Goal: Communication & Community: Answer question/provide support

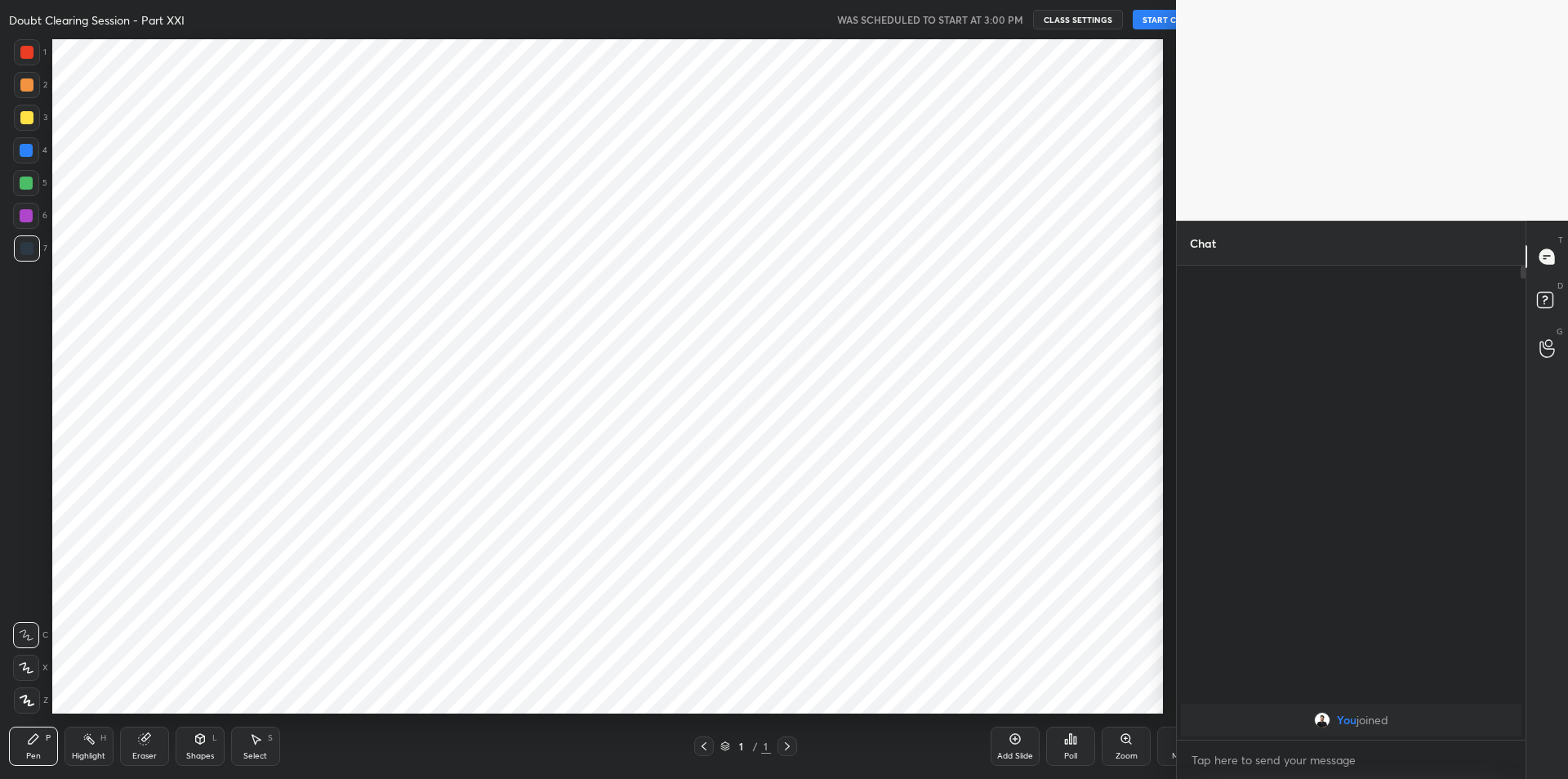
scroll to position [81044, 80570]
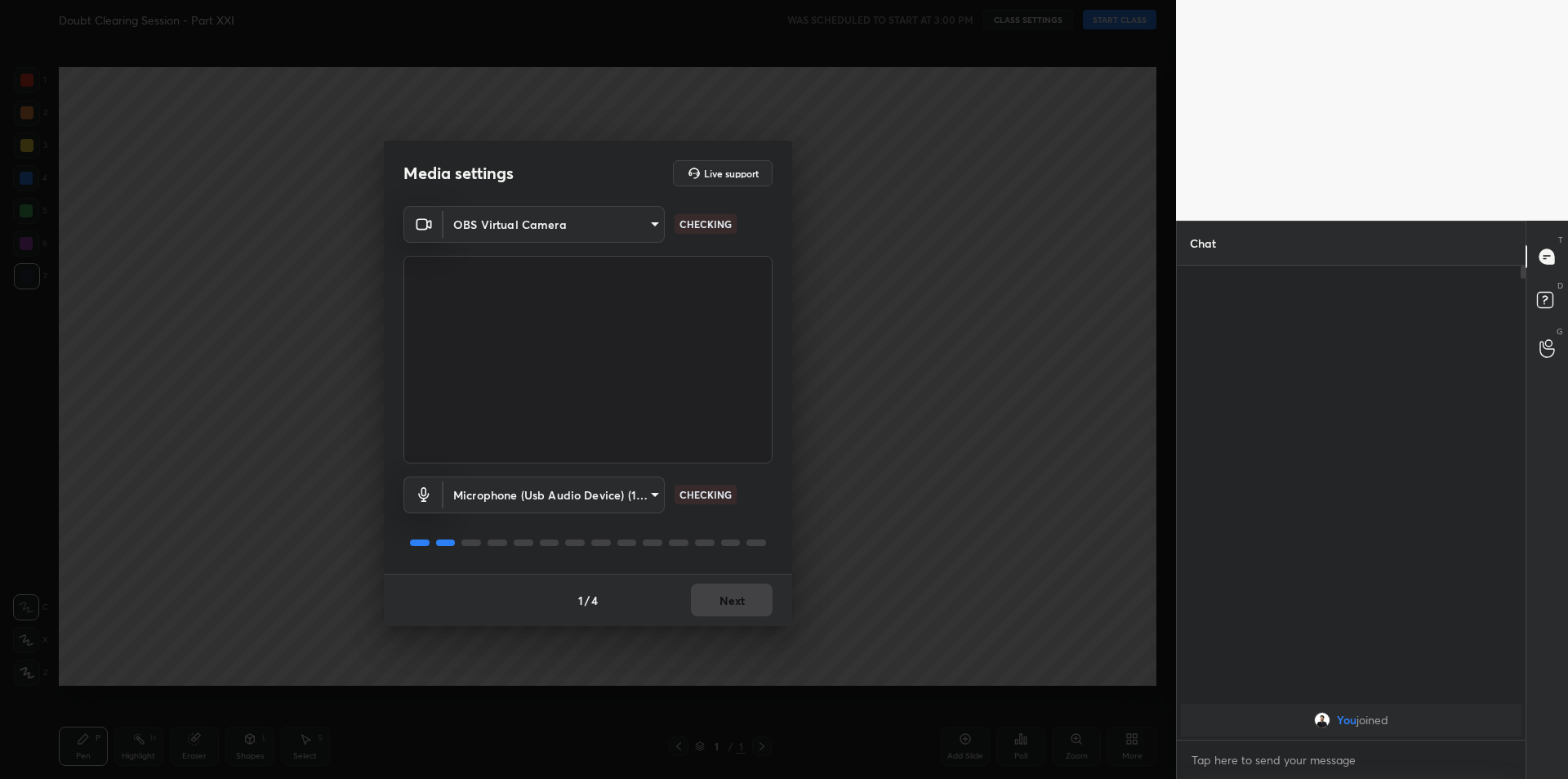
click at [719, 582] on div "1 / 4 Next" at bounding box center [588, 600] width 409 height 53
click at [721, 589] on div "1 / 4 Next" at bounding box center [588, 600] width 409 height 53
click at [721, 591] on div "1 / 4 Next" at bounding box center [588, 600] width 409 height 53
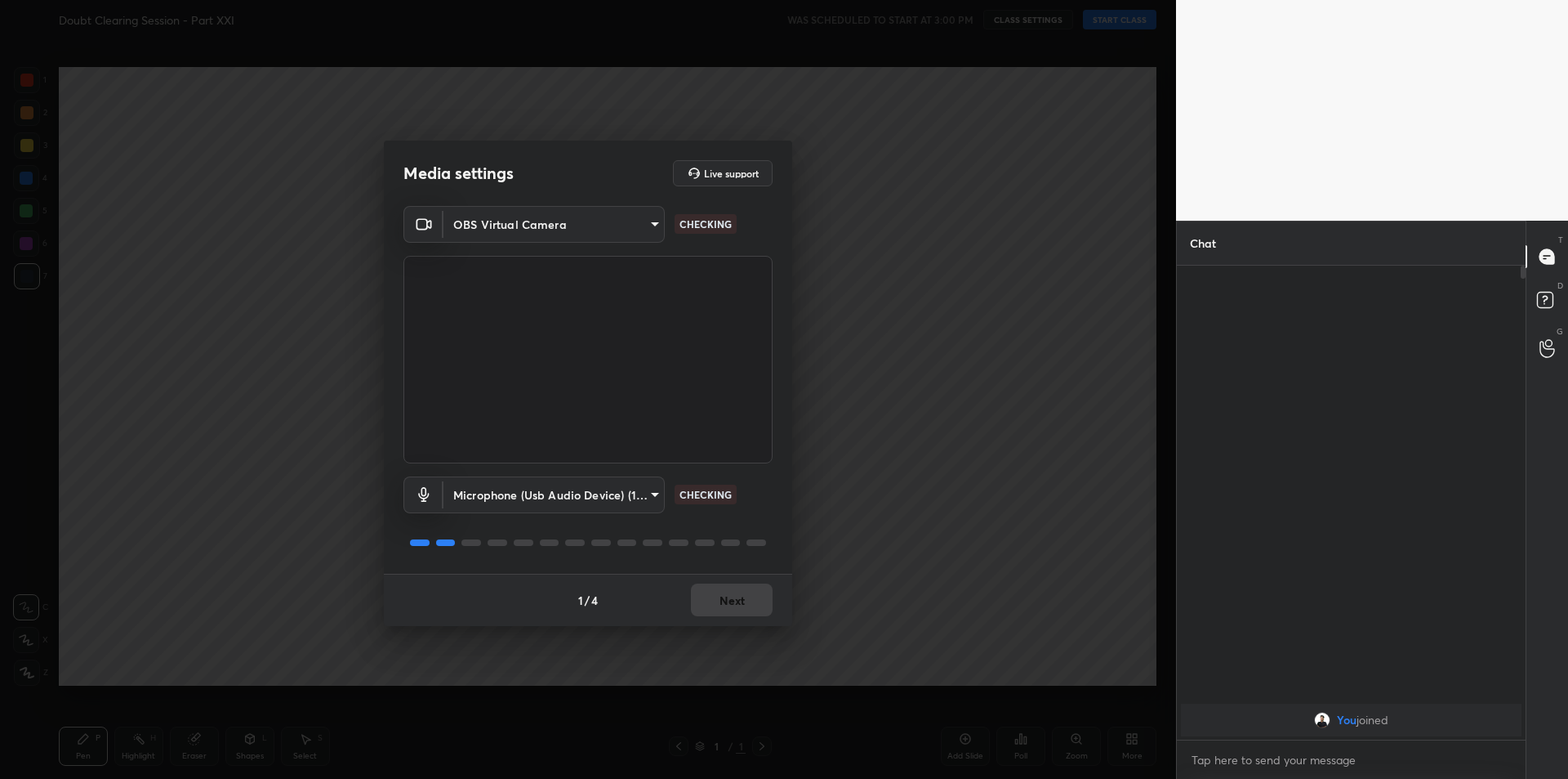
click at [721, 591] on button "Next" at bounding box center [732, 600] width 82 height 33
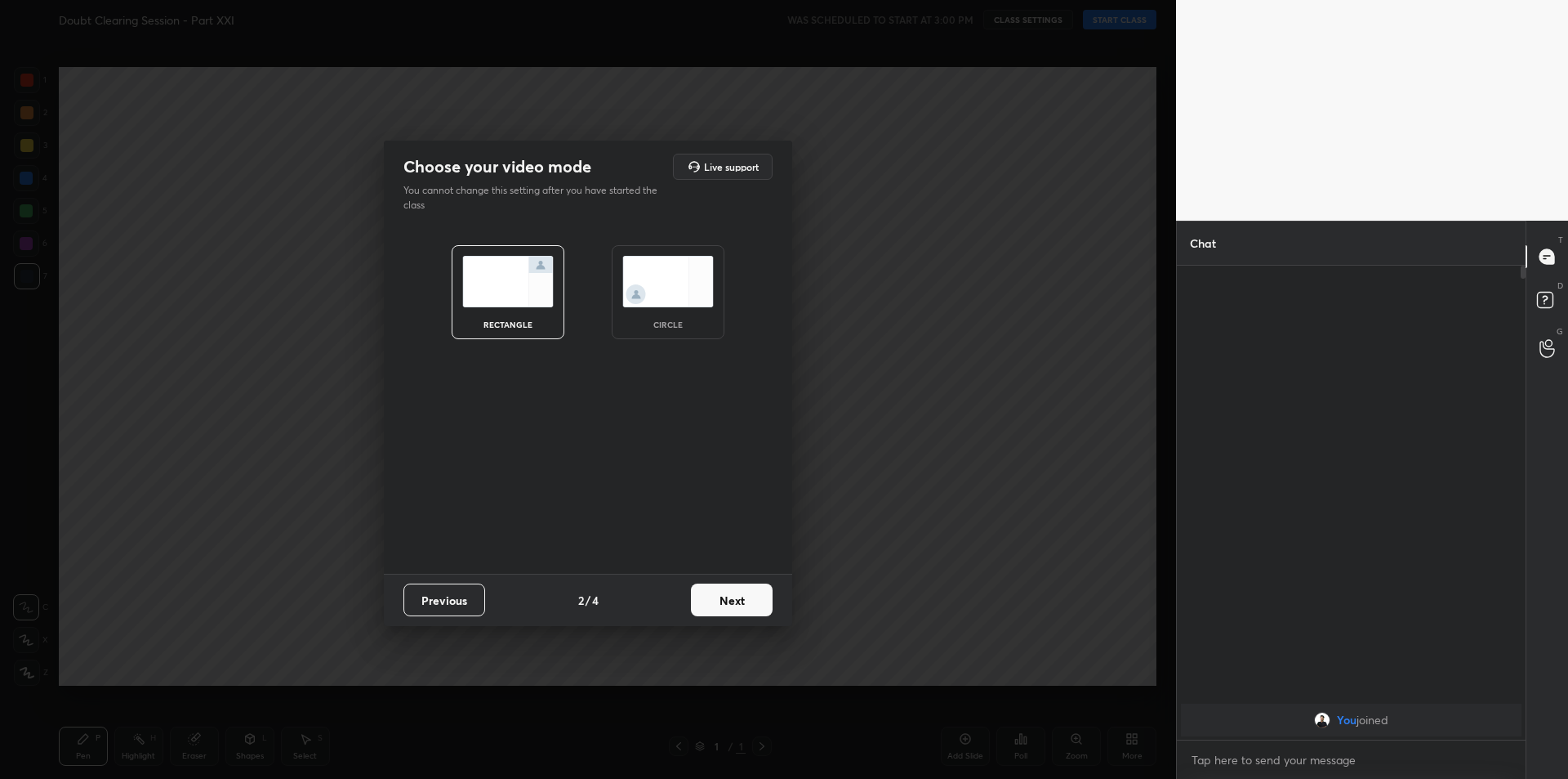
click at [721, 591] on button "Next" at bounding box center [732, 600] width 82 height 33
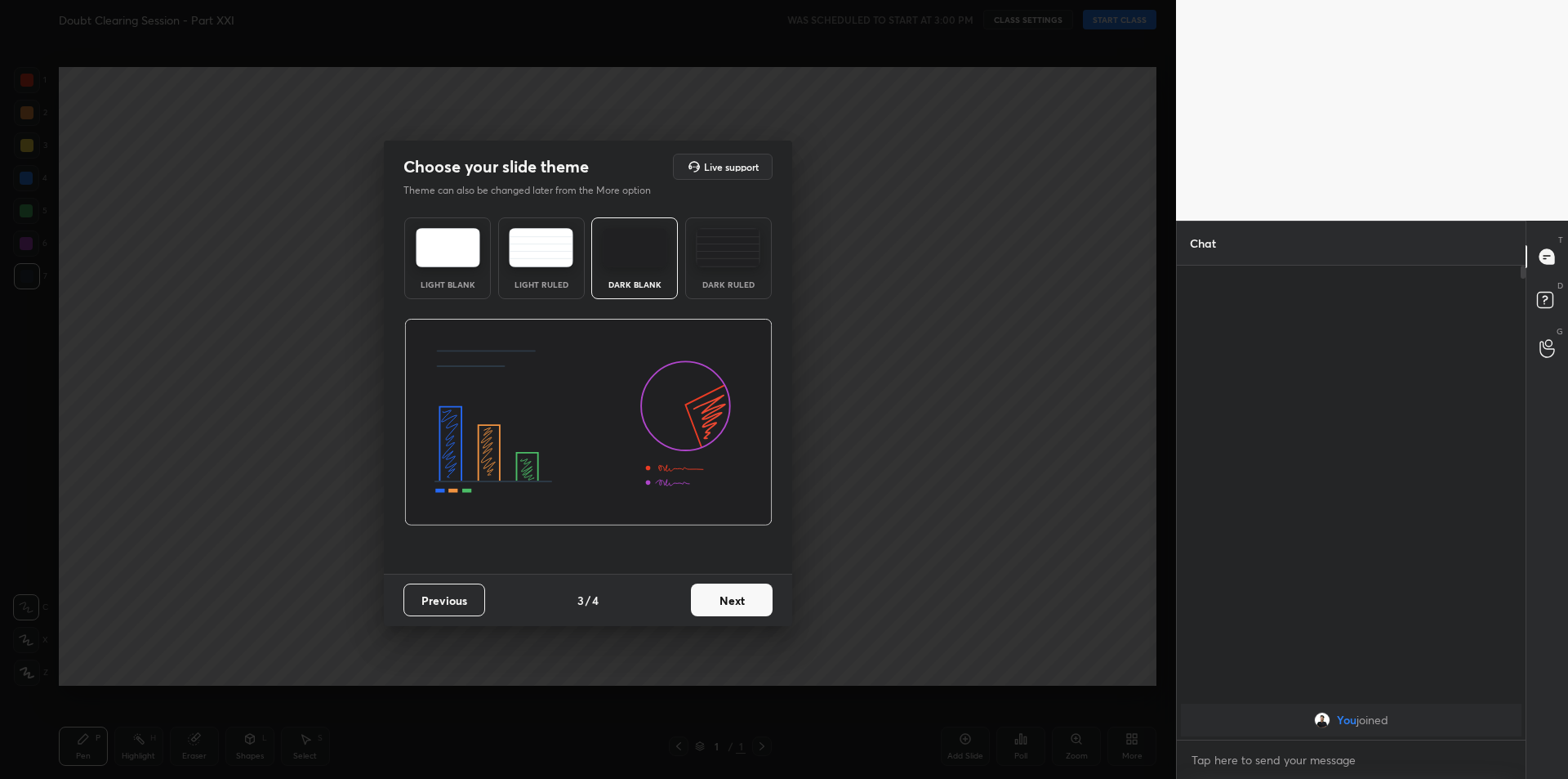
click at [721, 591] on button "Next" at bounding box center [732, 600] width 82 height 33
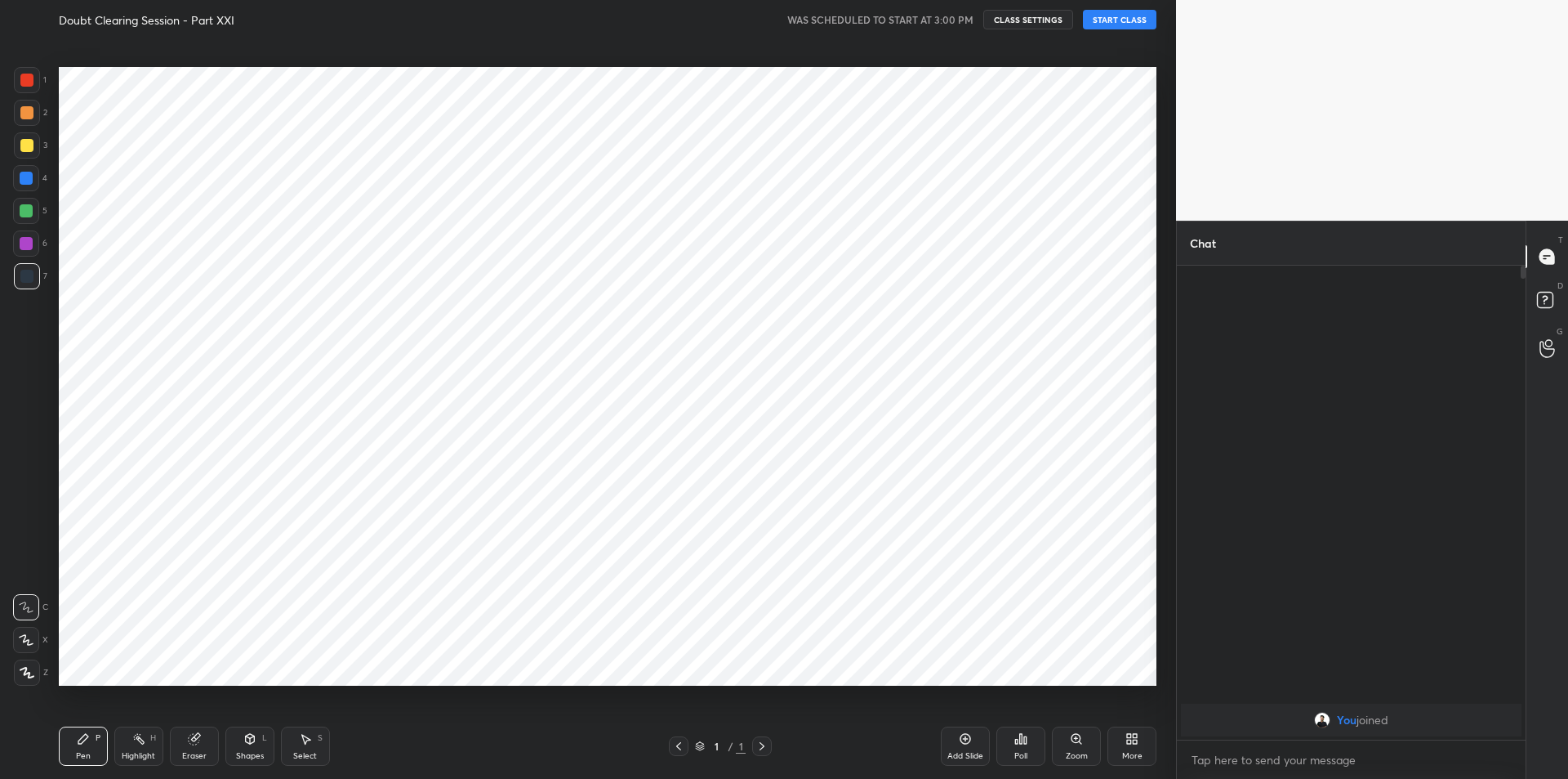
click at [1131, 19] on button "START CLASS" at bounding box center [1120, 19] width 74 height 19
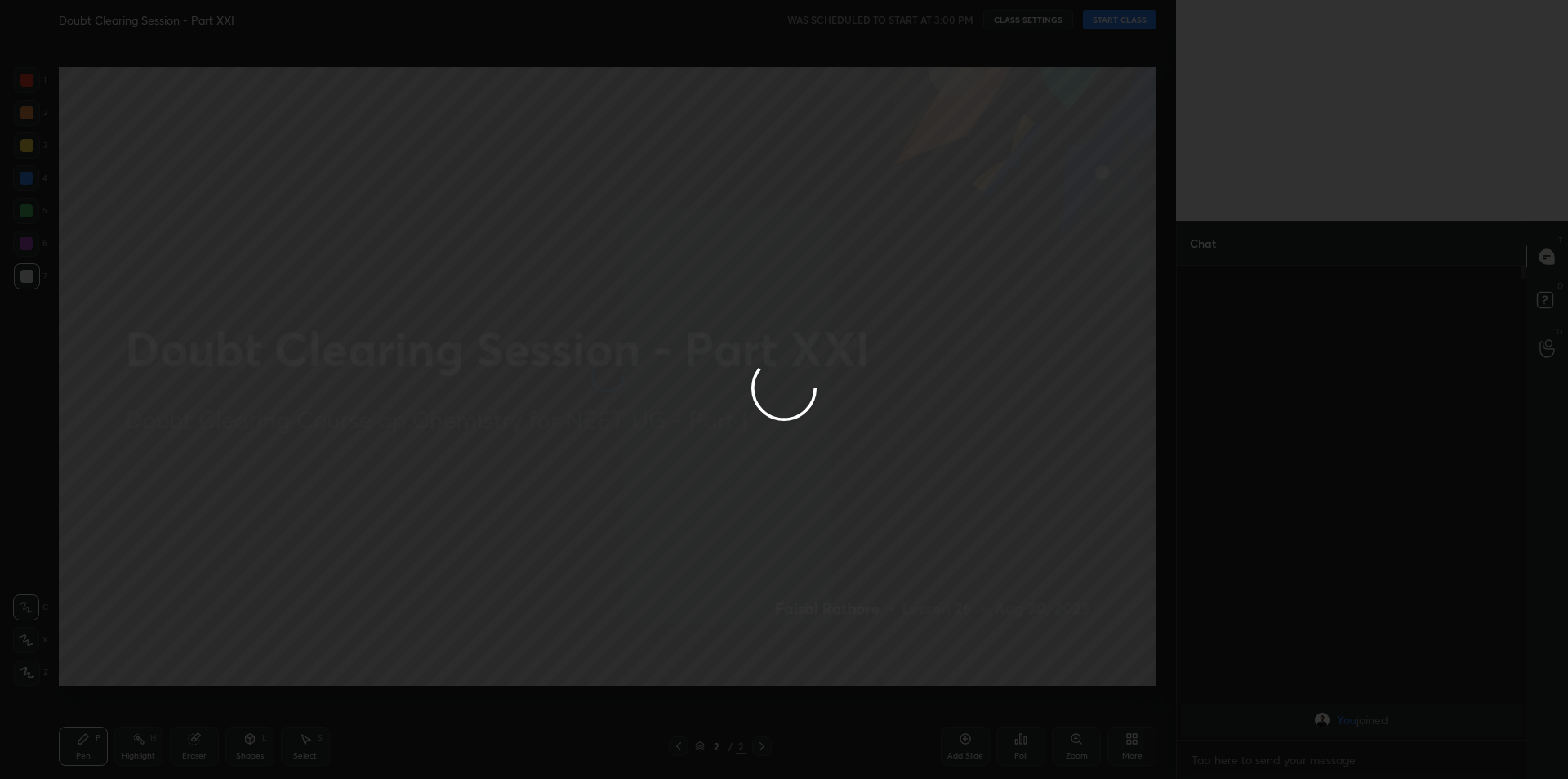
click at [713, 328] on div at bounding box center [784, 390] width 1568 height 779
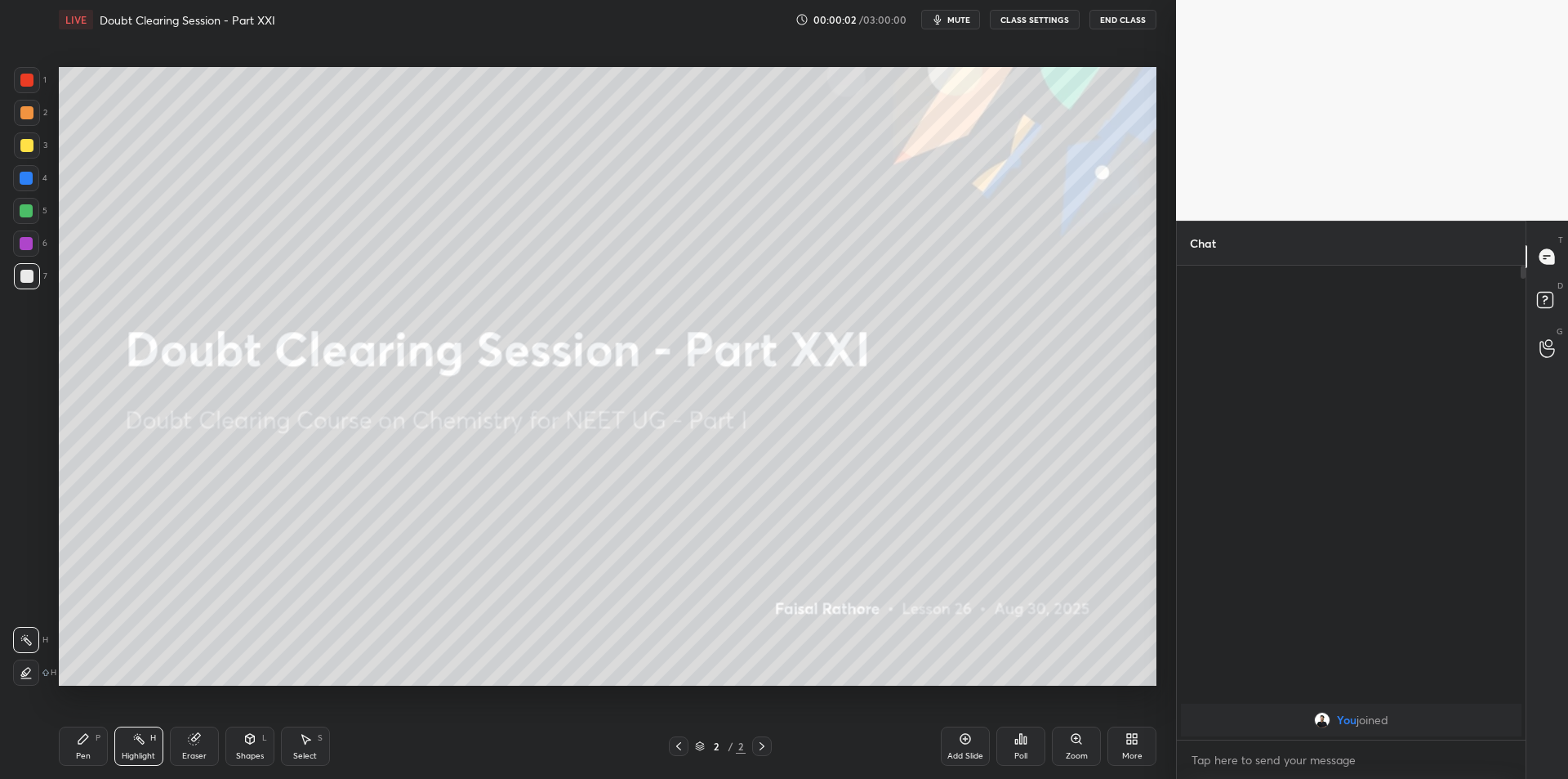
click at [960, 15] on span "mute" at bounding box center [958, 19] width 22 height 12
click at [955, 755] on div "Add Slide" at bounding box center [965, 756] width 36 height 8
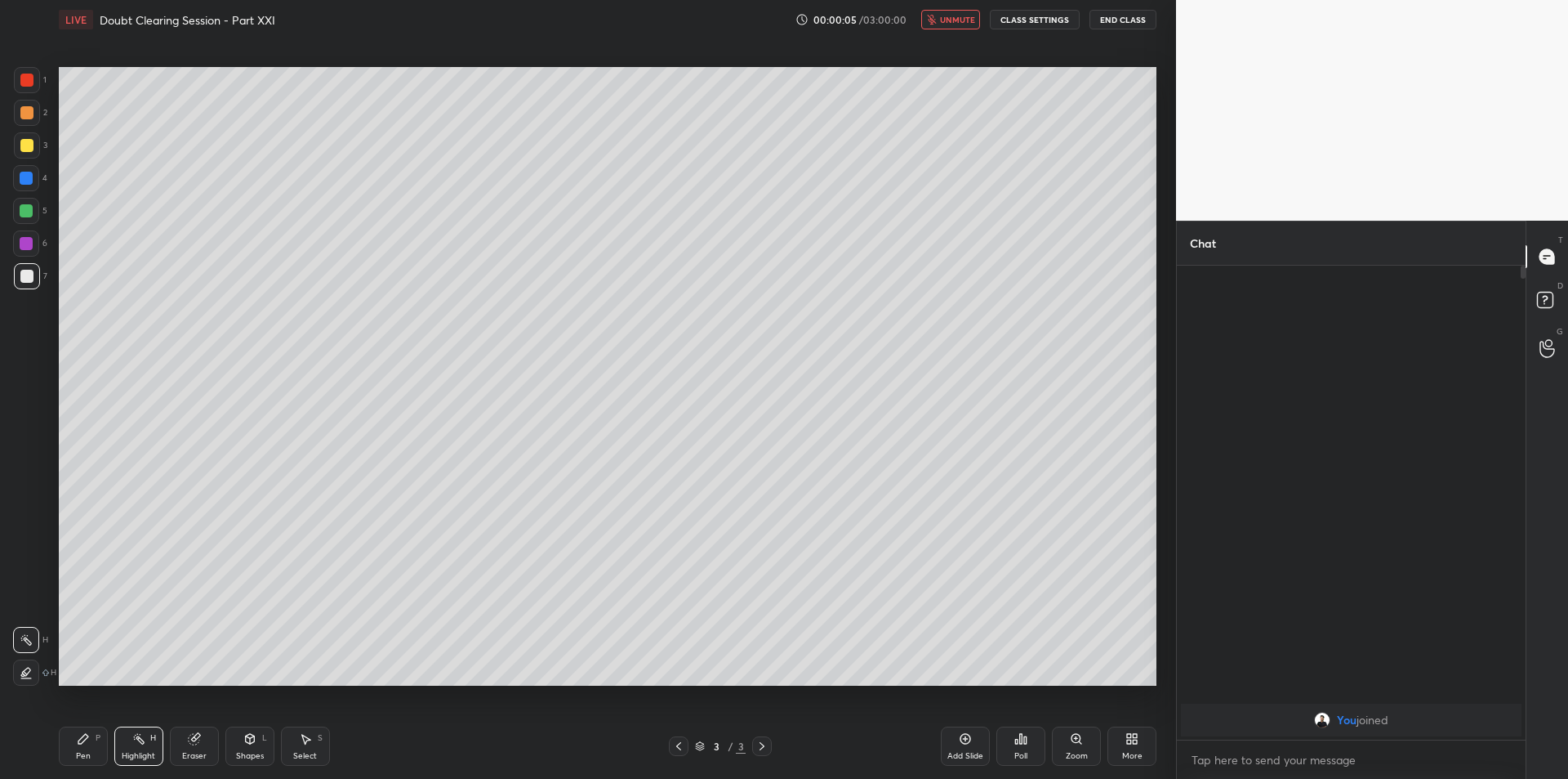
click at [683, 744] on icon at bounding box center [678, 745] width 13 height 13
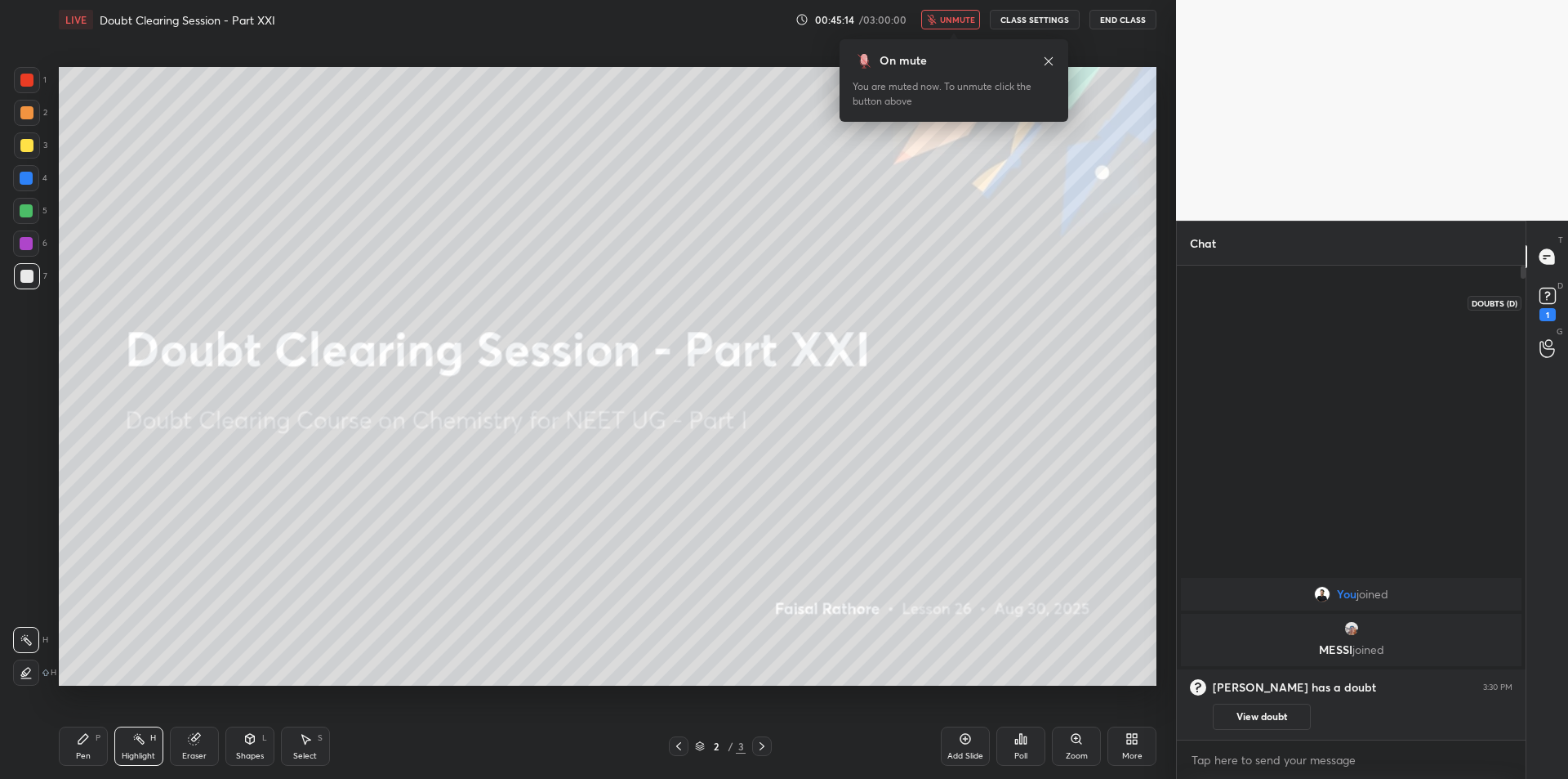
click at [1552, 320] on div "1" at bounding box center [1548, 314] width 17 height 13
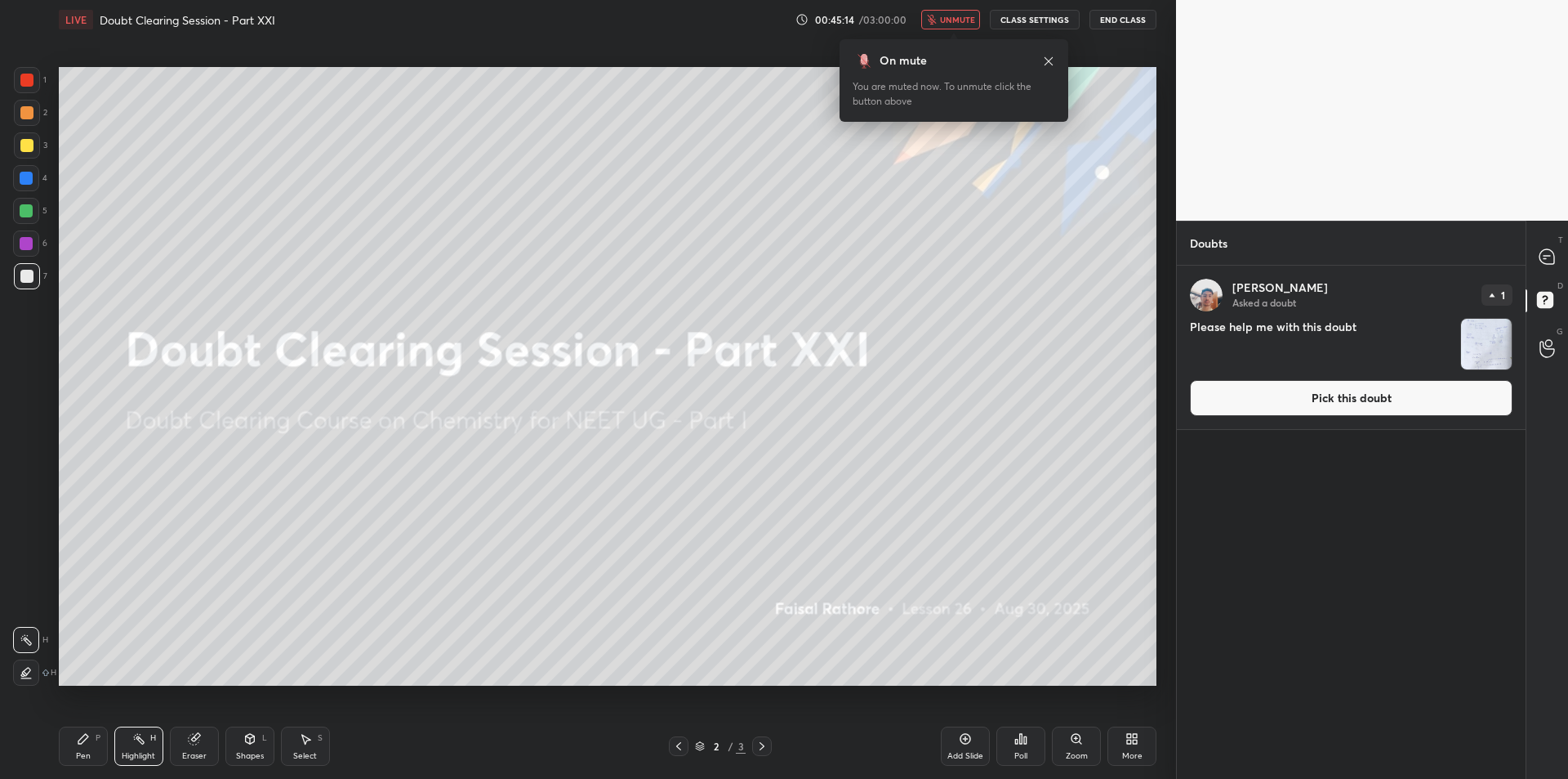
click at [1492, 349] on img "grid" at bounding box center [1486, 344] width 51 height 51
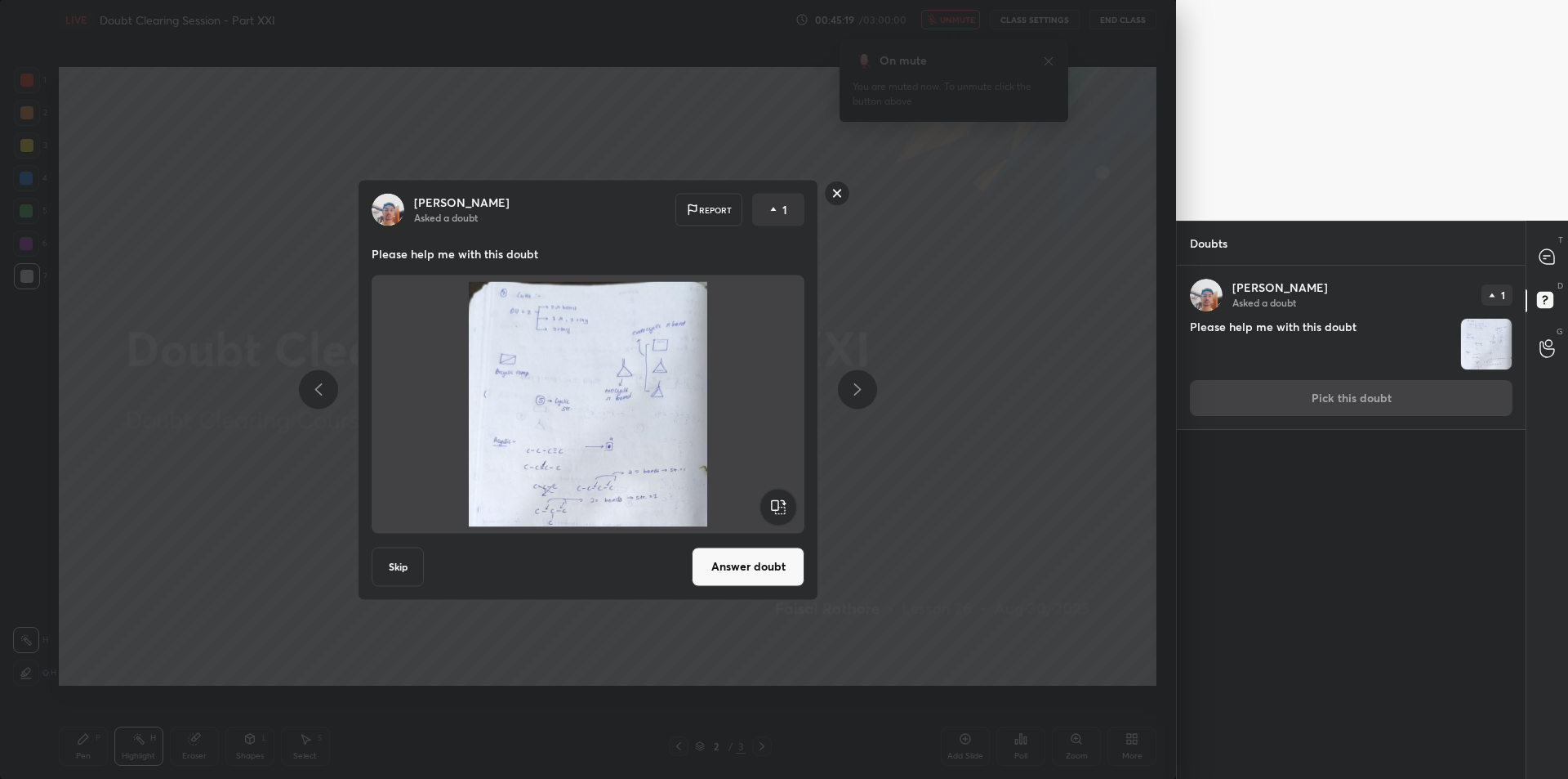
click at [1043, 272] on div "[PERSON_NAME] Asked a doubt Report 1 Please help me with this doubt Skip Answer…" at bounding box center [588, 390] width 1176 height 779
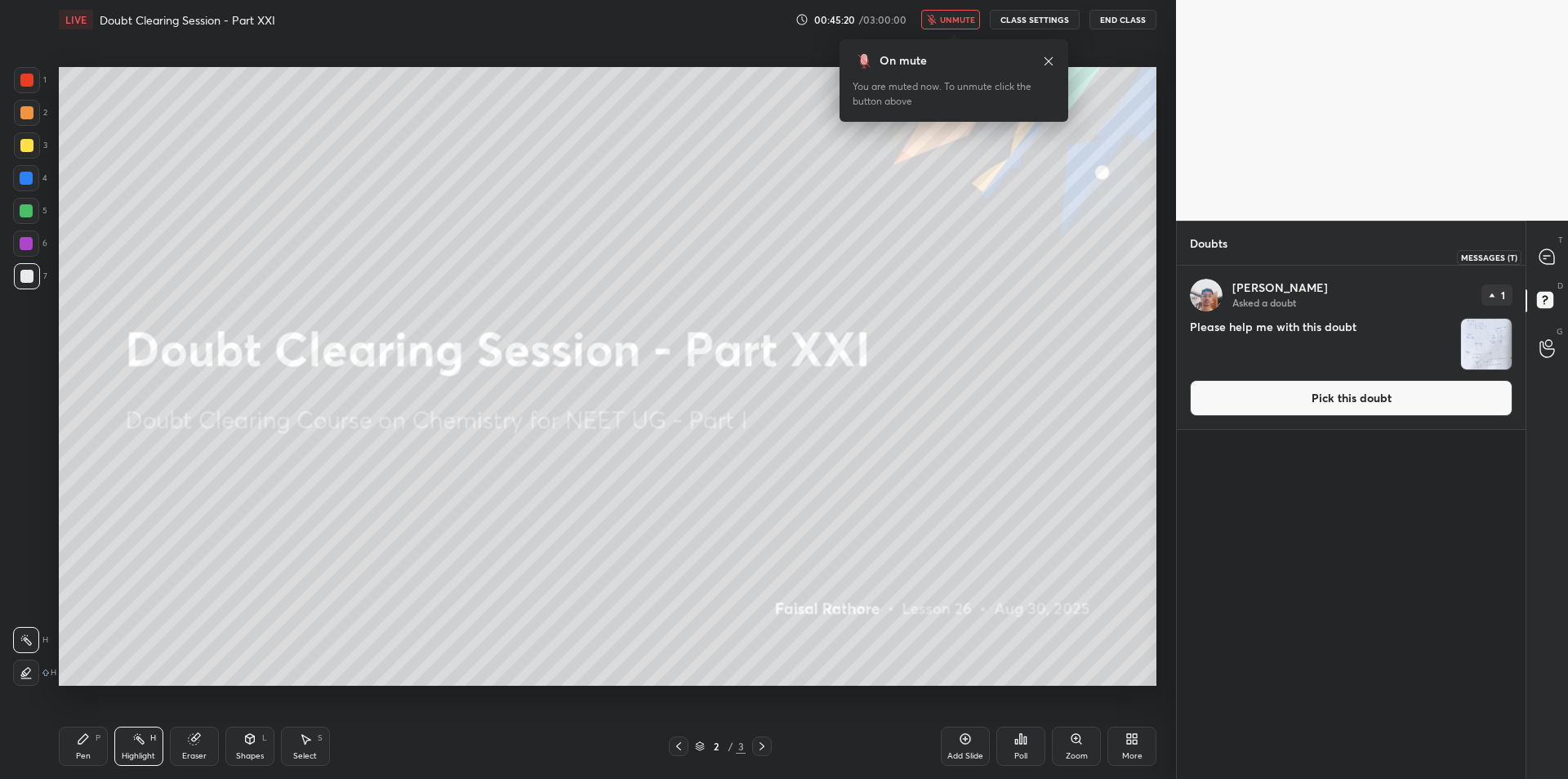
click at [1542, 249] on icon at bounding box center [1548, 257] width 18 height 18
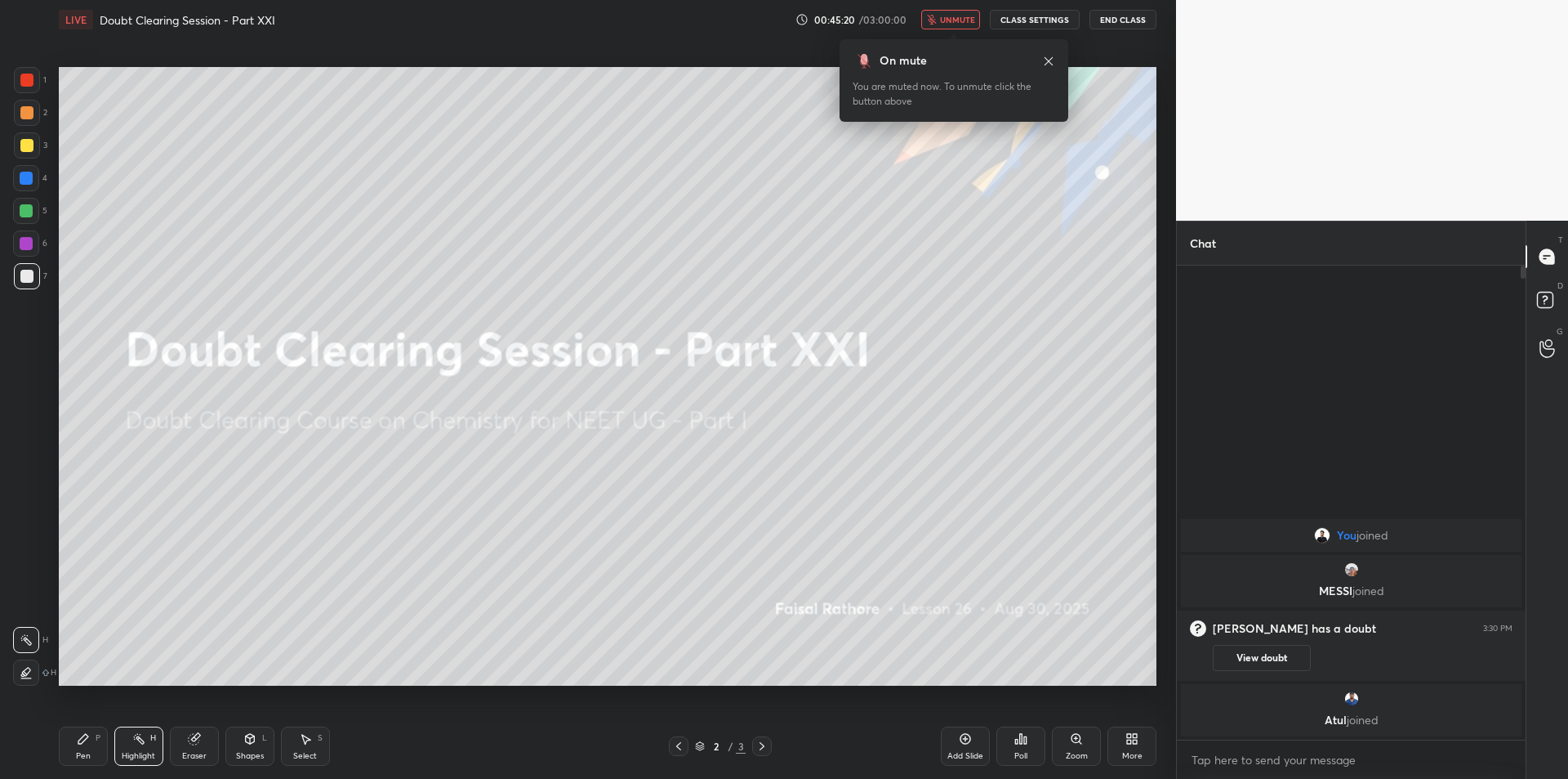
scroll to position [469, 344]
click at [1041, 9] on div "LIVE Doubt Clearing Session - Part XXI 00:45:30 / 03:00:00 unmute CLASS SETTING…" at bounding box center [607, 19] width 1098 height 39
click at [1034, 13] on button "CLASS SETTINGS" at bounding box center [1035, 19] width 90 height 19
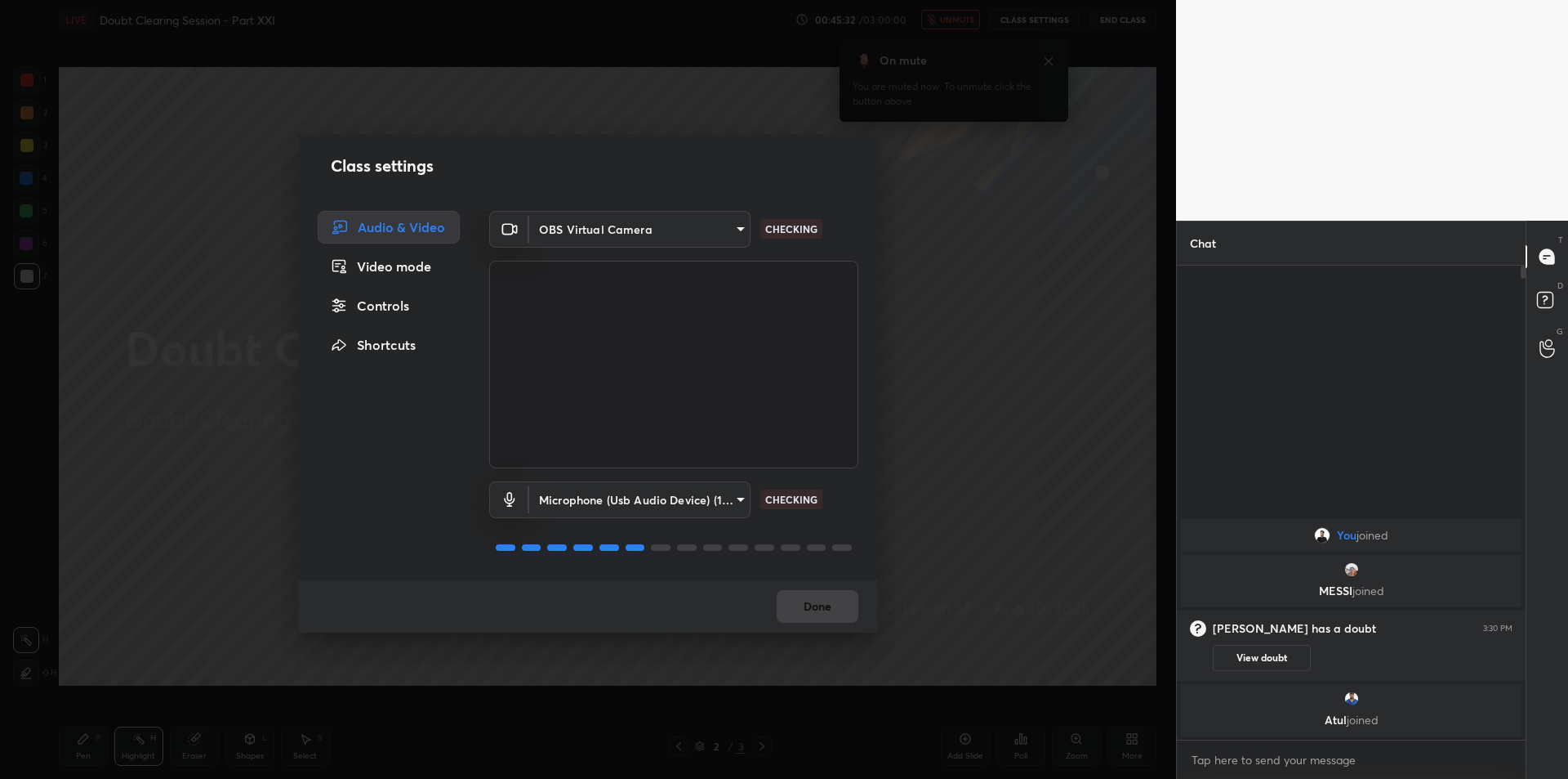
click at [383, 313] on div "Controls" at bounding box center [388, 306] width 142 height 33
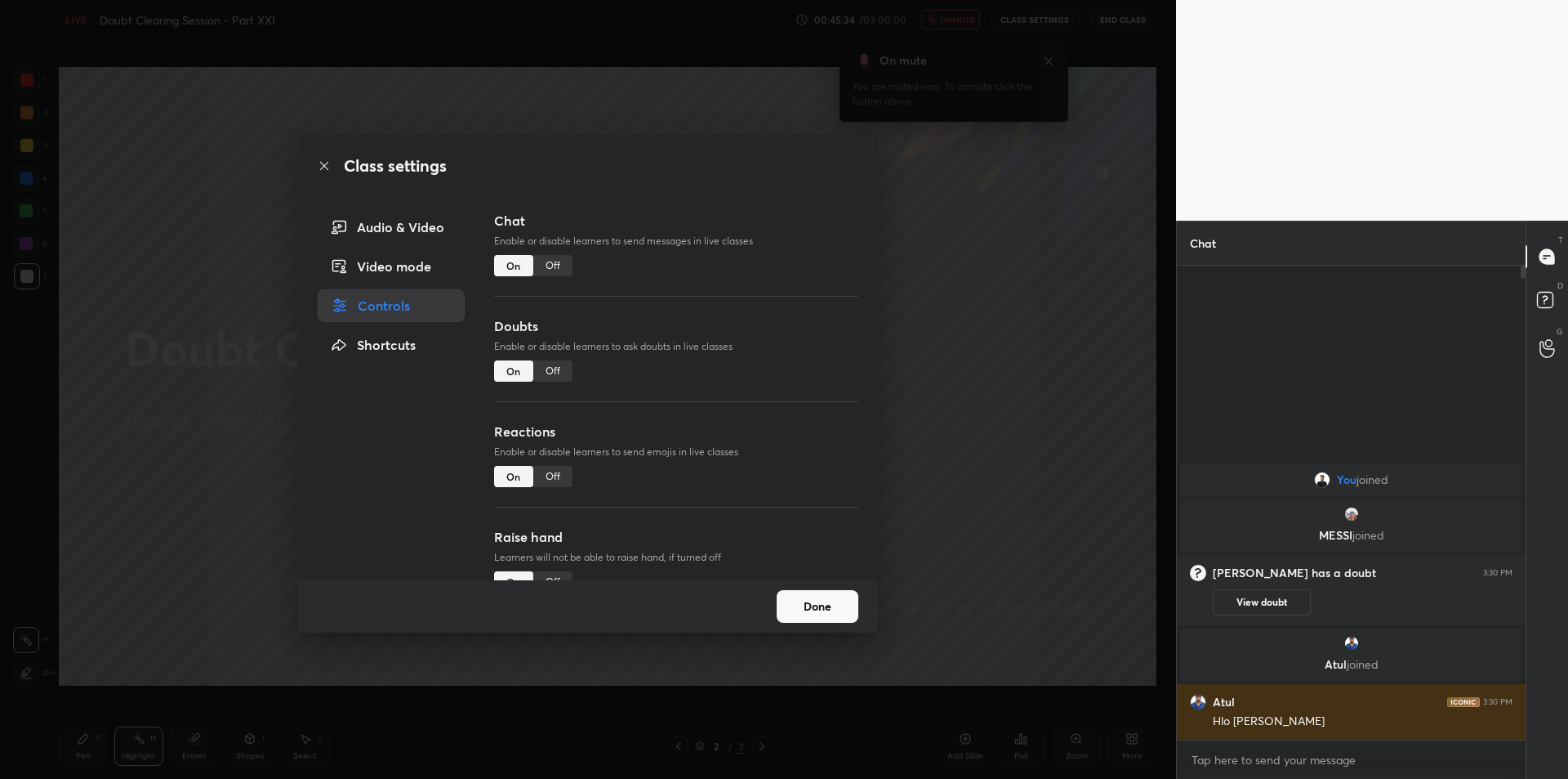
click at [546, 572] on div "Off" at bounding box center [553, 582] width 39 height 21
click at [404, 231] on div "Audio & Video" at bounding box center [390, 228] width 147 height 33
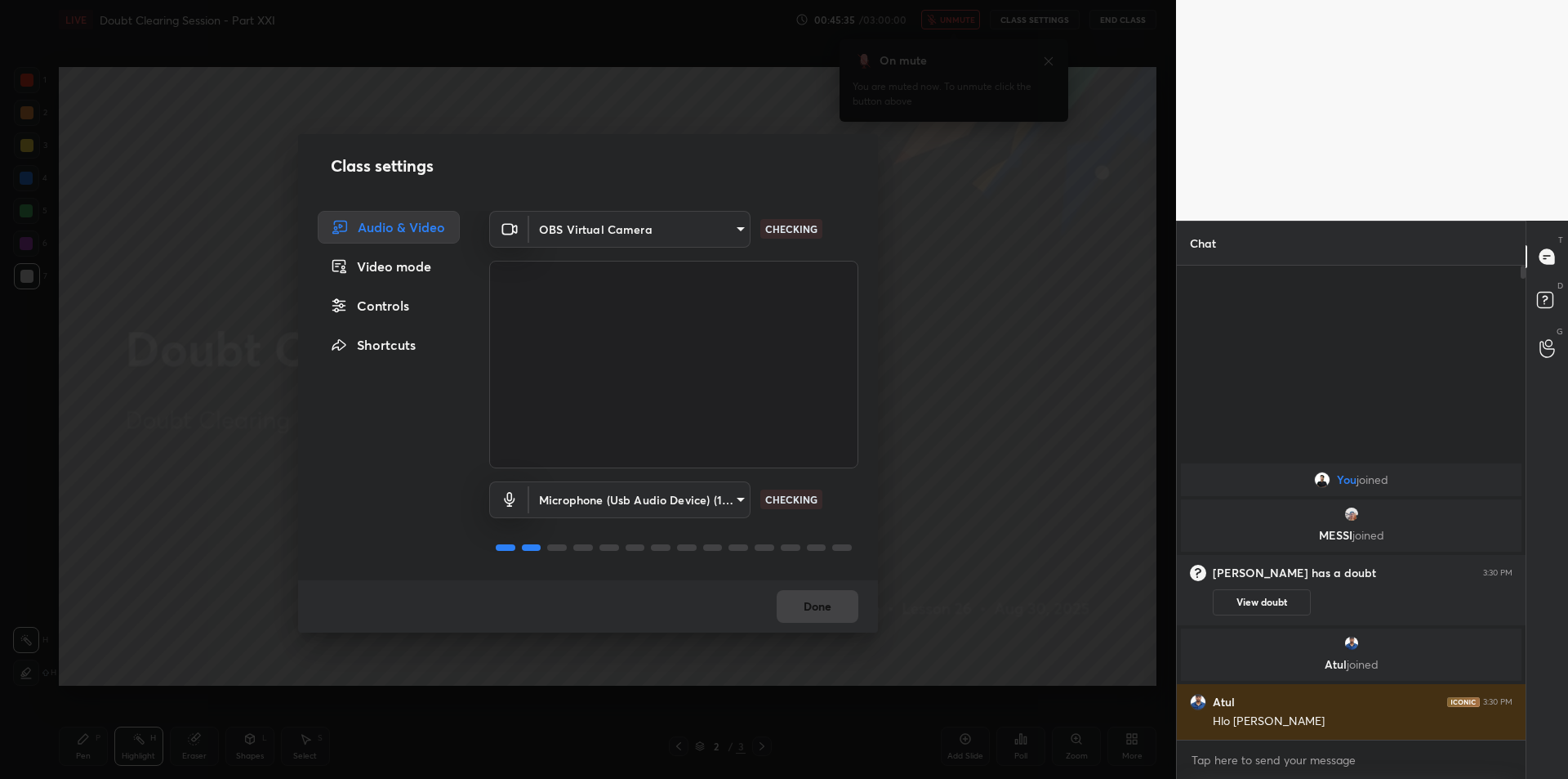
click at [1008, 622] on div "Class settings Audio & Video Video mode Controls Shortcuts OBS Virtual Camera 6…" at bounding box center [588, 390] width 1176 height 779
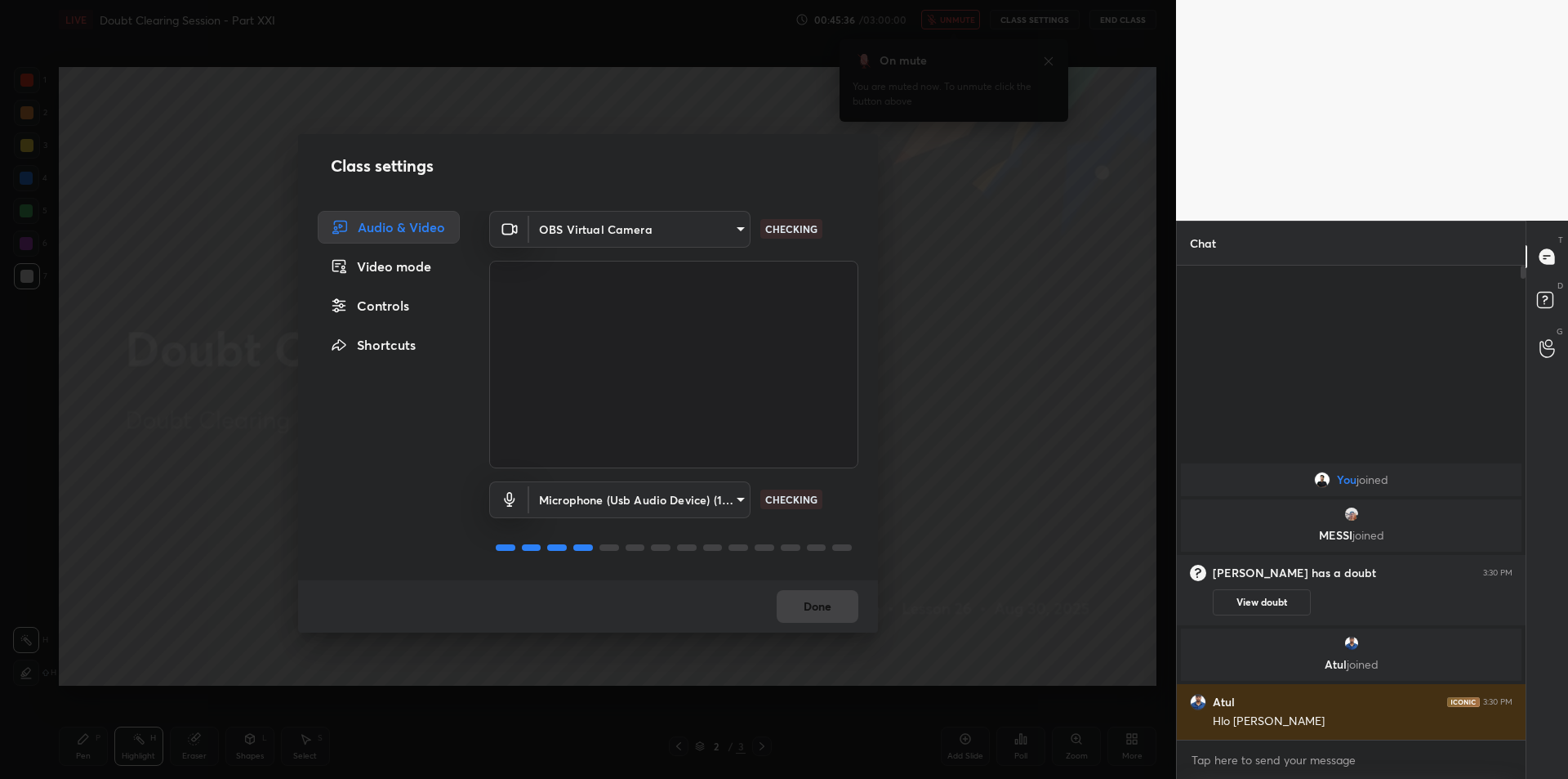
click at [1008, 622] on div "Class settings Audio & Video Video mode Controls Shortcuts OBS Virtual Camera 6…" at bounding box center [588, 390] width 1176 height 779
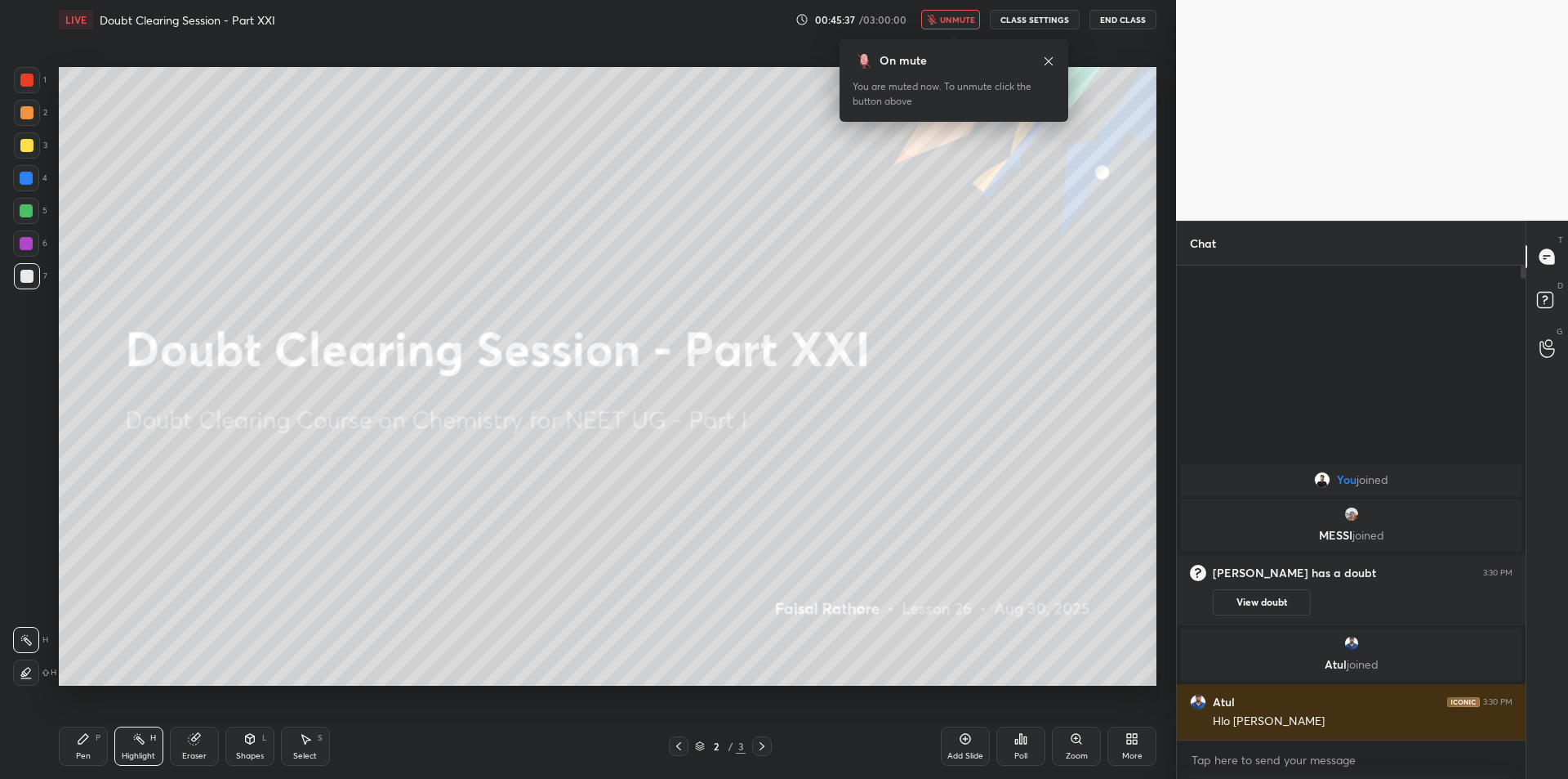
click at [1008, 622] on div "Class settings Audio & Video Video mode Controls Shortcuts OBS Virtual Camera 6…" at bounding box center [588, 390] width 1176 height 779
type textarea "x"
click at [1252, 749] on textarea at bounding box center [1351, 760] width 322 height 26
type textarea "b"
type textarea "x"
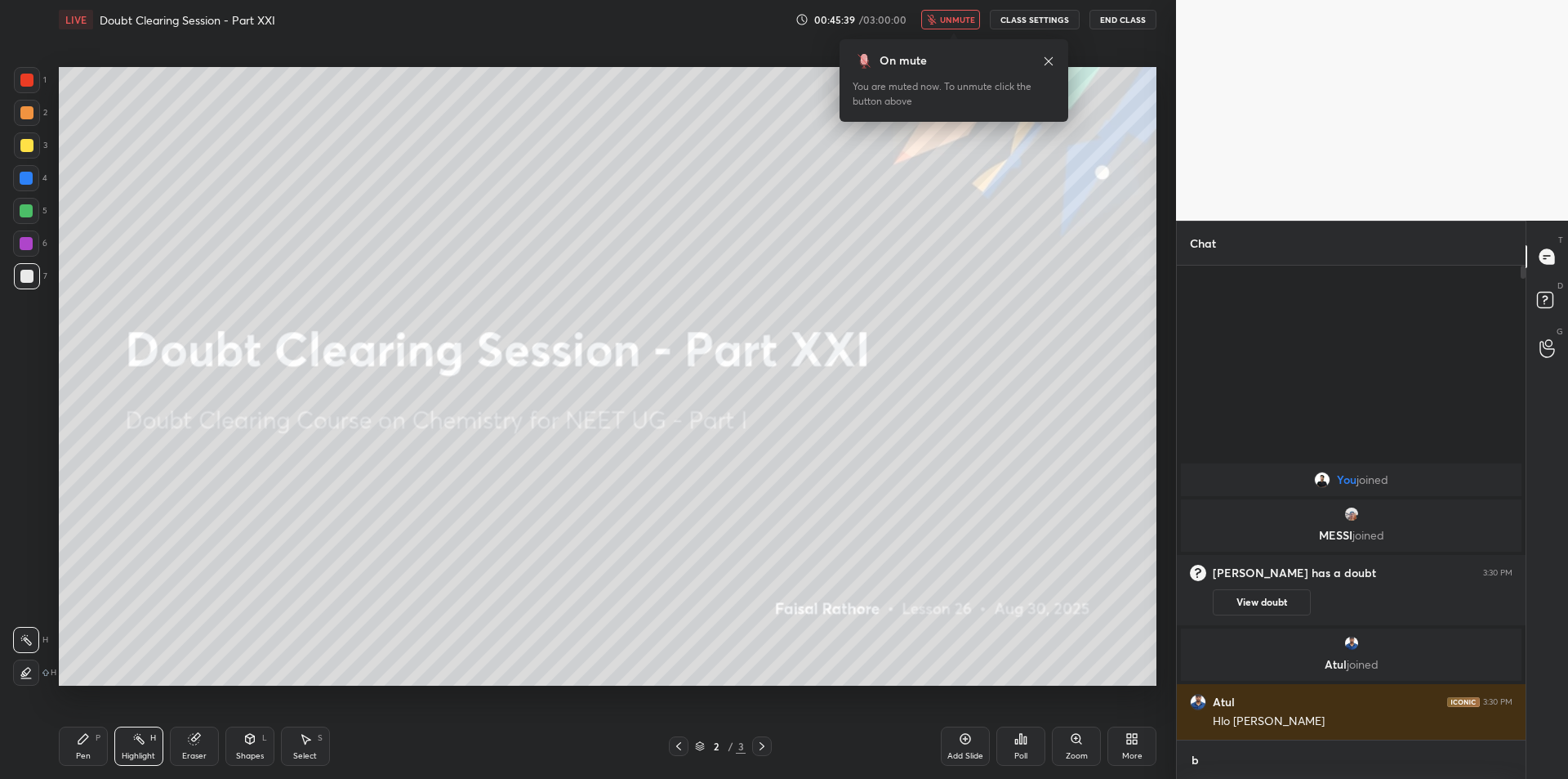
scroll to position [503, 344]
type textarea "bd"
type textarea "x"
type textarea "bdi"
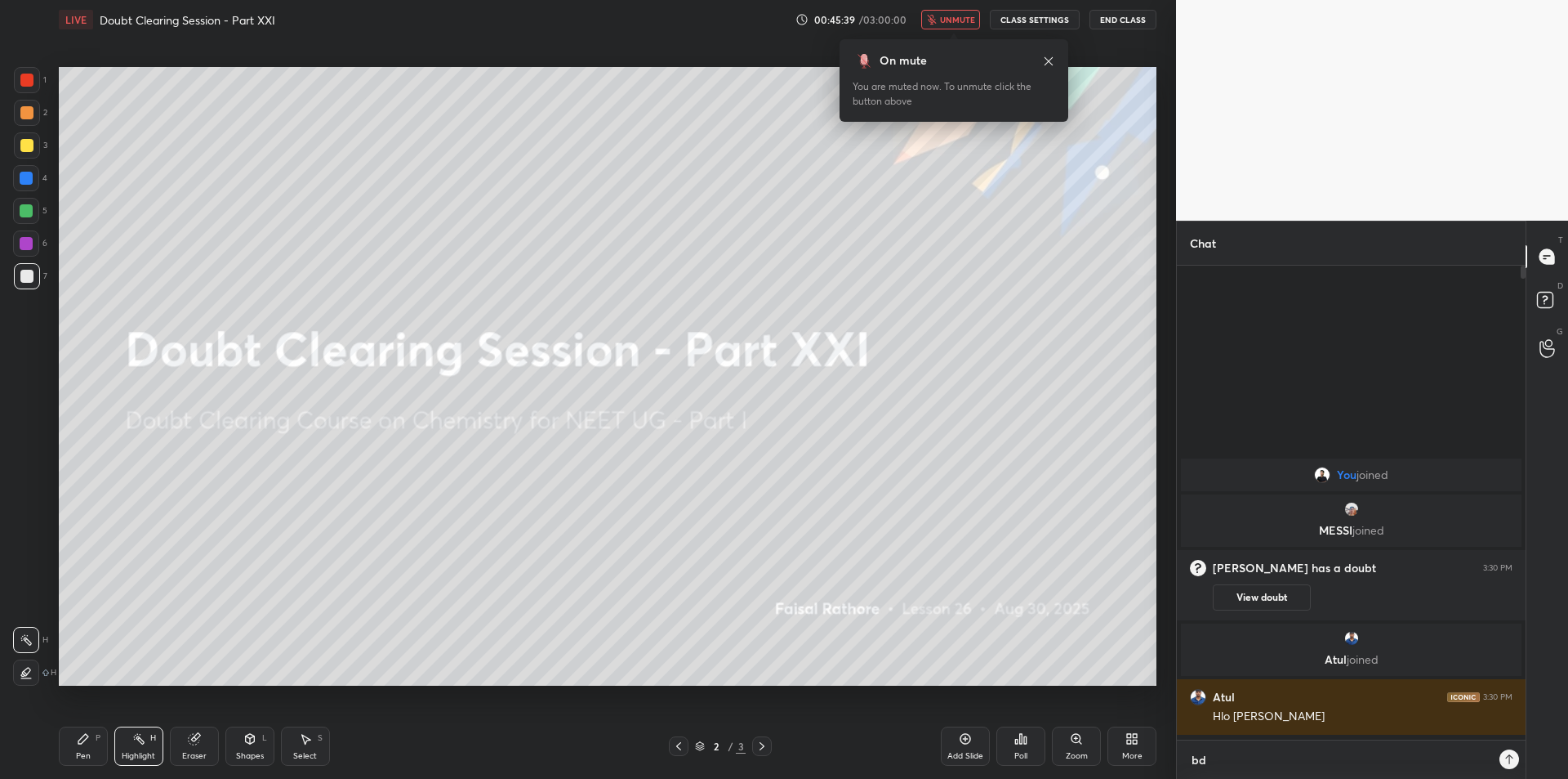
type textarea "x"
type textarea "bdiya"
type textarea "x"
type textarea "bdiya"
type textarea "x"
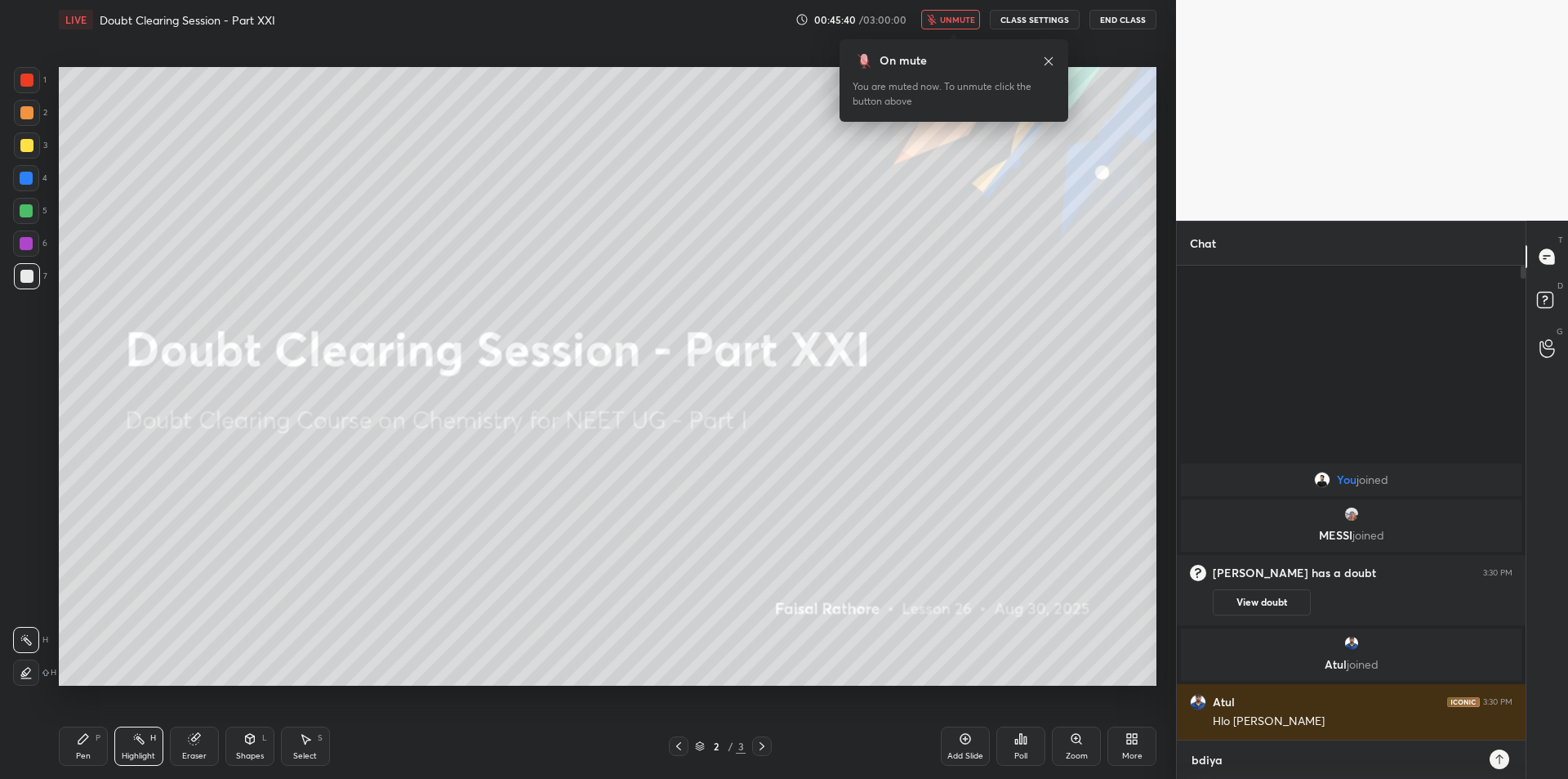
type textarea "bdiya a"
type textarea "x"
type textarea "bdiya at"
type textarea "x"
type textarea "bdiya atu"
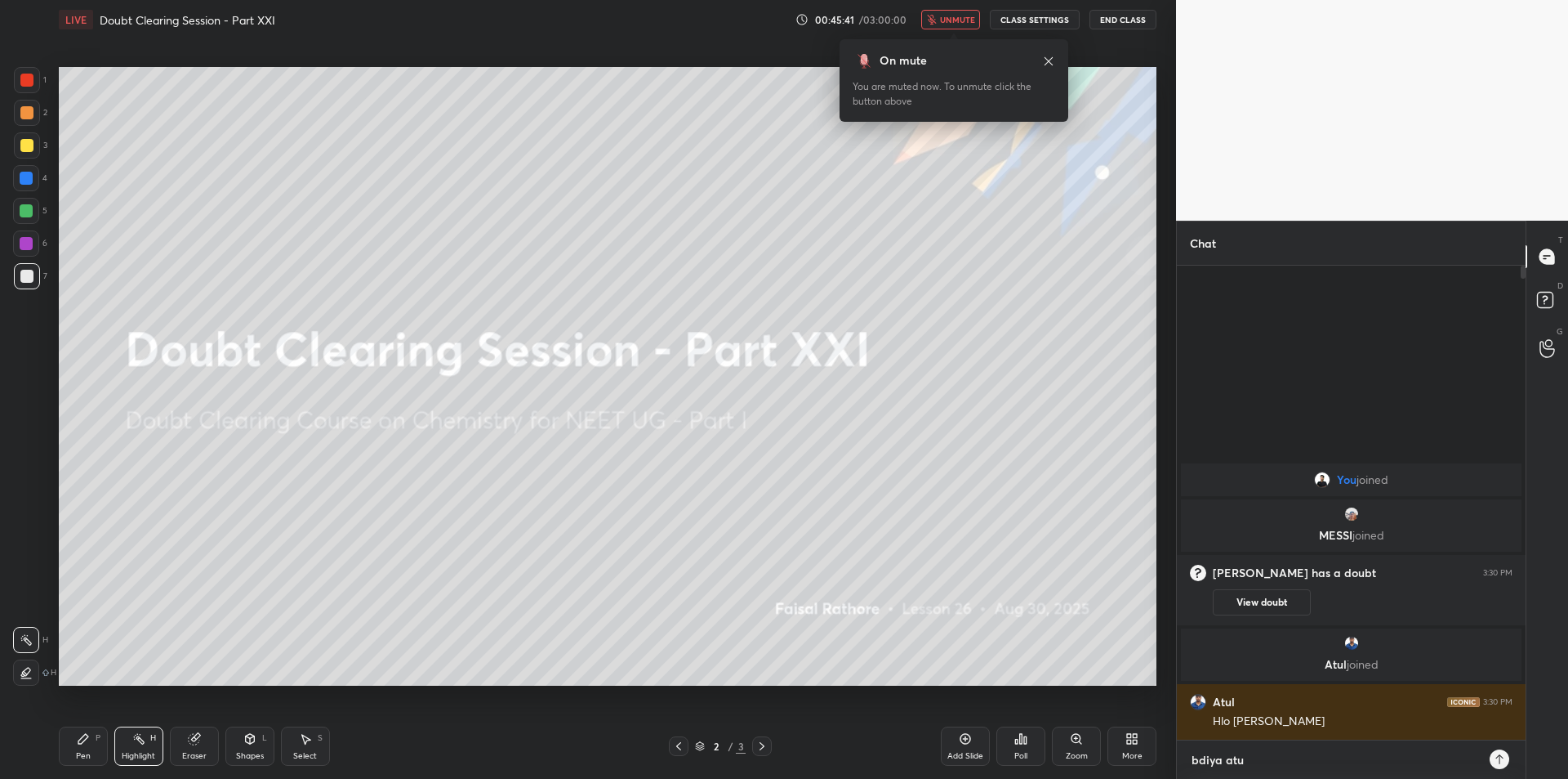
type textarea "x"
type textarea "bdiya atul"
type textarea "x"
type textarea "bdiya atul"
type textarea "x"
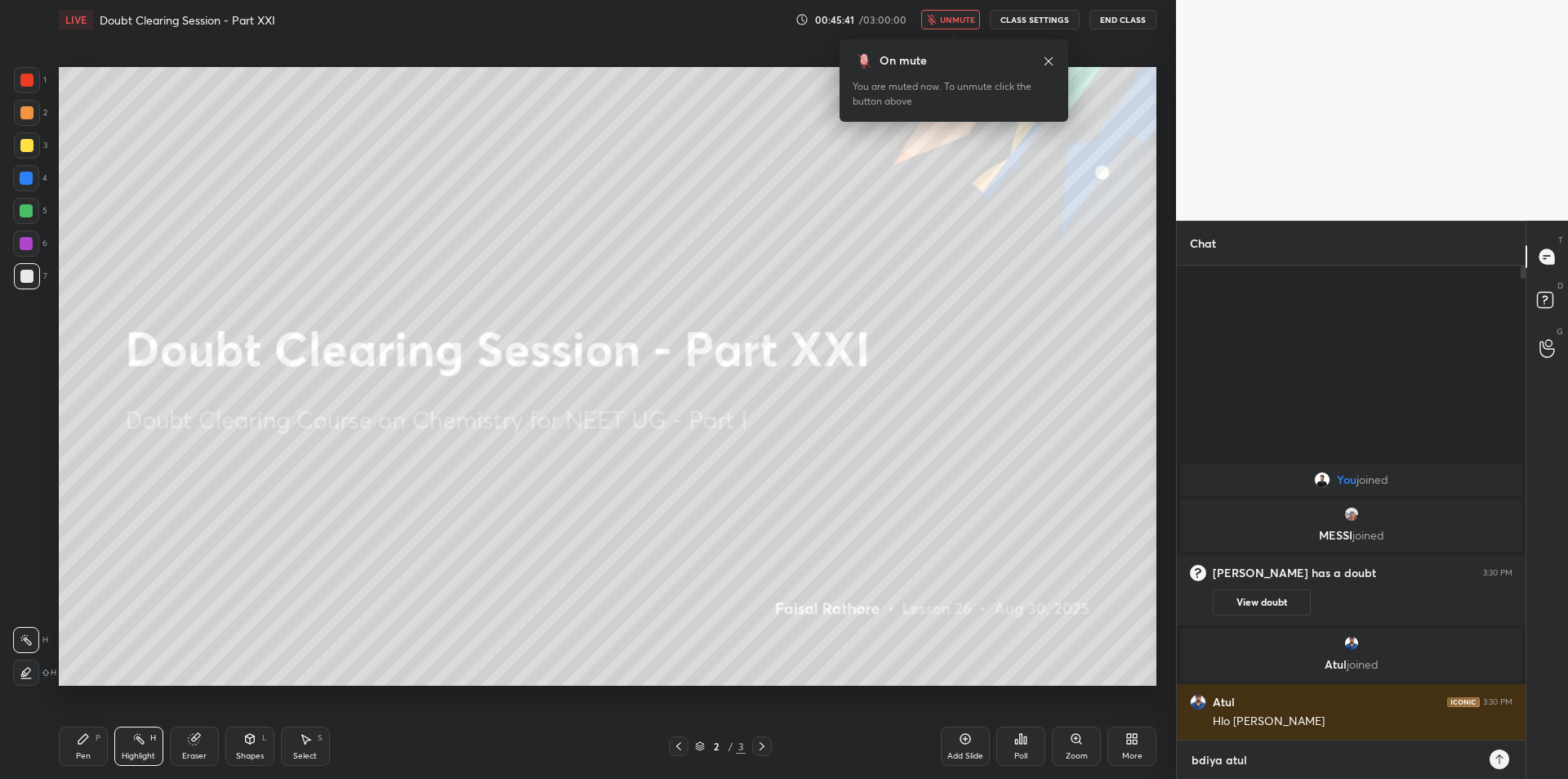
type textarea "bdiya atul a"
type textarea "x"
type textarea "bdiya atul ap"
type textarea "x"
type textarea "bdiya atul ap"
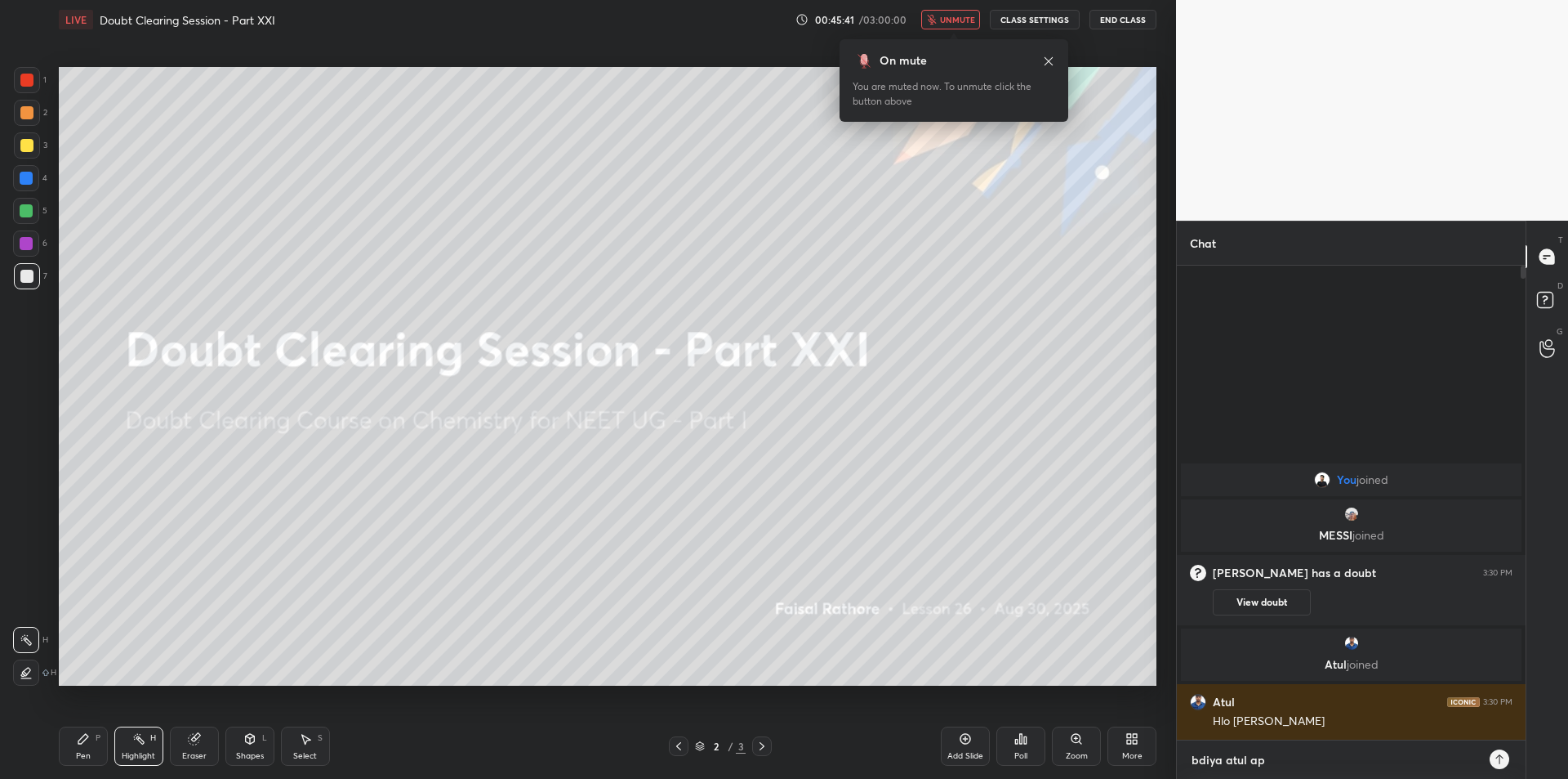
type textarea "x"
type textarea "bdiya atul ap b"
type textarea "x"
type textarea "bdiya atul ap bt"
type textarea "x"
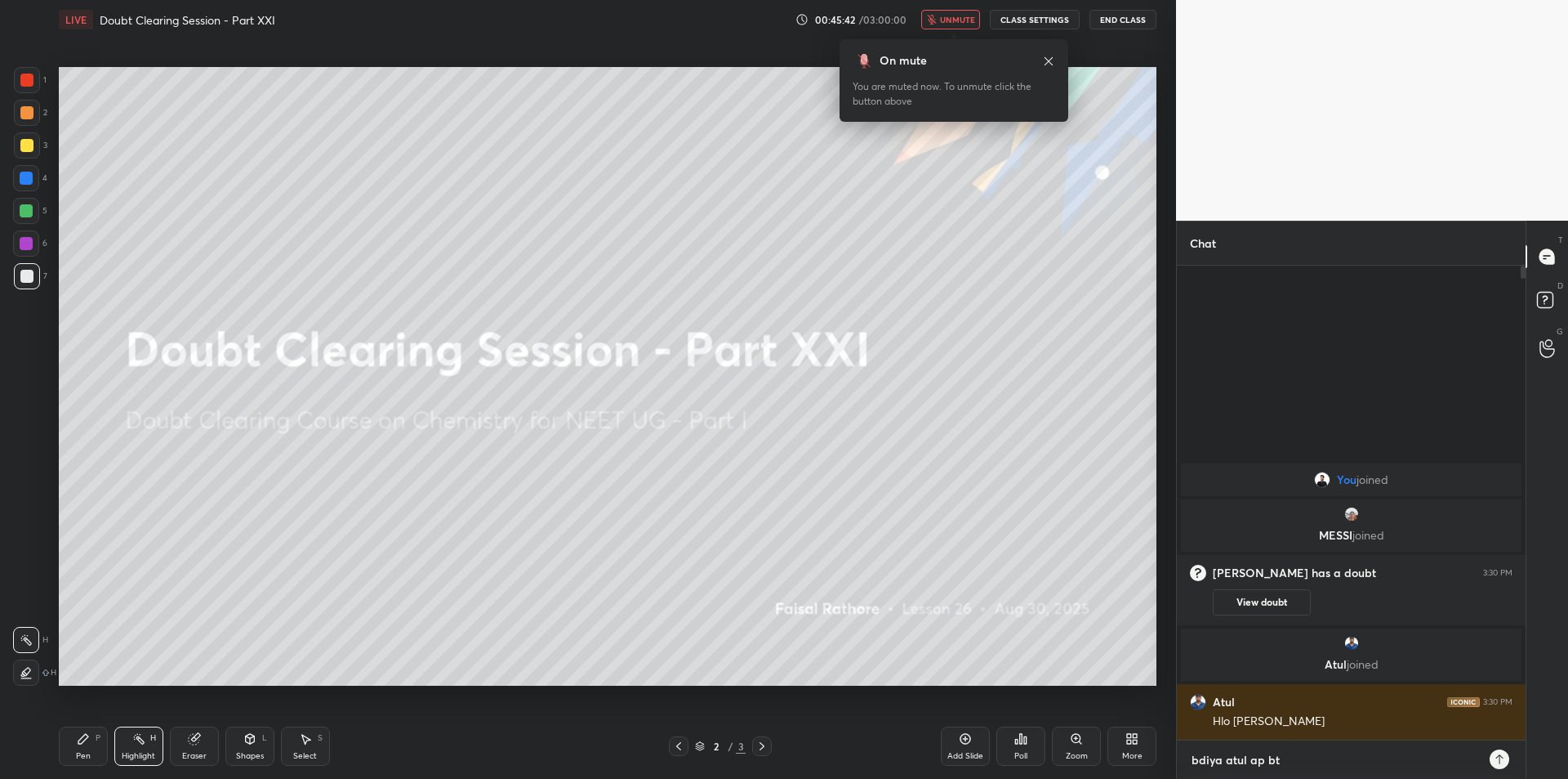
type textarea "bdiya atul ap bta"
type textarea "x"
type textarea "bdiya atul [GEOGRAPHIC_DATA]"
type textarea "x"
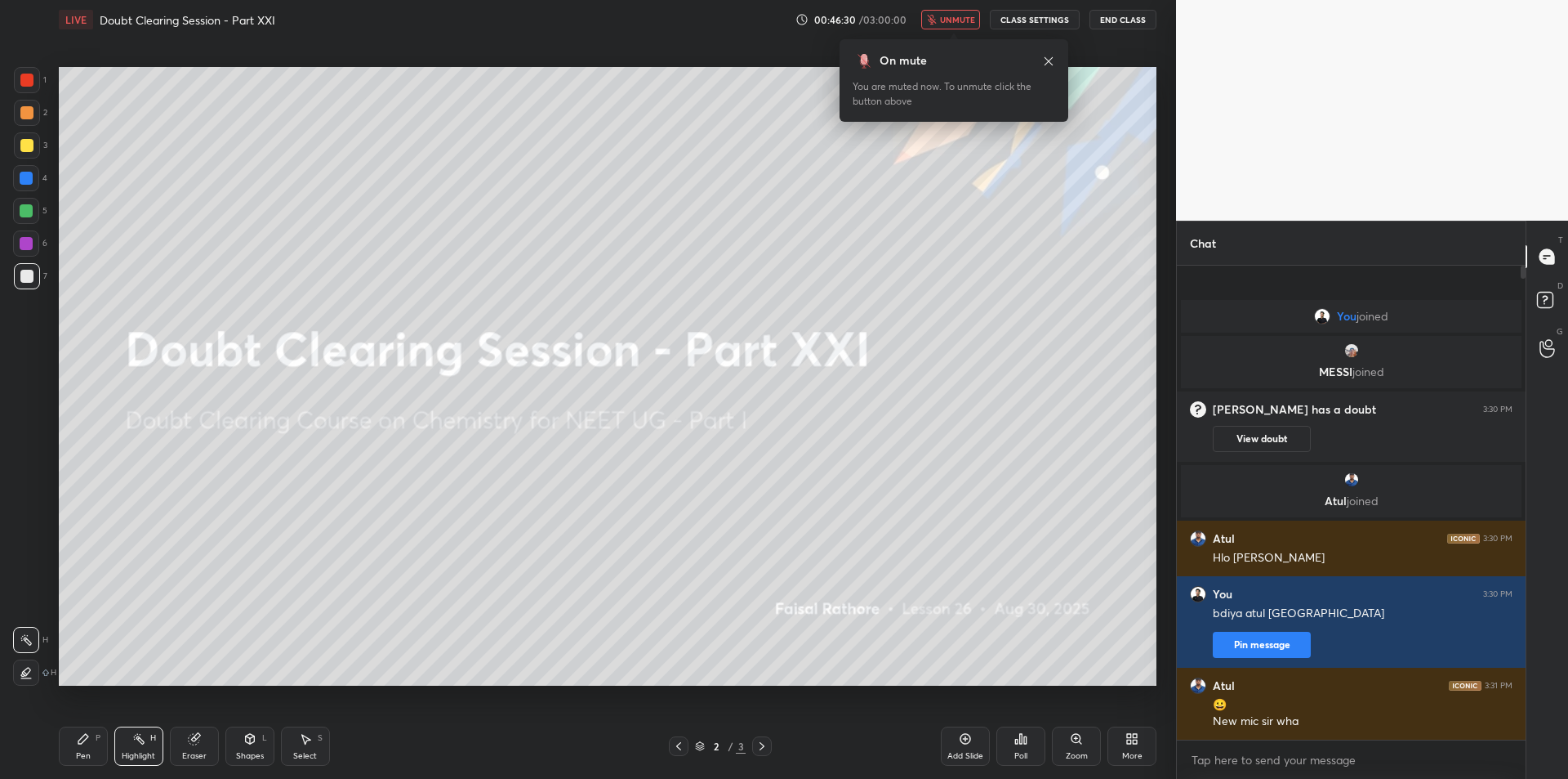
click at [1104, 22] on button "End Class" at bounding box center [1123, 19] width 67 height 19
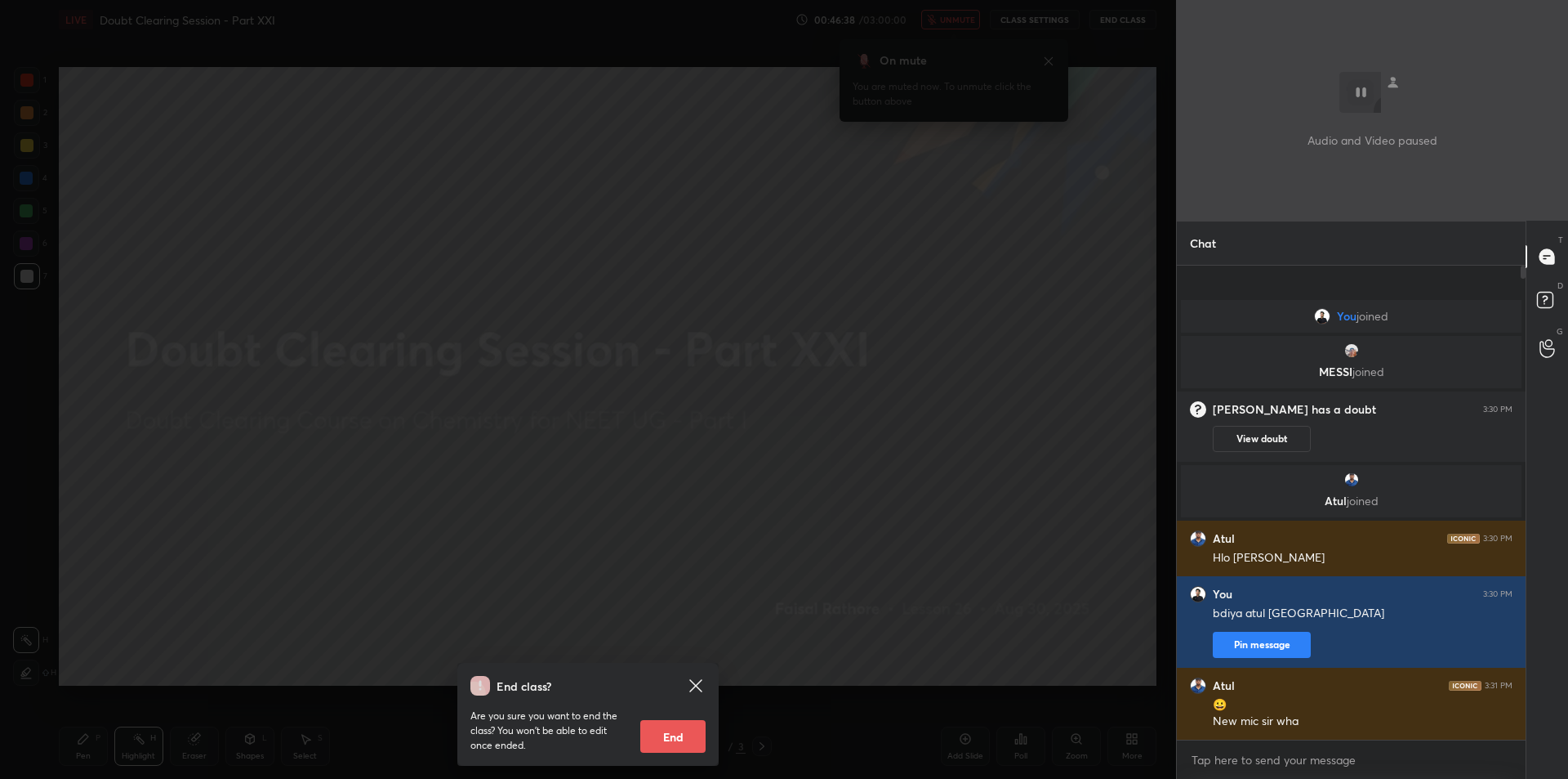
click at [754, 338] on div "End class? Are you sure you want to end the class? You won’t be able to edit on…" at bounding box center [588, 390] width 1176 height 779
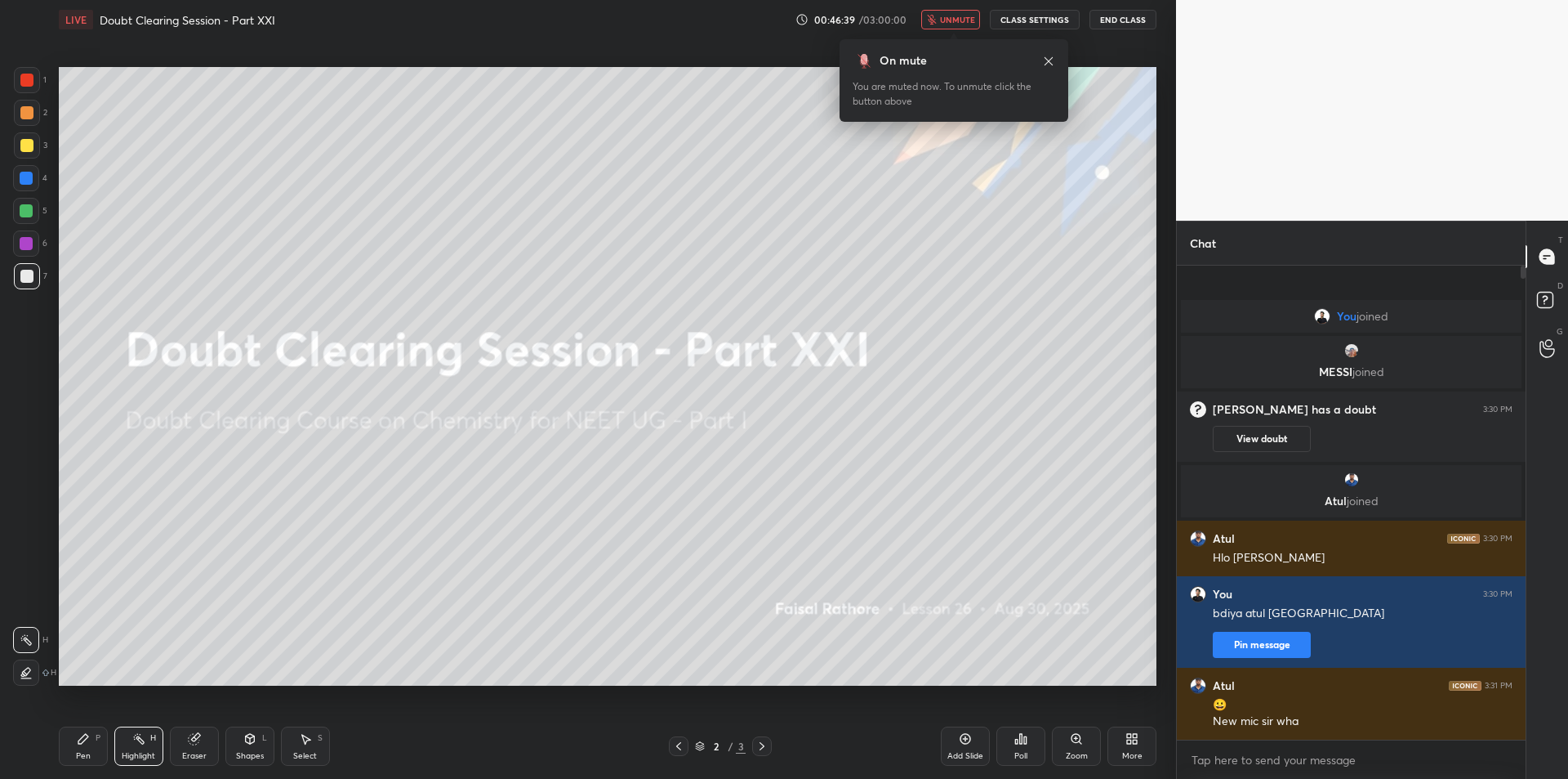
click at [962, 25] on button "unmute" at bounding box center [951, 19] width 58 height 19
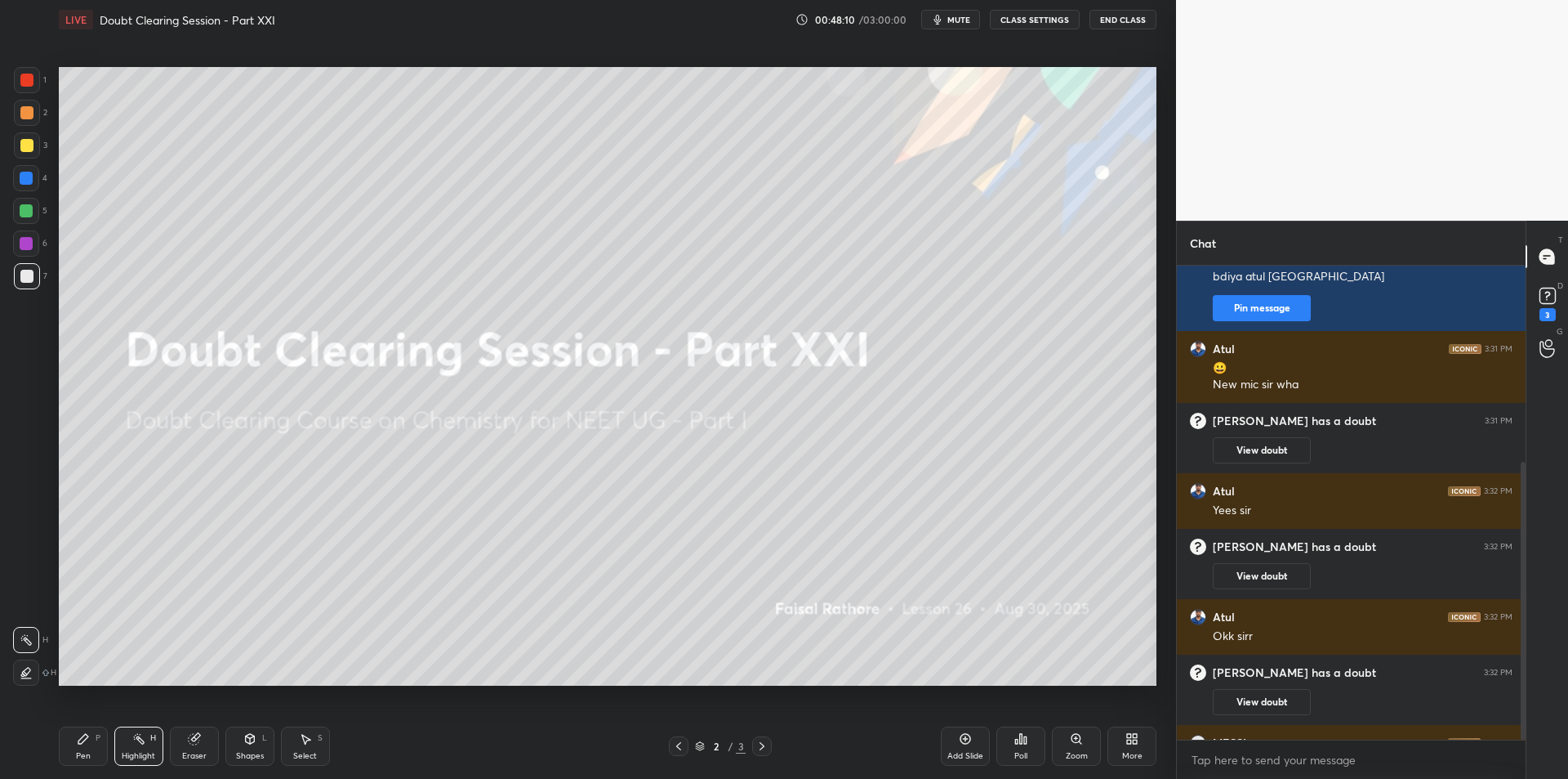
scroll to position [333, 0]
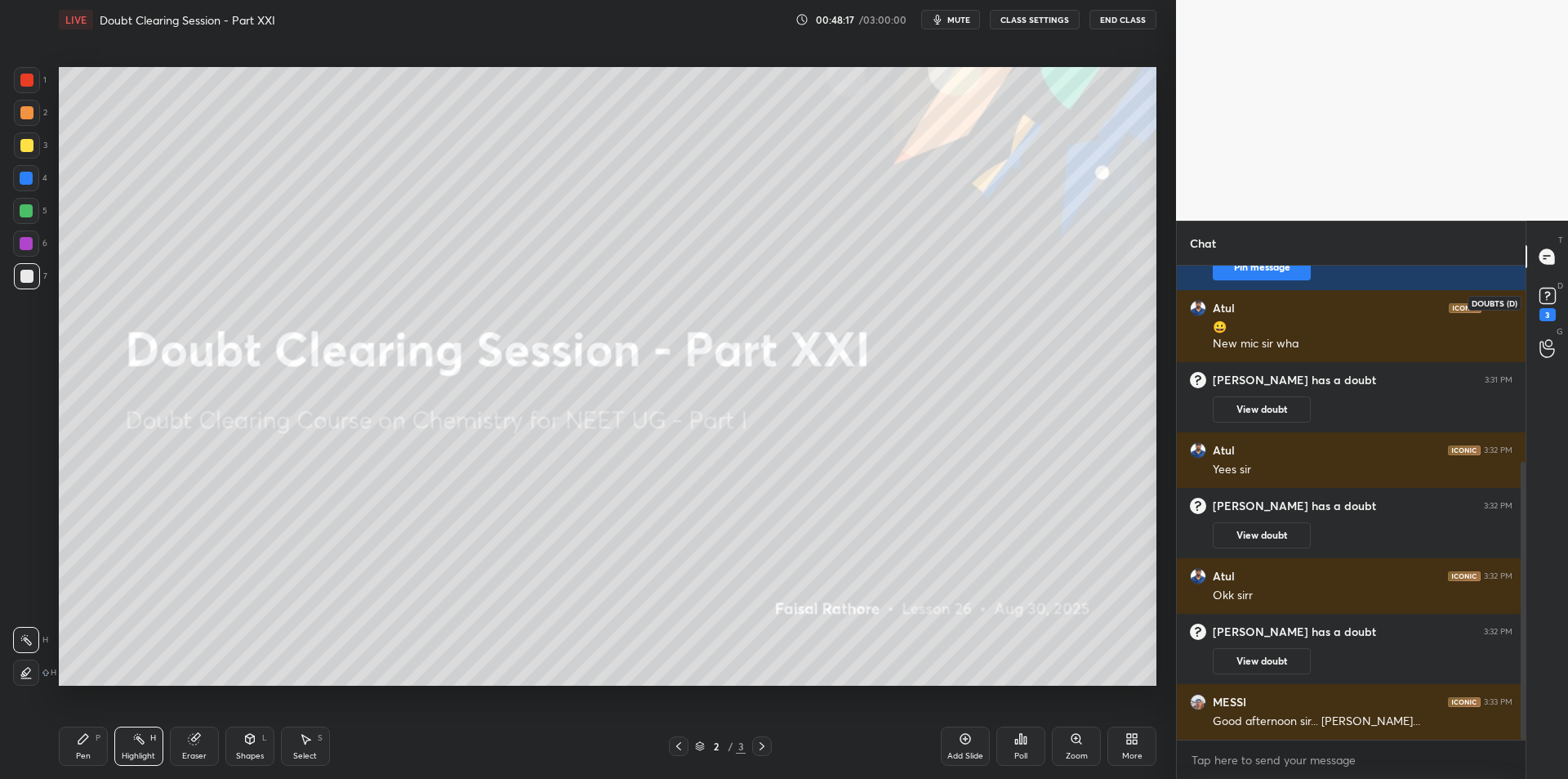
click at [1547, 306] on icon at bounding box center [1548, 295] width 24 height 24
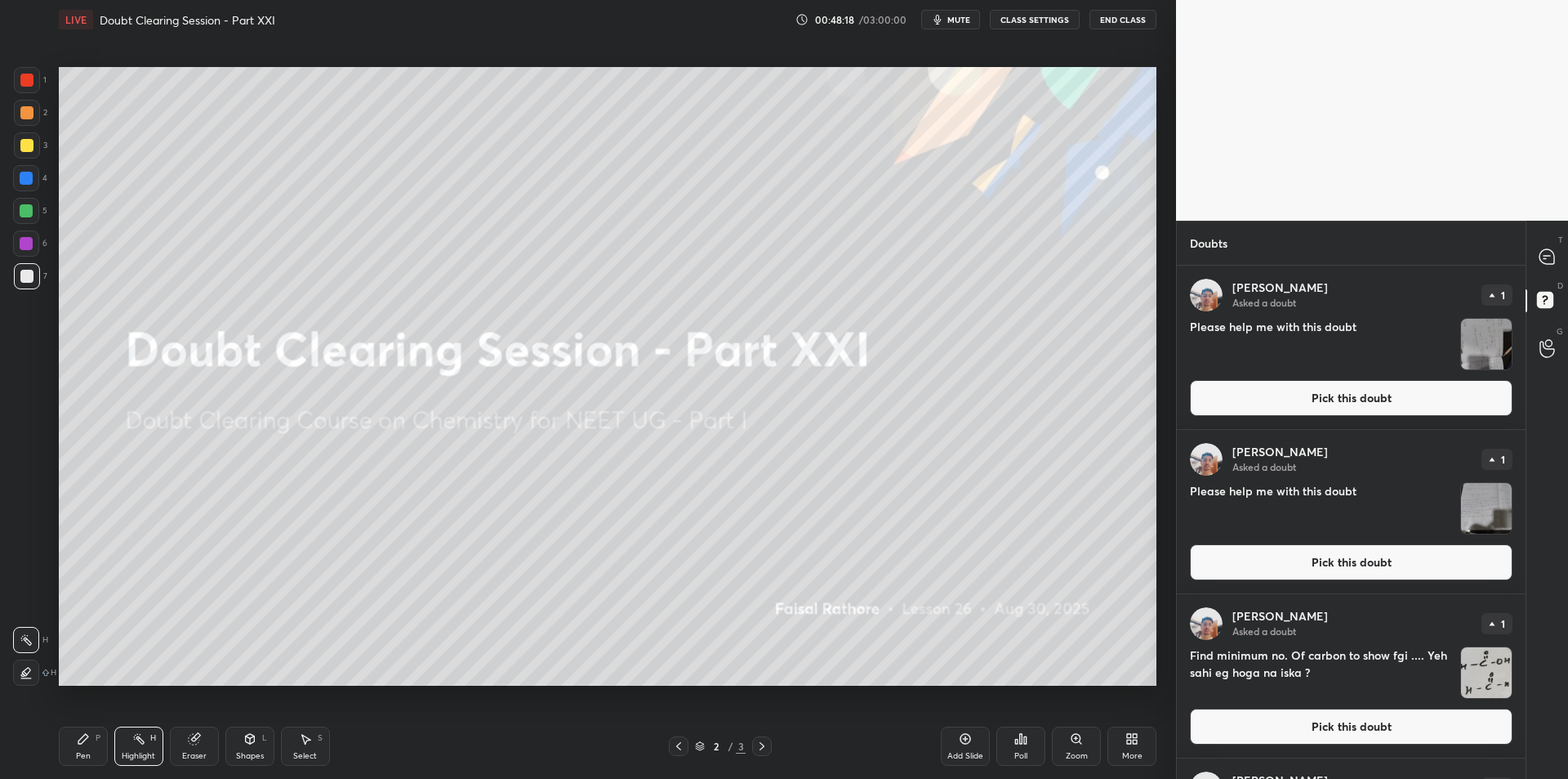
click at [1490, 333] on img "grid" at bounding box center [1486, 344] width 51 height 51
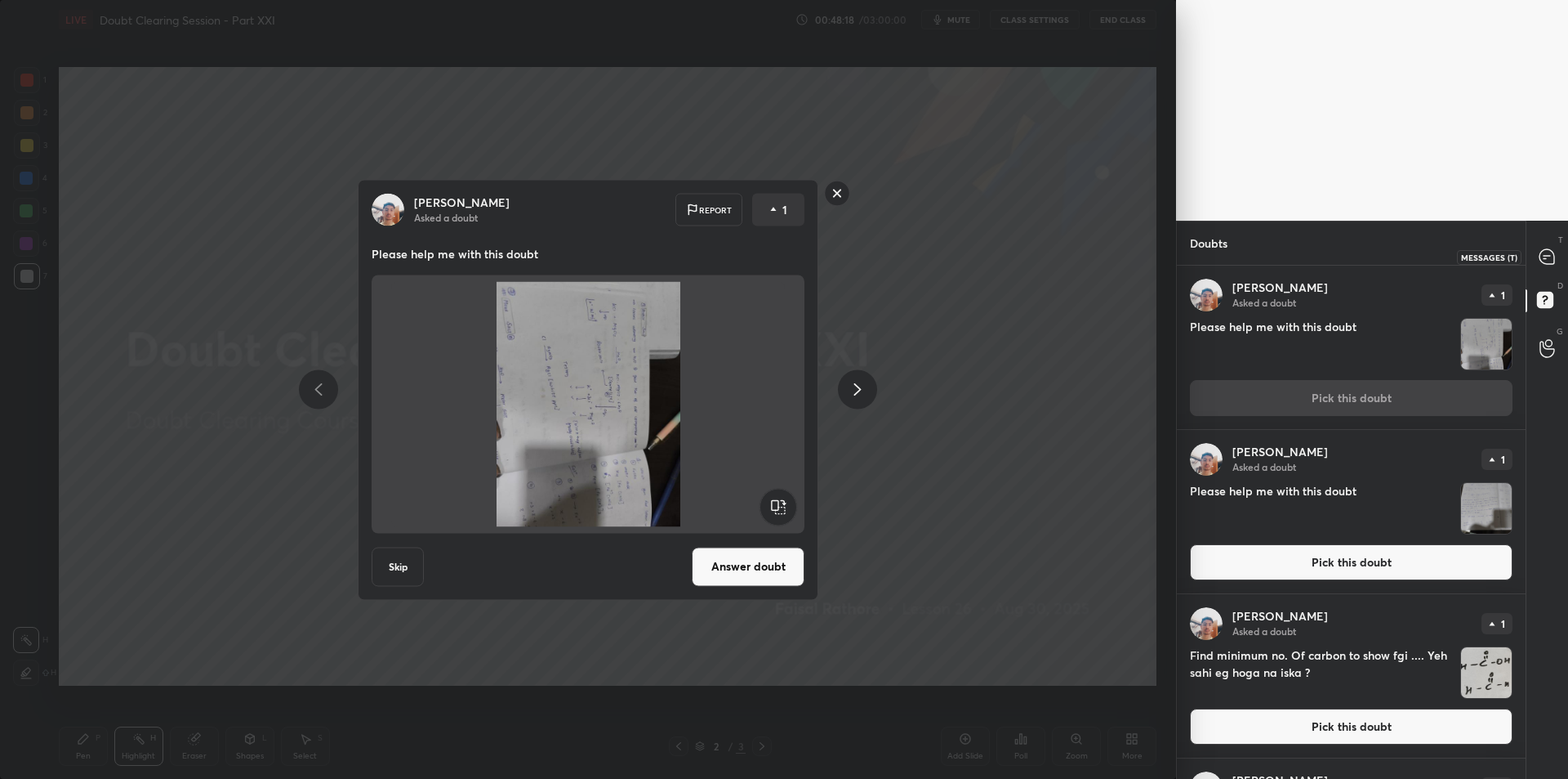
click at [1537, 257] on div at bounding box center [1549, 256] width 33 height 29
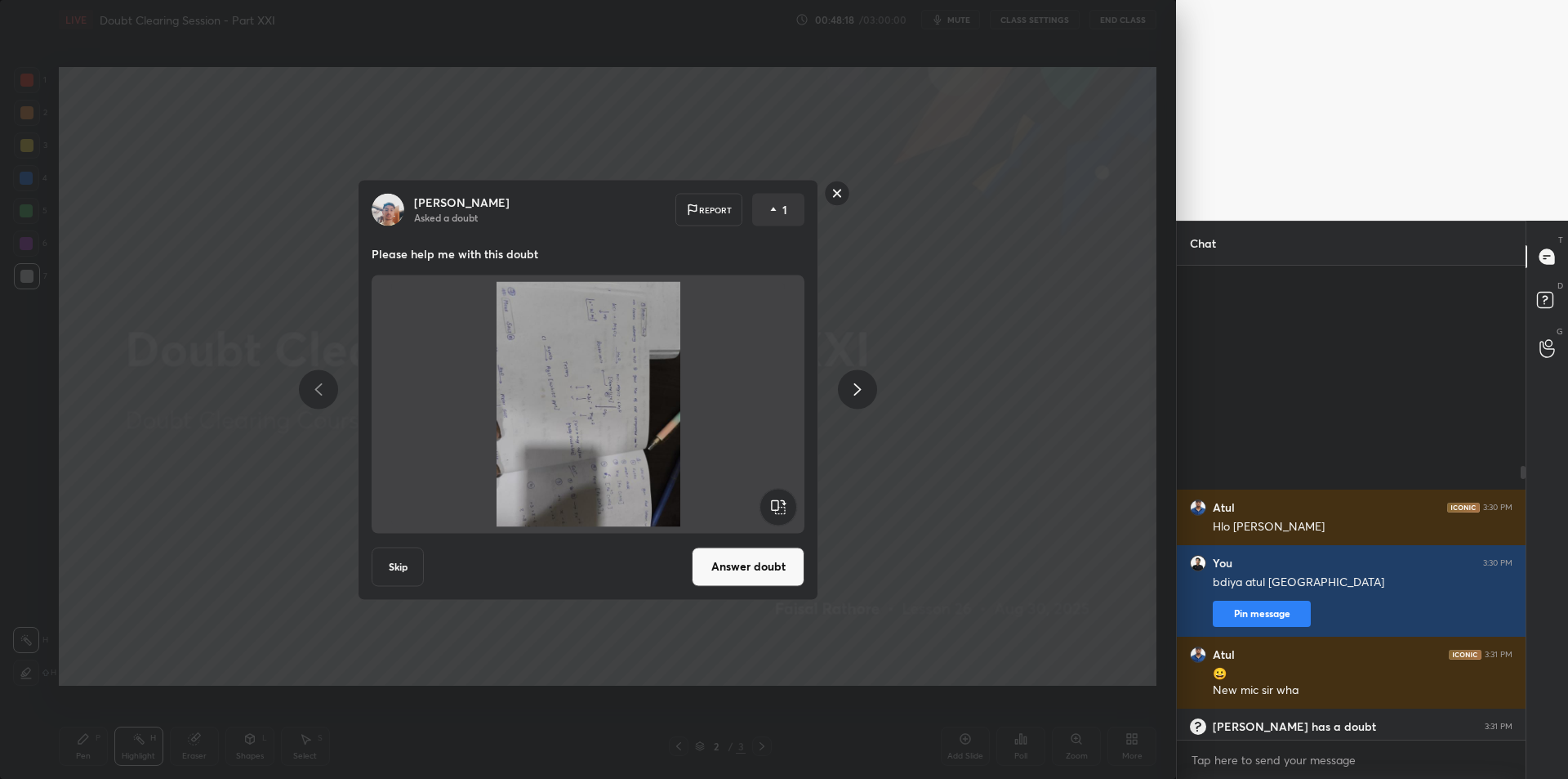
scroll to position [469, 344]
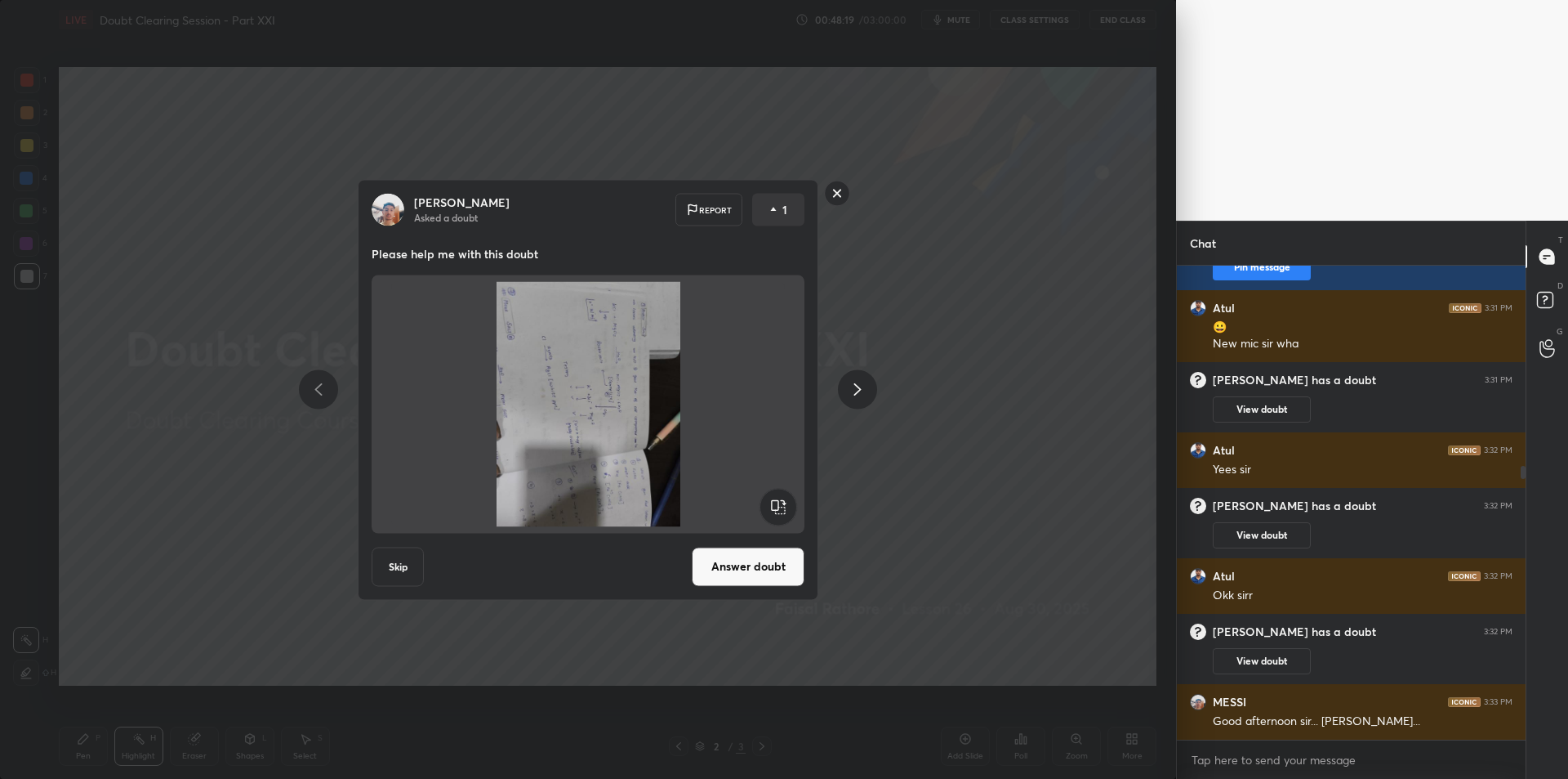
click at [766, 511] on rect at bounding box center [778, 506] width 37 height 37
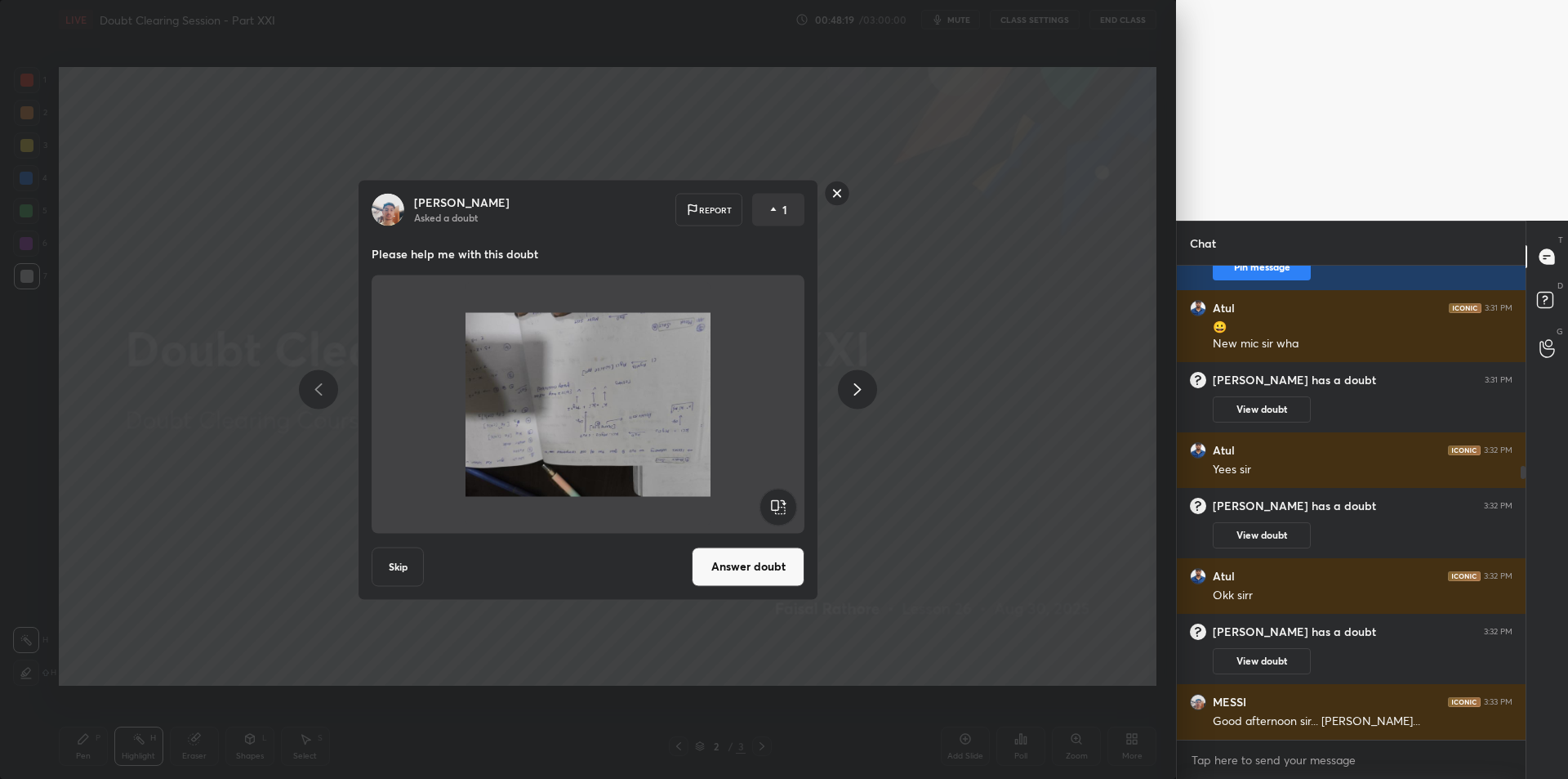
click at [766, 511] on rect at bounding box center [778, 506] width 37 height 37
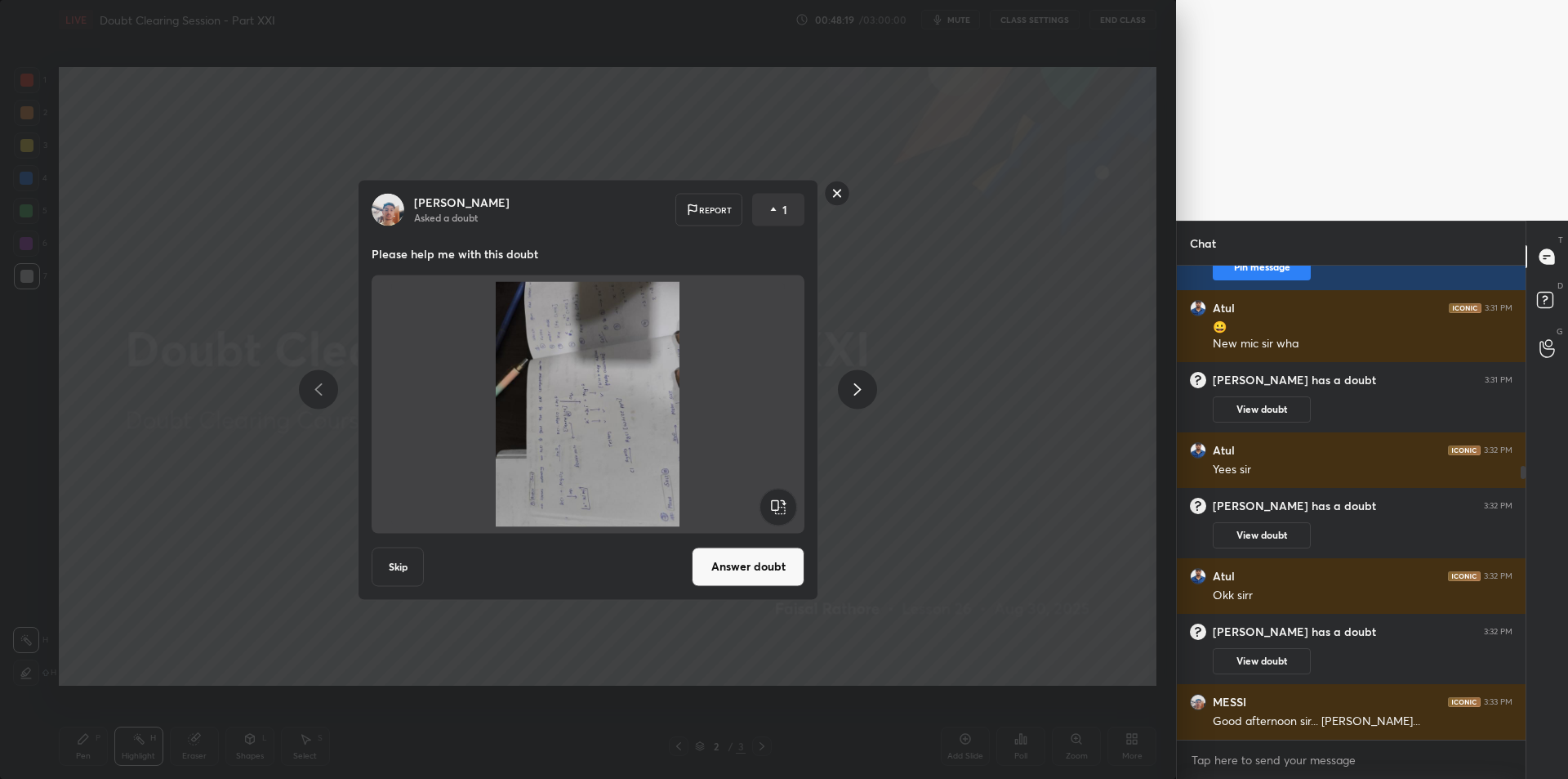
click at [766, 511] on rect at bounding box center [778, 506] width 37 height 37
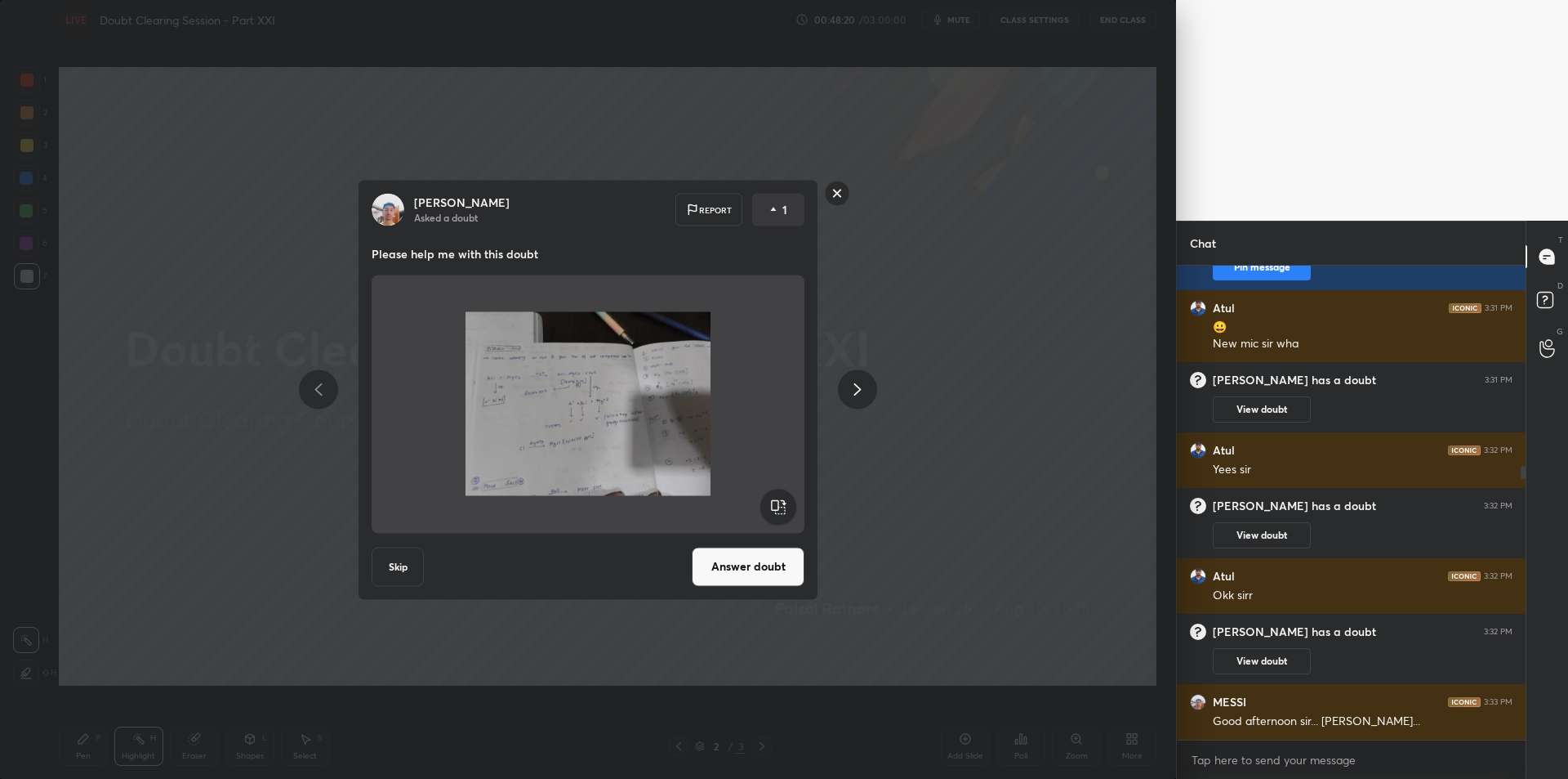
click at [729, 597] on div "[PERSON_NAME] Asked a doubt Report 1 Please help me with this doubt Skip Answer…" at bounding box center [588, 390] width 460 height 421
click at [749, 576] on button "Answer doubt" at bounding box center [748, 566] width 113 height 39
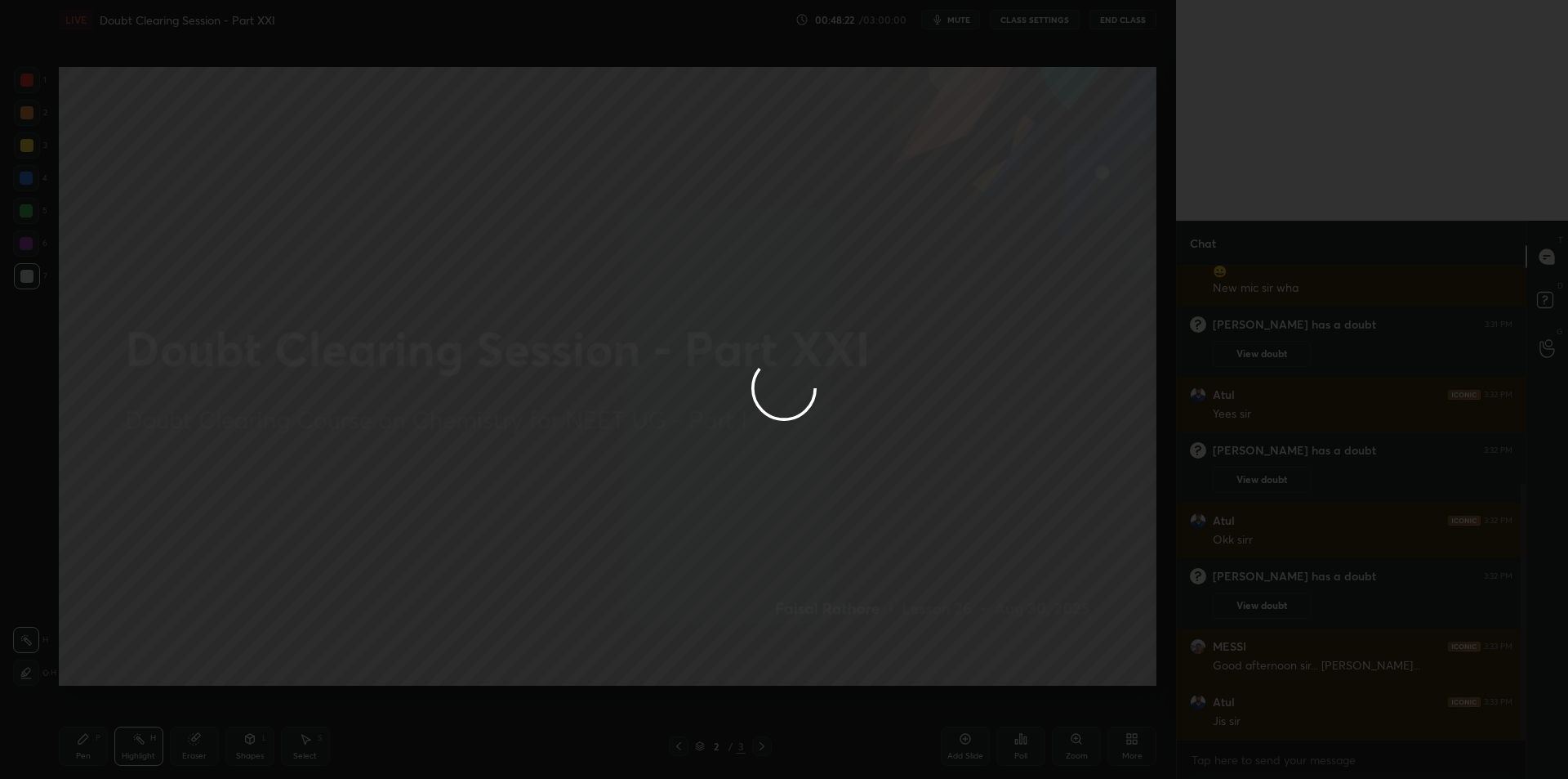
click at [1542, 287] on div "D Doubts (D)" at bounding box center [1547, 302] width 42 height 46
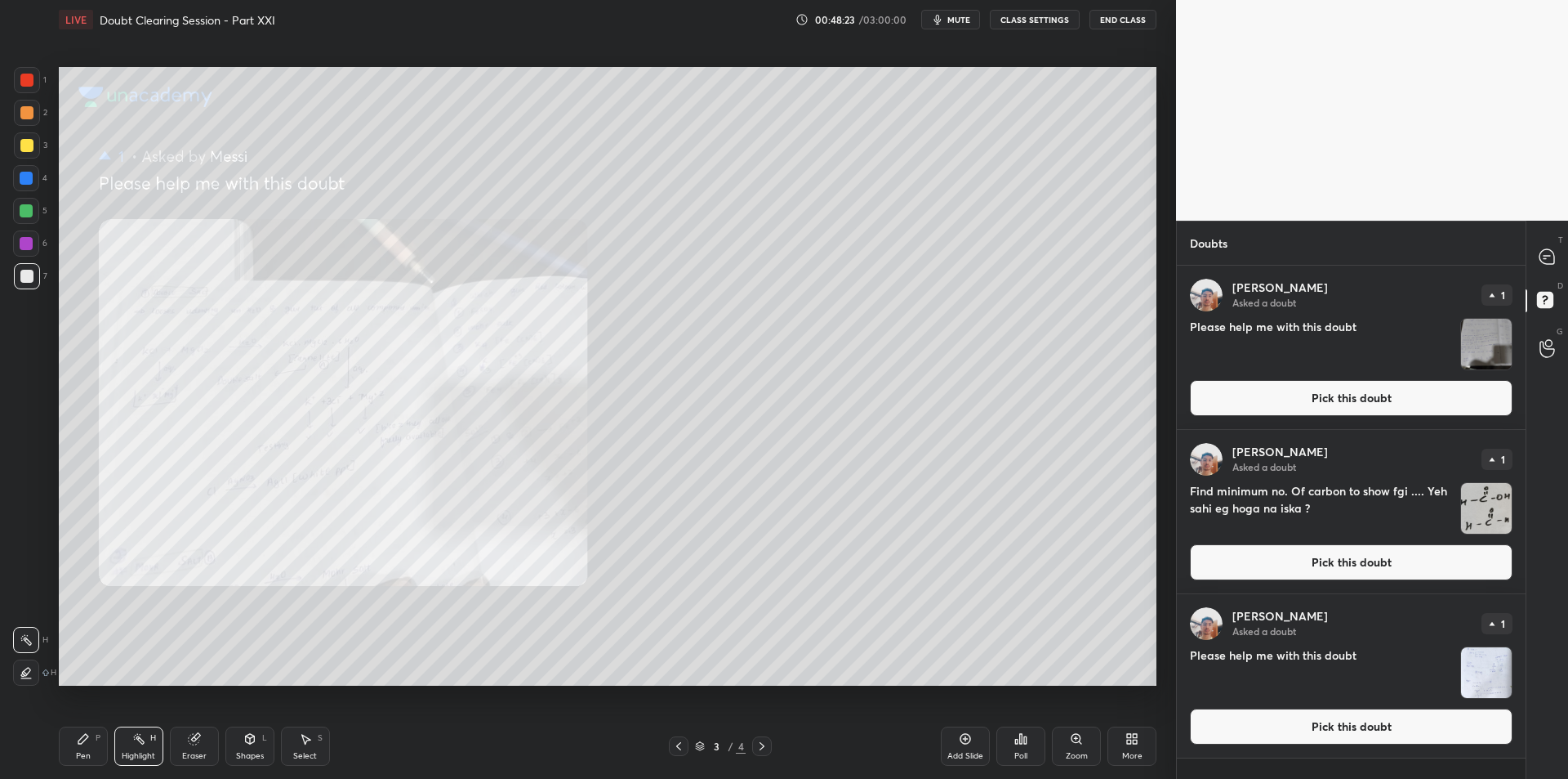
click at [1491, 354] on img "grid" at bounding box center [1486, 344] width 51 height 51
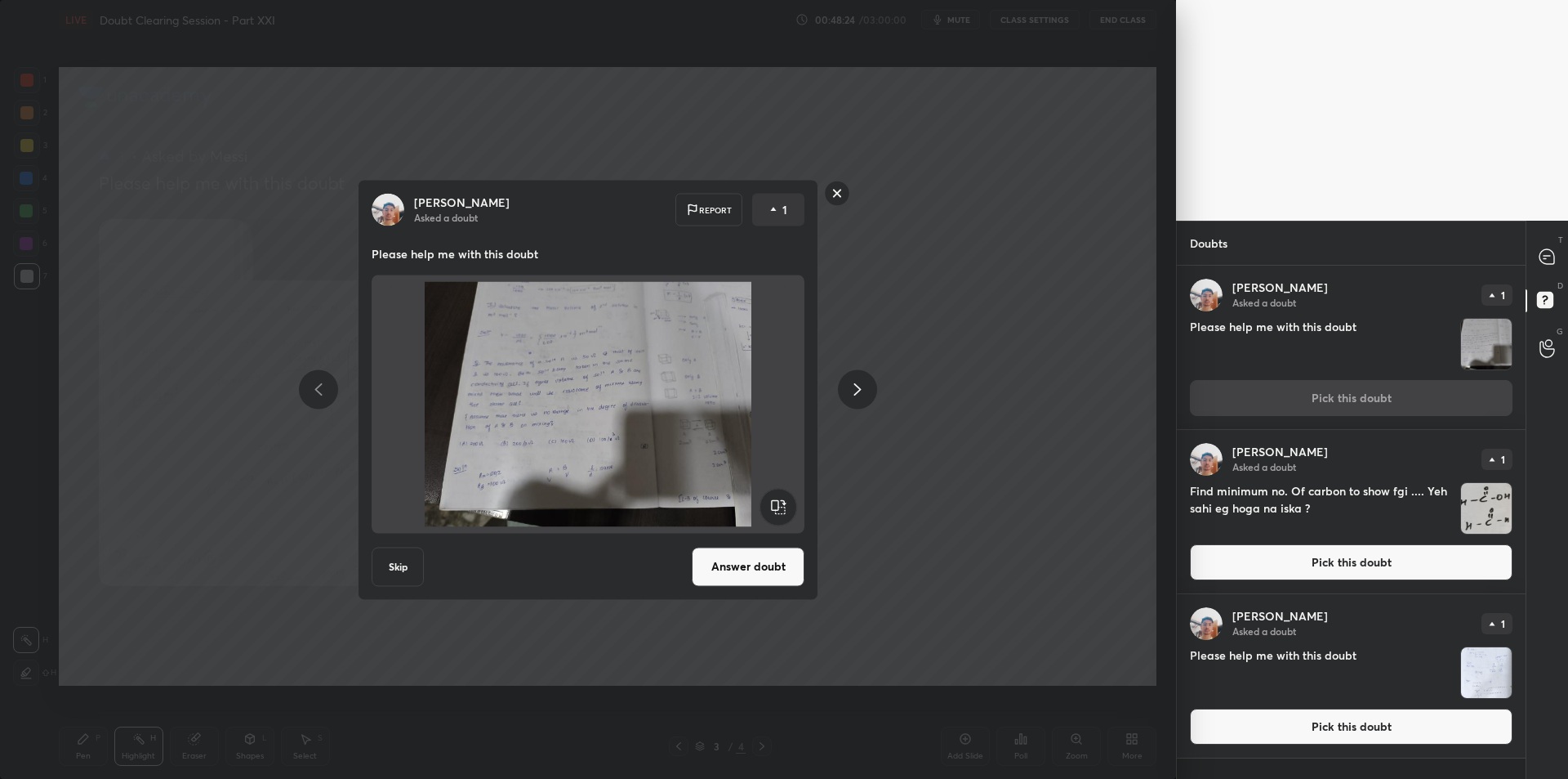
click at [726, 568] on button "Answer doubt" at bounding box center [748, 566] width 113 height 39
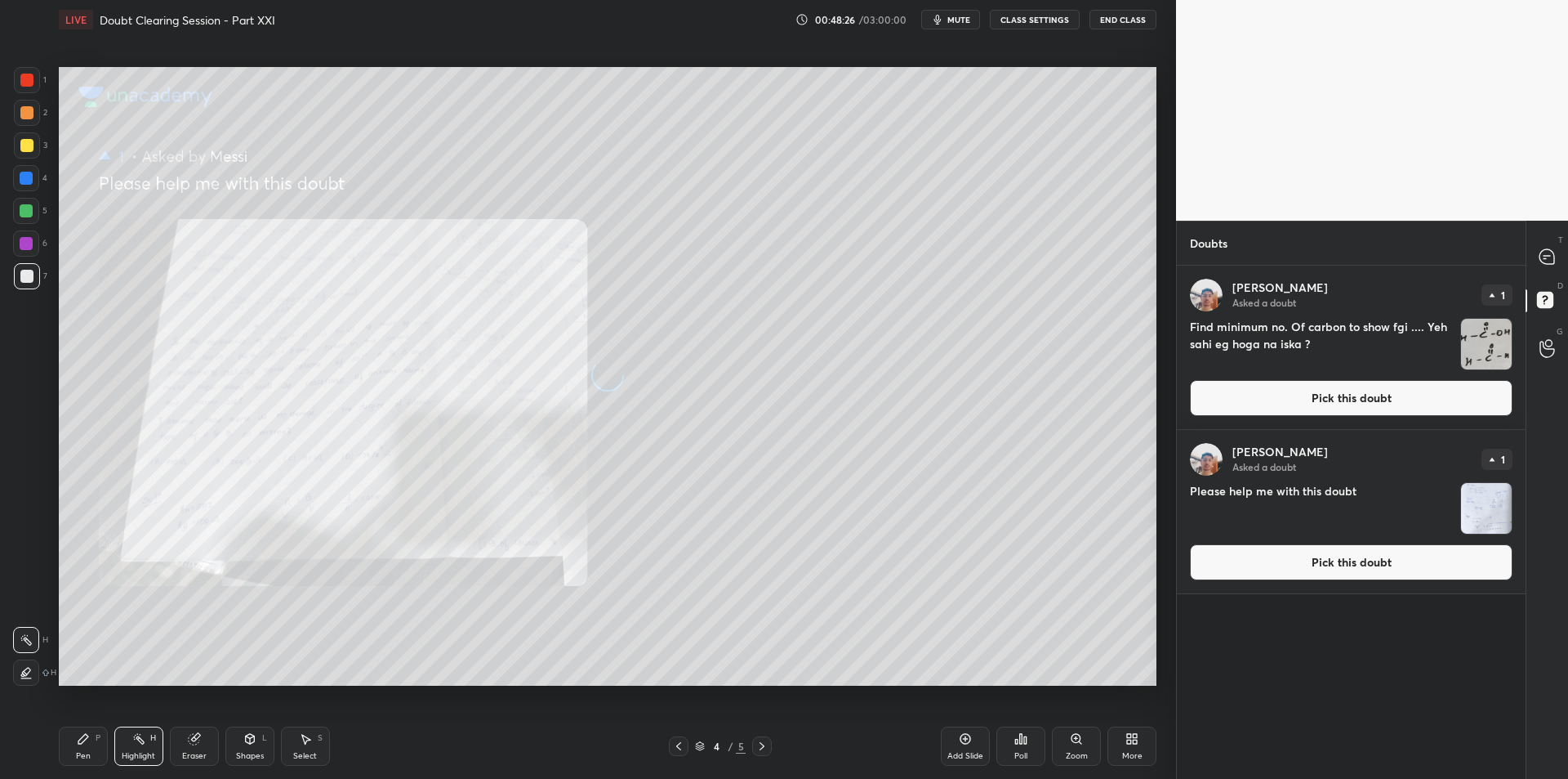
click at [1480, 353] on img "grid" at bounding box center [1486, 344] width 51 height 51
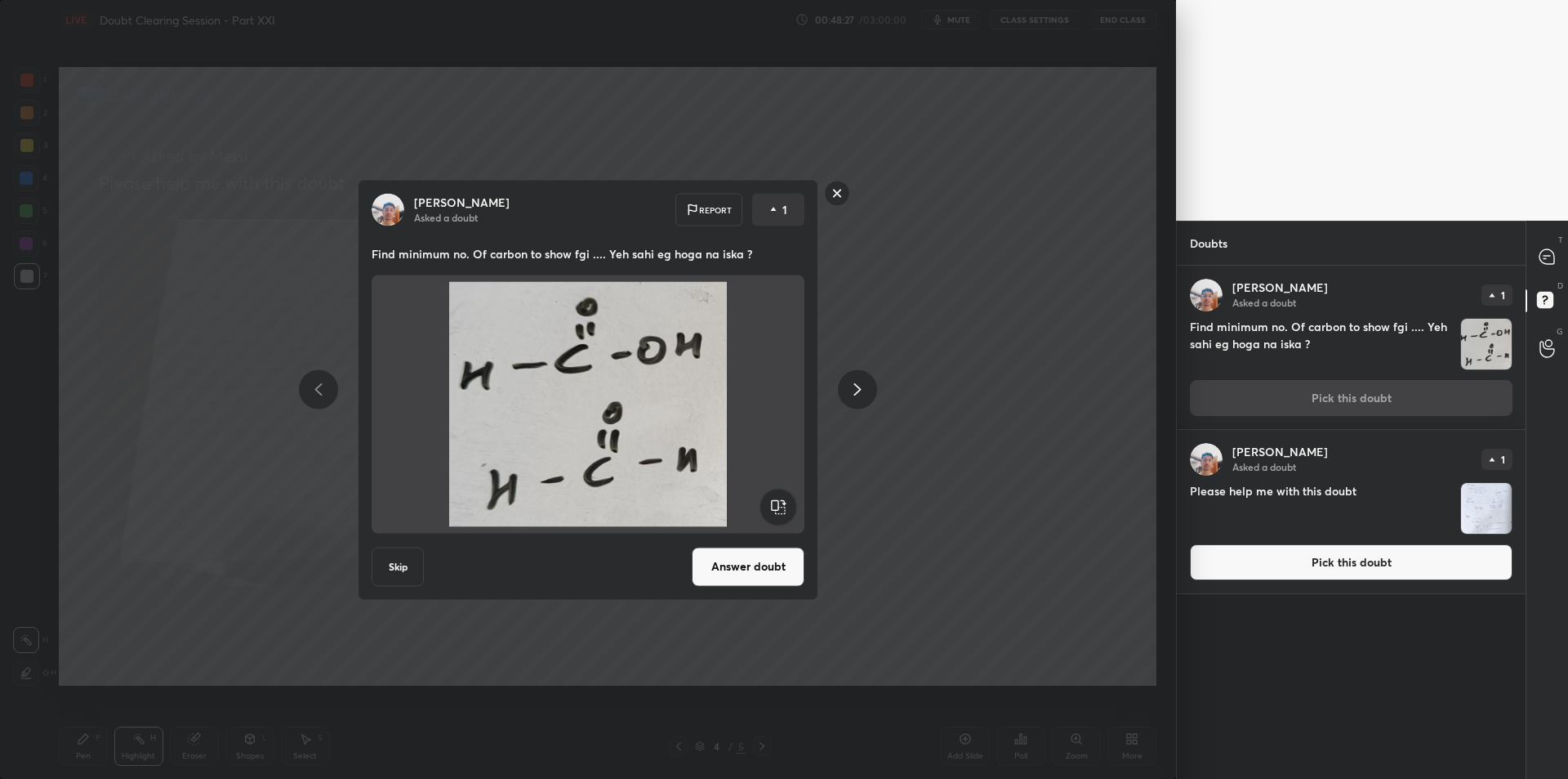
click at [737, 555] on button "Answer doubt" at bounding box center [748, 566] width 113 height 39
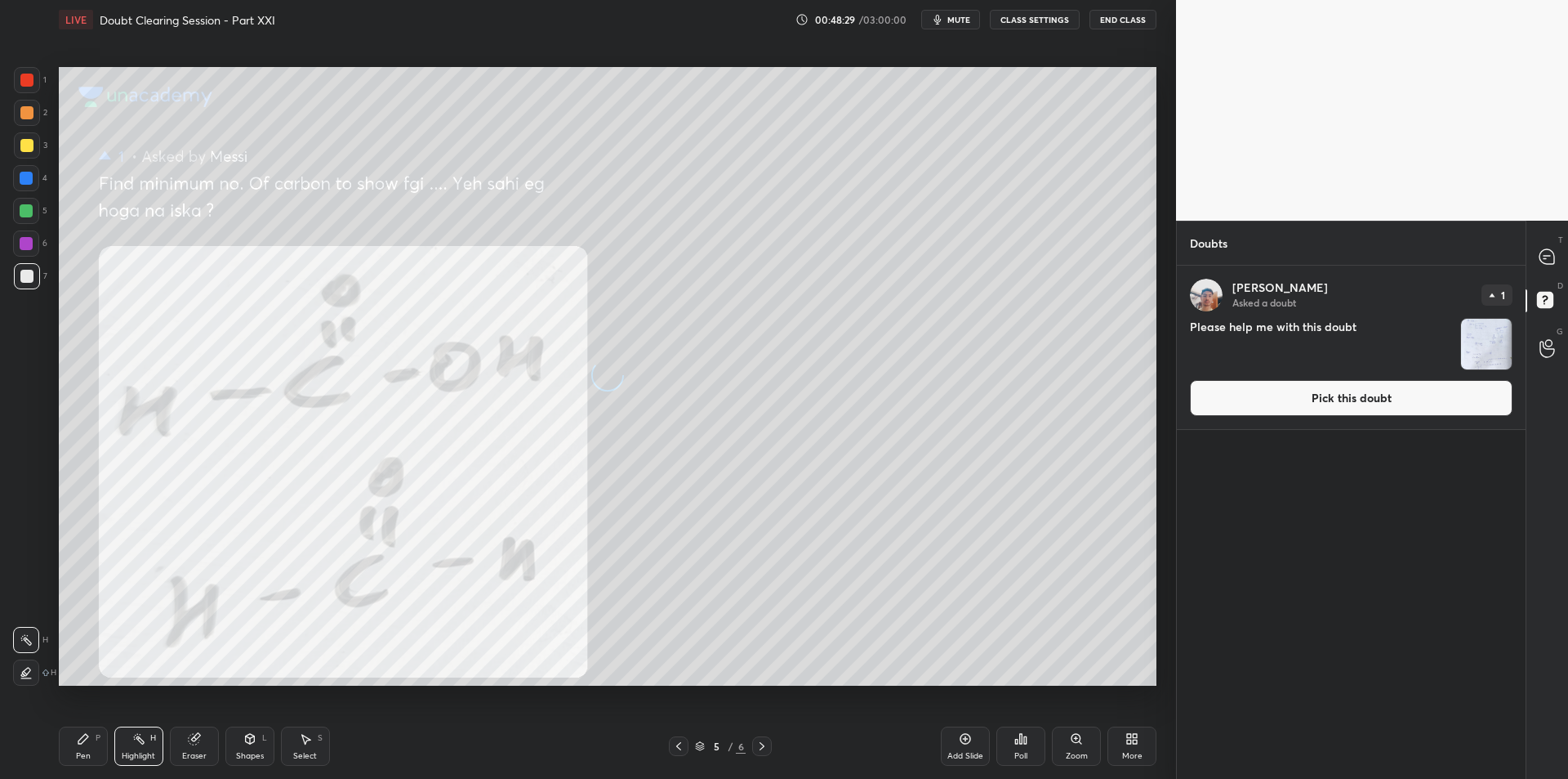
click at [1485, 344] on img "grid" at bounding box center [1486, 344] width 51 height 51
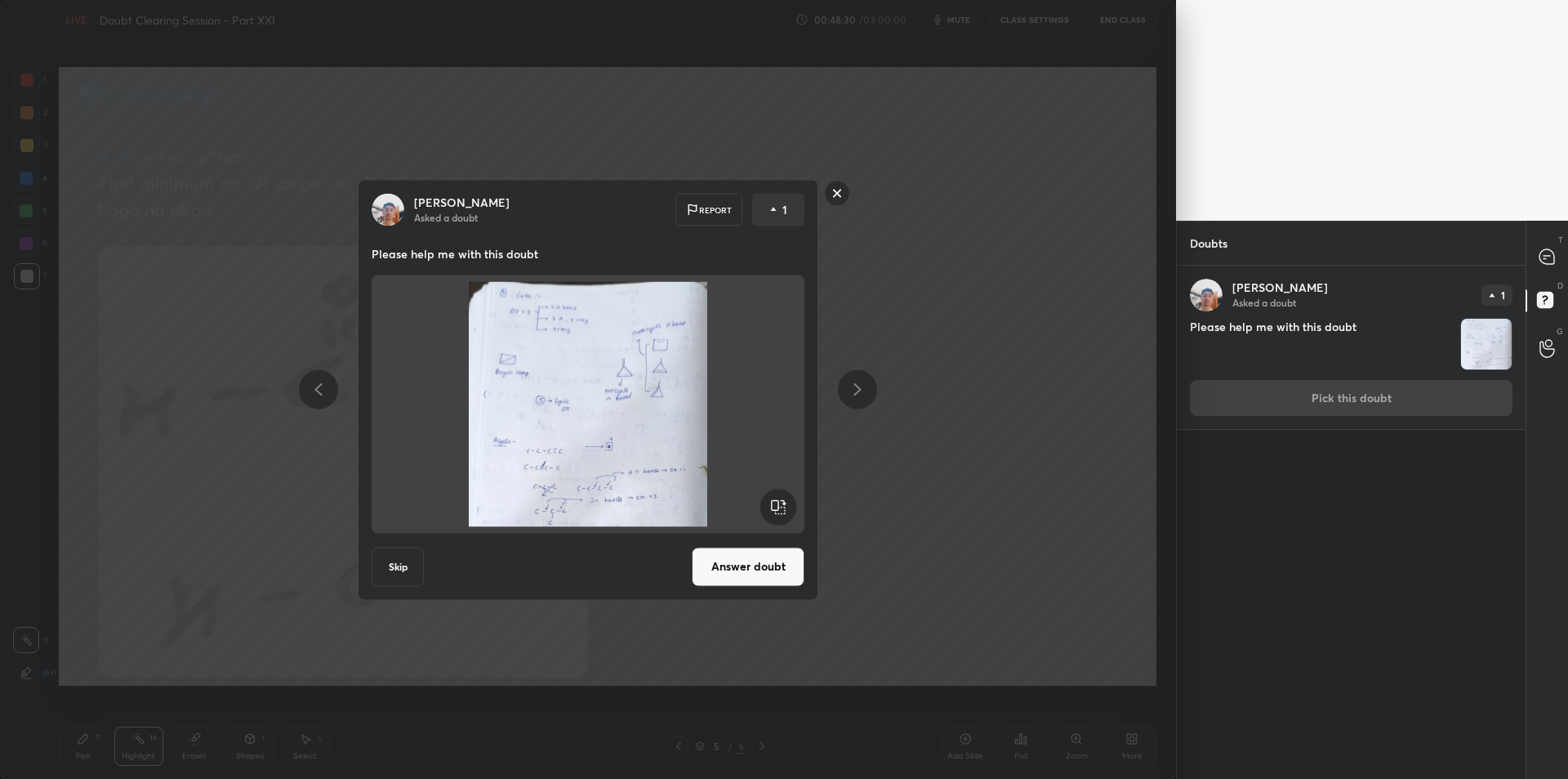
click at [719, 582] on button "Answer doubt" at bounding box center [748, 566] width 113 height 39
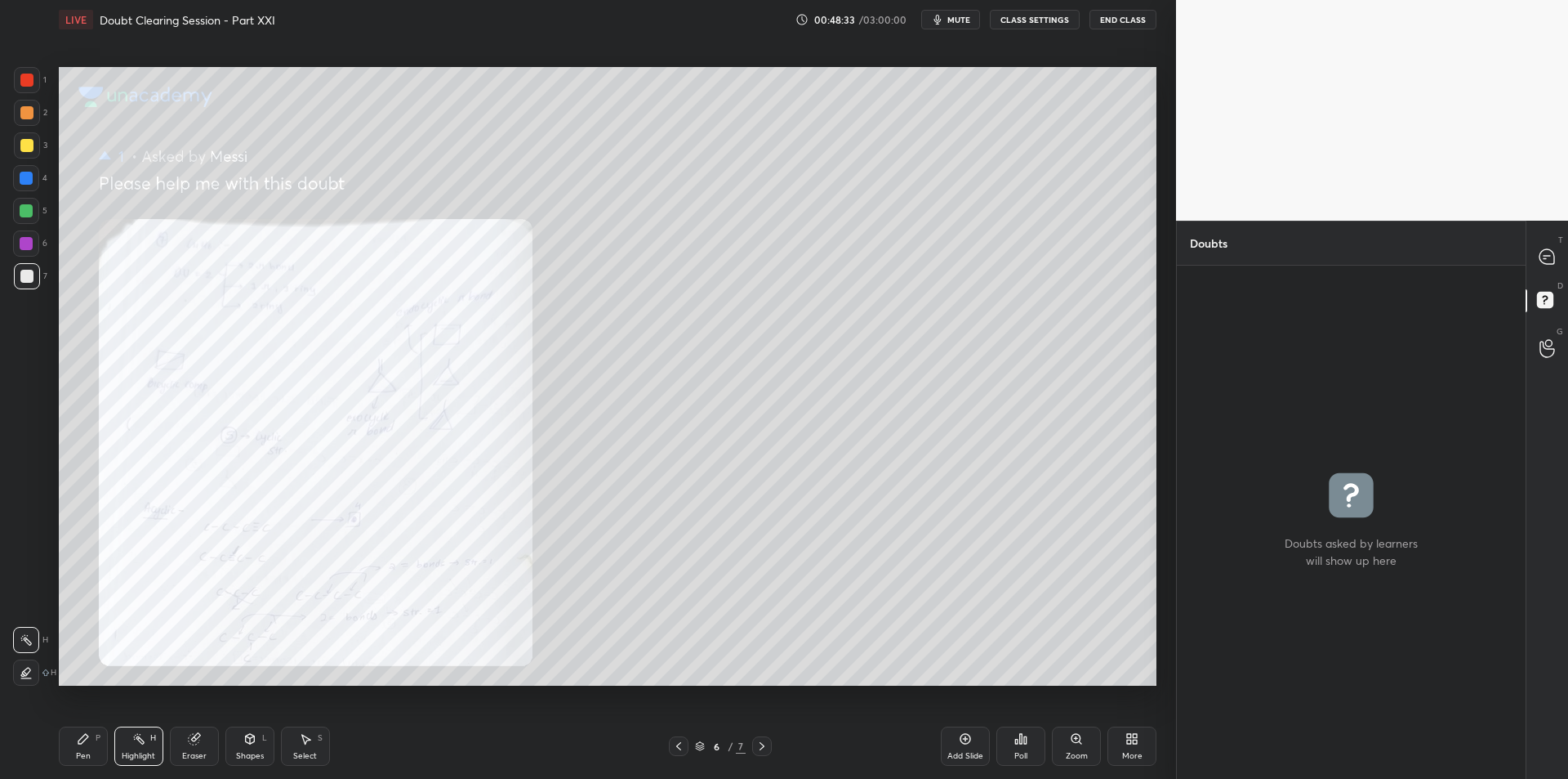
click at [1542, 272] on div "T Messages (T)" at bounding box center [1547, 256] width 42 height 46
type textarea "x"
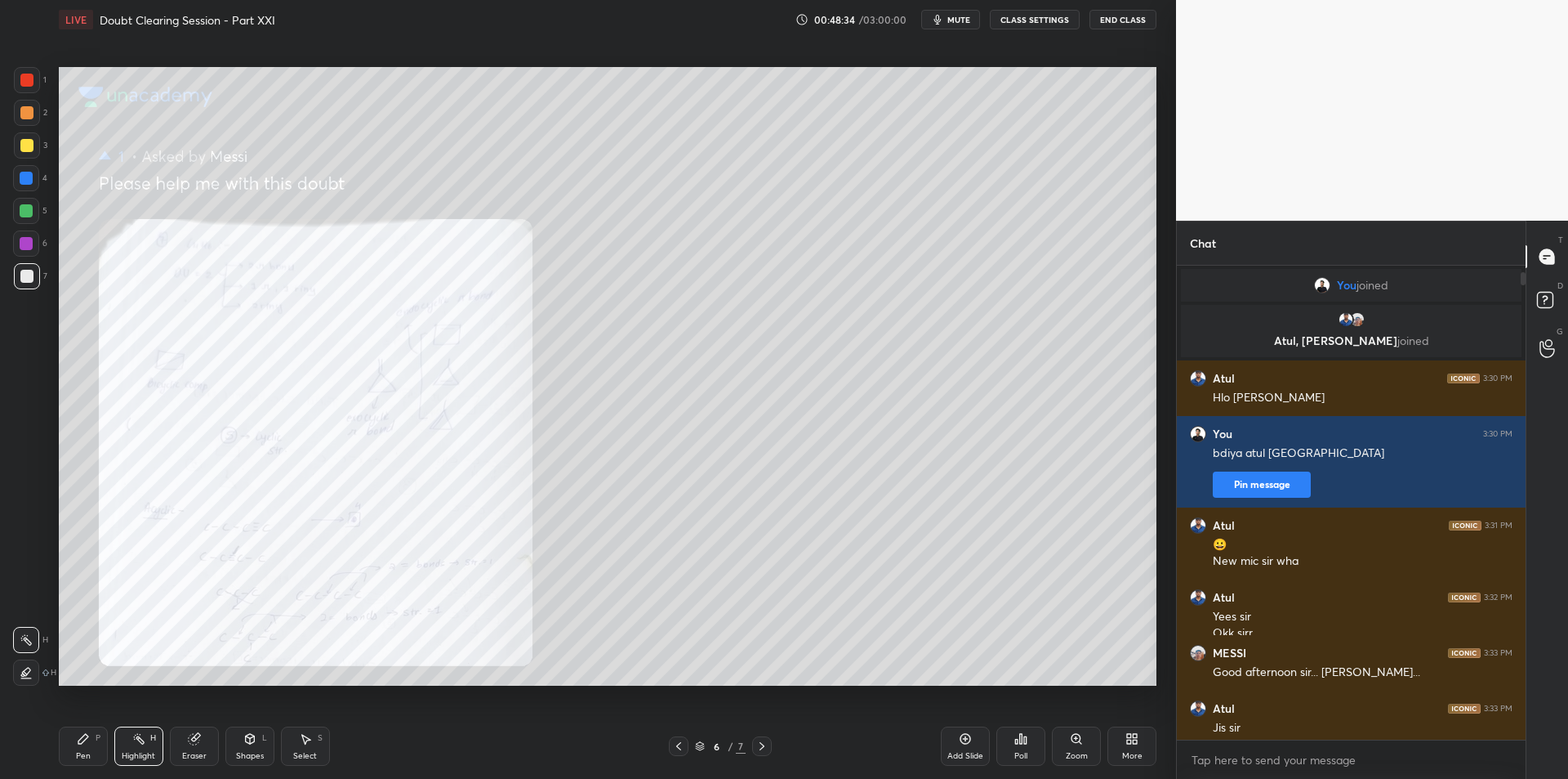
scroll to position [469, 344]
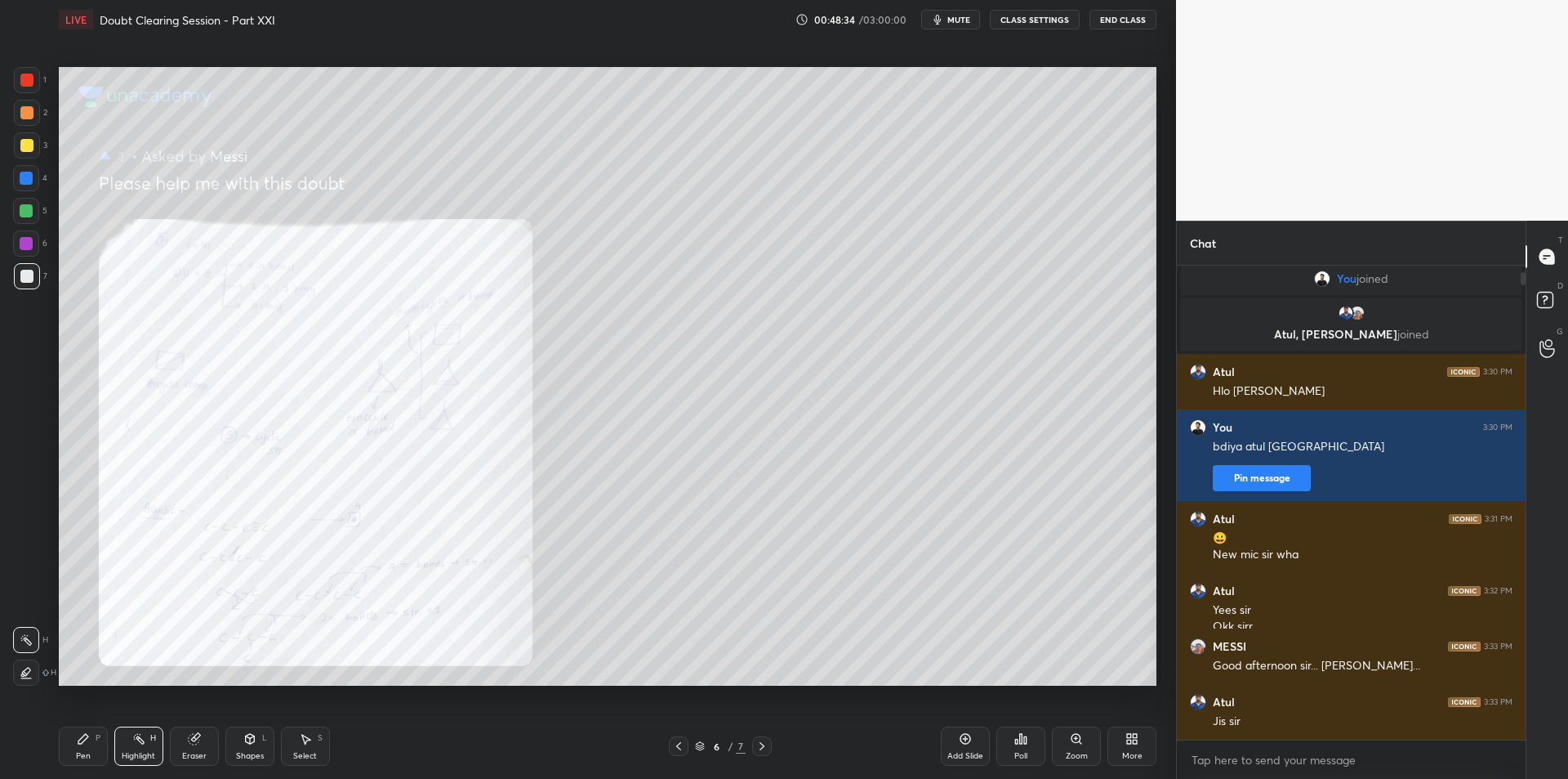
click at [683, 743] on icon at bounding box center [678, 745] width 13 height 13
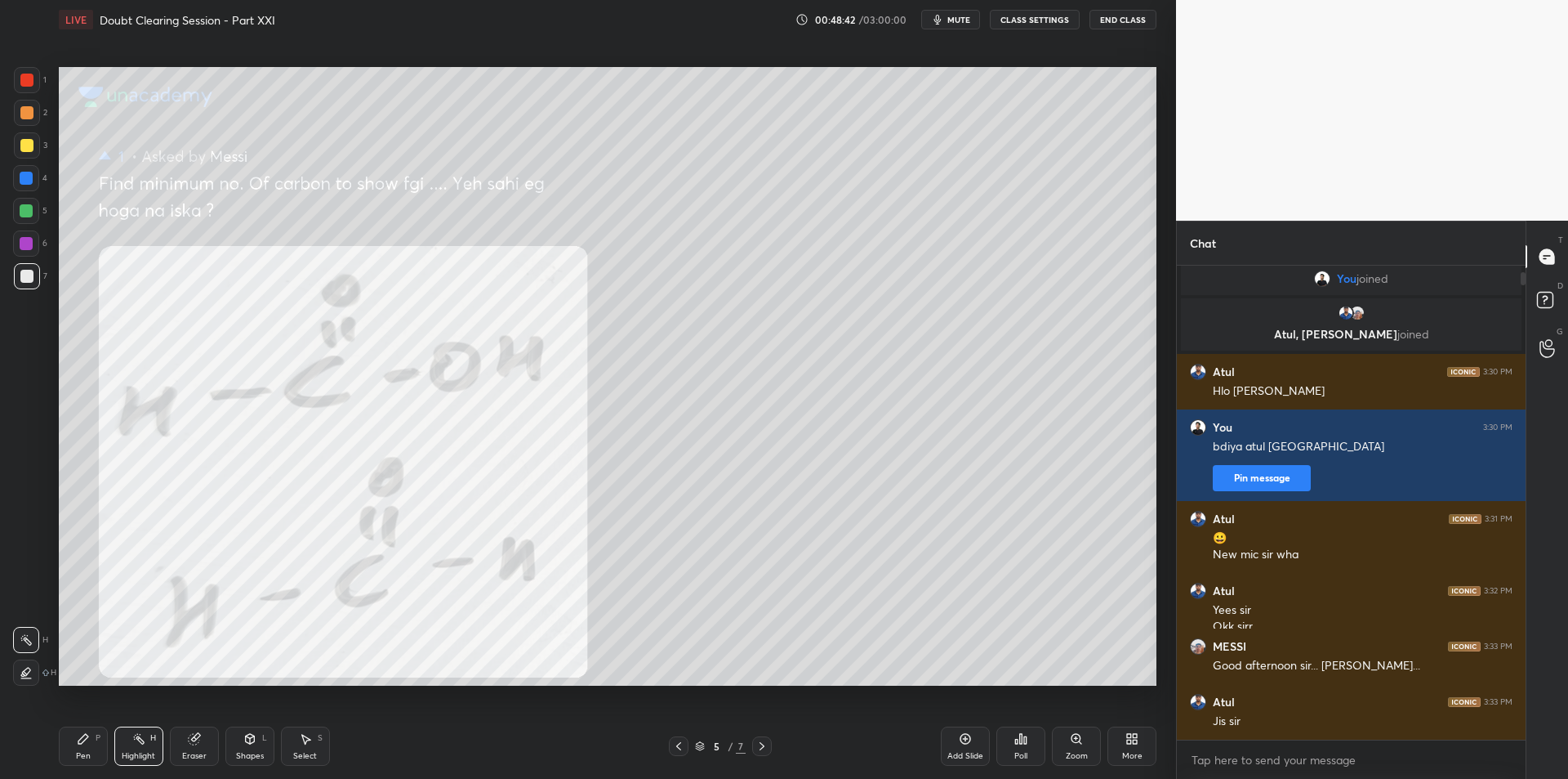
click at [32, 93] on div at bounding box center [26, 80] width 26 height 26
click at [686, 749] on div at bounding box center [678, 746] width 19 height 19
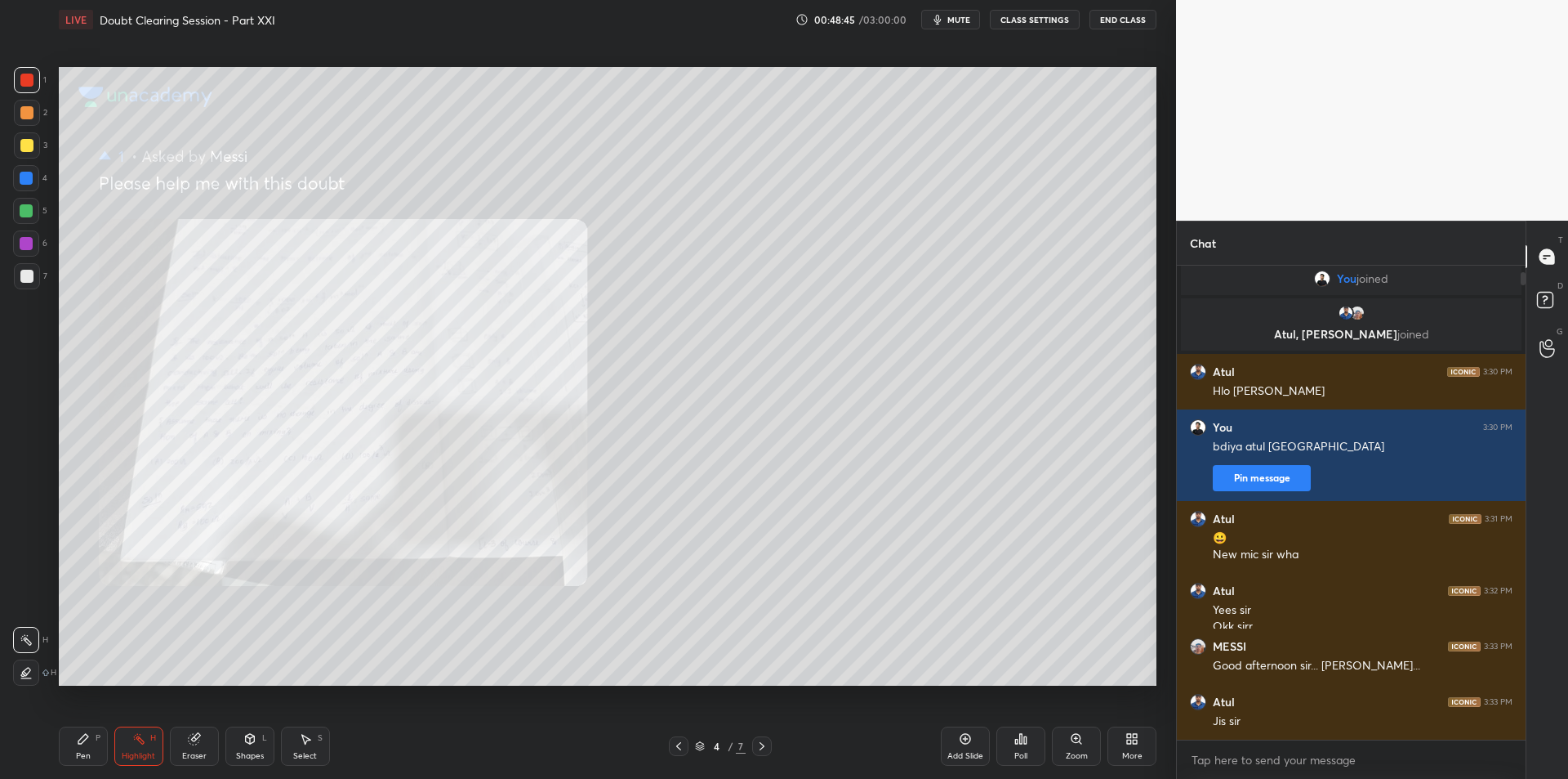
click at [959, 14] on span "mute" at bounding box center [958, 19] width 22 height 12
click at [1118, 24] on button "End Class" at bounding box center [1123, 19] width 67 height 19
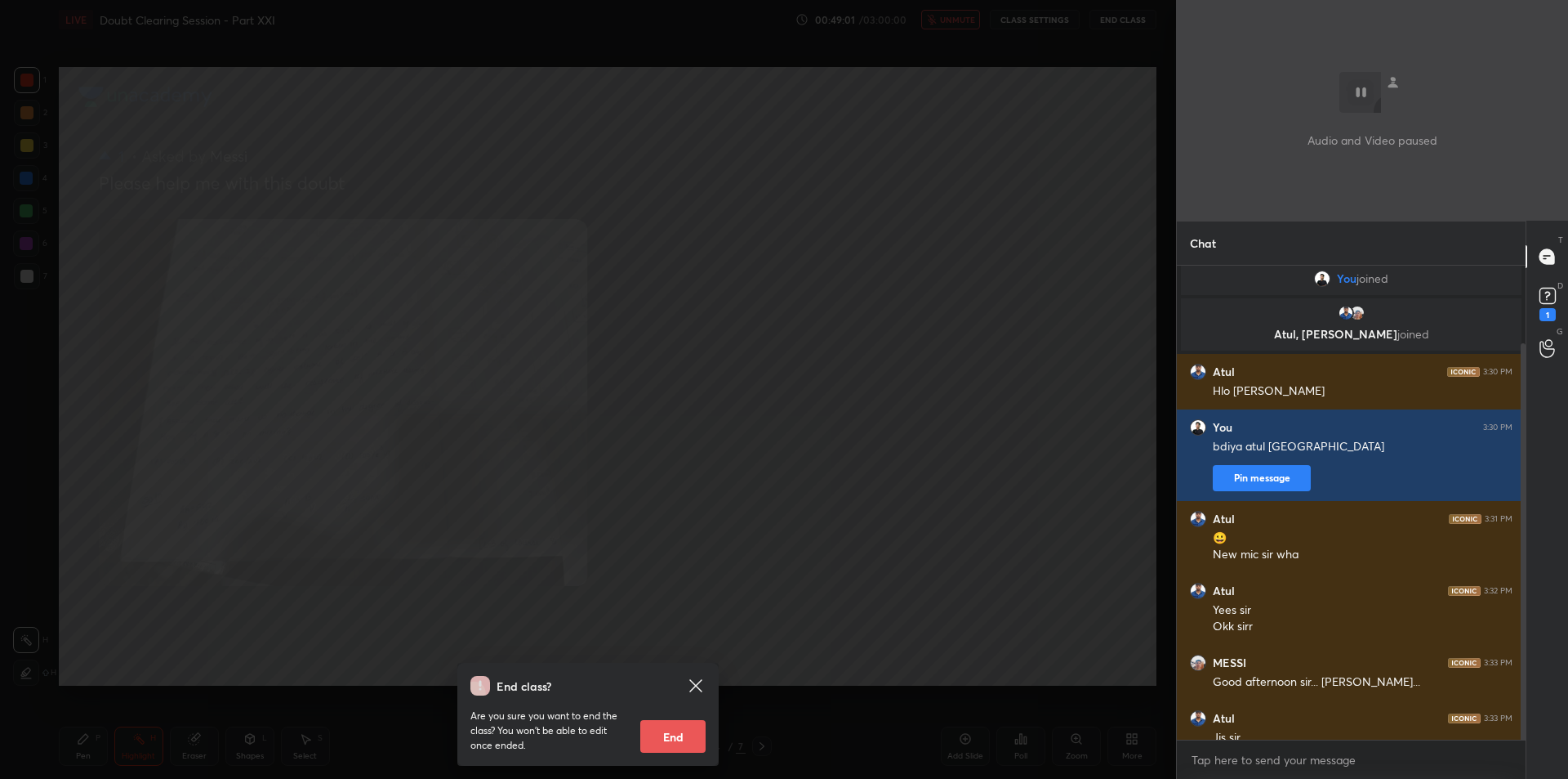
scroll to position [93, 0]
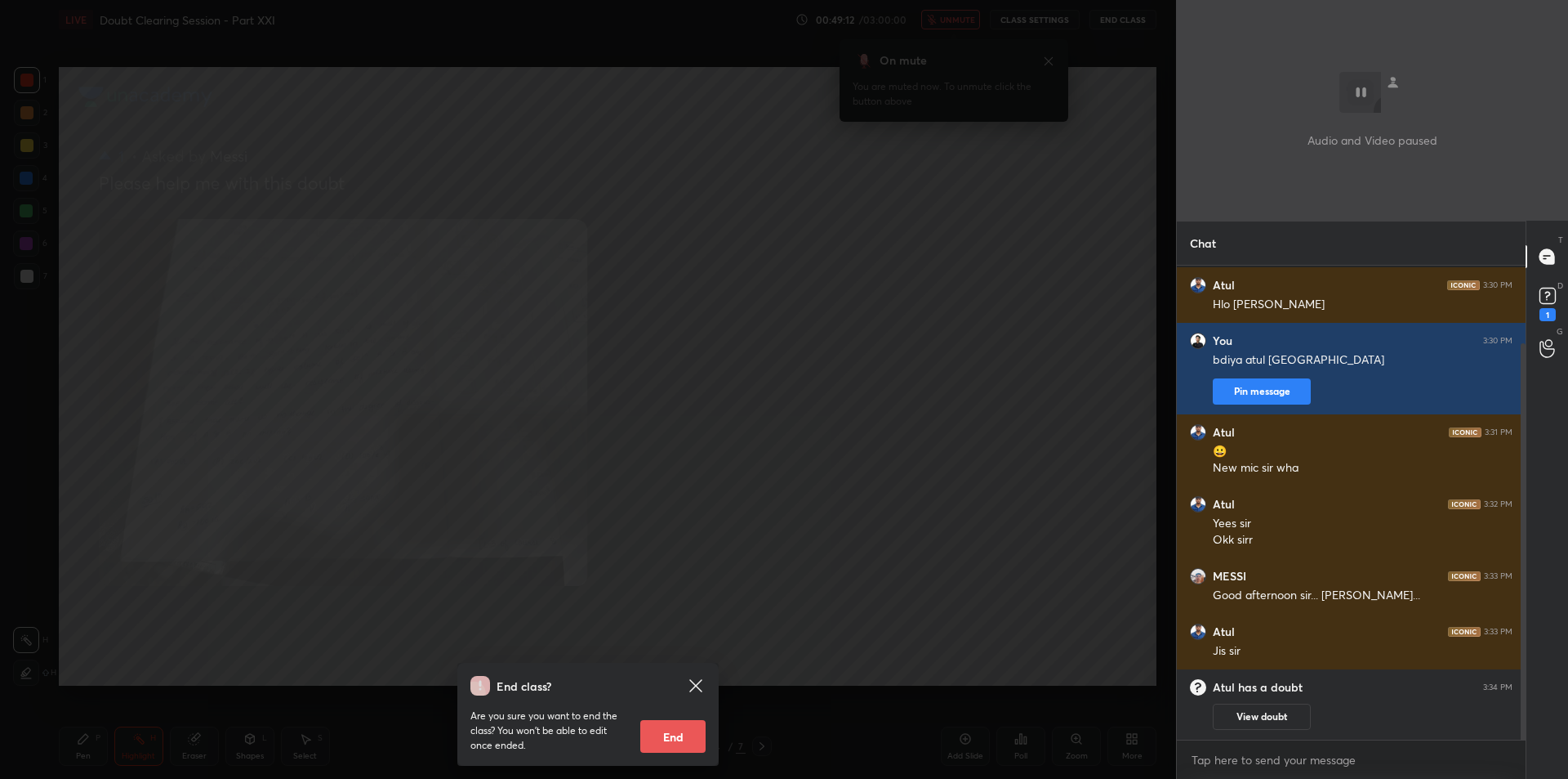
click at [1033, 203] on div "End class? Are you sure you want to end the class? You won’t be able to edit on…" at bounding box center [588, 390] width 1176 height 779
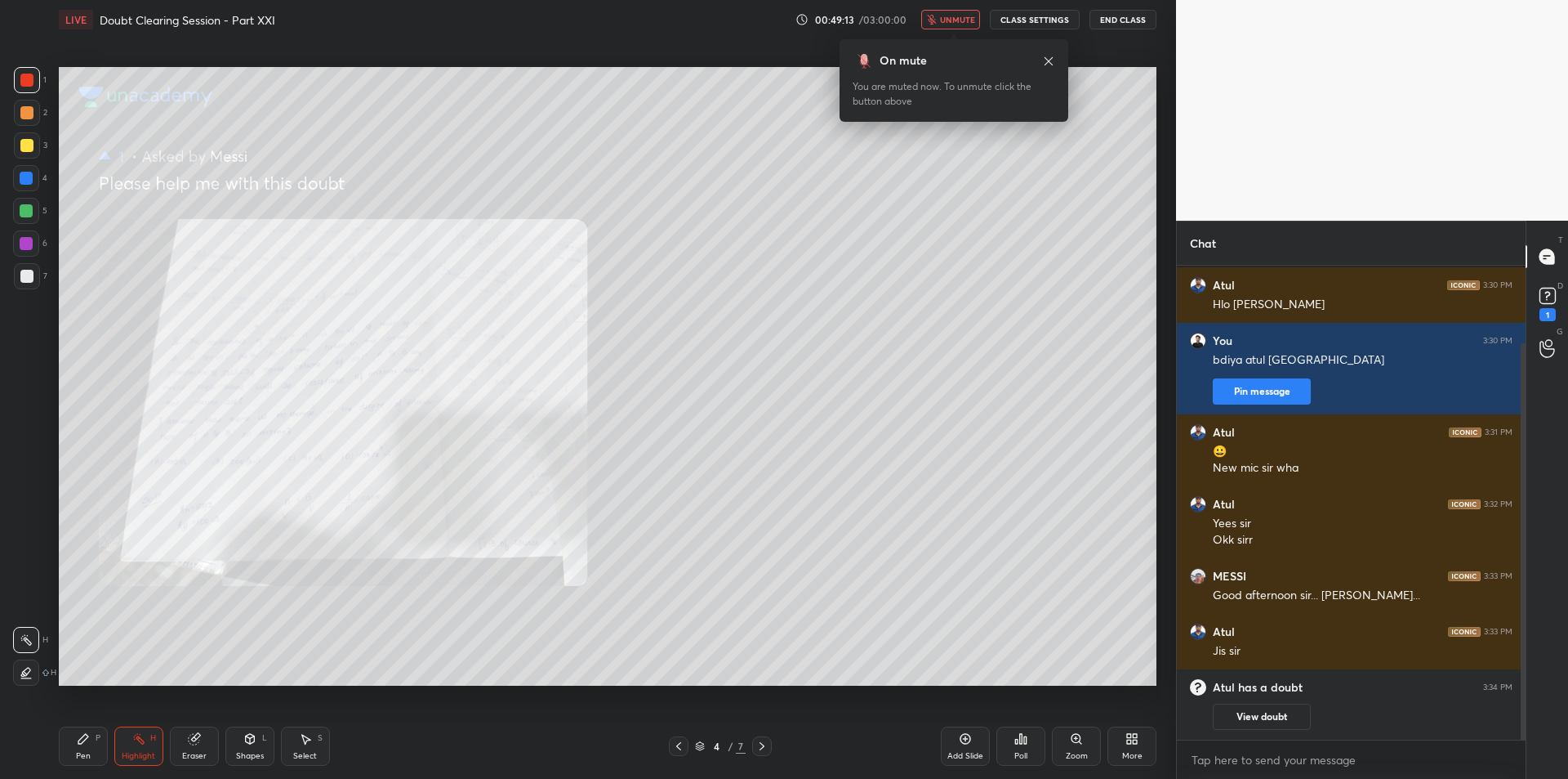
click at [1039, 23] on button "CLASS SETTINGS" at bounding box center [1035, 19] width 90 height 19
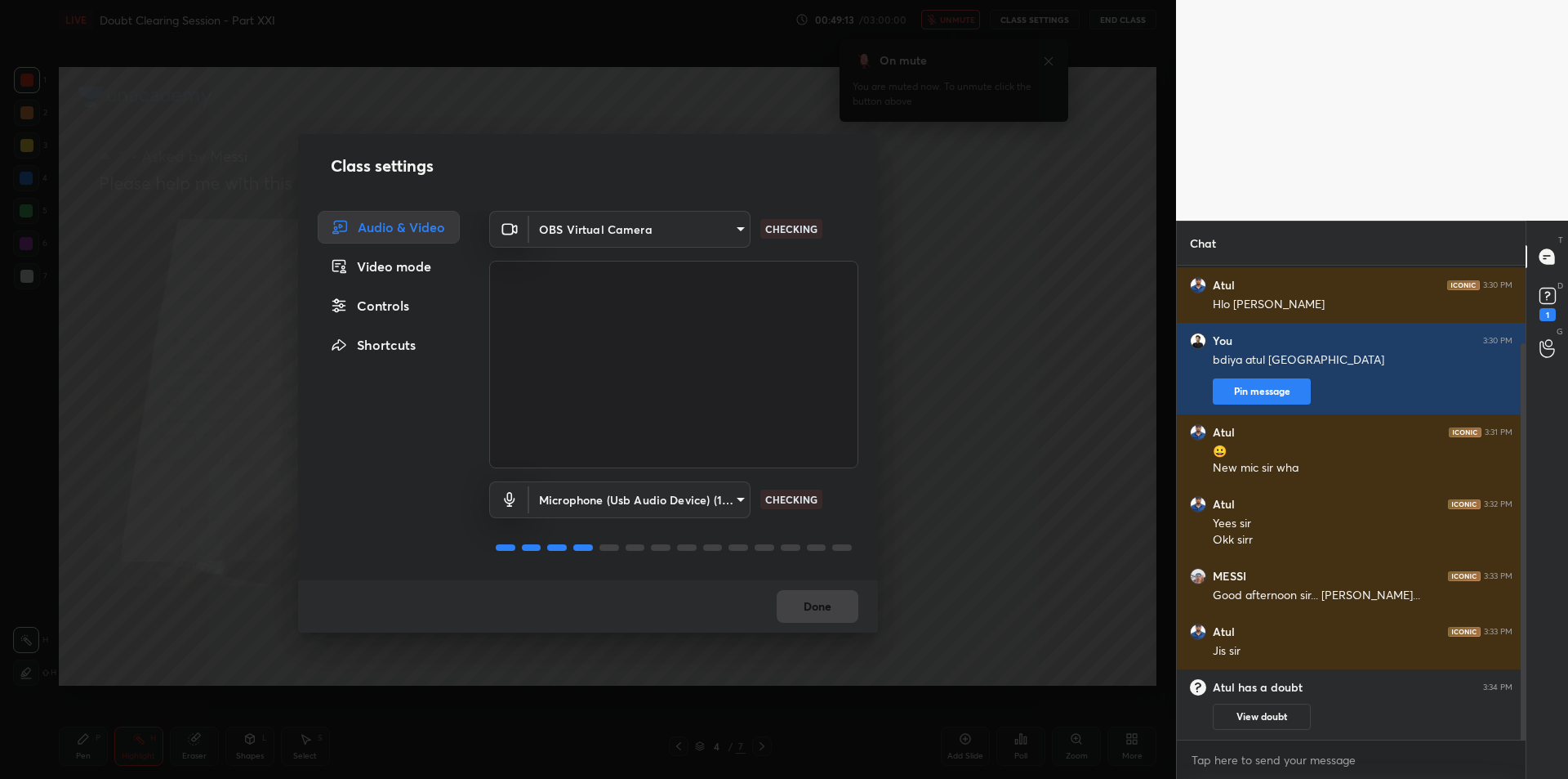
click at [656, 507] on body "1 2 3 4 5 6 7 C X Z C X Z E E Erase all H H LIVE Doubt Clearing Session - Part …" at bounding box center [784, 390] width 1568 height 779
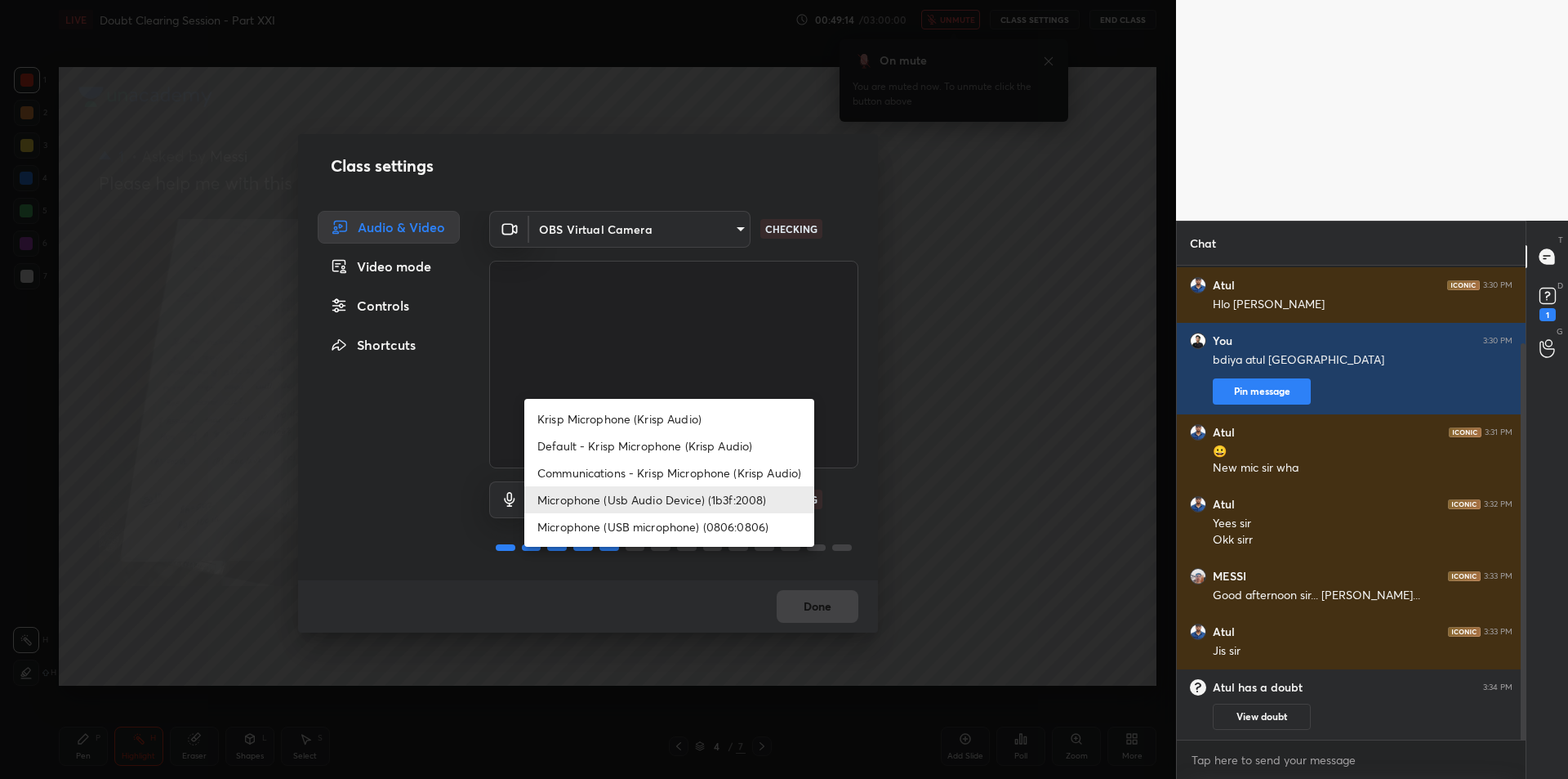
click at [724, 424] on li "Krisp Microphone (Krisp Audio)" at bounding box center [670, 419] width 290 height 27
type input "f179950b7ff94e844b1949510bbb9c4ee613793b831427a85f81c517fe718277"
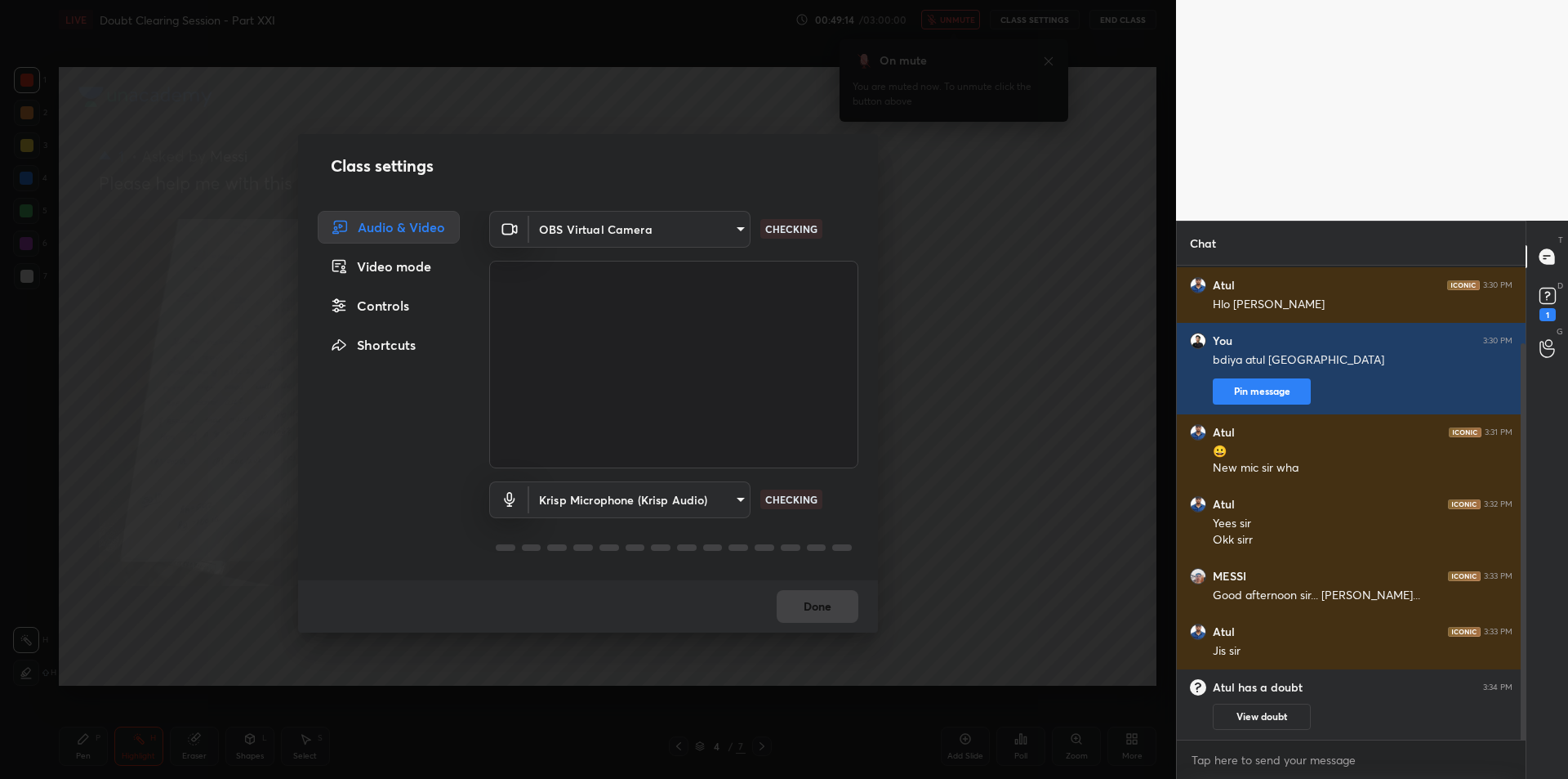
click at [891, 389] on div "Class settings Audio & Video Video mode Controls Shortcuts OBS Virtual Camera 6…" at bounding box center [588, 390] width 1176 height 779
click at [896, 389] on div "Class settings Audio & Video Video mode Controls Shortcuts OBS Virtual Camera 6…" at bounding box center [588, 390] width 1176 height 779
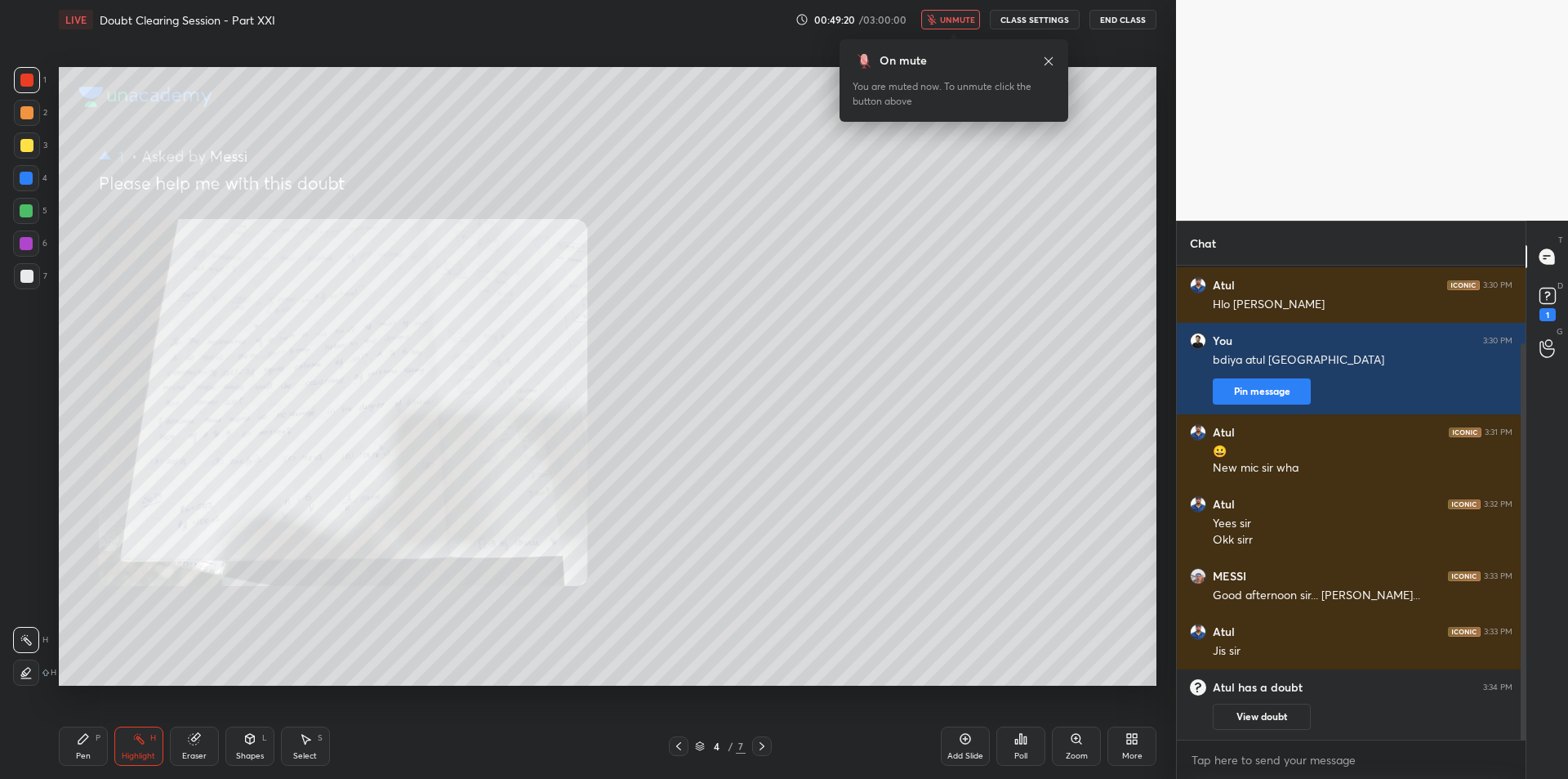
click at [957, 25] on button "unmute" at bounding box center [951, 19] width 58 height 19
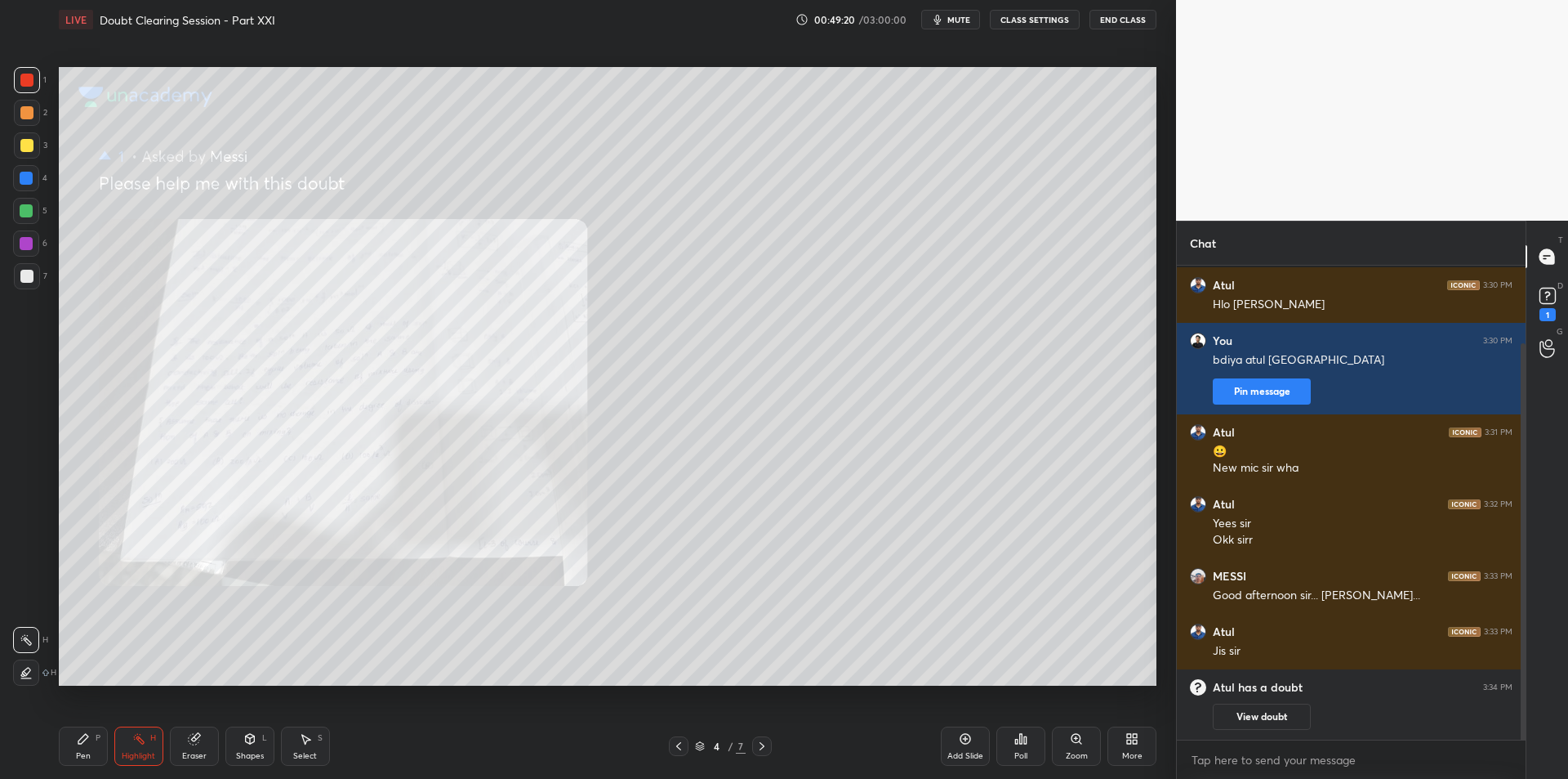
click at [978, 13] on button "mute" at bounding box center [951, 19] width 58 height 19
click at [955, 23] on span "unmute" at bounding box center [958, 19] width 35 height 12
click at [14, 148] on div at bounding box center [26, 145] width 26 height 26
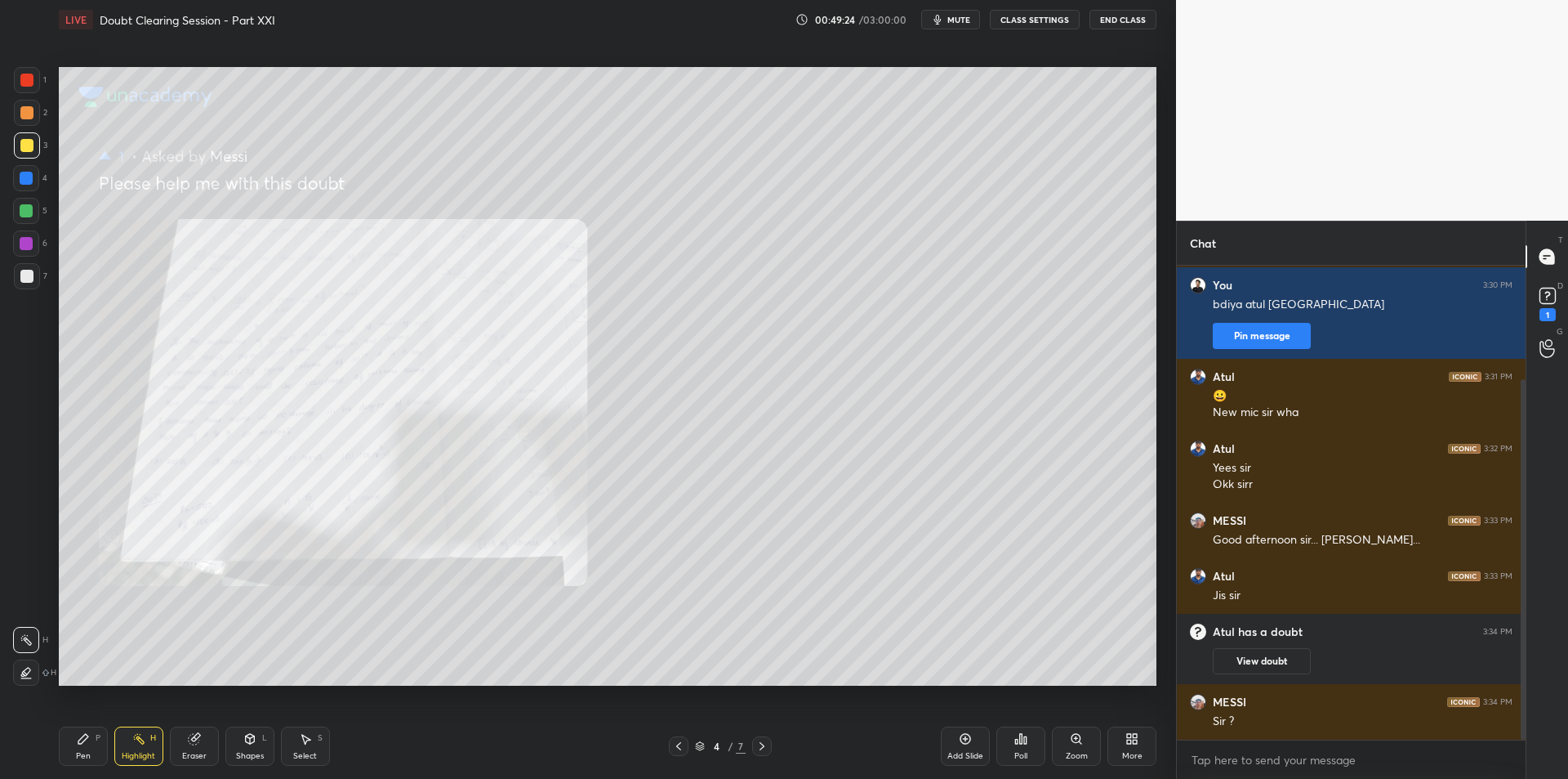
click at [95, 724] on div "Pen P Highlight H Eraser Shapes L Select S 4 / 7 Add Slide Poll Zoom More" at bounding box center [607, 746] width 1098 height 65
click at [77, 742] on icon at bounding box center [83, 738] width 13 height 13
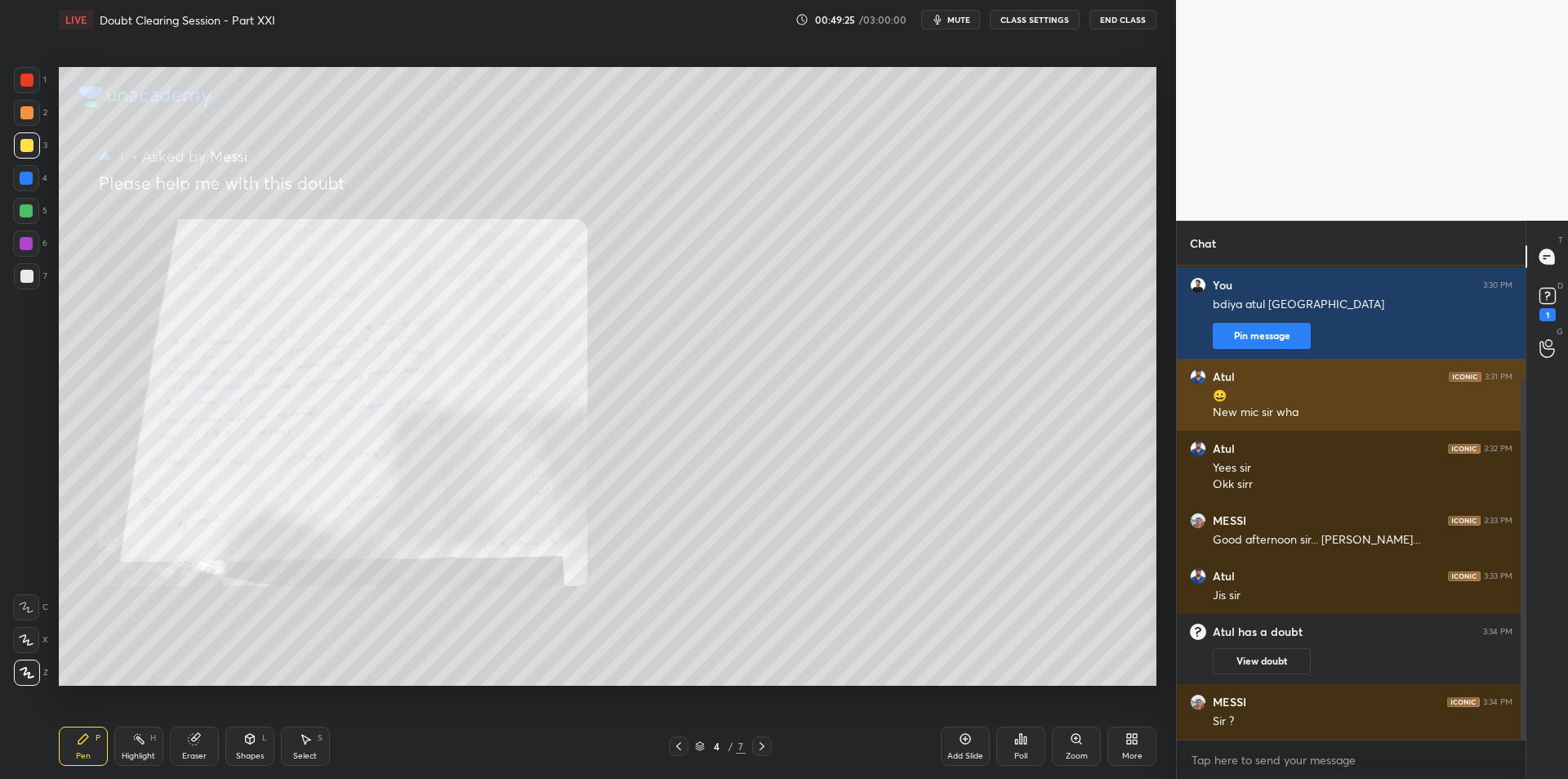
scroll to position [204, 0]
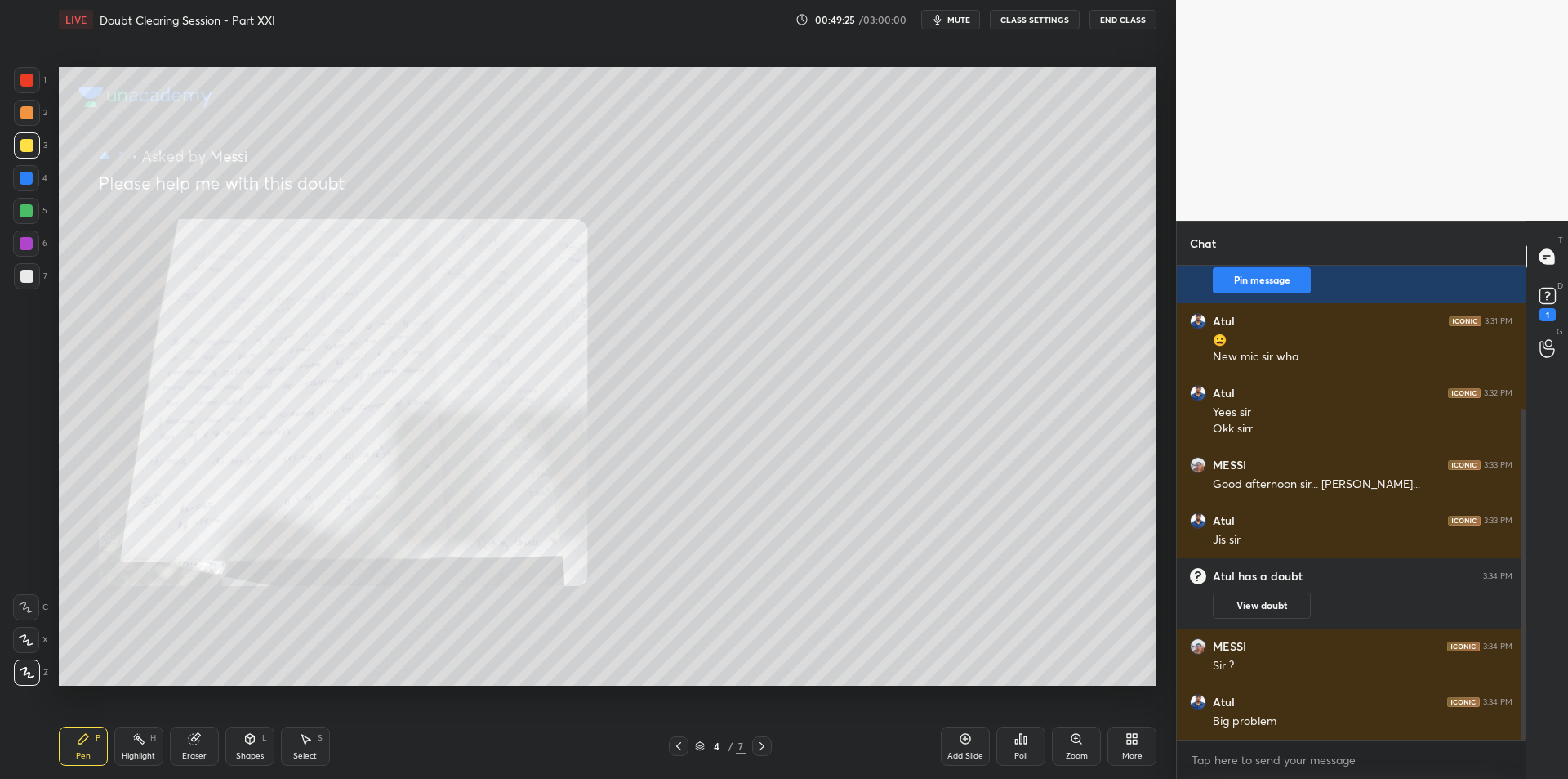
click at [1534, 304] on div "1" at bounding box center [1549, 302] width 33 height 29
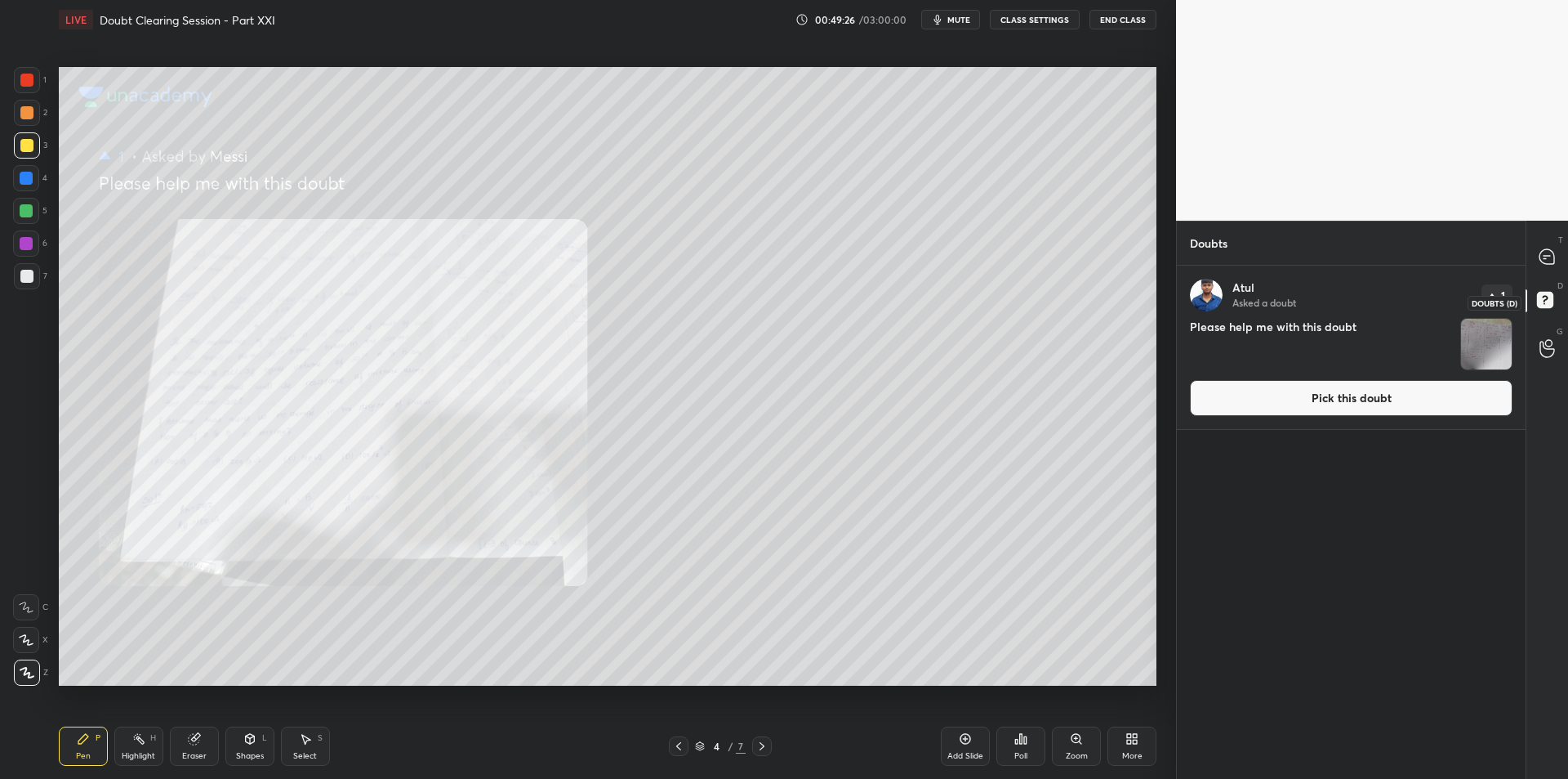
click at [1547, 265] on icon at bounding box center [1548, 257] width 18 height 18
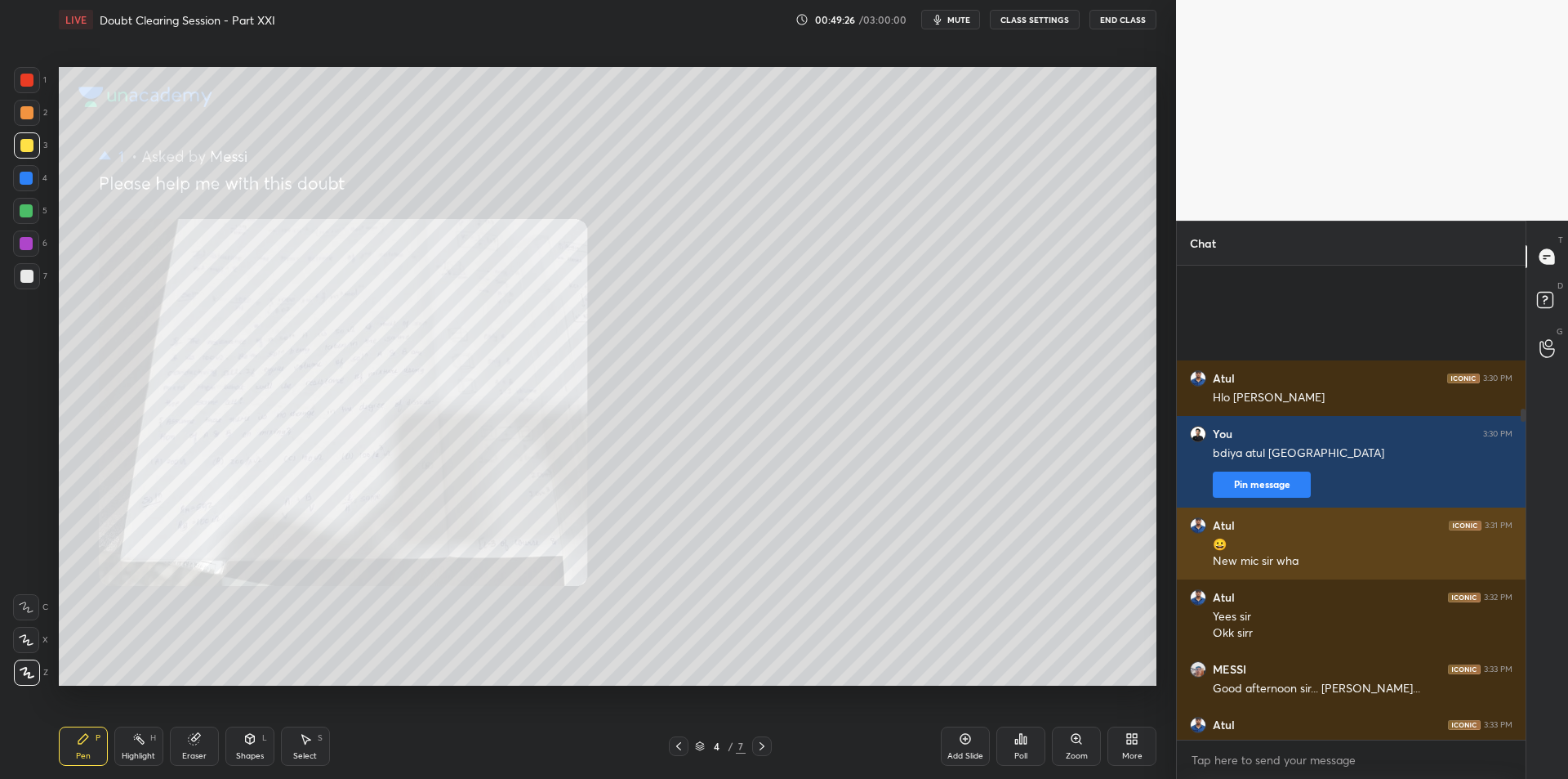
scroll to position [469, 344]
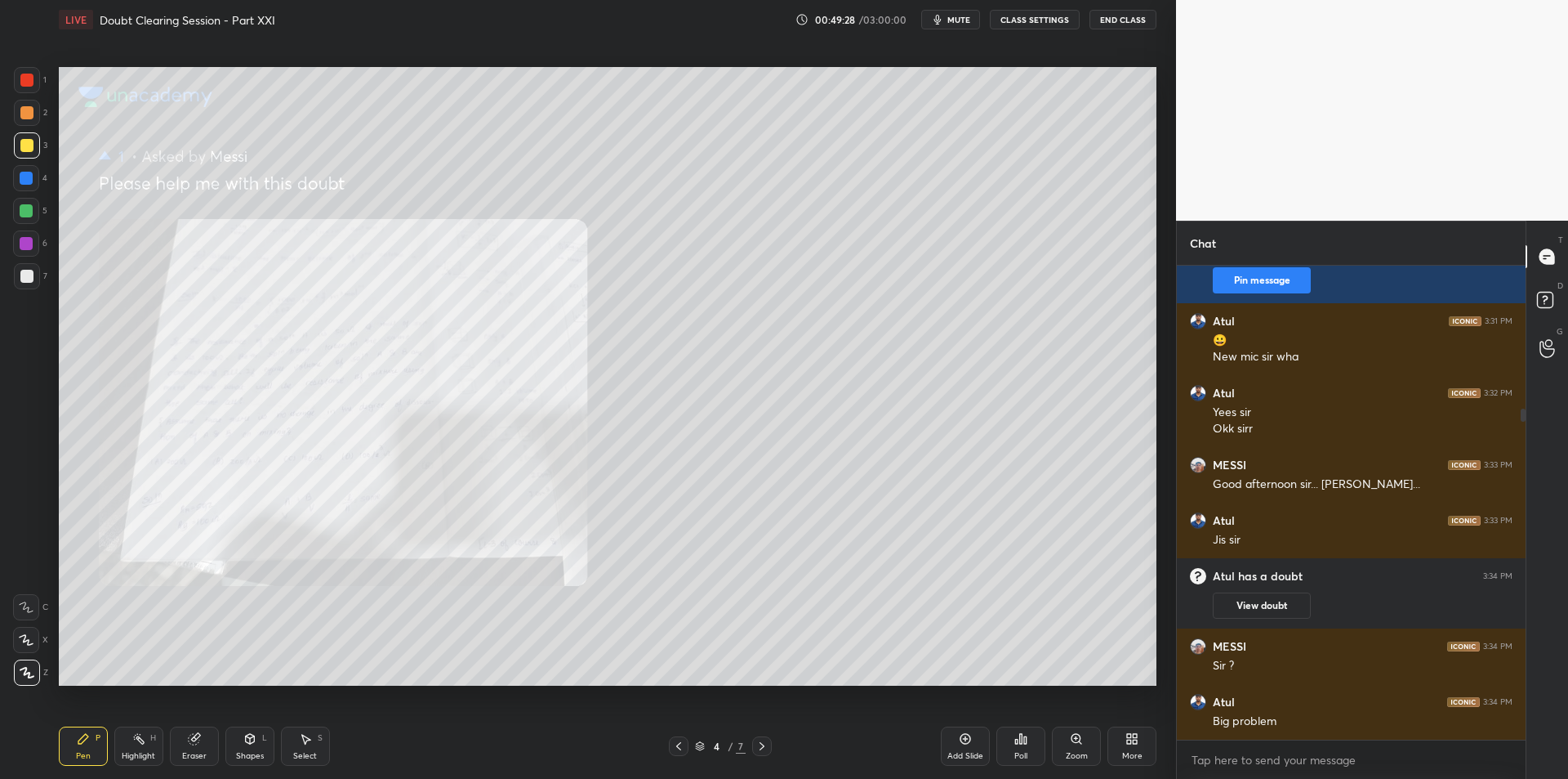
click at [683, 748] on icon at bounding box center [678, 745] width 13 height 13
click at [682, 748] on icon at bounding box center [678, 745] width 13 height 13
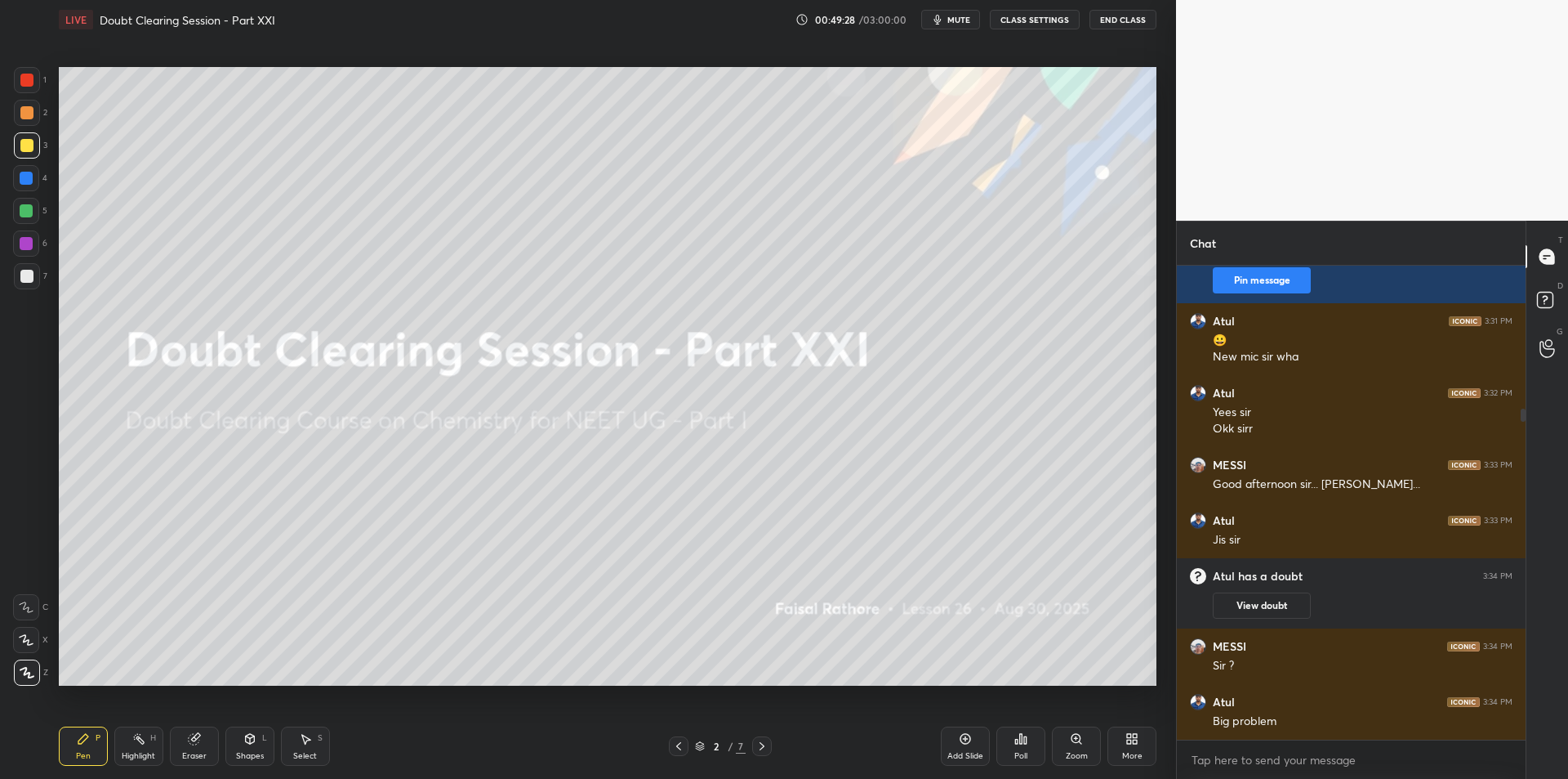
click at [683, 750] on icon at bounding box center [678, 745] width 13 height 13
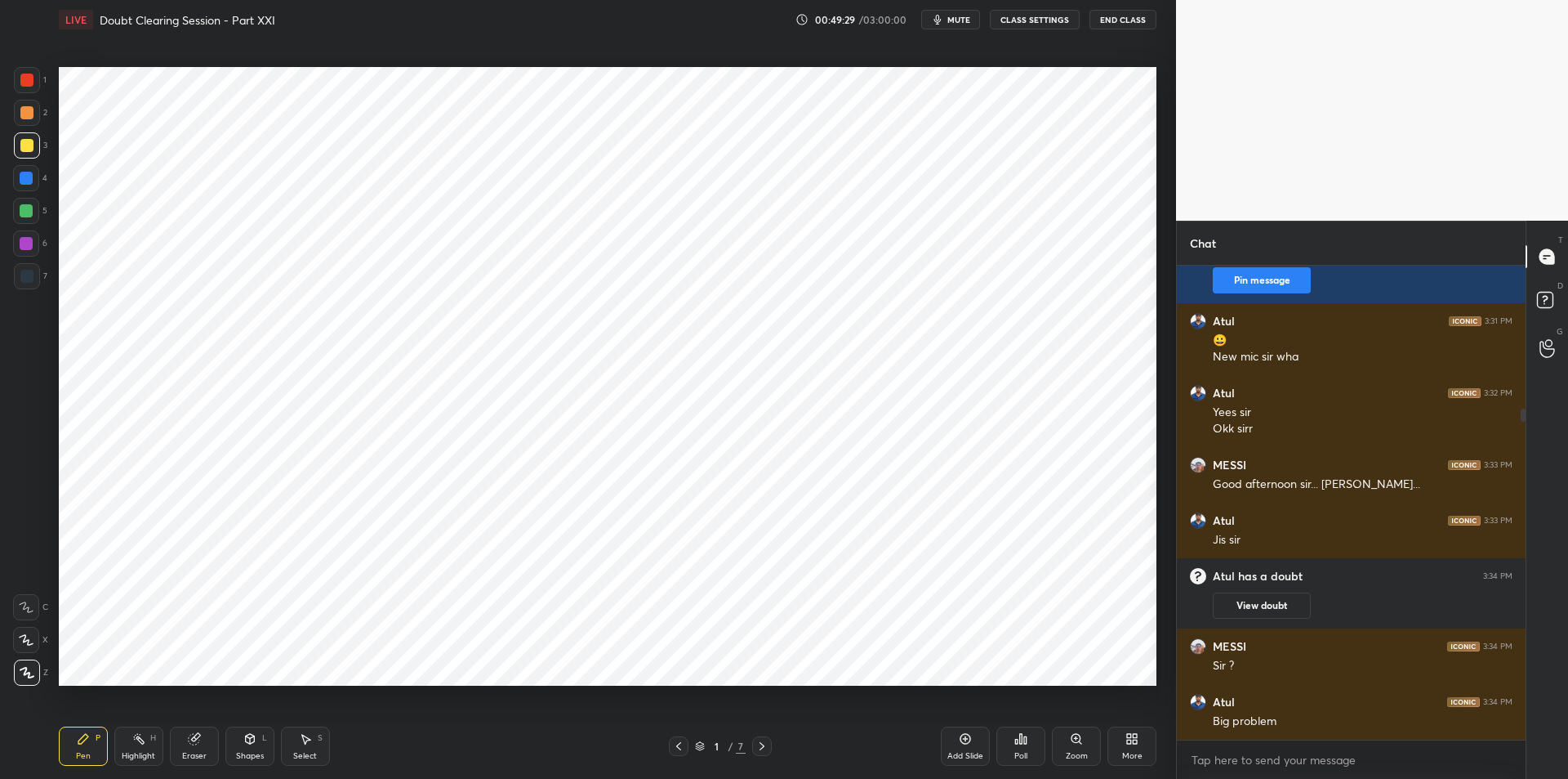
click at [766, 742] on icon at bounding box center [761, 745] width 13 height 13
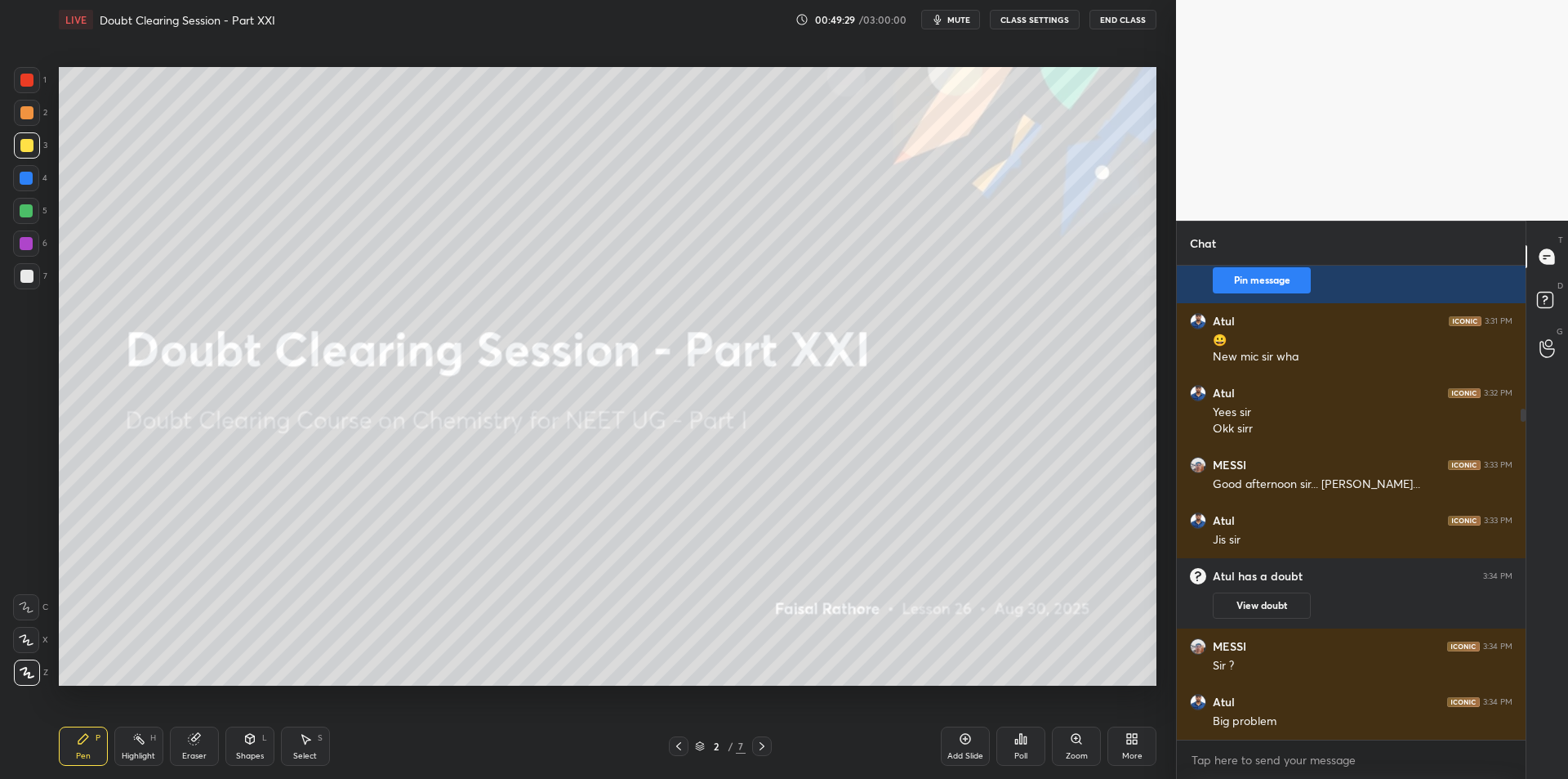
click at [1077, 739] on icon at bounding box center [1076, 738] width 9 height 9
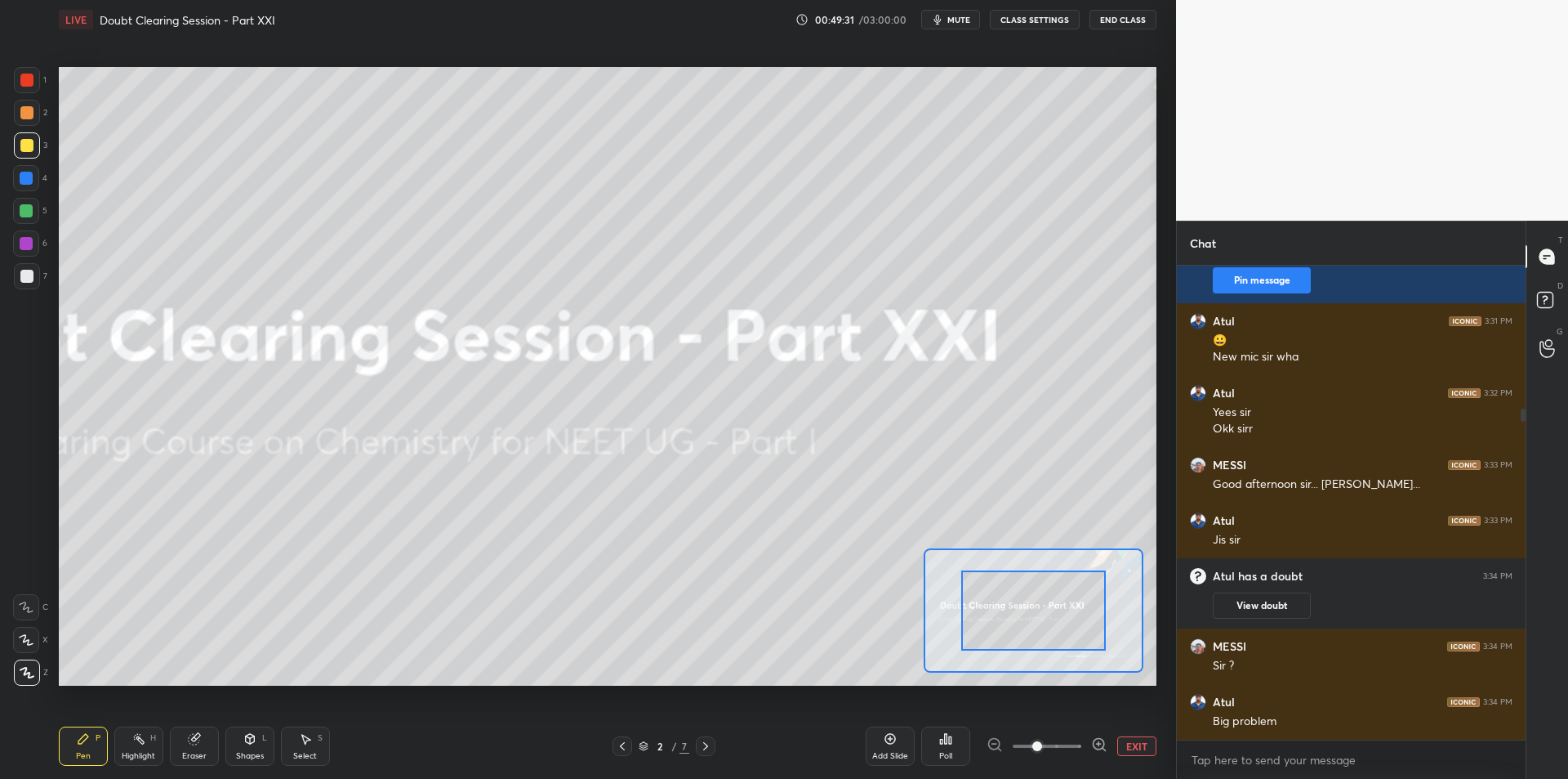
click at [704, 746] on icon at bounding box center [705, 745] width 13 height 13
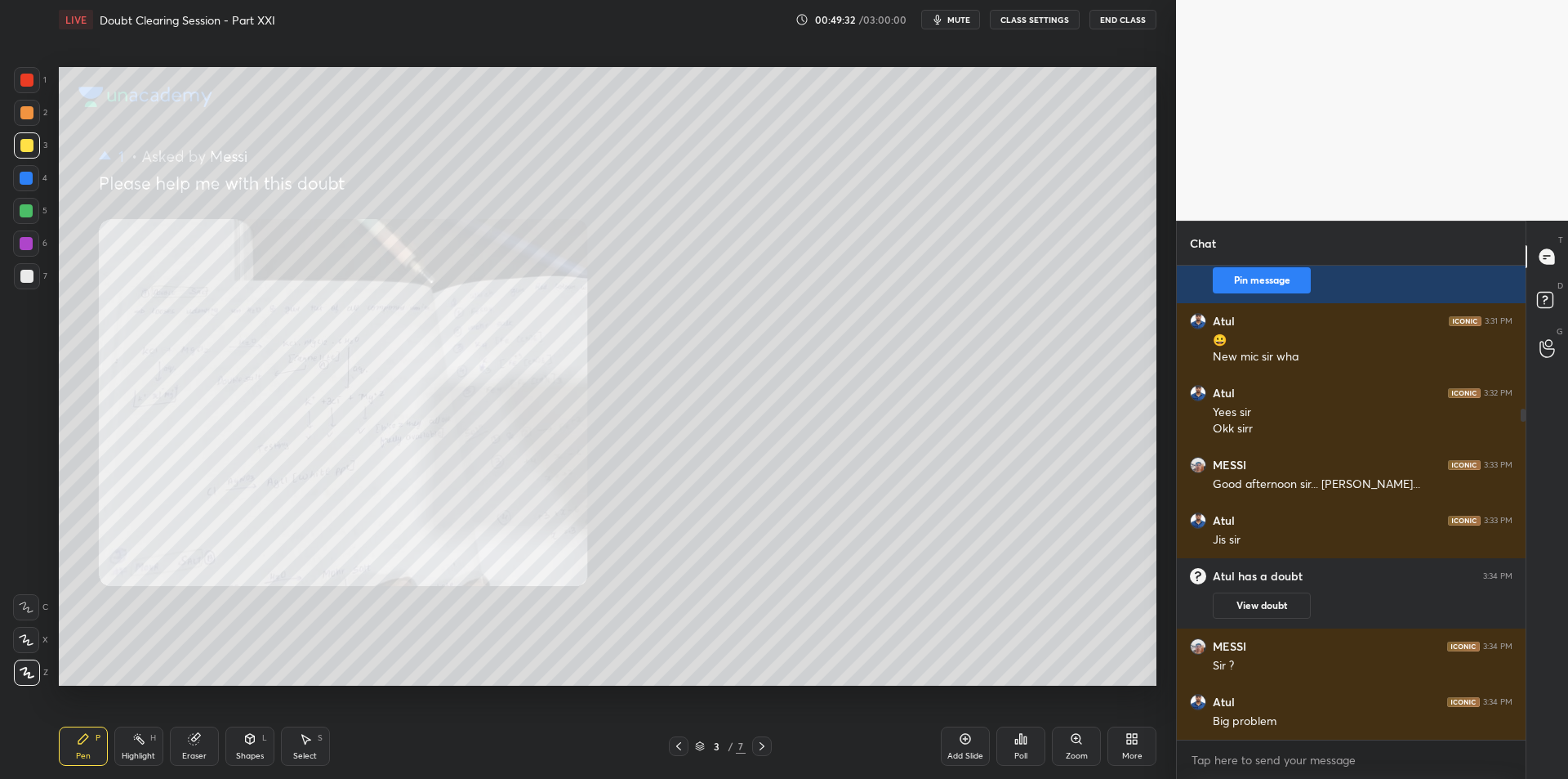
click at [1059, 735] on div "Zoom" at bounding box center [1076, 746] width 49 height 39
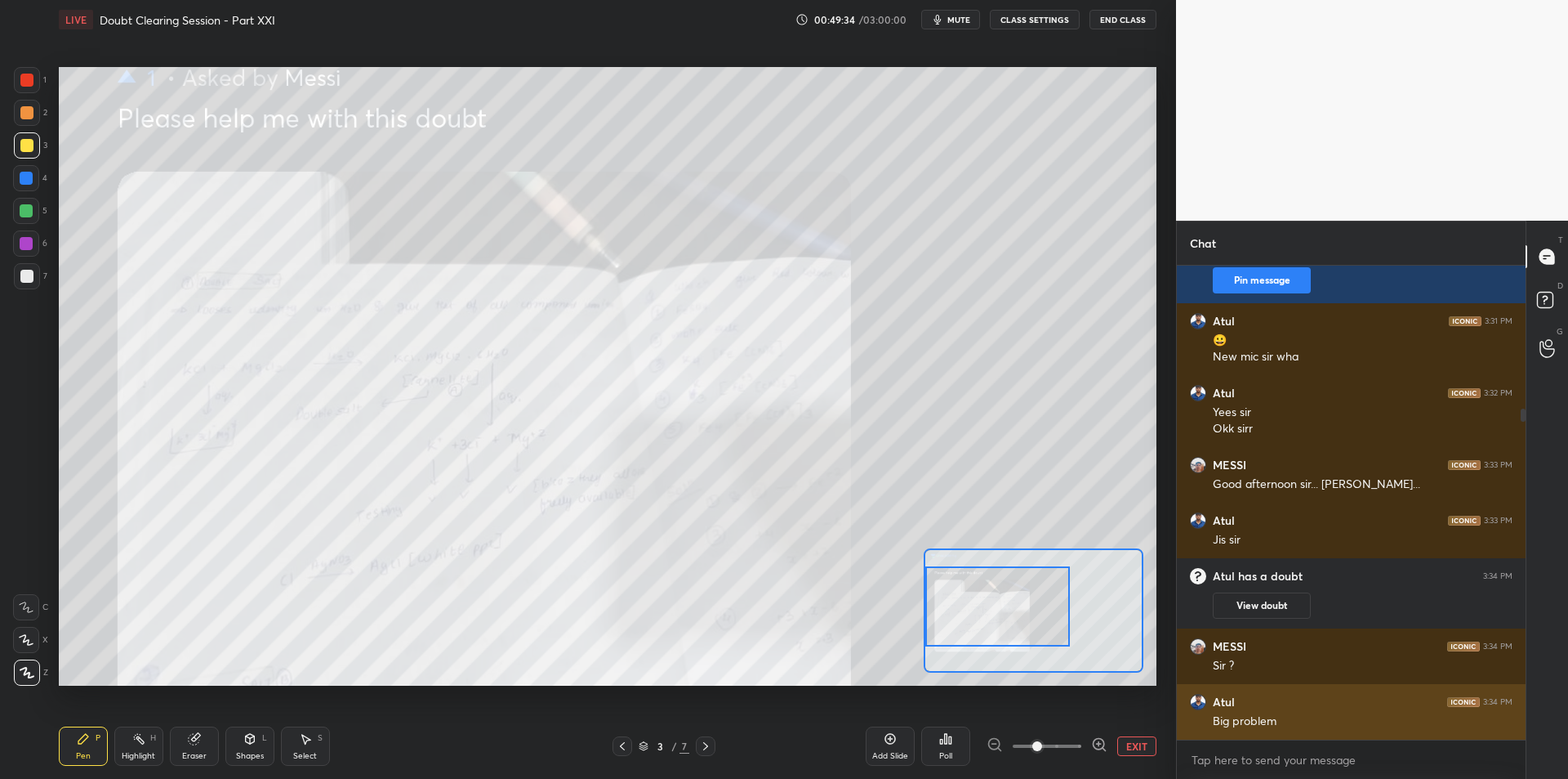
scroll to position [263, 0]
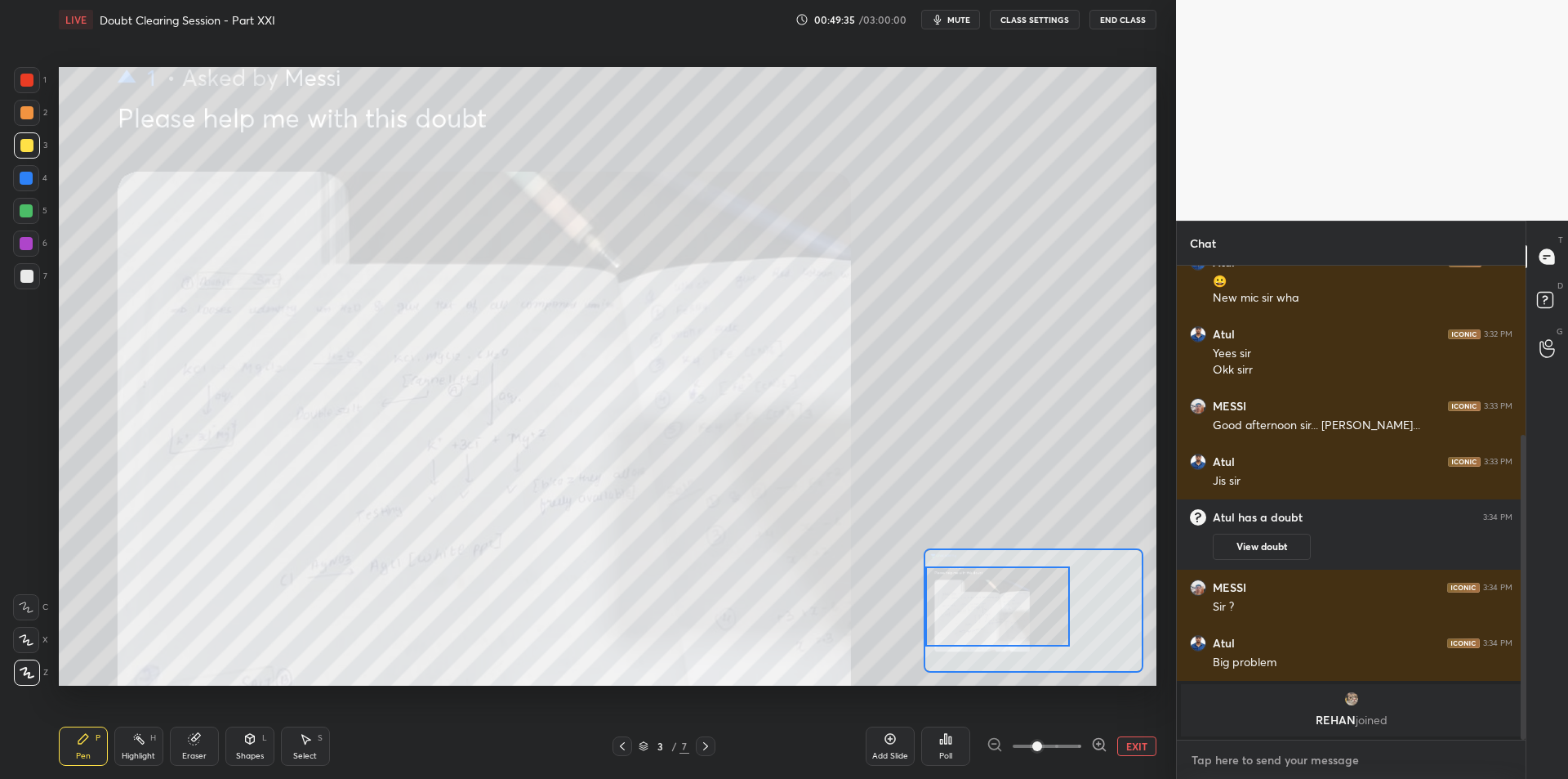
click at [1372, 748] on textarea at bounding box center [1351, 760] width 322 height 26
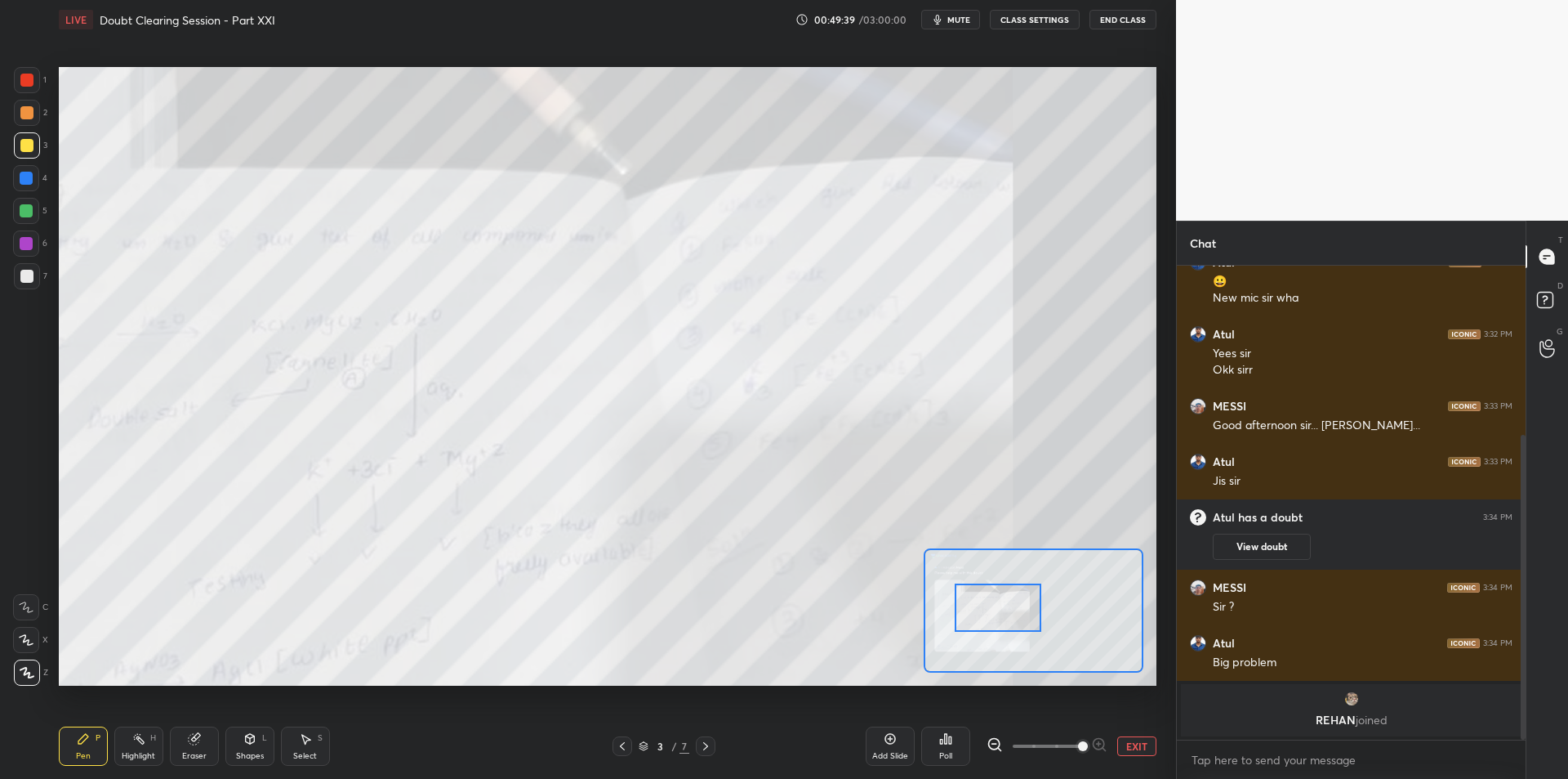
scroll to position [306, 0]
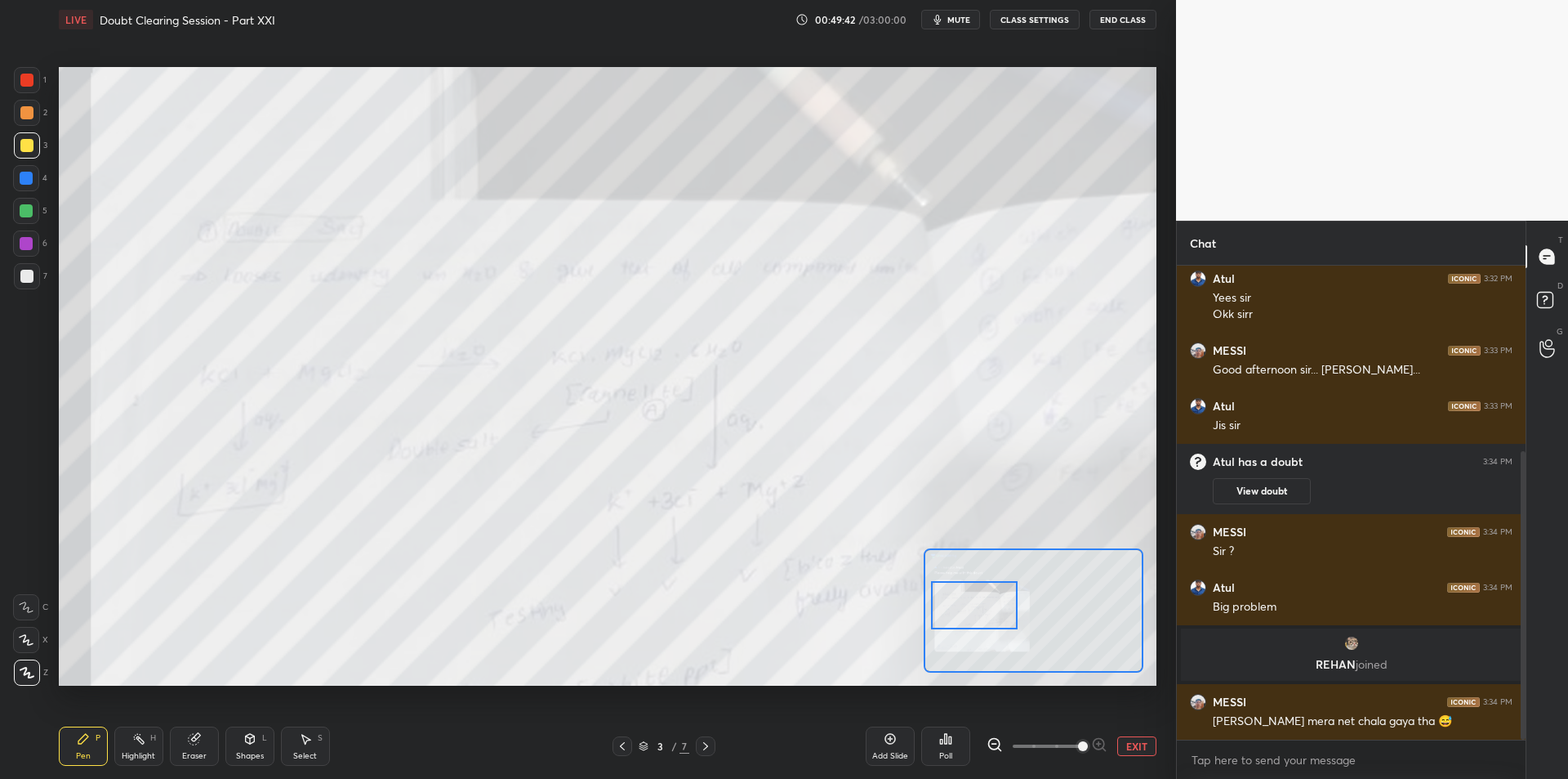
click at [34, 175] on div at bounding box center [25, 178] width 26 height 26
click at [33, 211] on div at bounding box center [25, 210] width 26 height 26
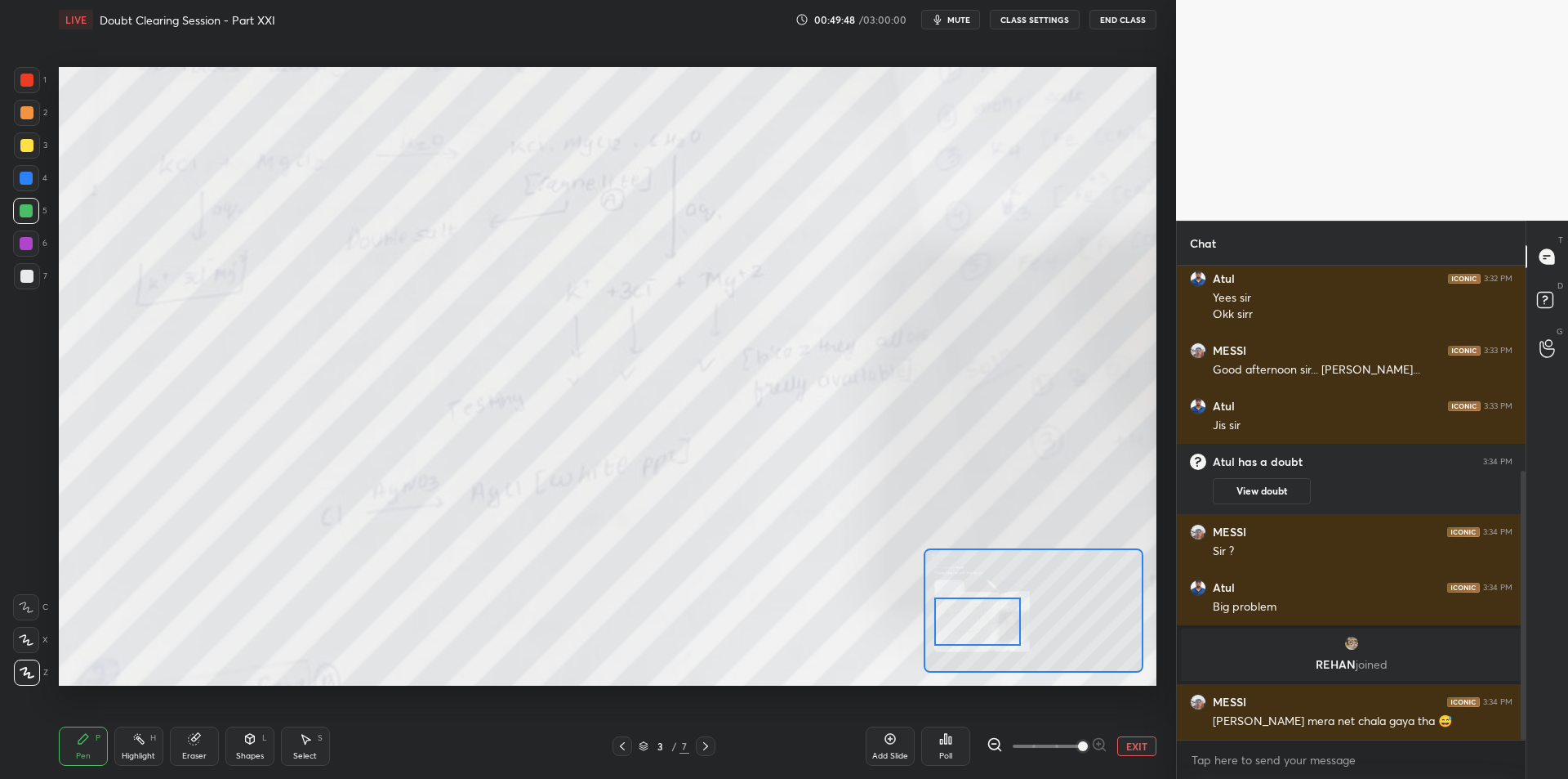
scroll to position [361, 0]
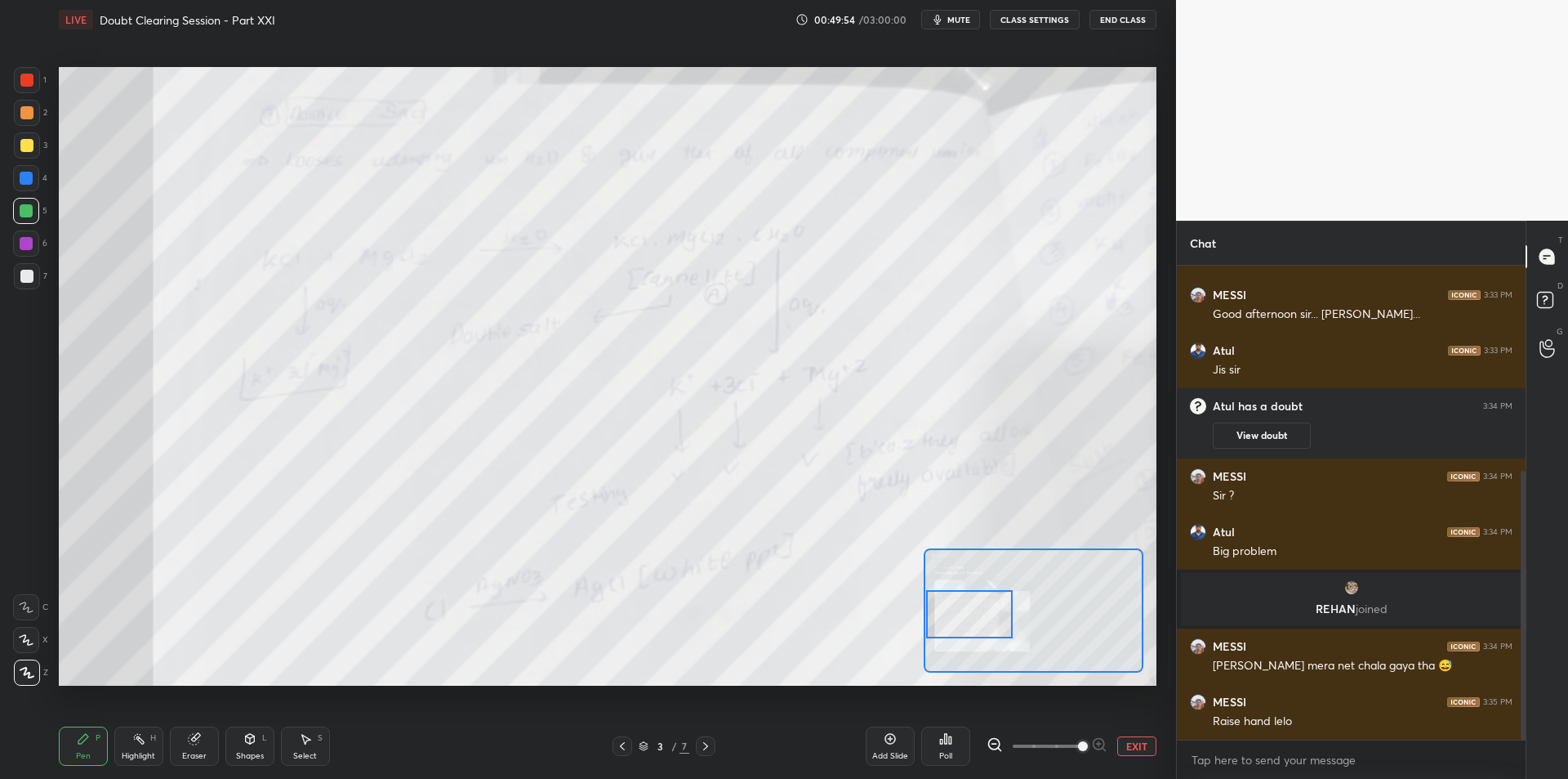
click at [1061, 19] on button "CLASS SETTINGS" at bounding box center [1035, 19] width 90 height 19
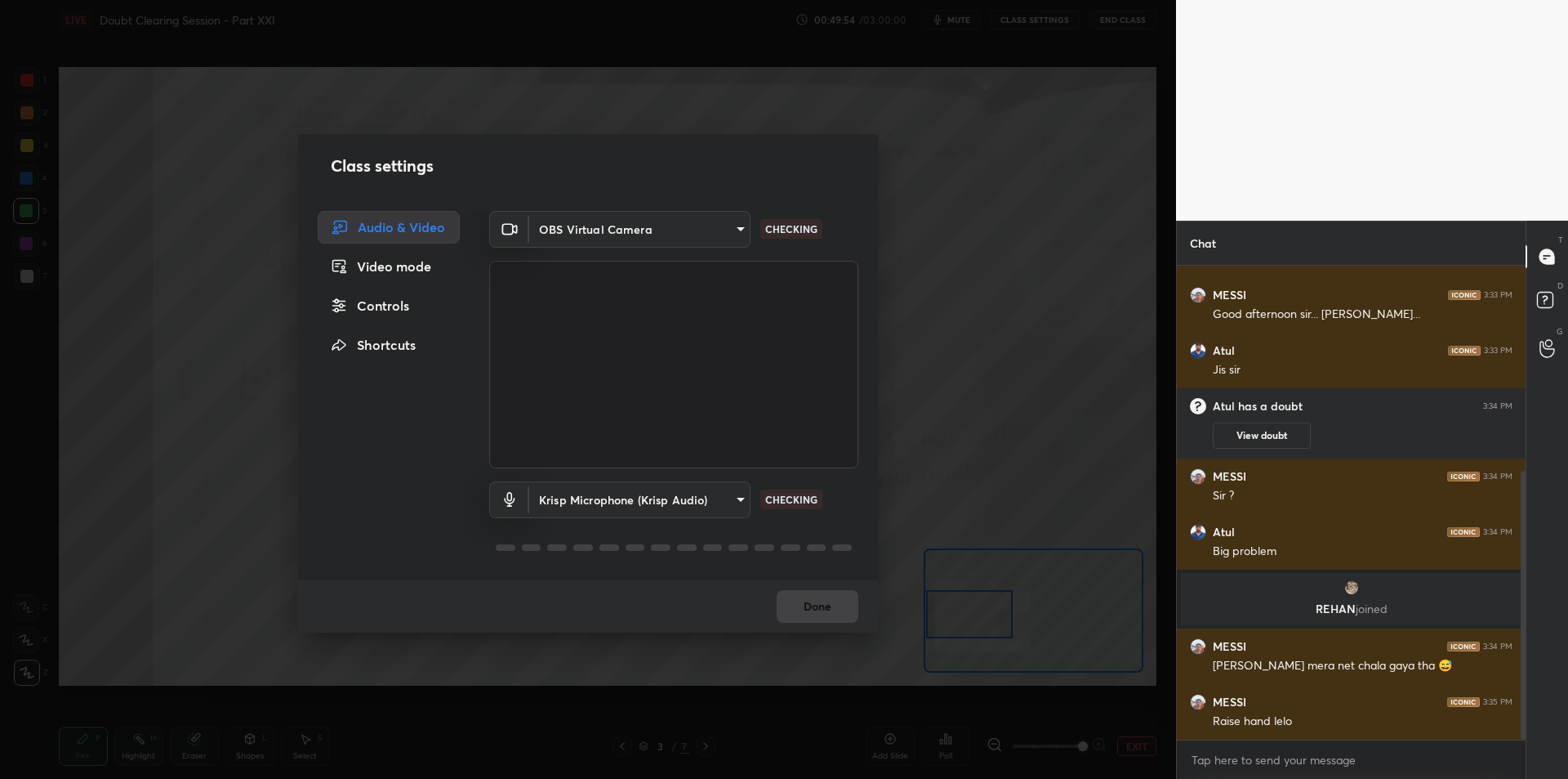
scroll to position [417, 0]
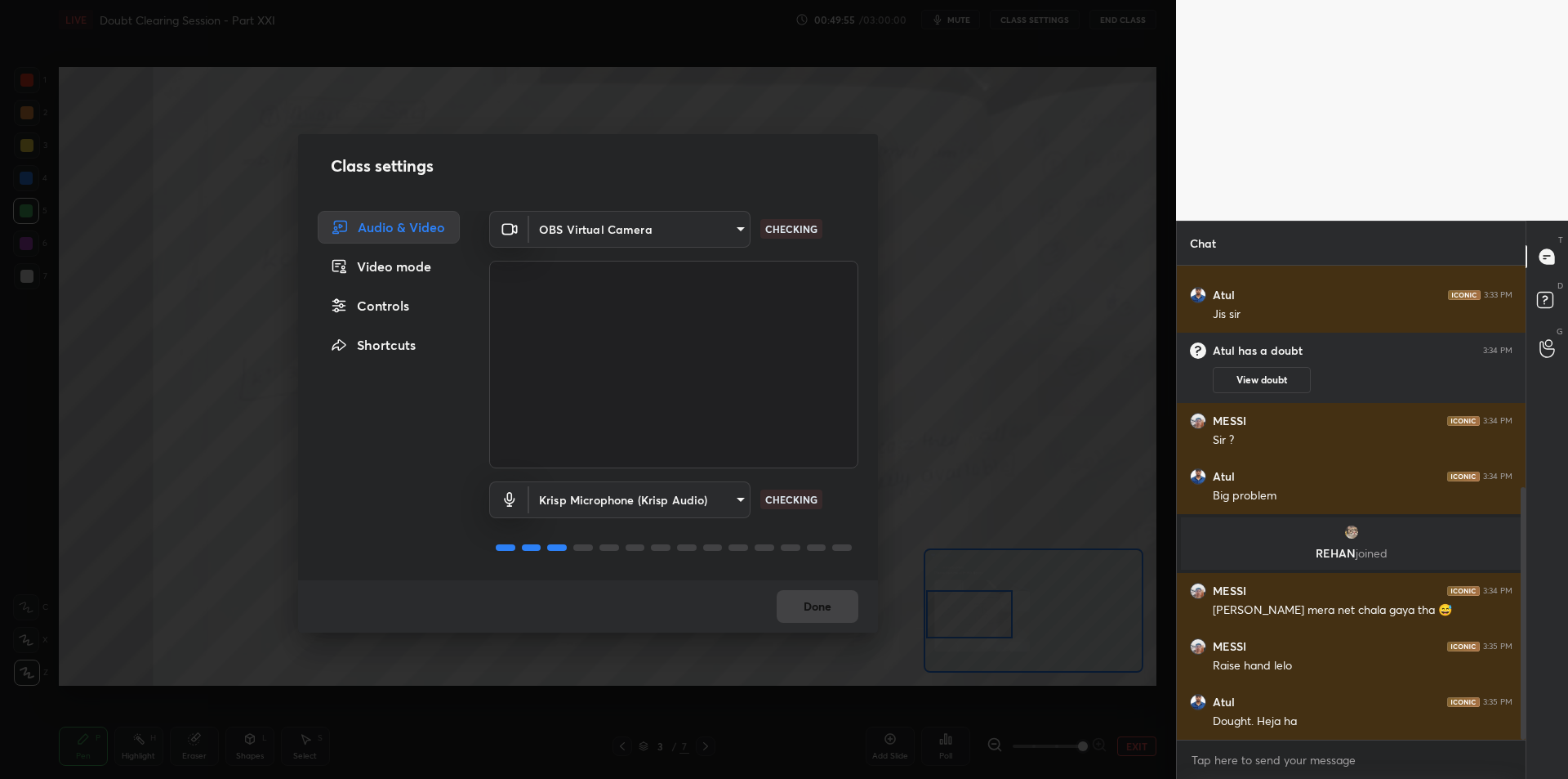
click at [401, 313] on div "Controls" at bounding box center [388, 306] width 142 height 33
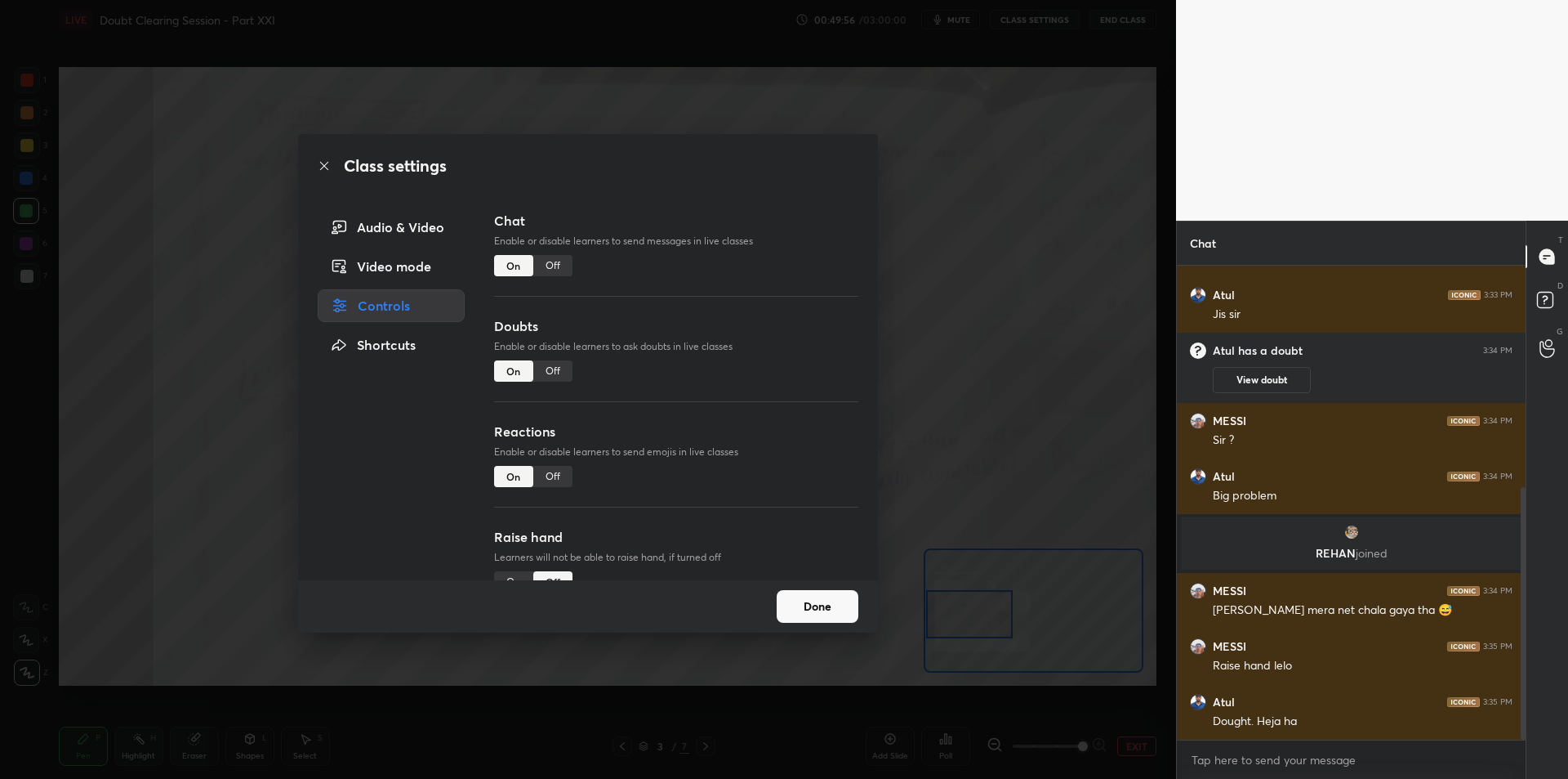
click at [515, 574] on div "On" at bounding box center [514, 582] width 39 height 21
click at [506, 572] on div "On" at bounding box center [514, 582] width 39 height 21
click at [933, 389] on div "Class settings Audio & Video Video mode Controls Shortcuts Chat Enable or disab…" at bounding box center [588, 390] width 1176 height 779
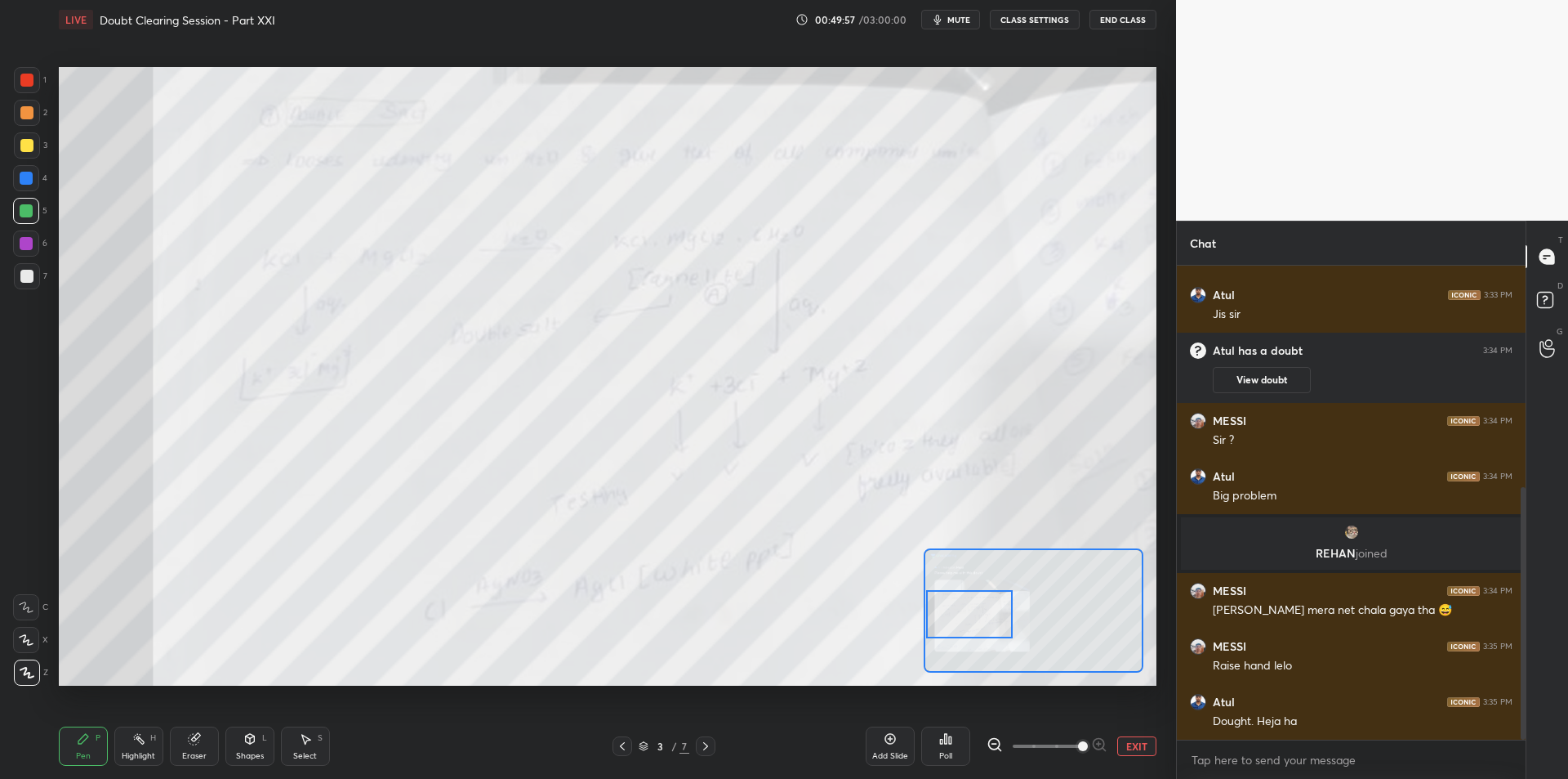
click at [966, 386] on div "Class settings Audio & Video Video mode Controls Shortcuts Chat Enable or disab…" at bounding box center [588, 390] width 1176 height 779
click at [1519, 298] on div at bounding box center [1521, 502] width 10 height 474
click at [1545, 302] on icon at bounding box center [1545, 299] width 6 height 7
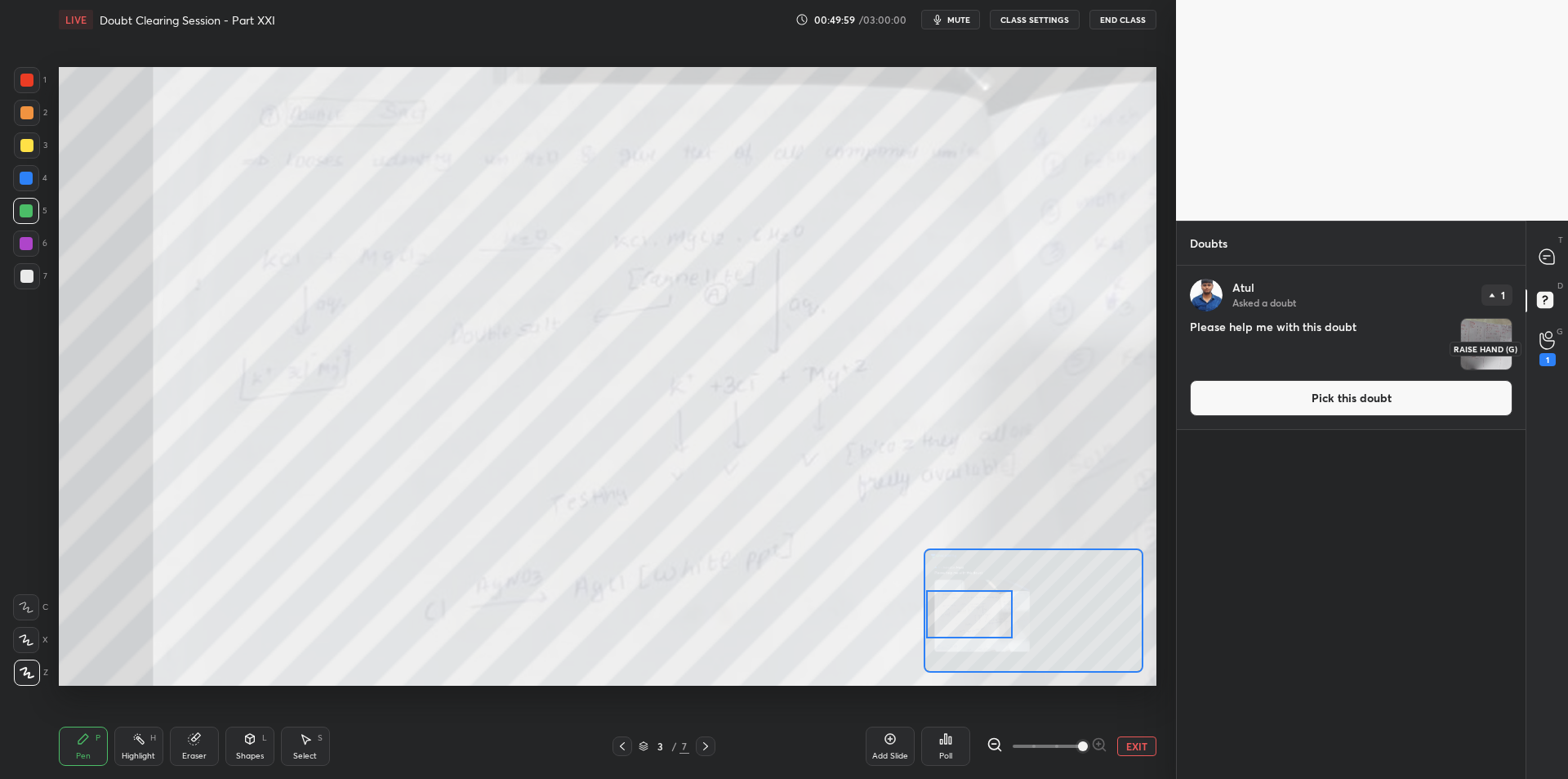
click at [1542, 346] on icon at bounding box center [1547, 341] width 15 height 17
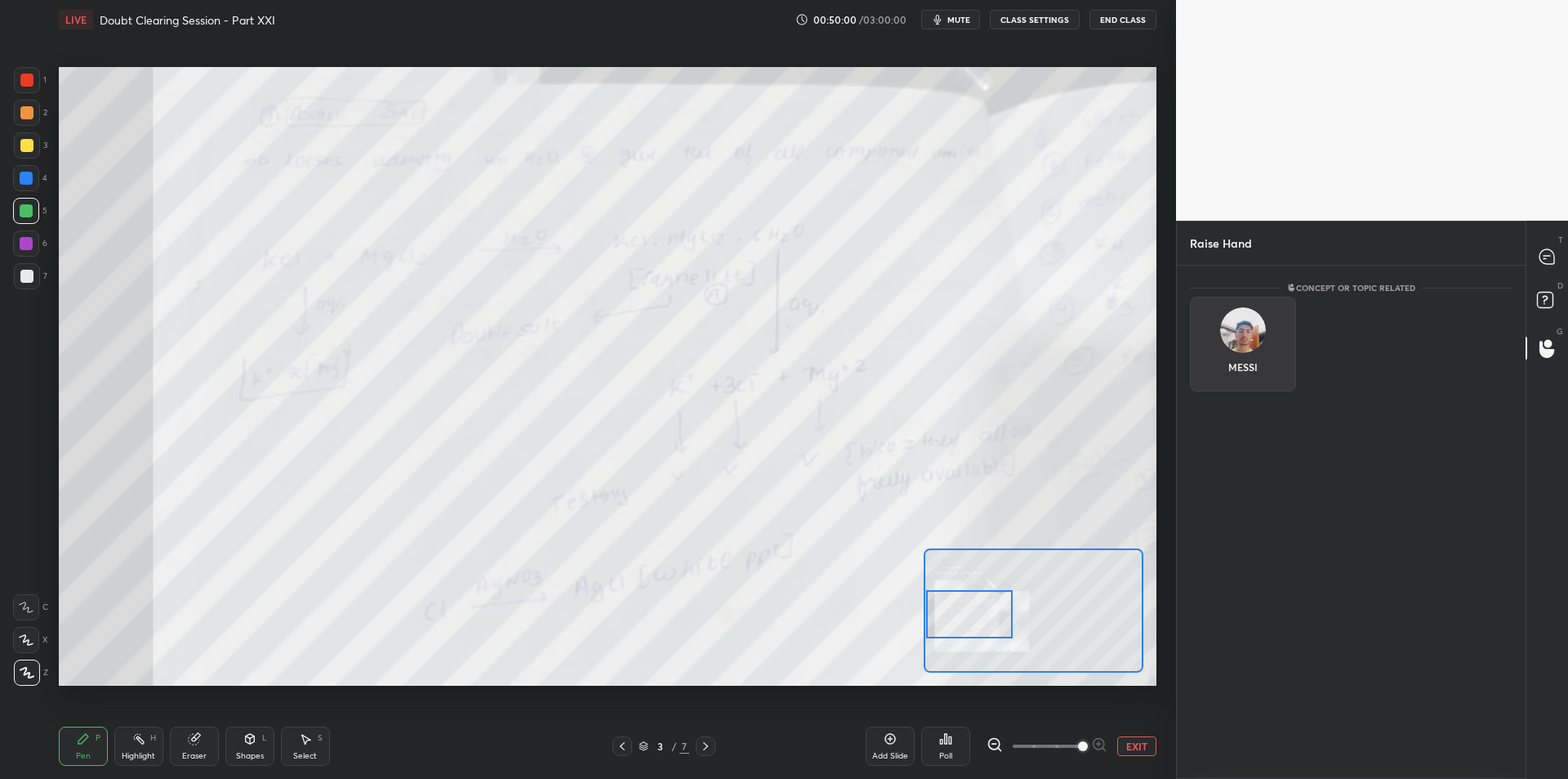
click at [1268, 350] on div "MESSI" at bounding box center [1243, 344] width 106 height 94
click at [1253, 368] on button "INVITE" at bounding box center [1243, 379] width 91 height 21
click at [1545, 260] on icon at bounding box center [1547, 256] width 15 height 15
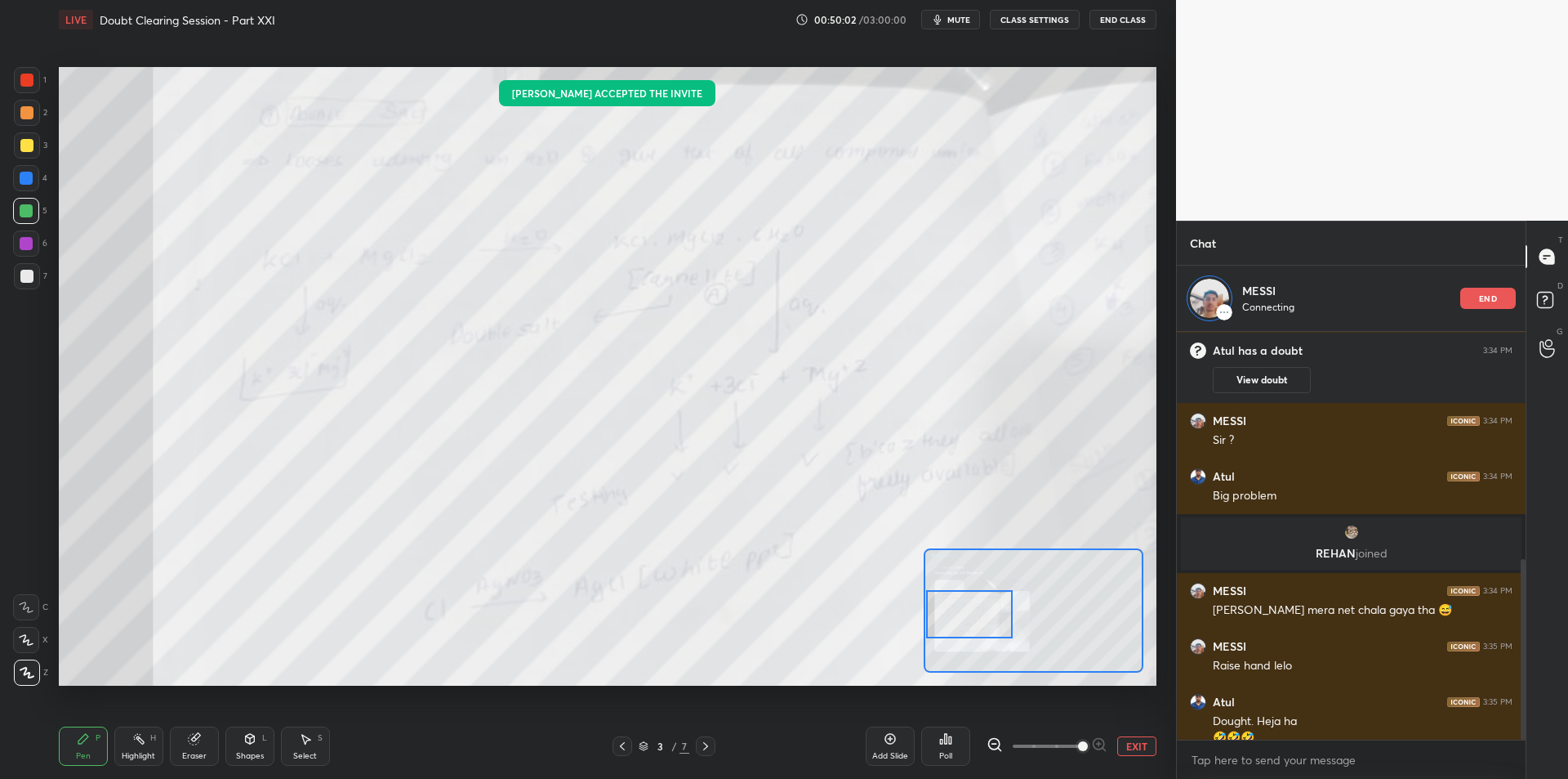
scroll to position [512, 0]
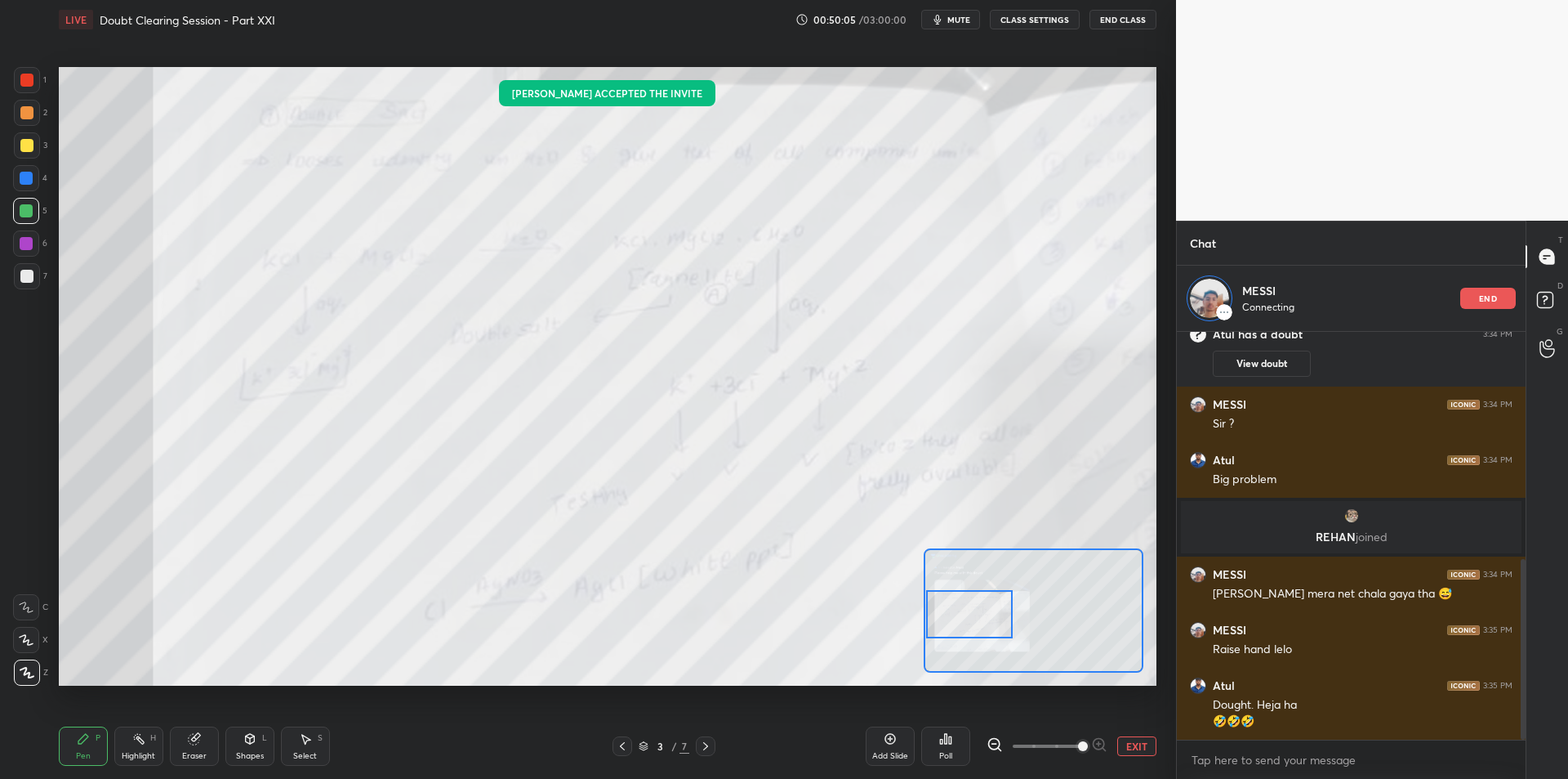
click at [43, 110] on div "2" at bounding box center [30, 112] width 33 height 26
click at [33, 70] on div at bounding box center [26, 80] width 26 height 26
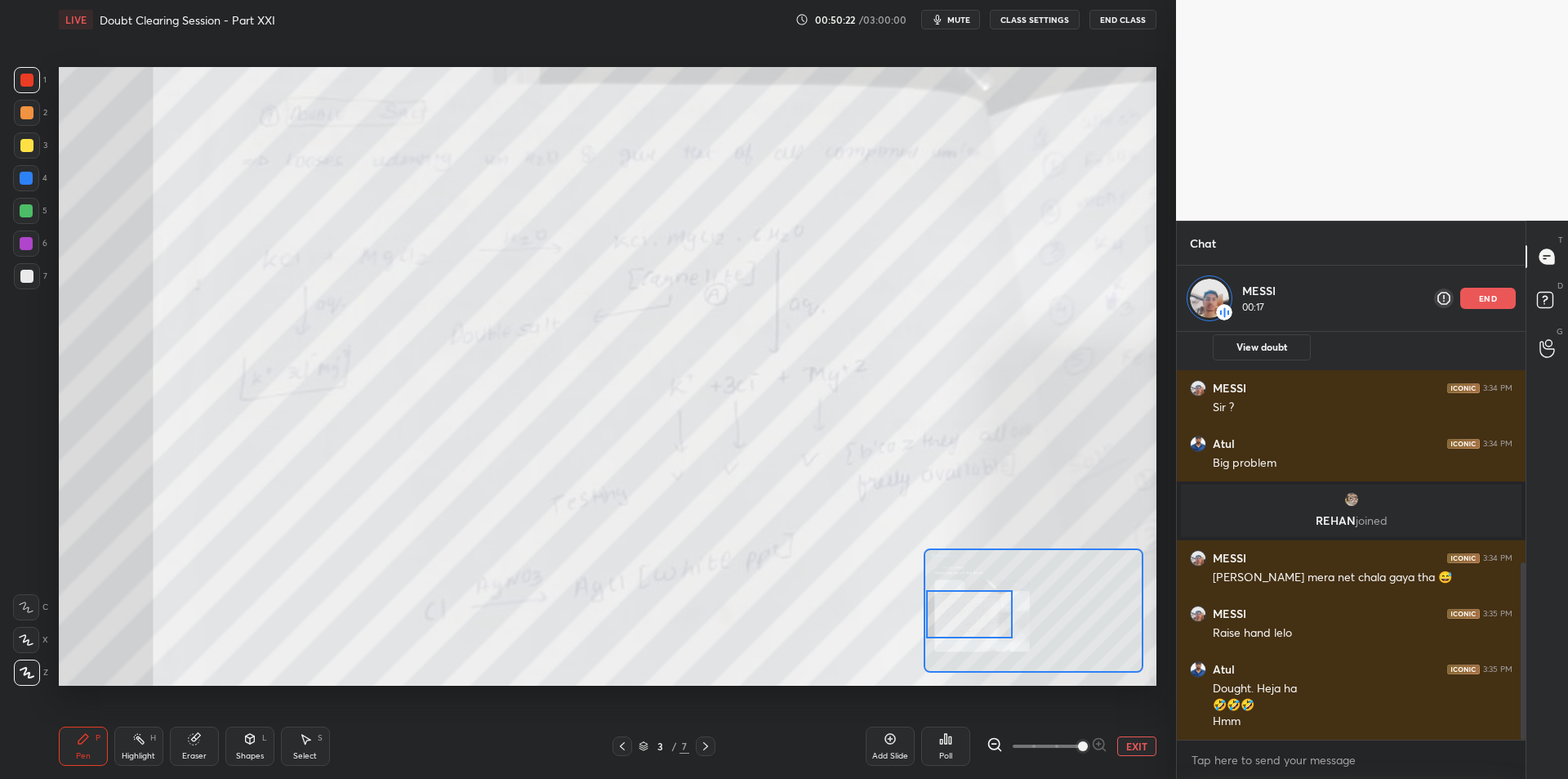
click at [19, 219] on div at bounding box center [25, 210] width 26 height 26
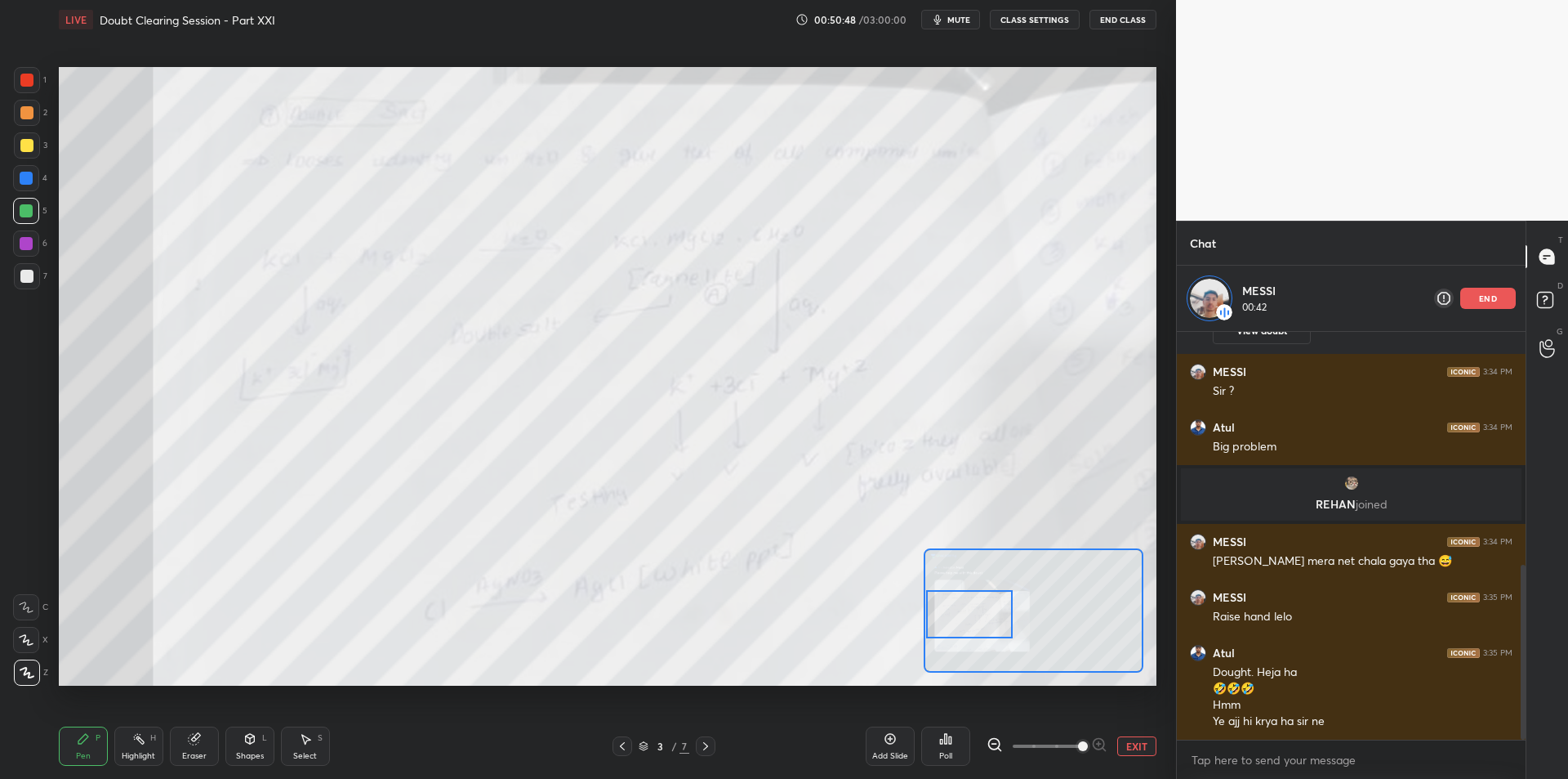
click at [20, 244] on div at bounding box center [25, 242] width 13 height 13
click at [24, 279] on div at bounding box center [26, 276] width 13 height 13
click at [16, 157] on div at bounding box center [26, 145] width 26 height 26
click at [22, 134] on div at bounding box center [26, 145] width 26 height 26
click at [22, 126] on div at bounding box center [26, 112] width 26 height 26
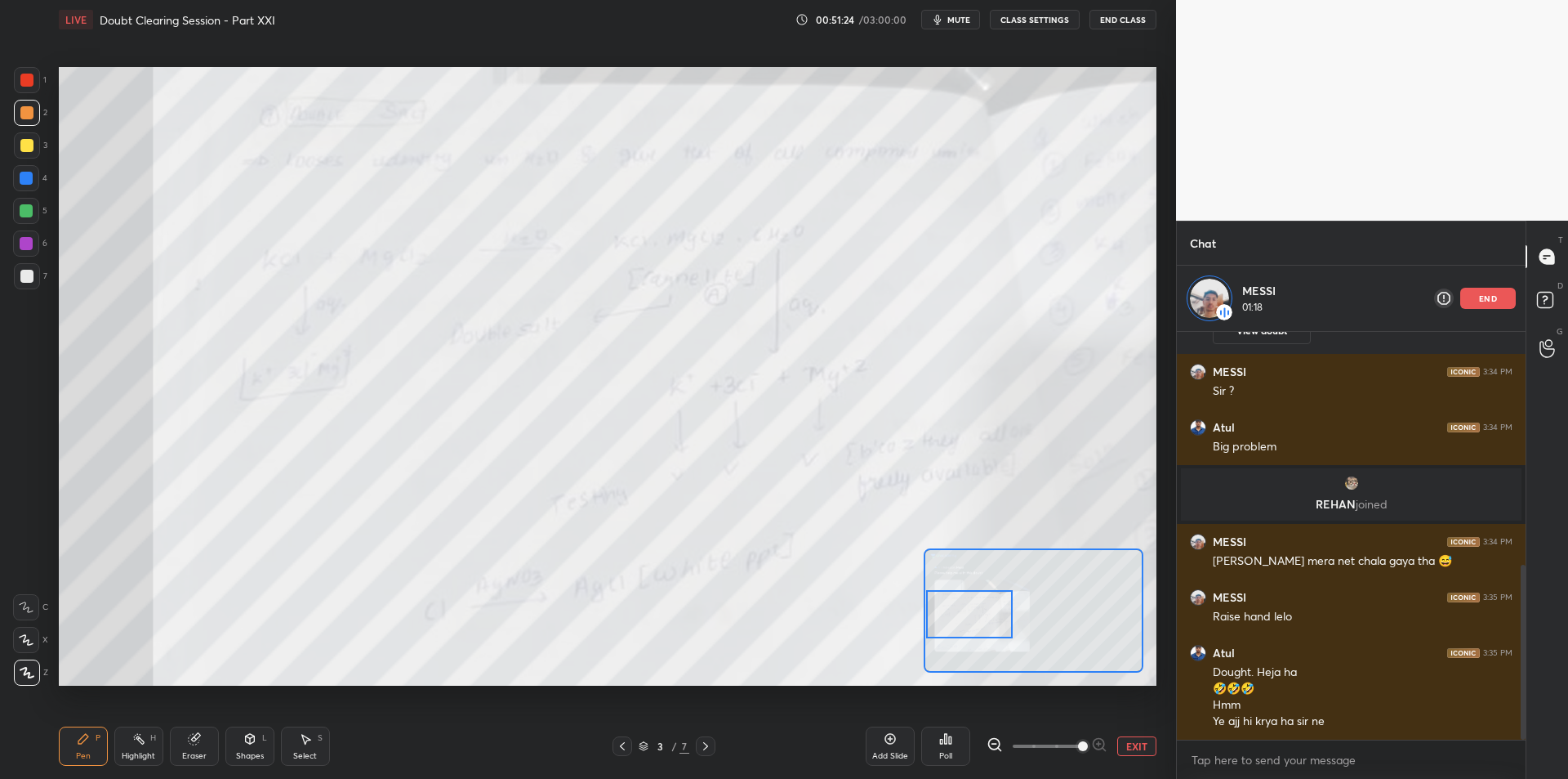
click at [18, 160] on div "3" at bounding box center [30, 149] width 33 height 33
click at [21, 151] on div at bounding box center [26, 145] width 13 height 13
click at [1539, 309] on icon at bounding box center [1548, 302] width 29 height 29
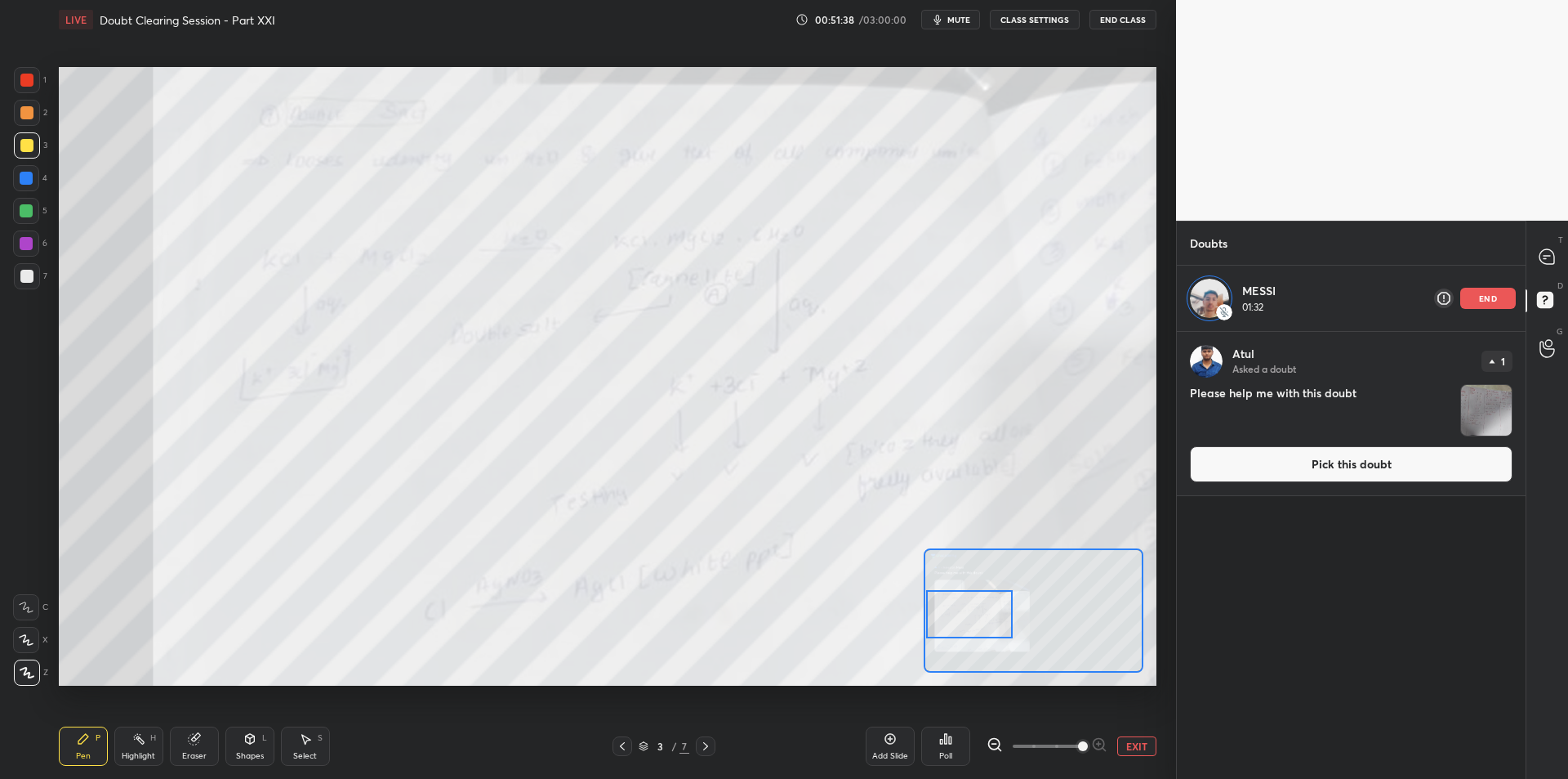
click at [1500, 375] on div "Atul Asked a doubt 1" at bounding box center [1351, 361] width 322 height 33
click at [1501, 398] on img "grid" at bounding box center [1486, 410] width 51 height 51
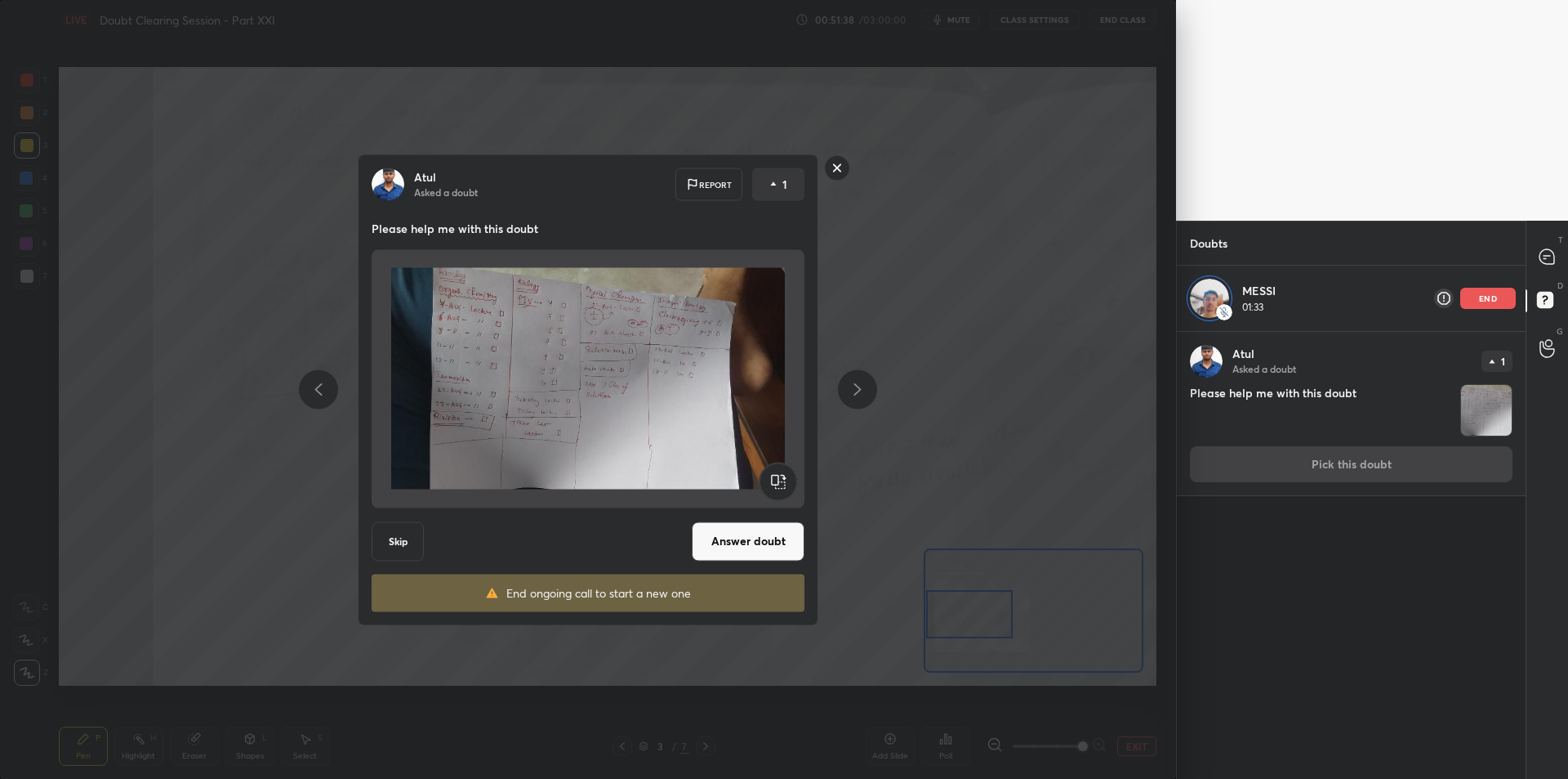
click at [1542, 266] on div at bounding box center [1549, 256] width 33 height 29
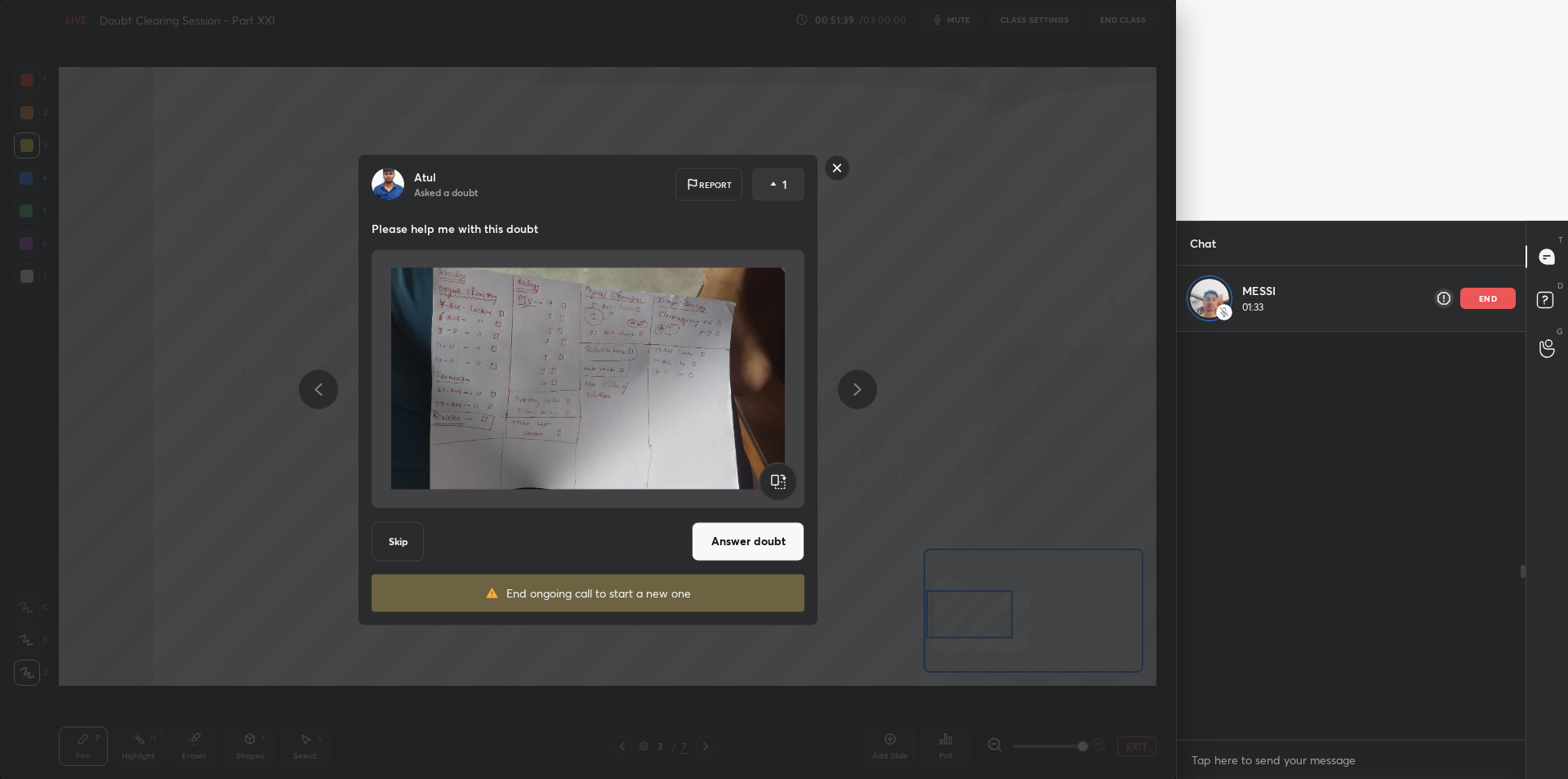
scroll to position [404, 344]
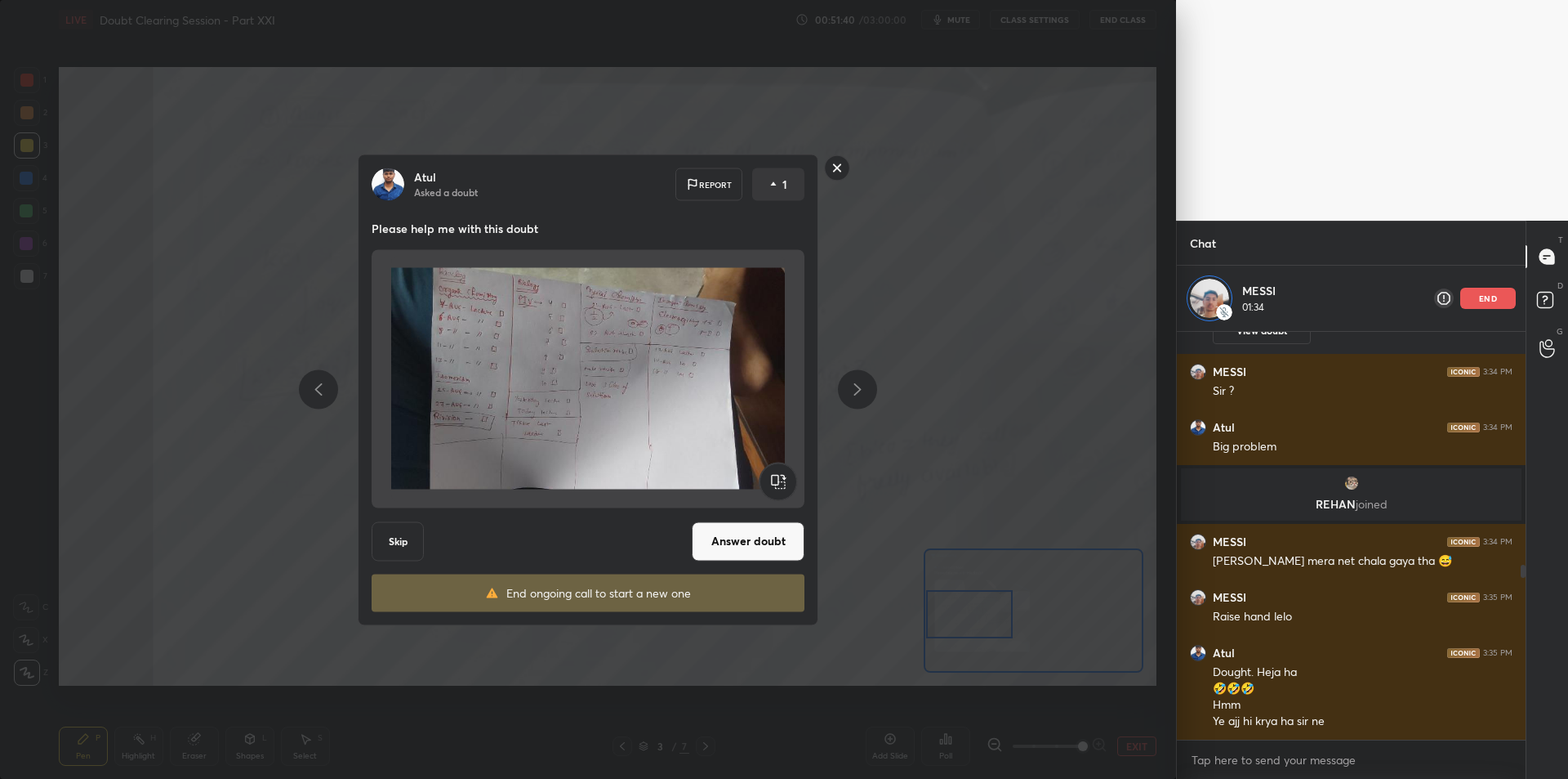
click at [775, 543] on button "Answer doubt" at bounding box center [748, 540] width 113 height 39
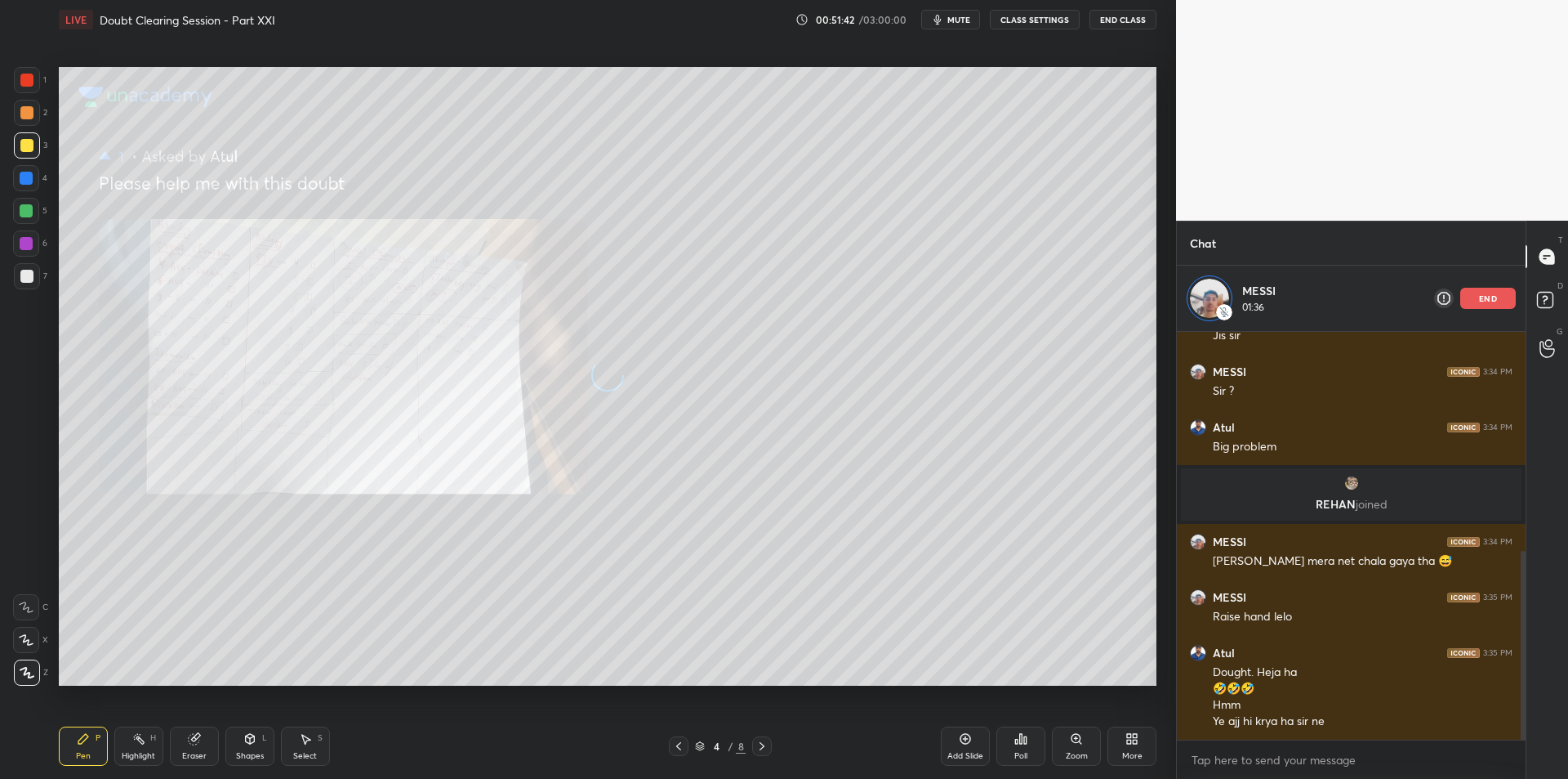
scroll to position [475, 0]
click at [1050, 751] on div "Add Slide Poll Zoom More" at bounding box center [1049, 746] width 216 height 92
click at [1070, 743] on icon at bounding box center [1076, 738] width 13 height 13
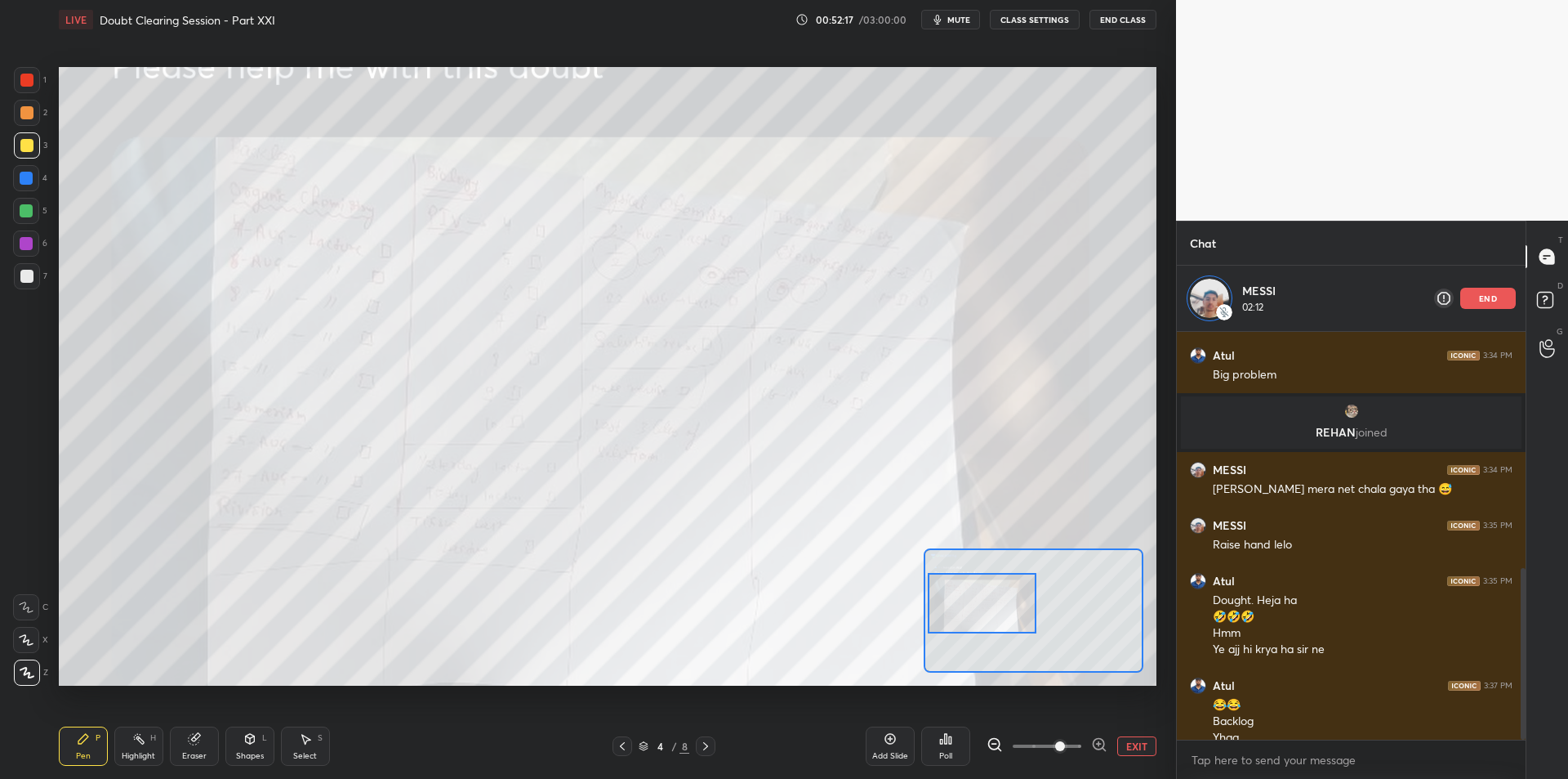
scroll to position [563, 0]
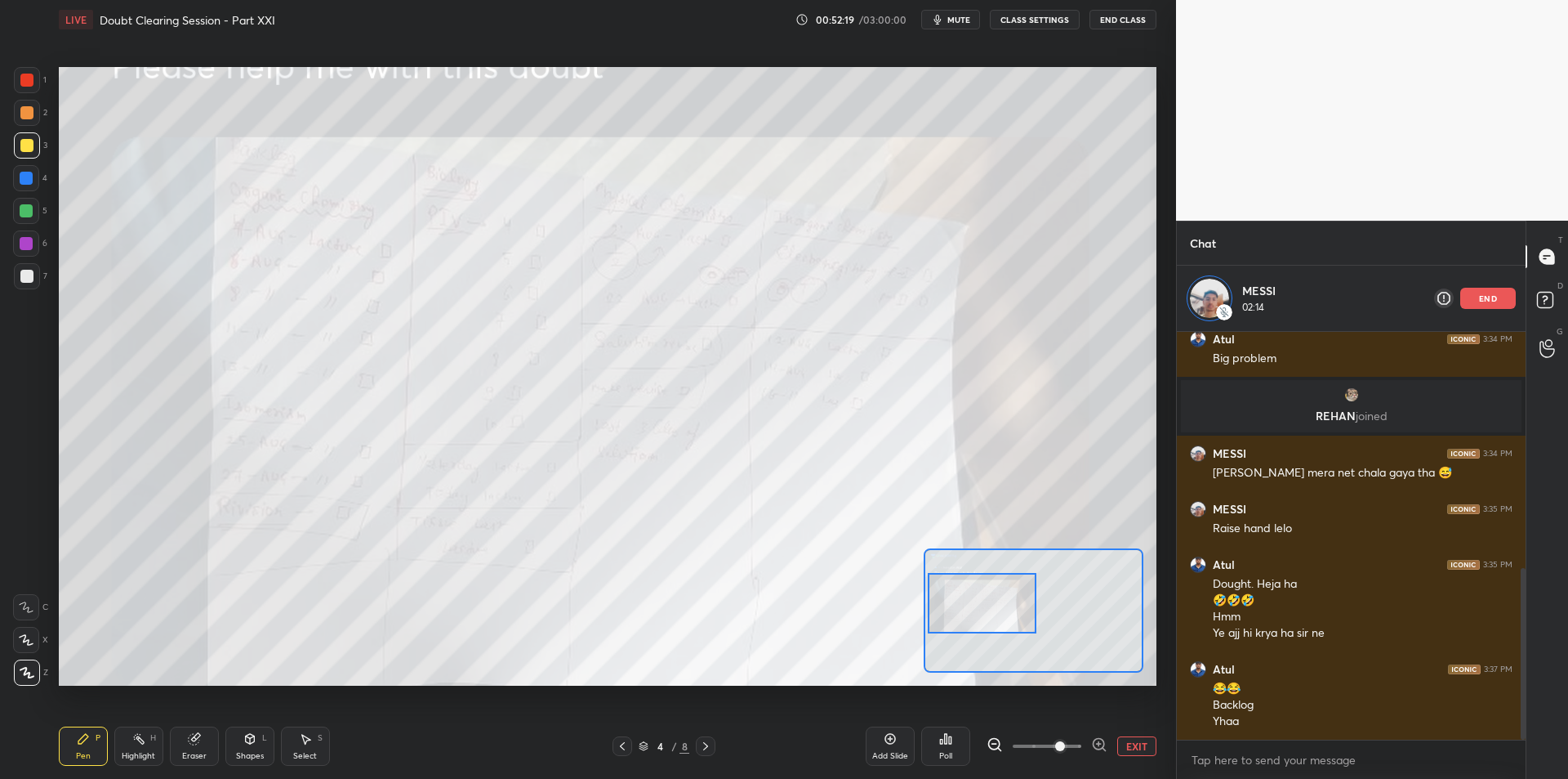
click at [28, 186] on div at bounding box center [25, 178] width 26 height 26
click at [33, 210] on div at bounding box center [25, 210] width 26 height 26
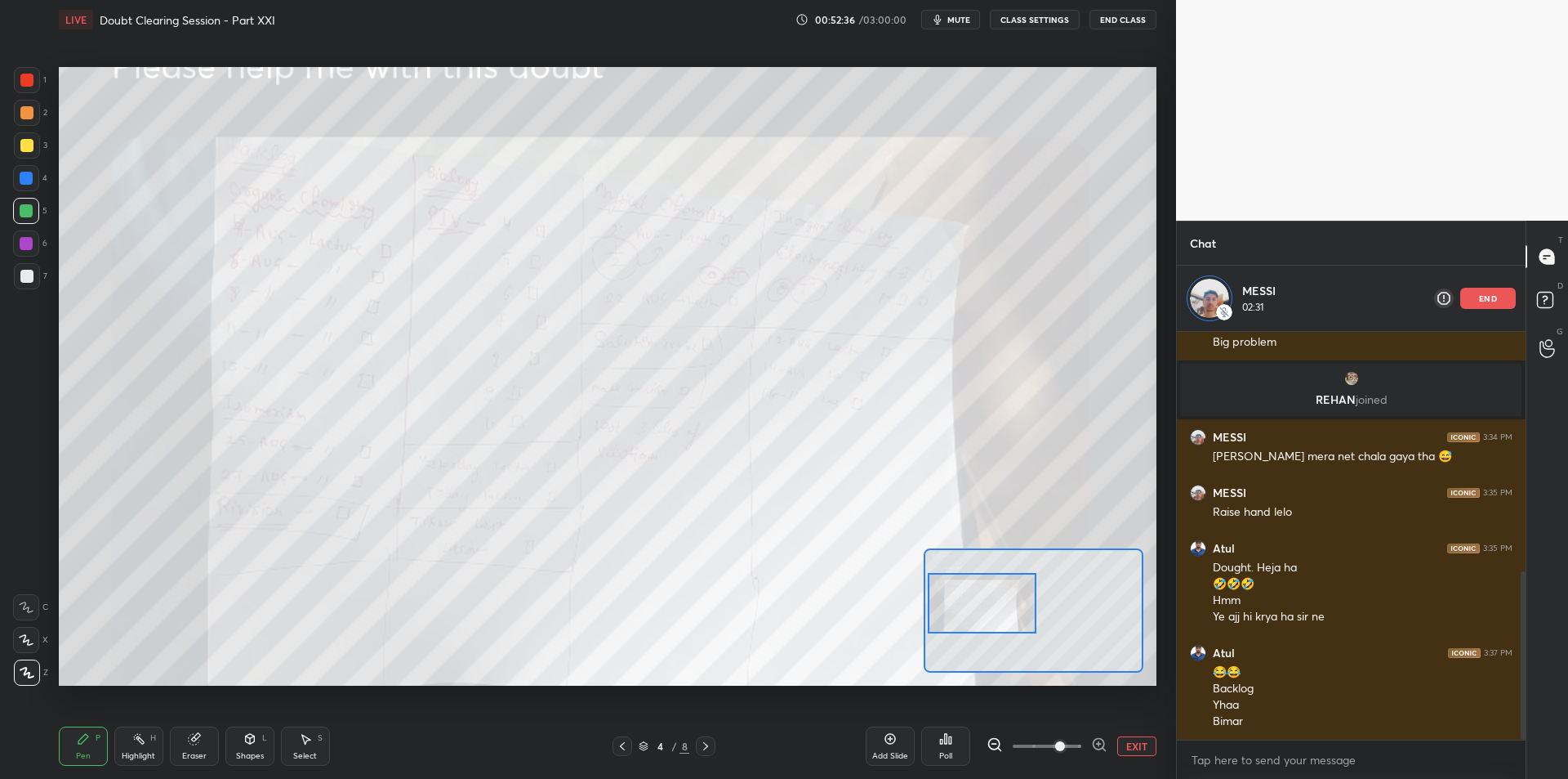
click at [29, 170] on div at bounding box center [25, 178] width 26 height 26
click at [34, 130] on div "2" at bounding box center [30, 116] width 33 height 33
click at [20, 118] on div at bounding box center [26, 112] width 13 height 13
click at [14, 143] on div at bounding box center [26, 145] width 26 height 26
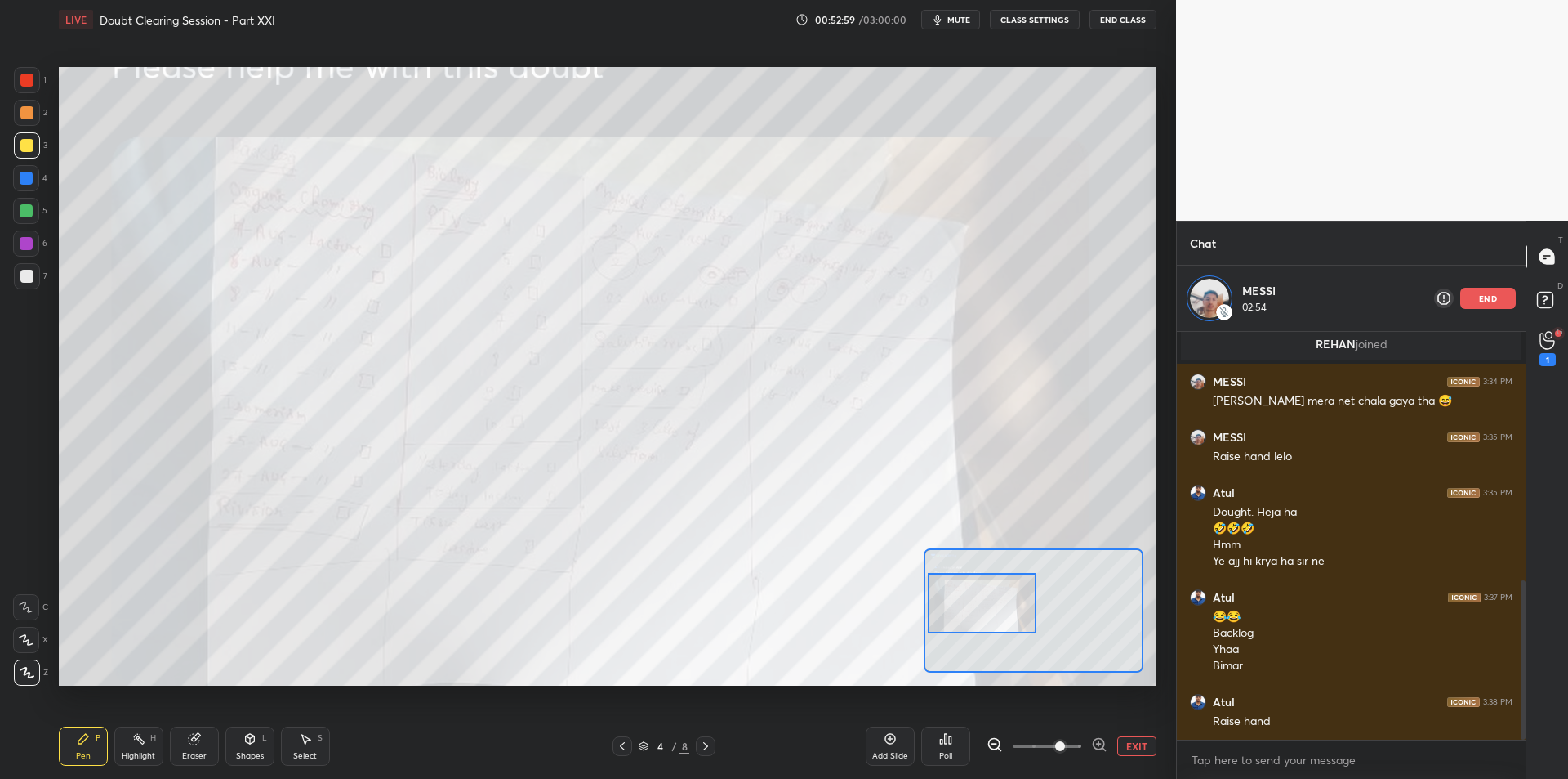
click at [704, 734] on div "Pen P Highlight H Eraser Shapes L Select S 4 / 8 Add Slide Poll EXIT" at bounding box center [607, 746] width 1098 height 65
click at [706, 738] on div at bounding box center [706, 746] width 19 height 19
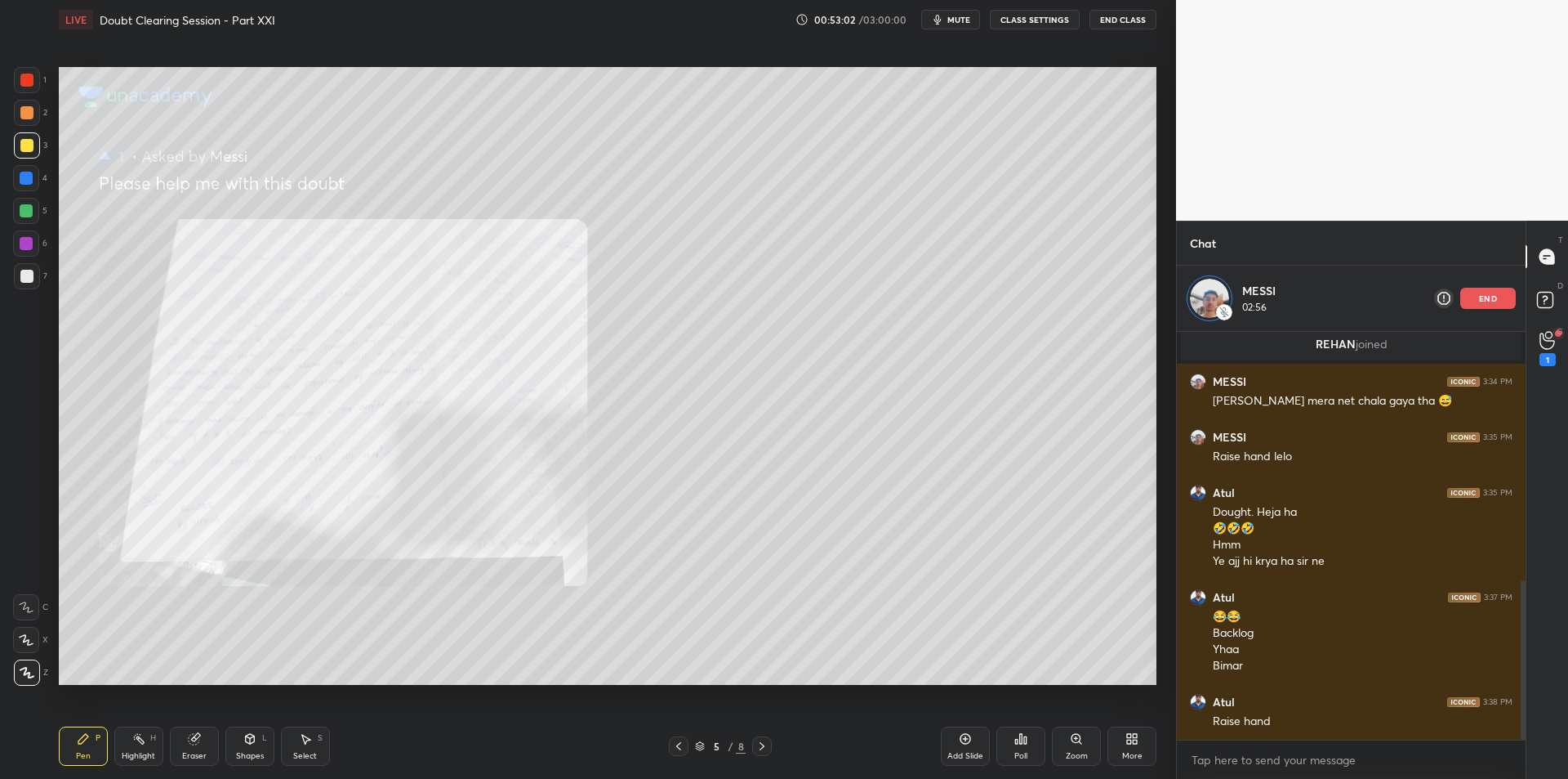
click at [1069, 754] on div "Zoom" at bounding box center [1076, 756] width 22 height 8
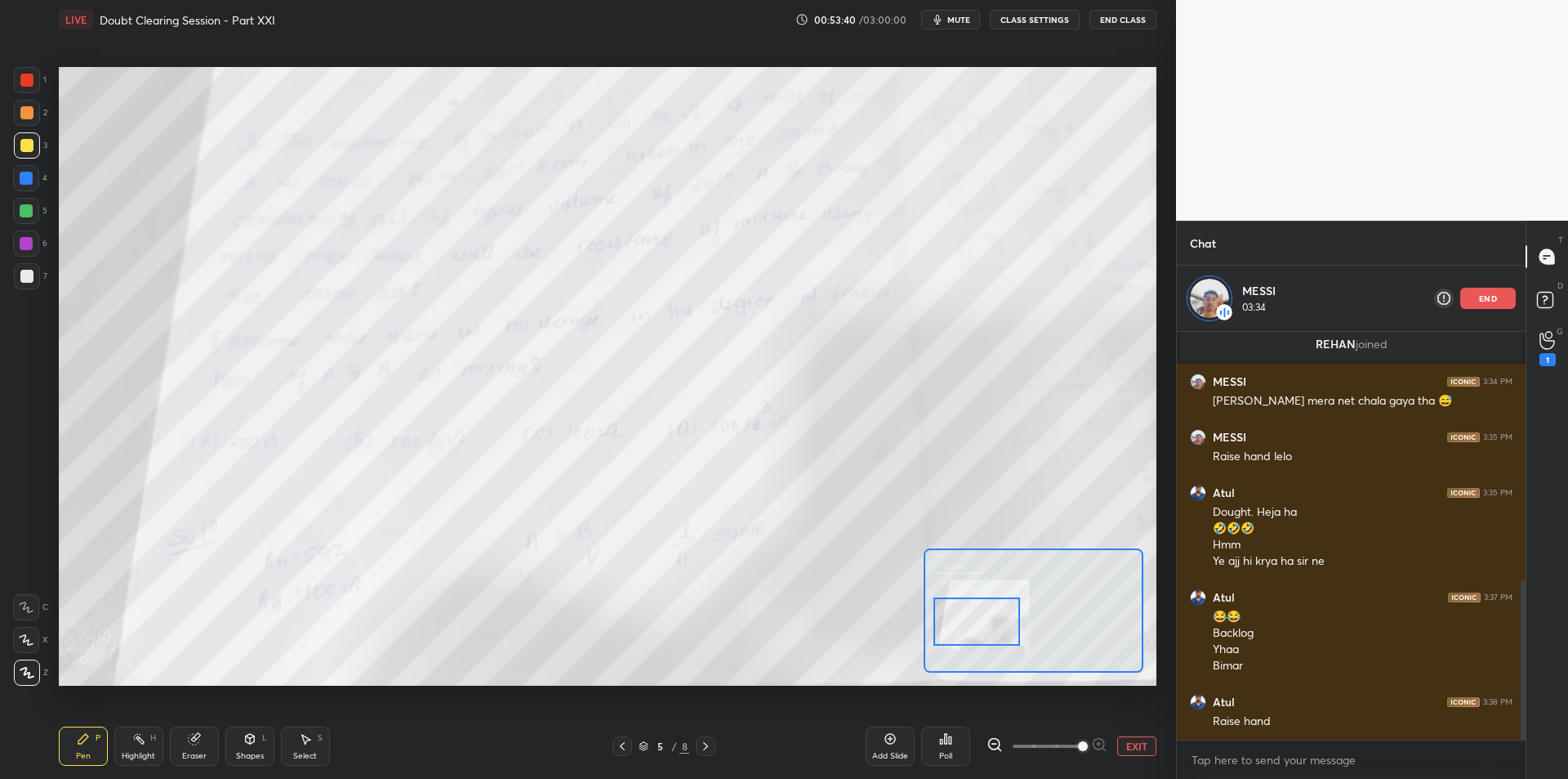
click at [22, 129] on div "2" at bounding box center [30, 116] width 33 height 33
click at [18, 111] on div at bounding box center [26, 112] width 26 height 26
click at [30, 152] on div at bounding box center [26, 145] width 26 height 26
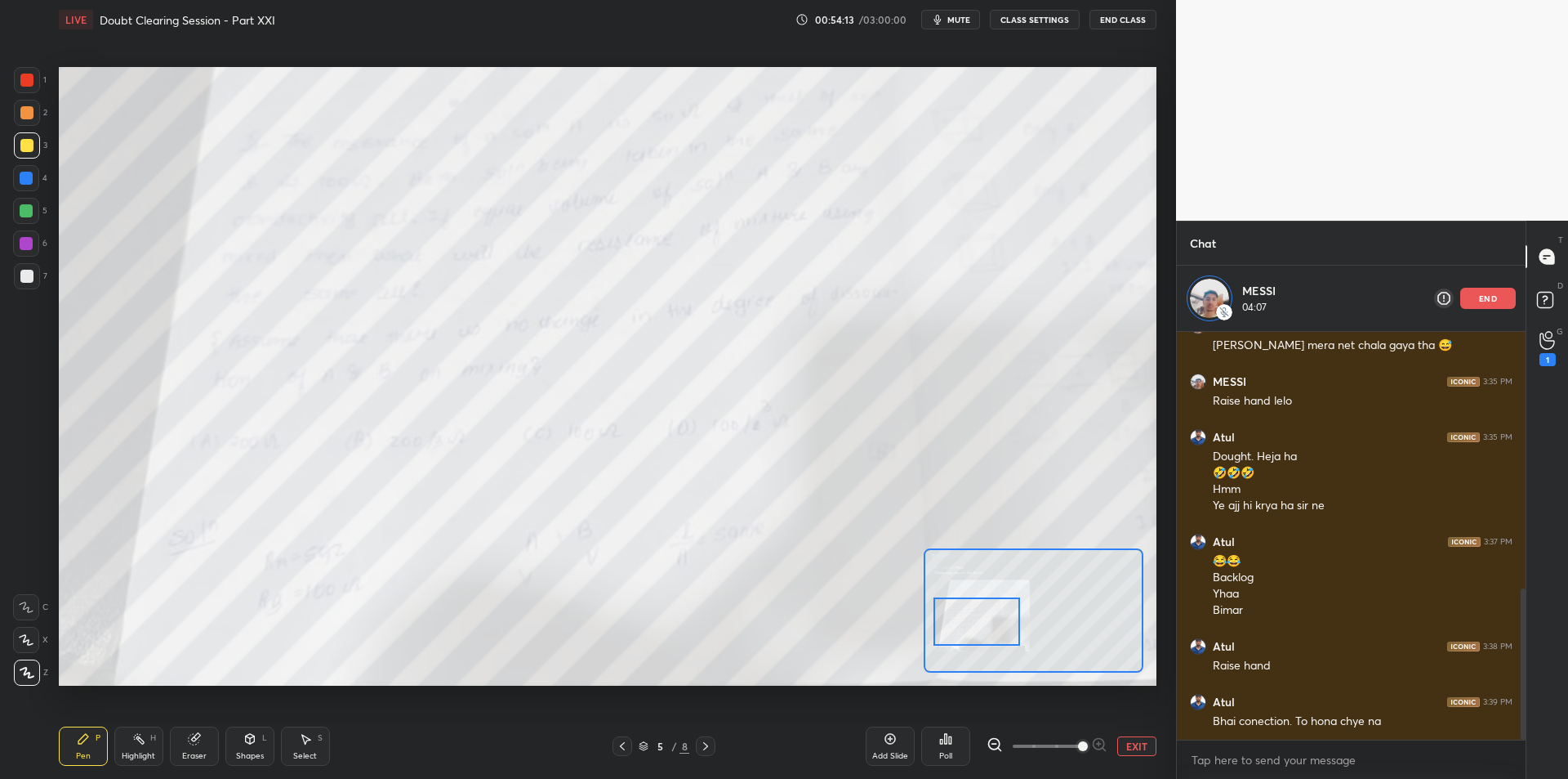
click at [16, 189] on div at bounding box center [25, 178] width 26 height 26
click at [16, 218] on div at bounding box center [25, 210] width 26 height 26
click at [8, 257] on div "1 2 3 4 5 6 7 C X Z C X Z E E Erase all H H" at bounding box center [26, 376] width 53 height 617
click at [36, 275] on div at bounding box center [26, 276] width 26 height 26
click at [31, 251] on div at bounding box center [25, 243] width 26 height 26
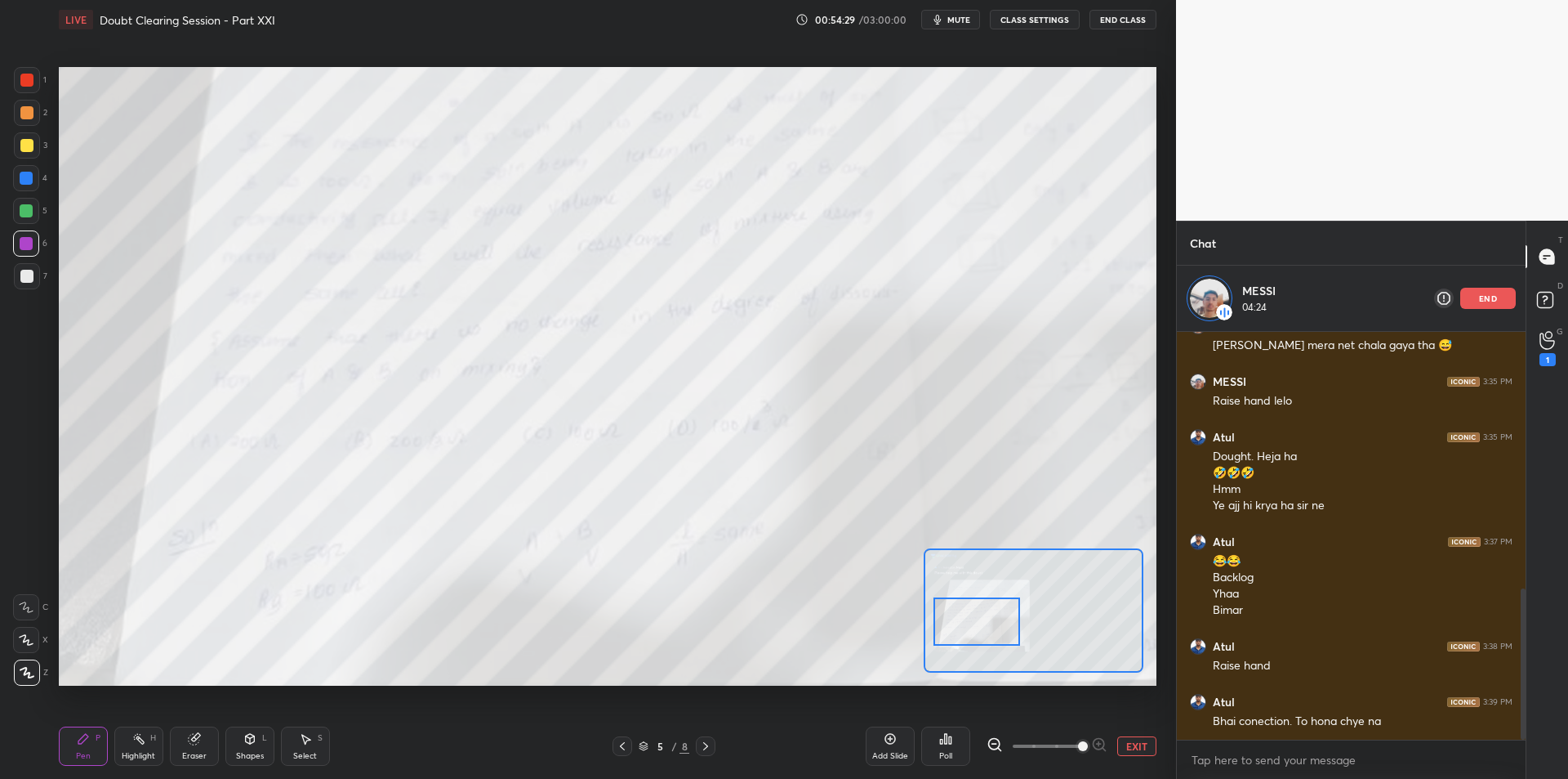
click at [33, 267] on div at bounding box center [26, 276] width 26 height 26
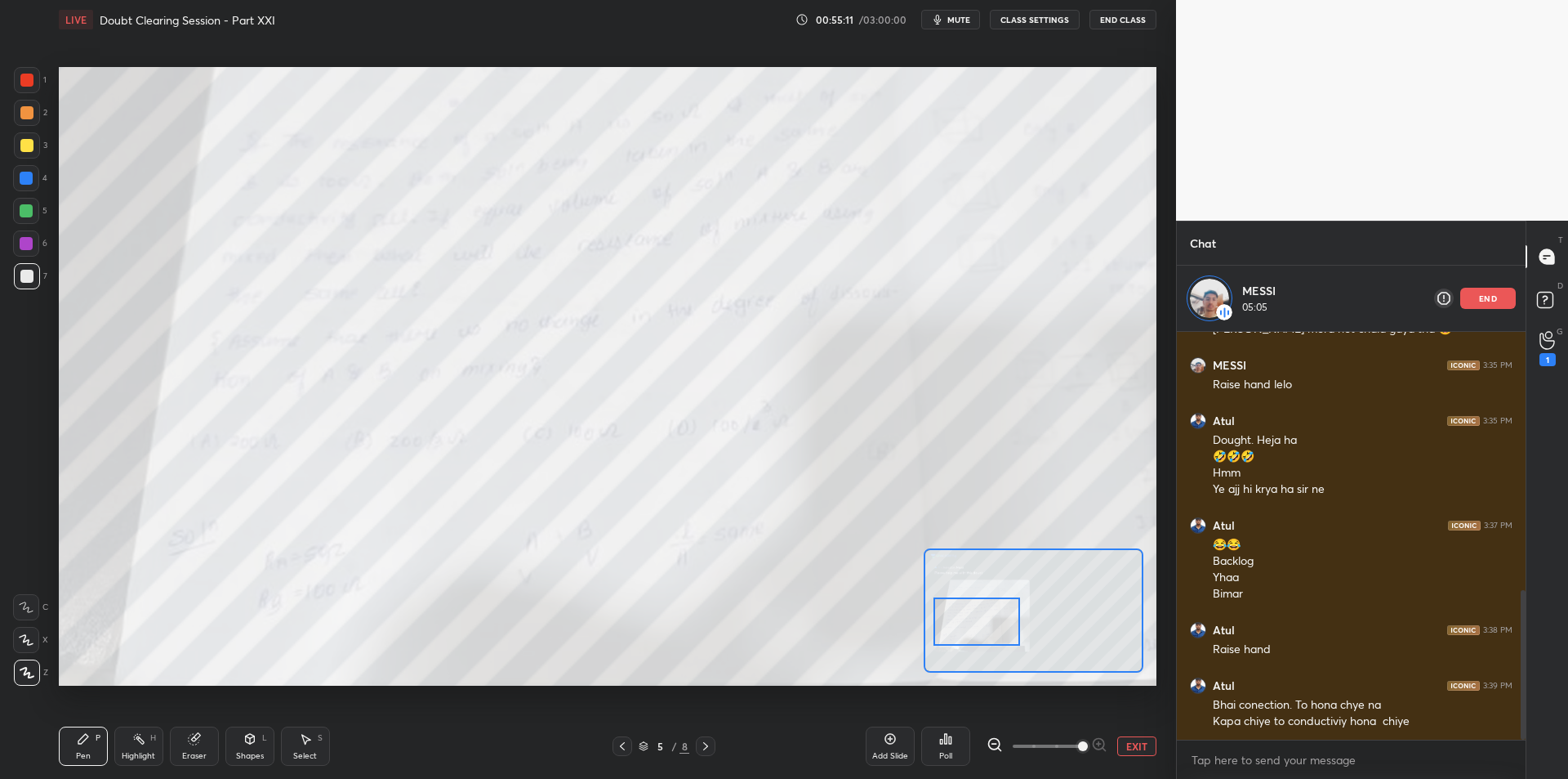
click at [18, 121] on div at bounding box center [26, 112] width 26 height 26
click at [24, 79] on div at bounding box center [26, 80] width 13 height 13
click at [18, 155] on div at bounding box center [26, 145] width 26 height 26
click at [1138, 739] on button "EXIT" at bounding box center [1137, 746] width 39 height 19
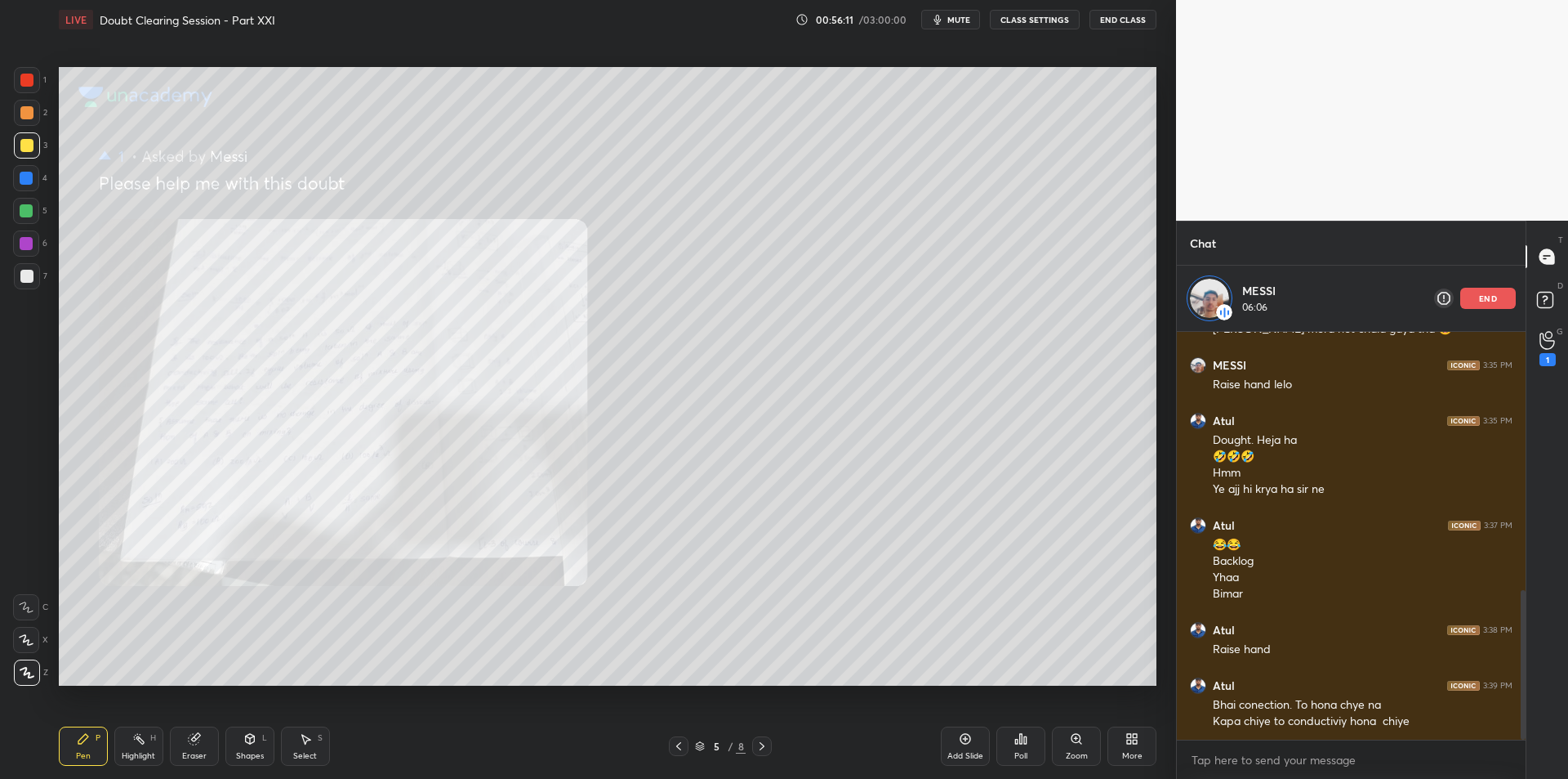
click at [28, 186] on div at bounding box center [25, 178] width 26 height 26
click at [28, 210] on div at bounding box center [25, 210] width 13 height 13
click at [18, 125] on div at bounding box center [26, 112] width 26 height 26
click at [765, 748] on icon at bounding box center [761, 745] width 13 height 13
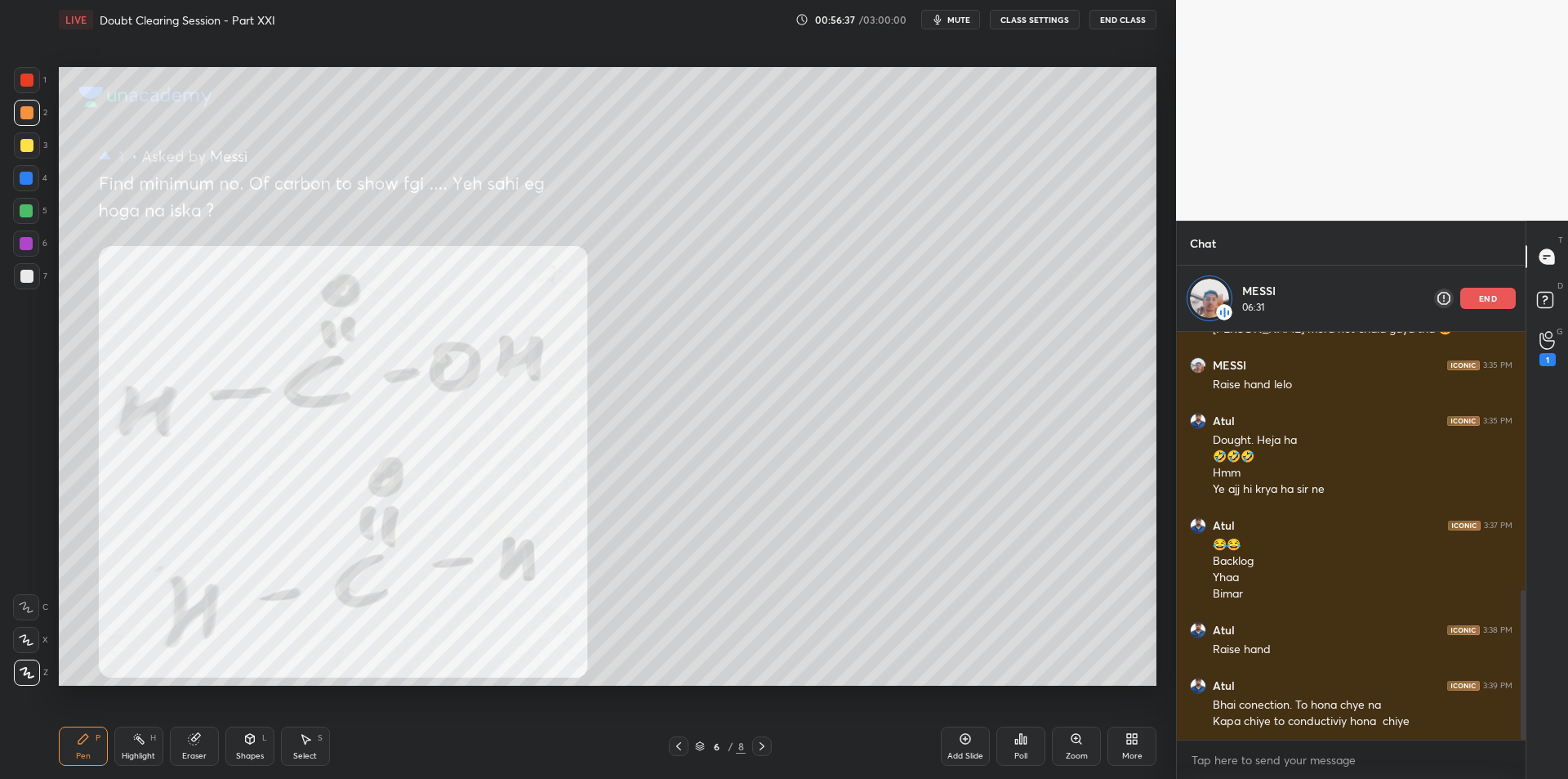
click at [25, 88] on div at bounding box center [26, 80] width 26 height 26
click at [682, 745] on icon at bounding box center [678, 745] width 13 height 13
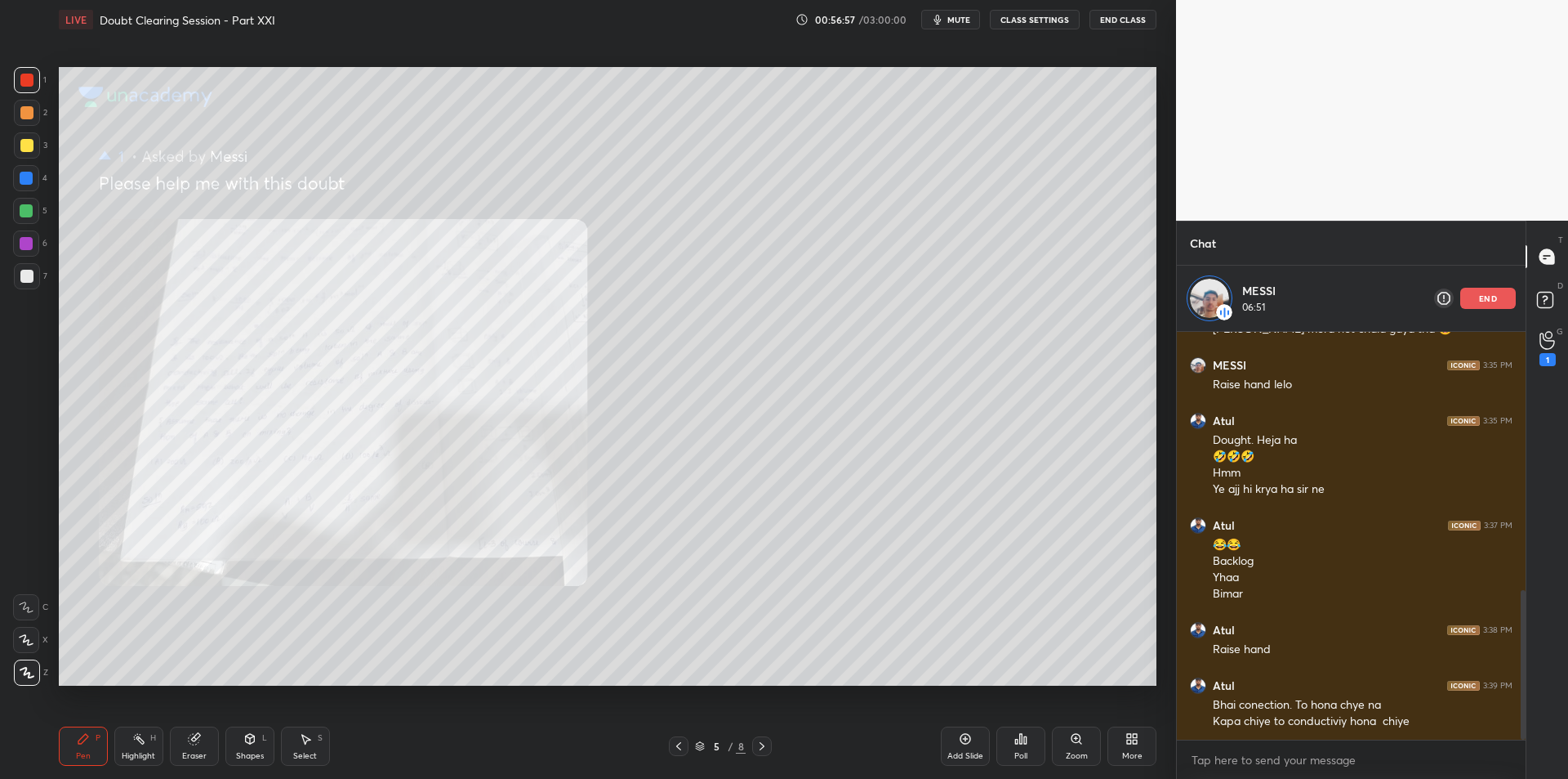
click at [764, 747] on icon at bounding box center [761, 745] width 13 height 13
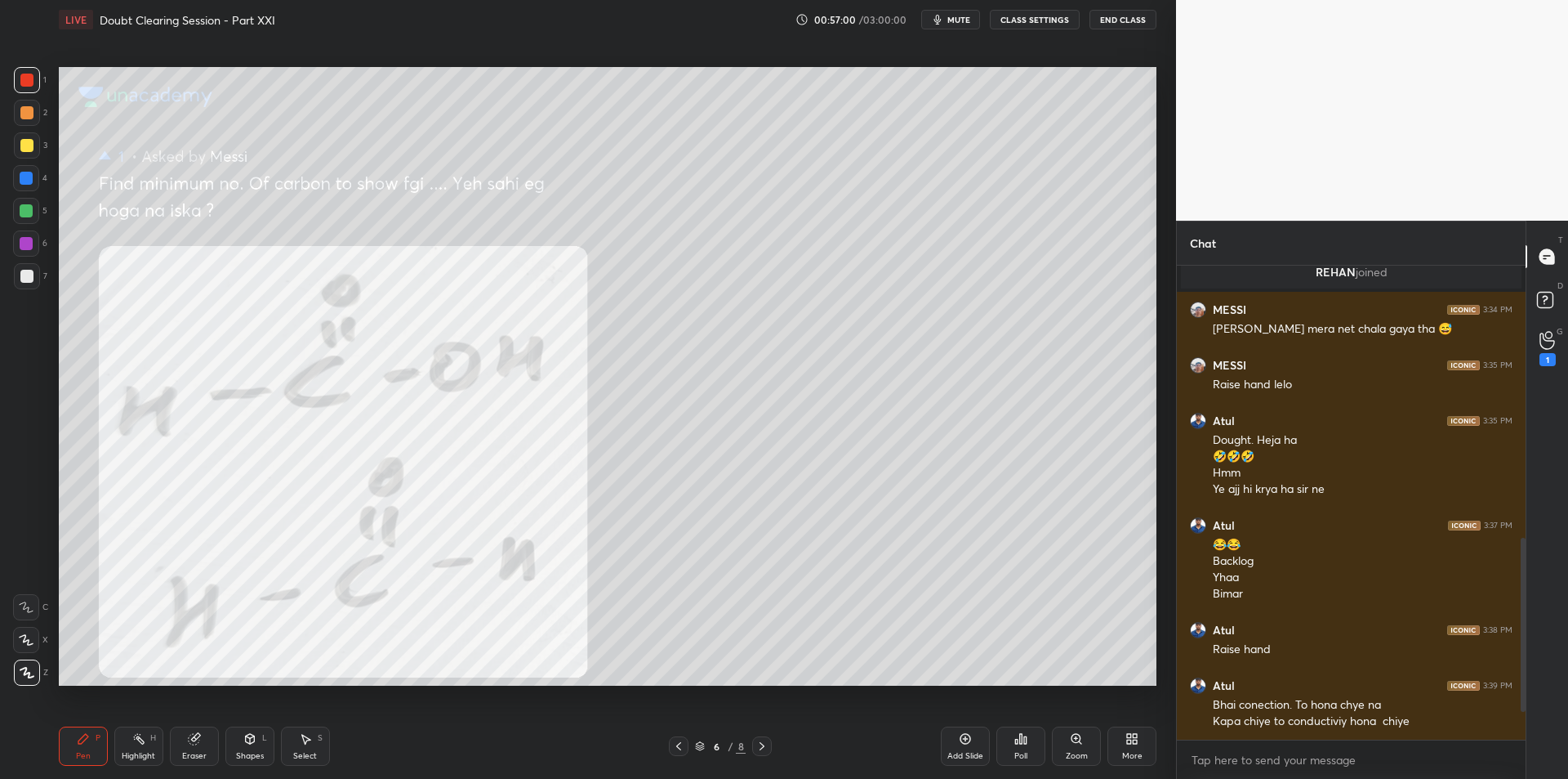
scroll to position [641, 0]
click at [26, 151] on div at bounding box center [26, 145] width 13 height 13
click at [29, 180] on div at bounding box center [25, 177] width 13 height 13
click at [43, 155] on div "3" at bounding box center [30, 145] width 33 height 26
click at [1551, 332] on icon at bounding box center [1548, 340] width 16 height 19
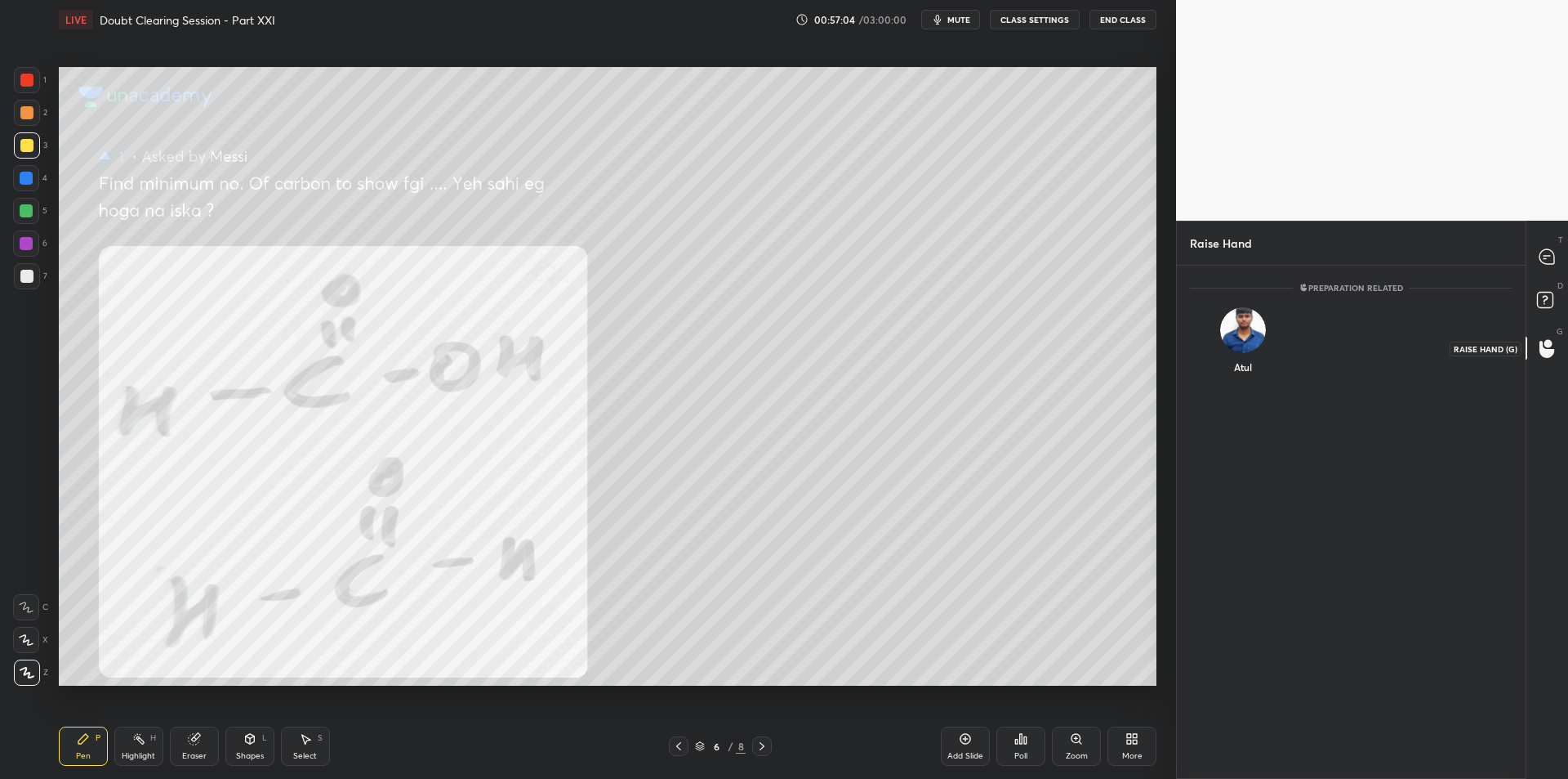
scroll to position [508, 344]
click at [1534, 312] on icon at bounding box center [1548, 302] width 29 height 29
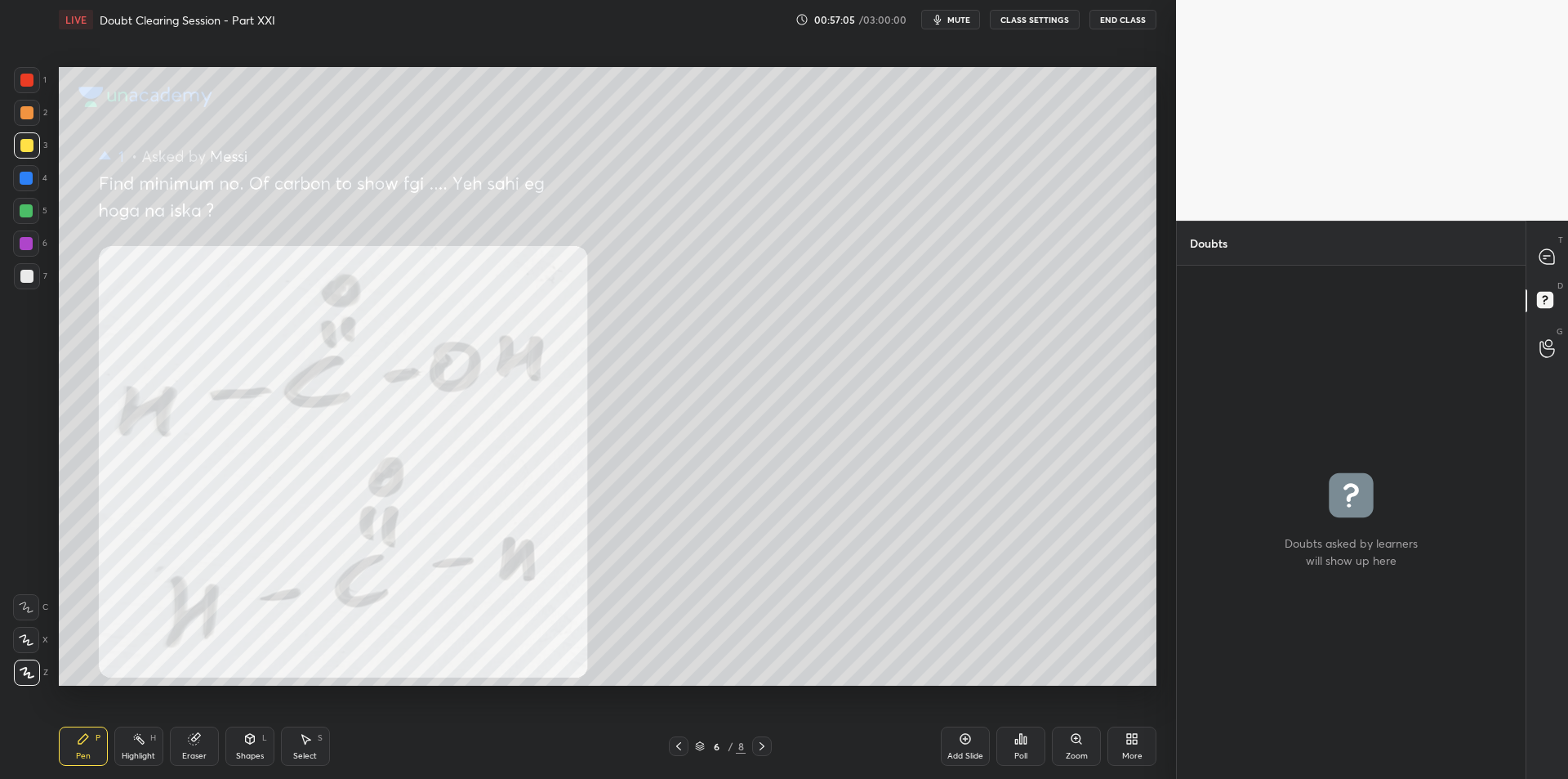
click at [1535, 271] on div at bounding box center [1549, 256] width 33 height 29
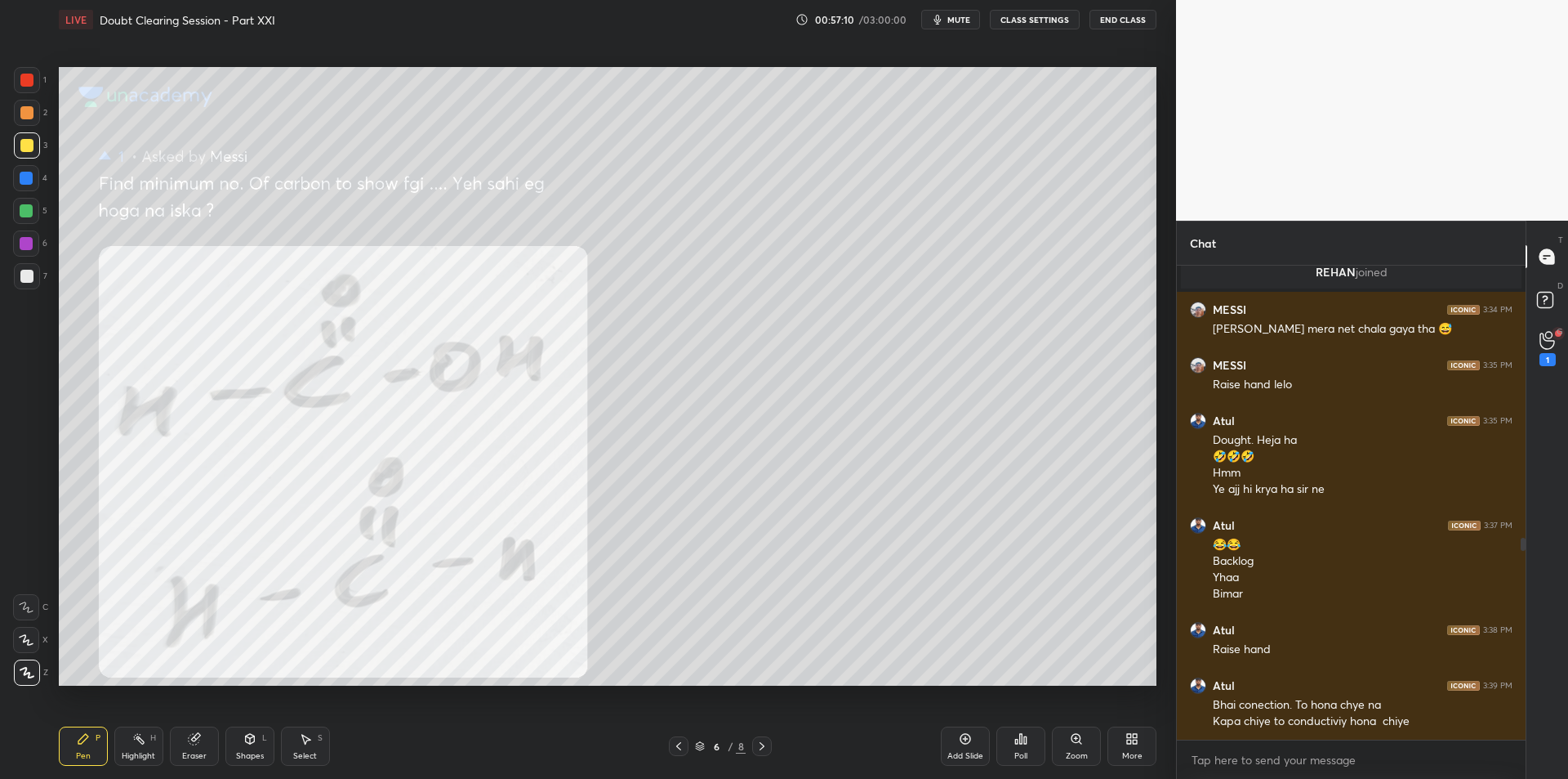
click at [1524, 342] on div at bounding box center [1521, 502] width 10 height 474
click at [1550, 344] on icon at bounding box center [1548, 340] width 16 height 19
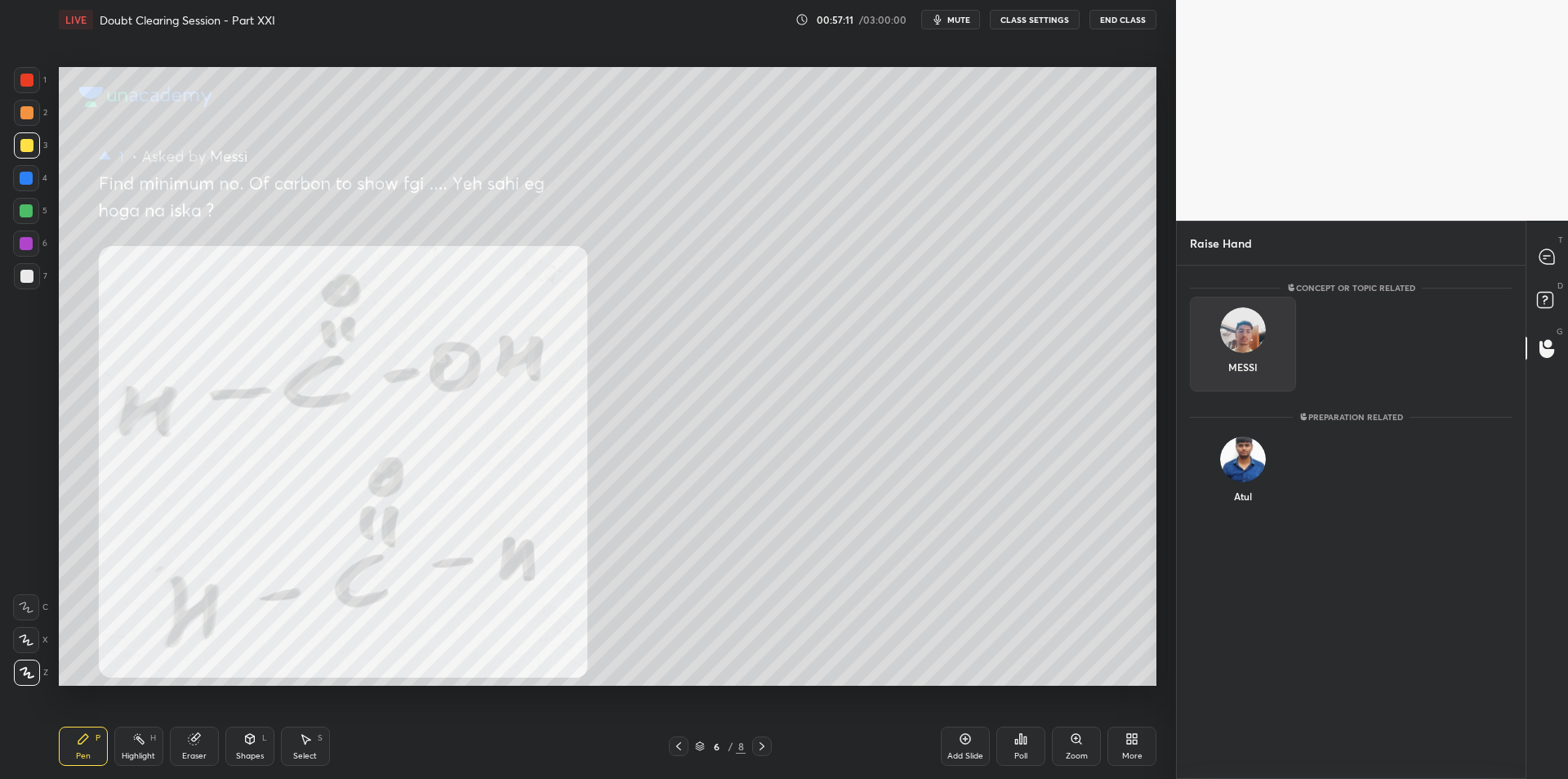
click at [1254, 344] on div "MESSI" at bounding box center [1243, 344] width 106 height 94
click at [1245, 399] on div "MESSI INVITE" at bounding box center [1351, 352] width 348 height 111
click at [1254, 355] on div "MESSI" at bounding box center [1243, 344] width 106 height 94
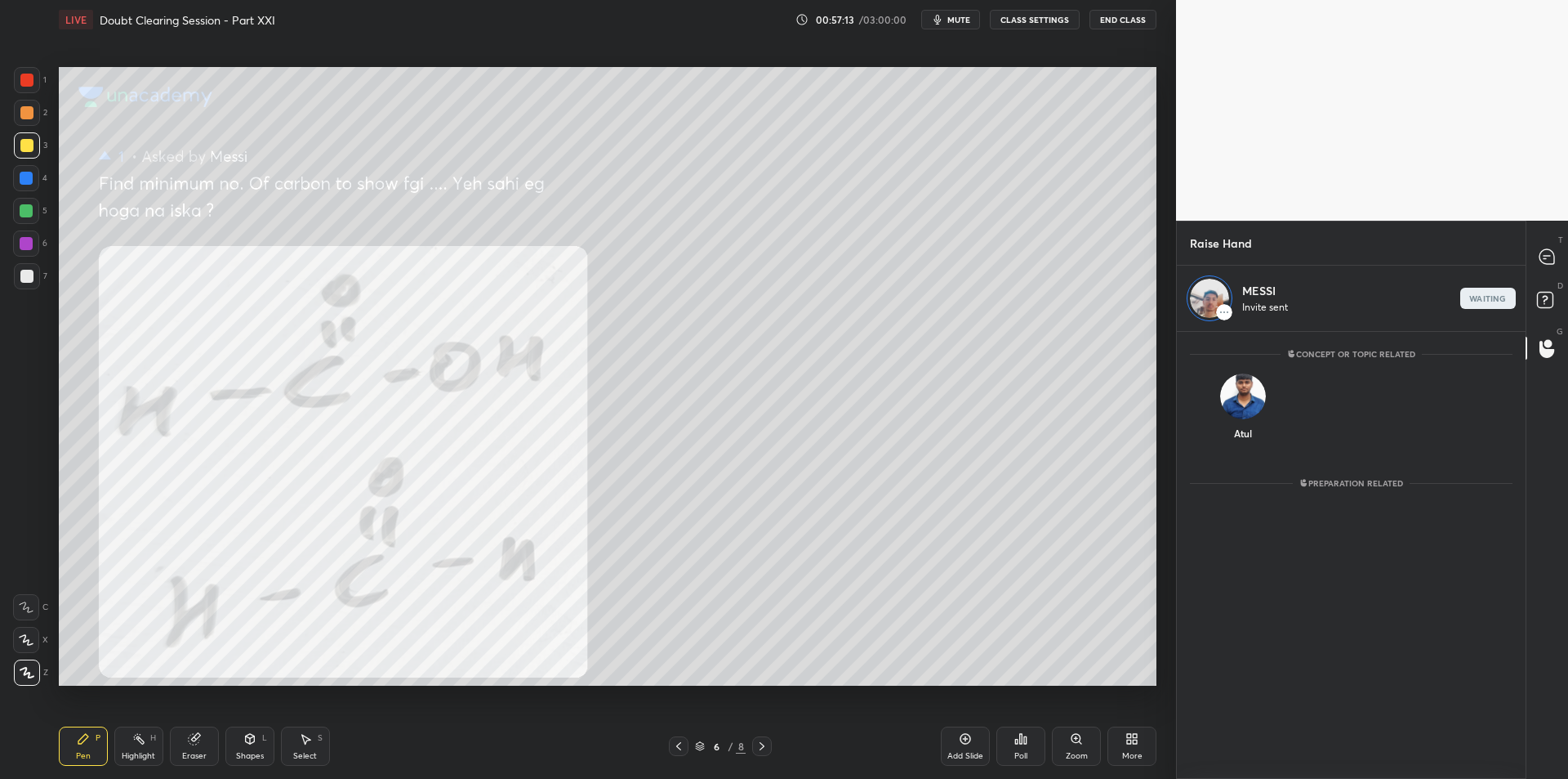
click at [1541, 239] on div "T Messages (T)" at bounding box center [1547, 256] width 42 height 46
click at [1540, 251] on icon at bounding box center [1548, 257] width 18 height 18
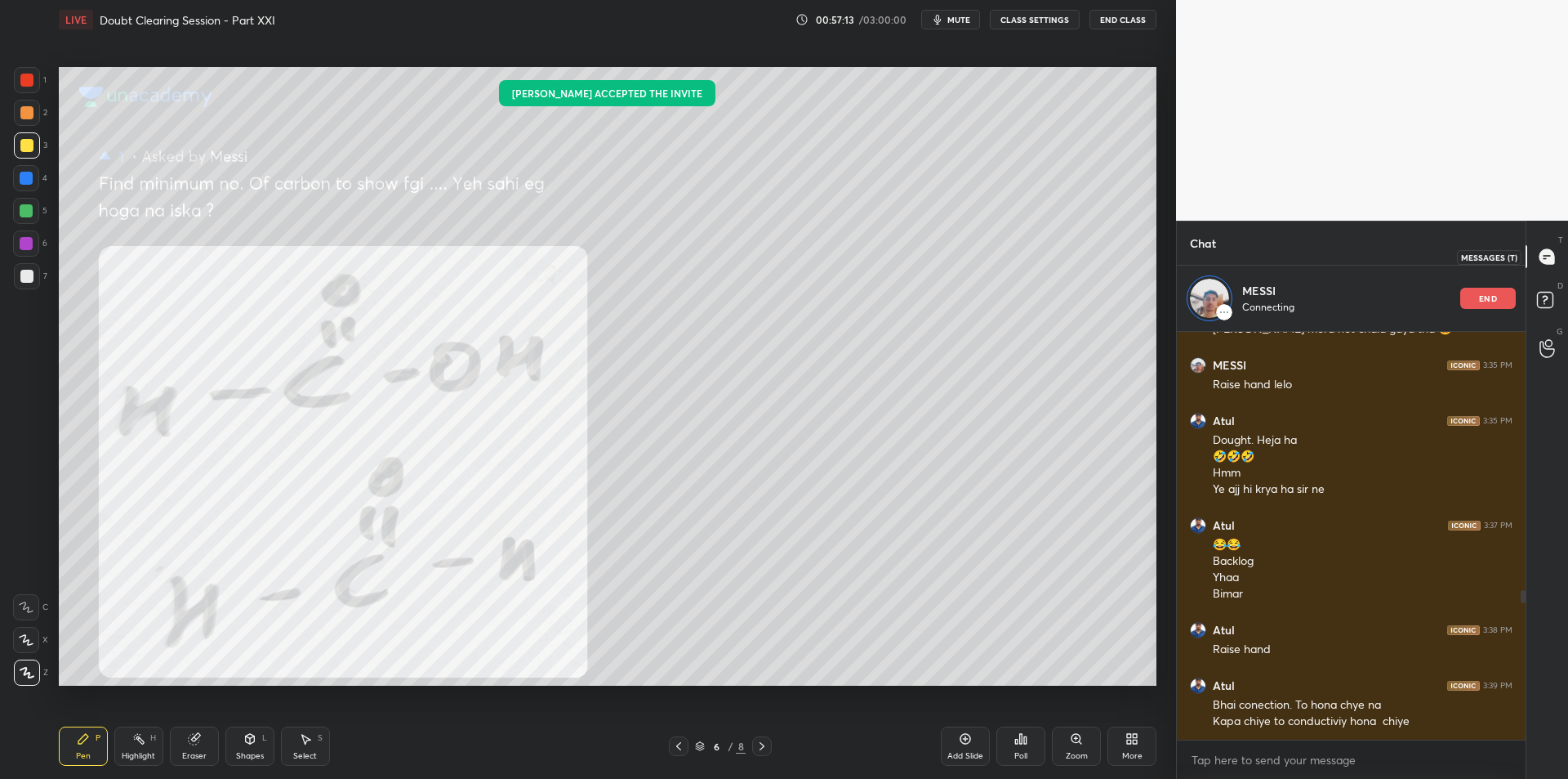
scroll to position [404, 344]
click at [41, 187] on div "4" at bounding box center [29, 178] width 34 height 26
click at [31, 212] on div at bounding box center [25, 210] width 13 height 13
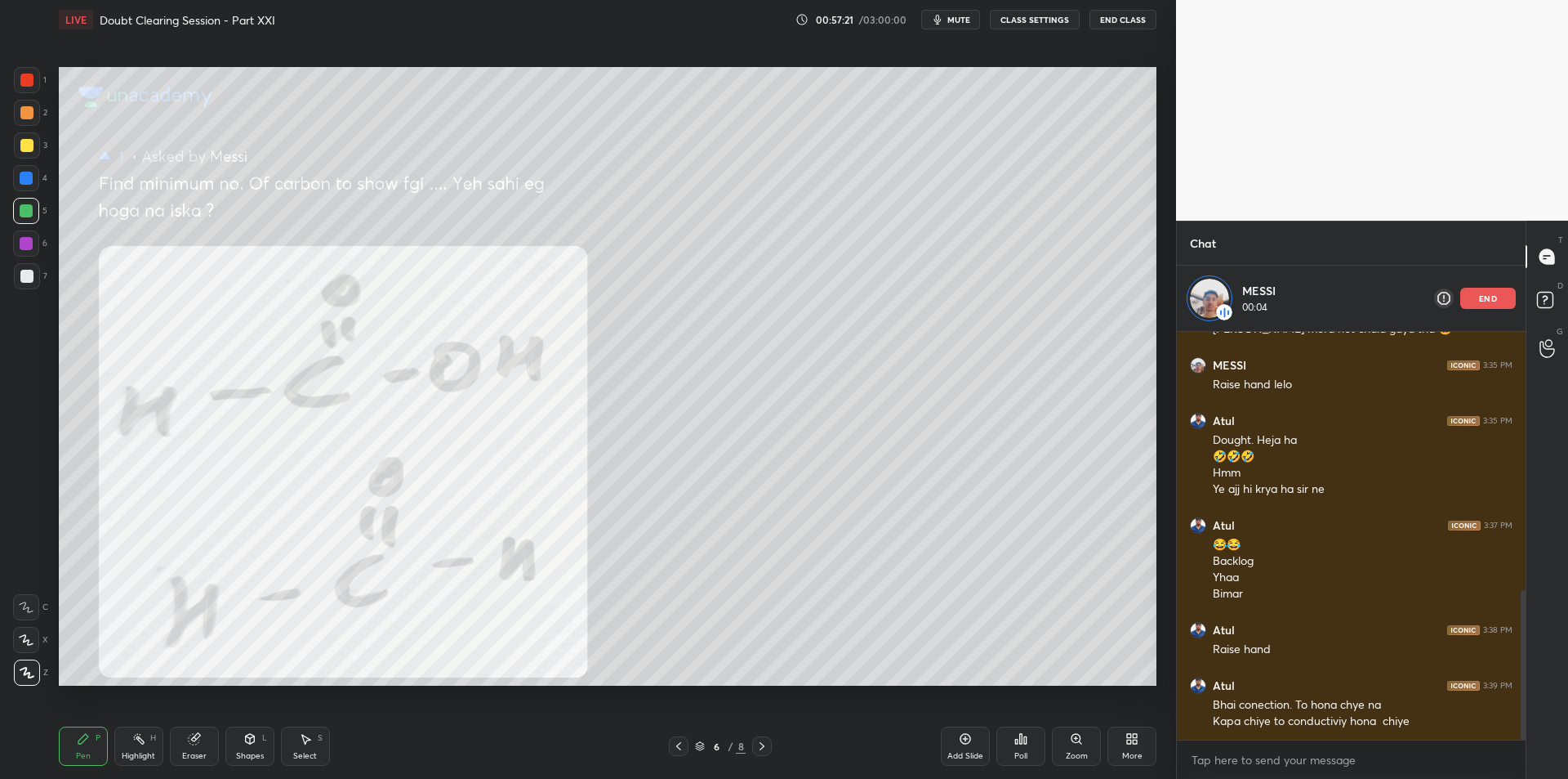
click at [24, 241] on div at bounding box center [25, 242] width 13 height 13
click at [24, 281] on div at bounding box center [26, 276] width 13 height 13
click at [28, 125] on div at bounding box center [26, 112] width 26 height 26
click at [7, 213] on div "1 2 3 4 5 6 7 C X Z C X Z E E Erase all H H" at bounding box center [26, 376] width 53 height 617
click at [22, 187] on div at bounding box center [25, 178] width 26 height 26
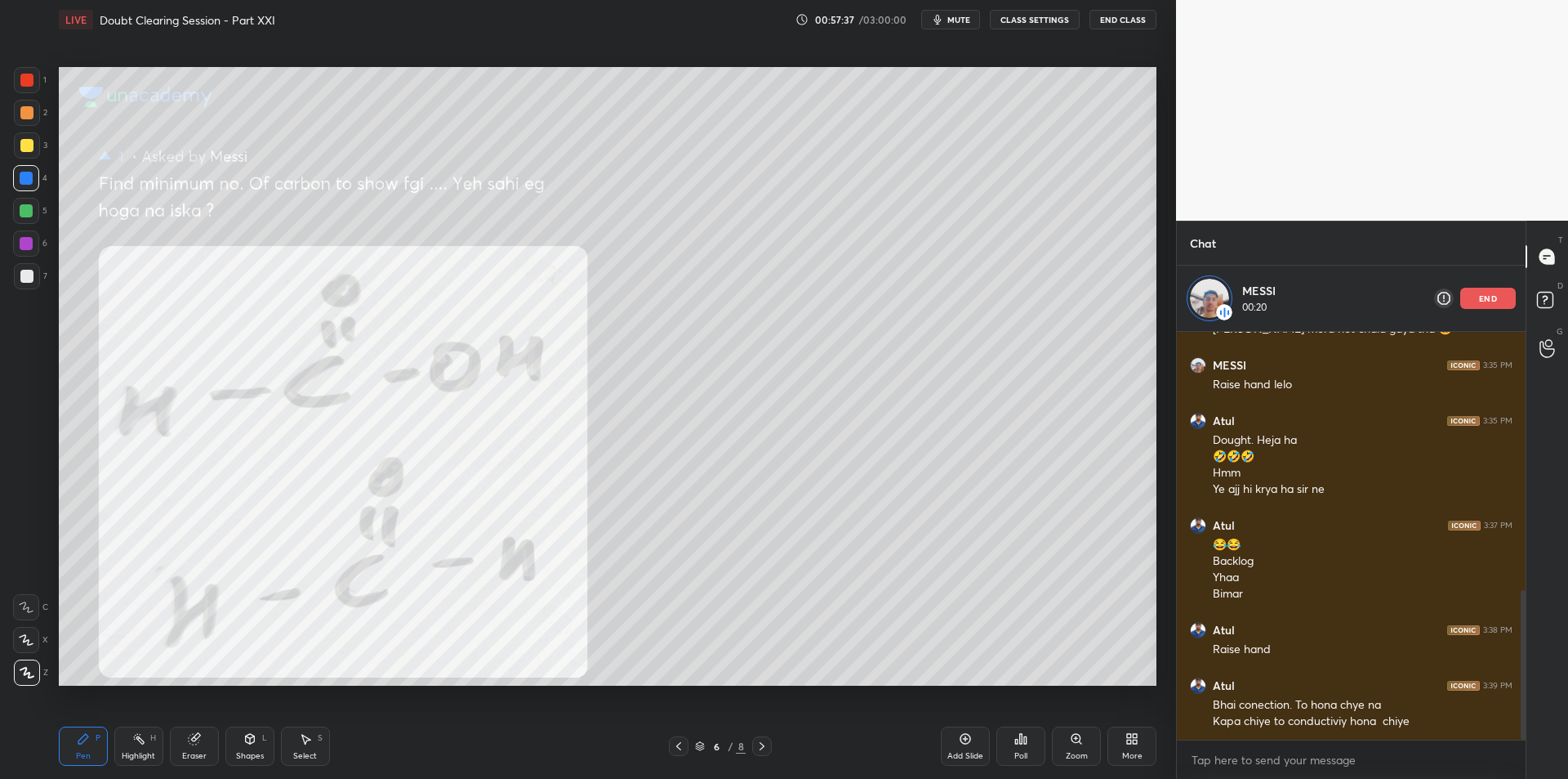
click at [28, 151] on div at bounding box center [26, 145] width 13 height 13
click at [764, 747] on icon at bounding box center [761, 745] width 13 height 13
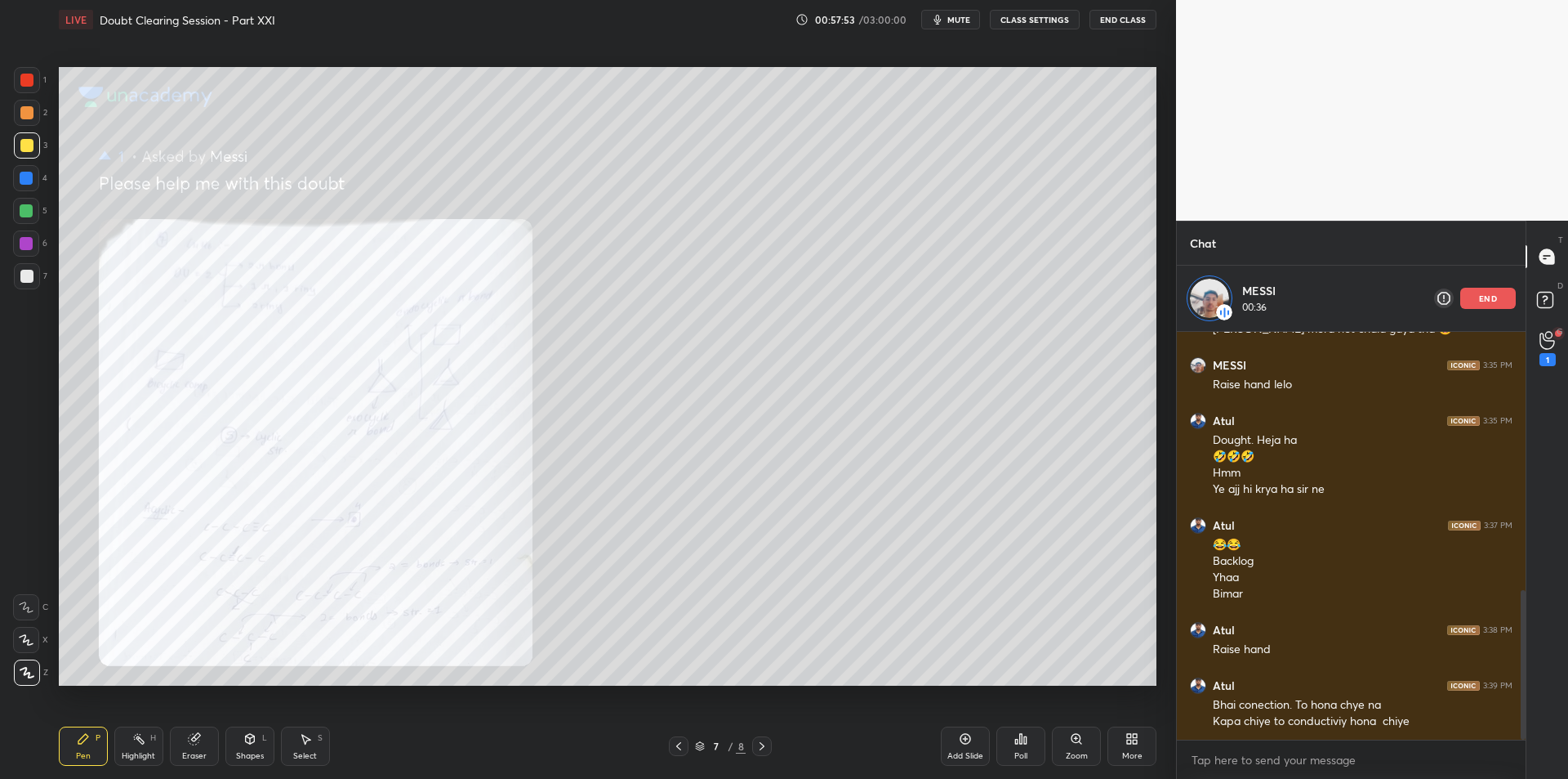
click at [1082, 741] on icon at bounding box center [1076, 738] width 13 height 13
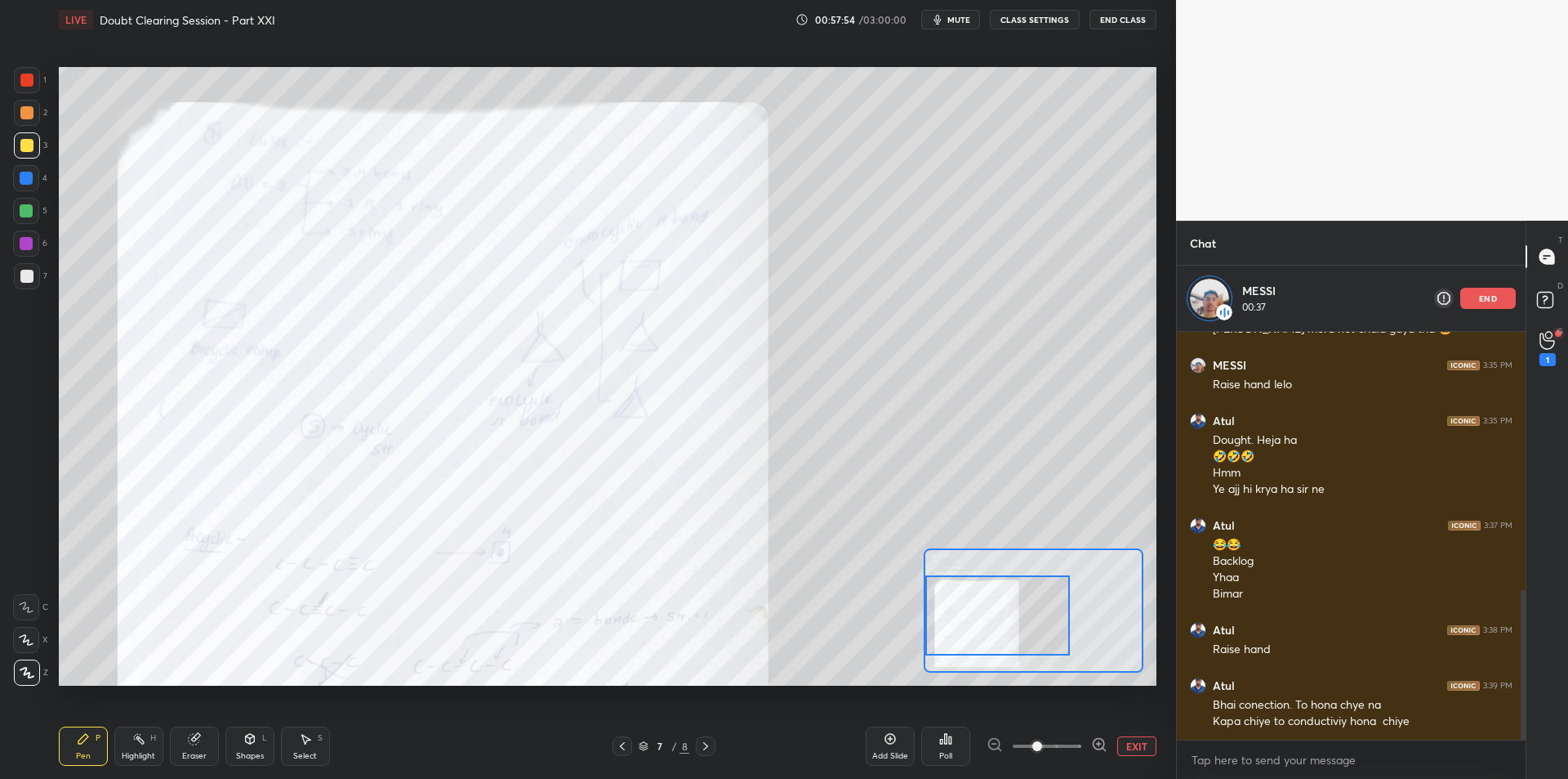
click at [976, 627] on div at bounding box center [998, 615] width 145 height 80
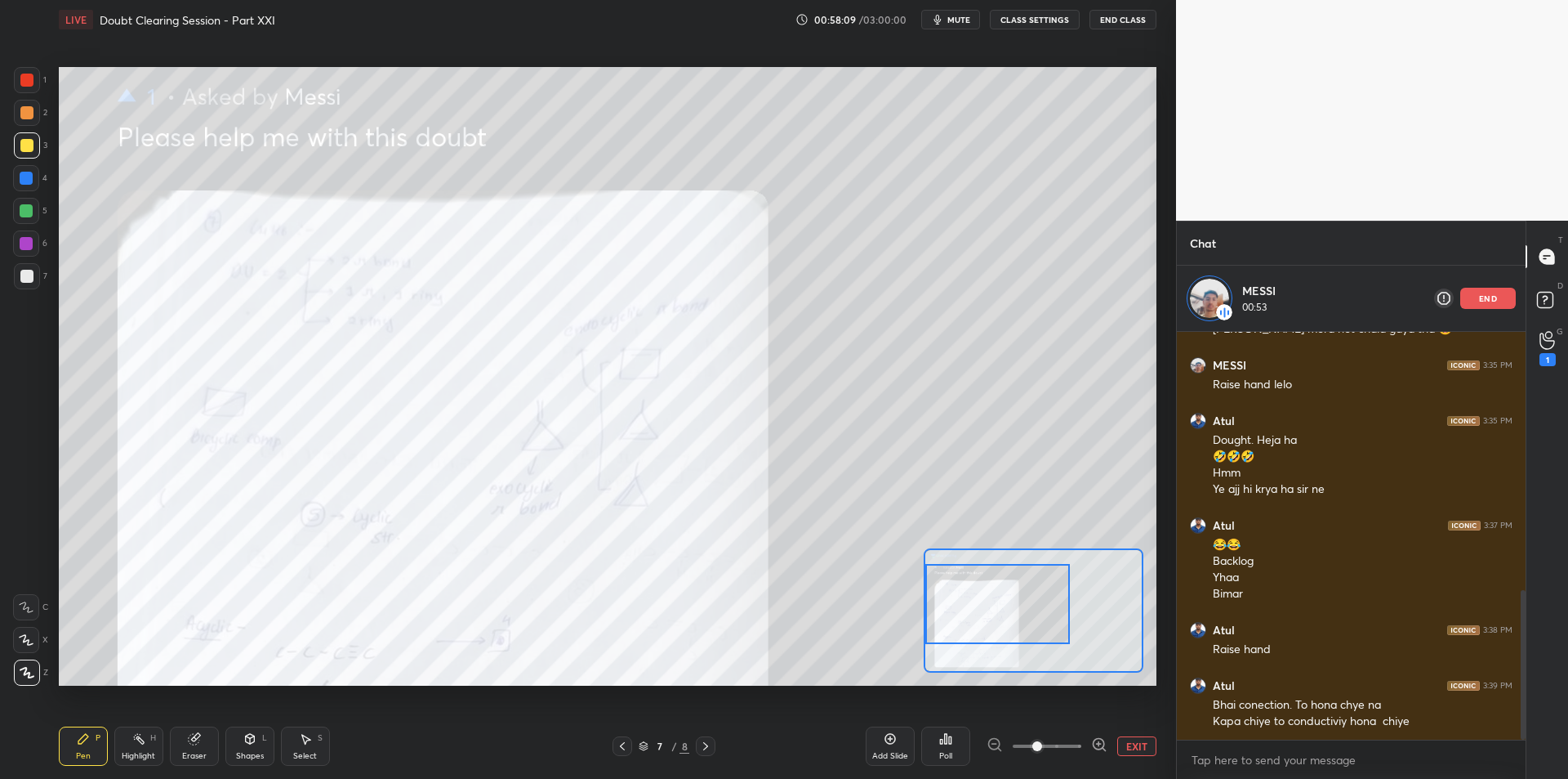
click at [14, 267] on div at bounding box center [26, 276] width 26 height 26
click at [30, 248] on div at bounding box center [25, 242] width 13 height 13
click at [40, 272] on div "7" at bounding box center [30, 276] width 33 height 26
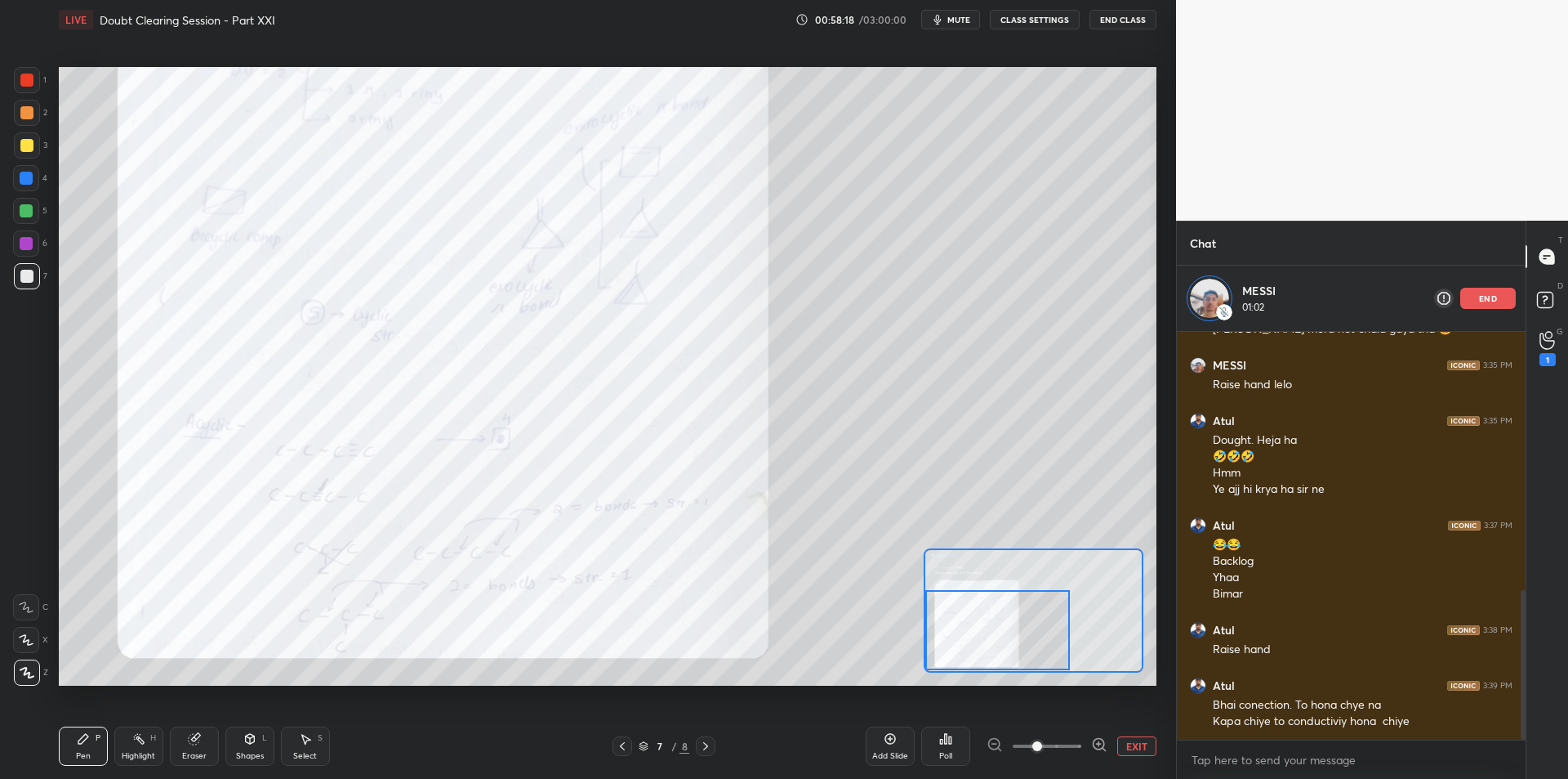
click at [46, 91] on div "1" at bounding box center [30, 80] width 33 height 26
click at [33, 87] on div at bounding box center [26, 80] width 26 height 26
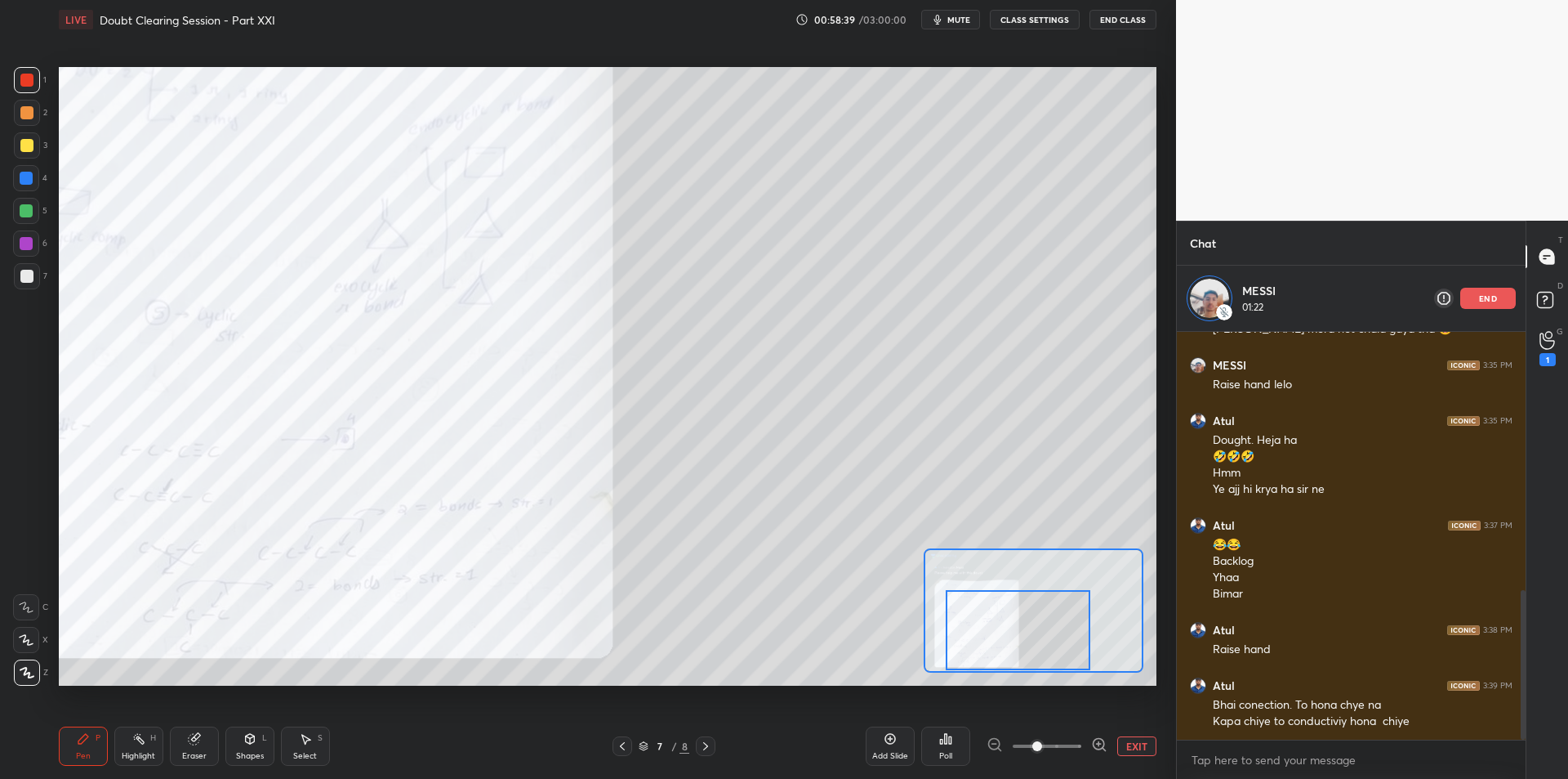
click at [8, 157] on div "1 2 3 4 5 6 7 C X Z C X Z E E Erase all H H" at bounding box center [26, 376] width 53 height 617
click at [20, 145] on div at bounding box center [26, 145] width 13 height 13
click at [29, 172] on div at bounding box center [25, 177] width 13 height 13
click at [26, 204] on div at bounding box center [25, 210] width 13 height 13
click at [24, 221] on div at bounding box center [25, 210] width 26 height 26
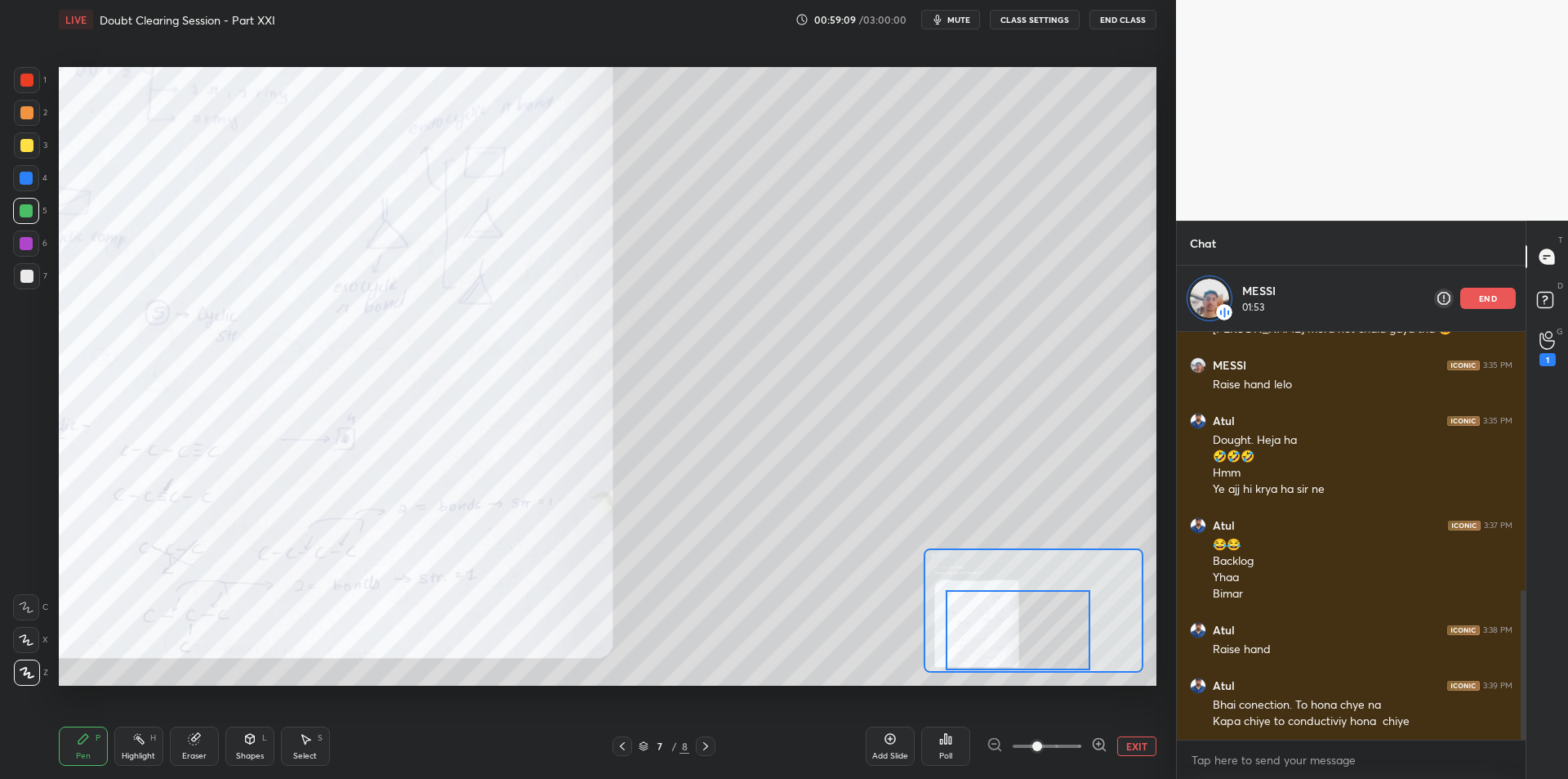
click at [201, 738] on div "Eraser" at bounding box center [195, 746] width 49 height 39
click at [130, 738] on div "Highlight H" at bounding box center [138, 746] width 49 height 39
click at [96, 752] on div "Pen P" at bounding box center [83, 746] width 49 height 39
click at [147, 748] on div "Highlight H" at bounding box center [138, 746] width 49 height 39
click at [100, 748] on div "Pen P" at bounding box center [83, 746] width 49 height 39
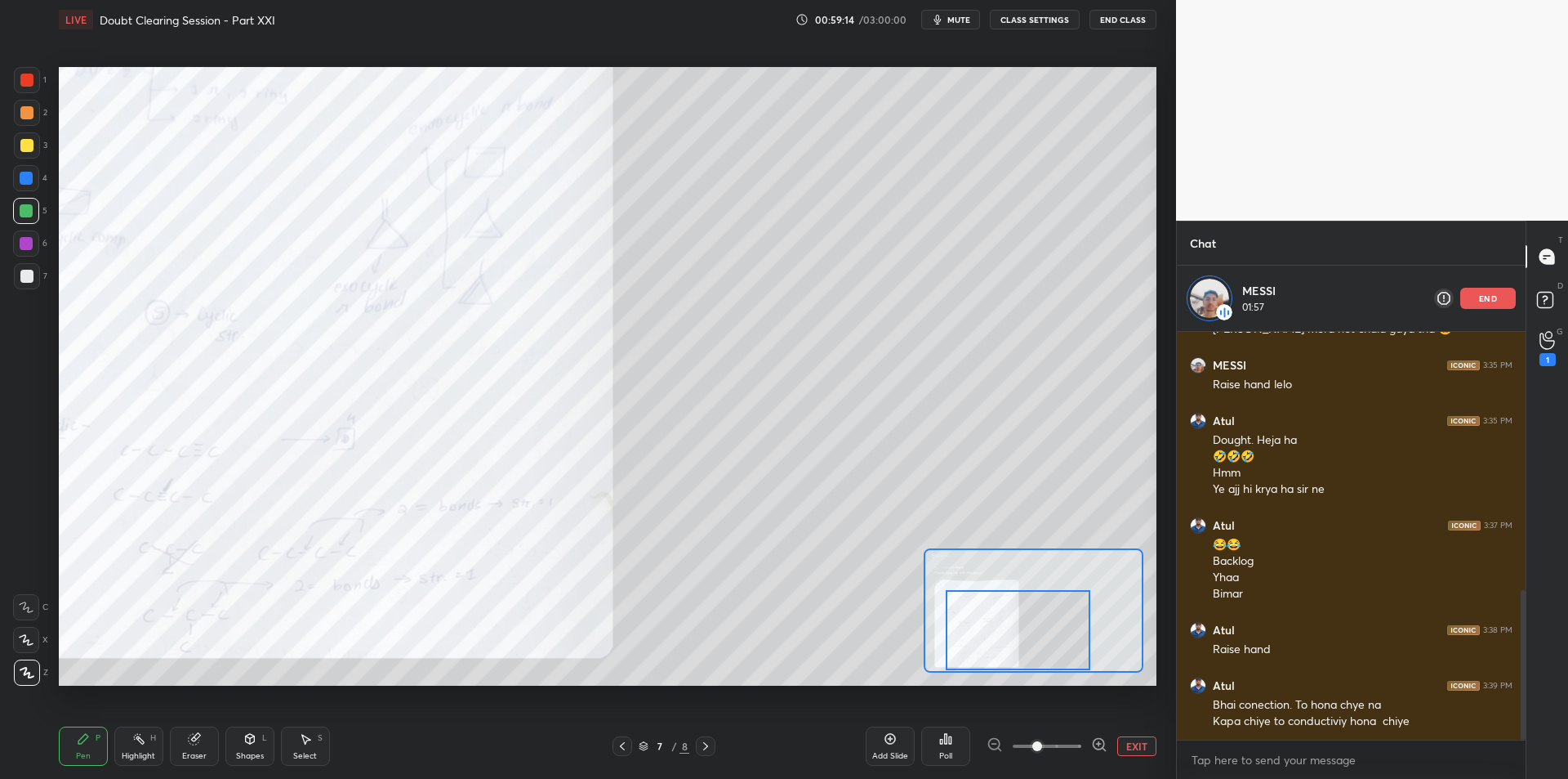
click at [26, 246] on div at bounding box center [25, 242] width 13 height 13
click at [33, 280] on div at bounding box center [26, 276] width 26 height 26
click at [22, 128] on div "2" at bounding box center [30, 116] width 33 height 33
click at [24, 104] on div at bounding box center [26, 112] width 26 height 26
click at [23, 80] on div at bounding box center [26, 80] width 13 height 13
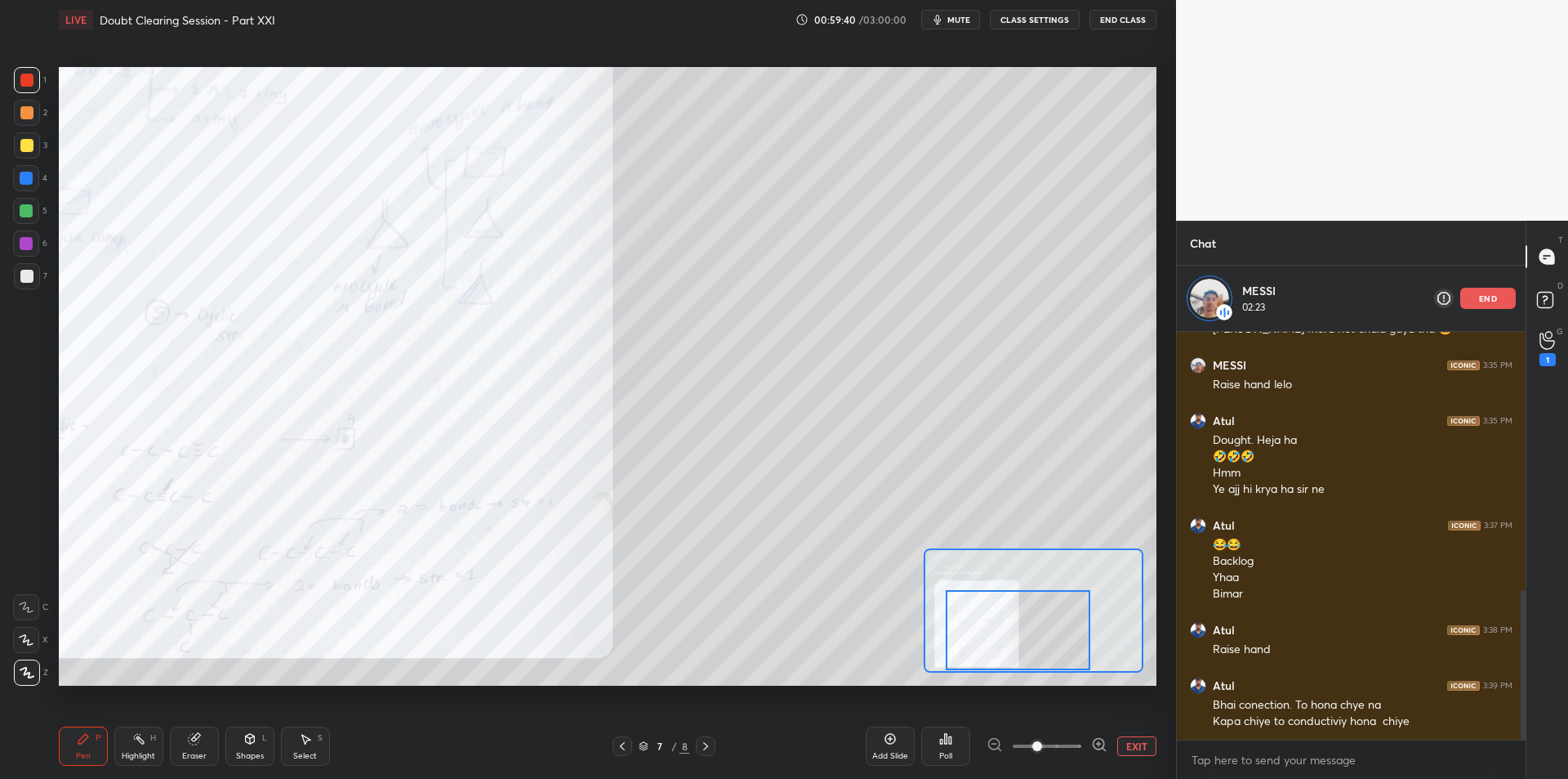
click at [1147, 745] on button "EXIT" at bounding box center [1137, 746] width 39 height 19
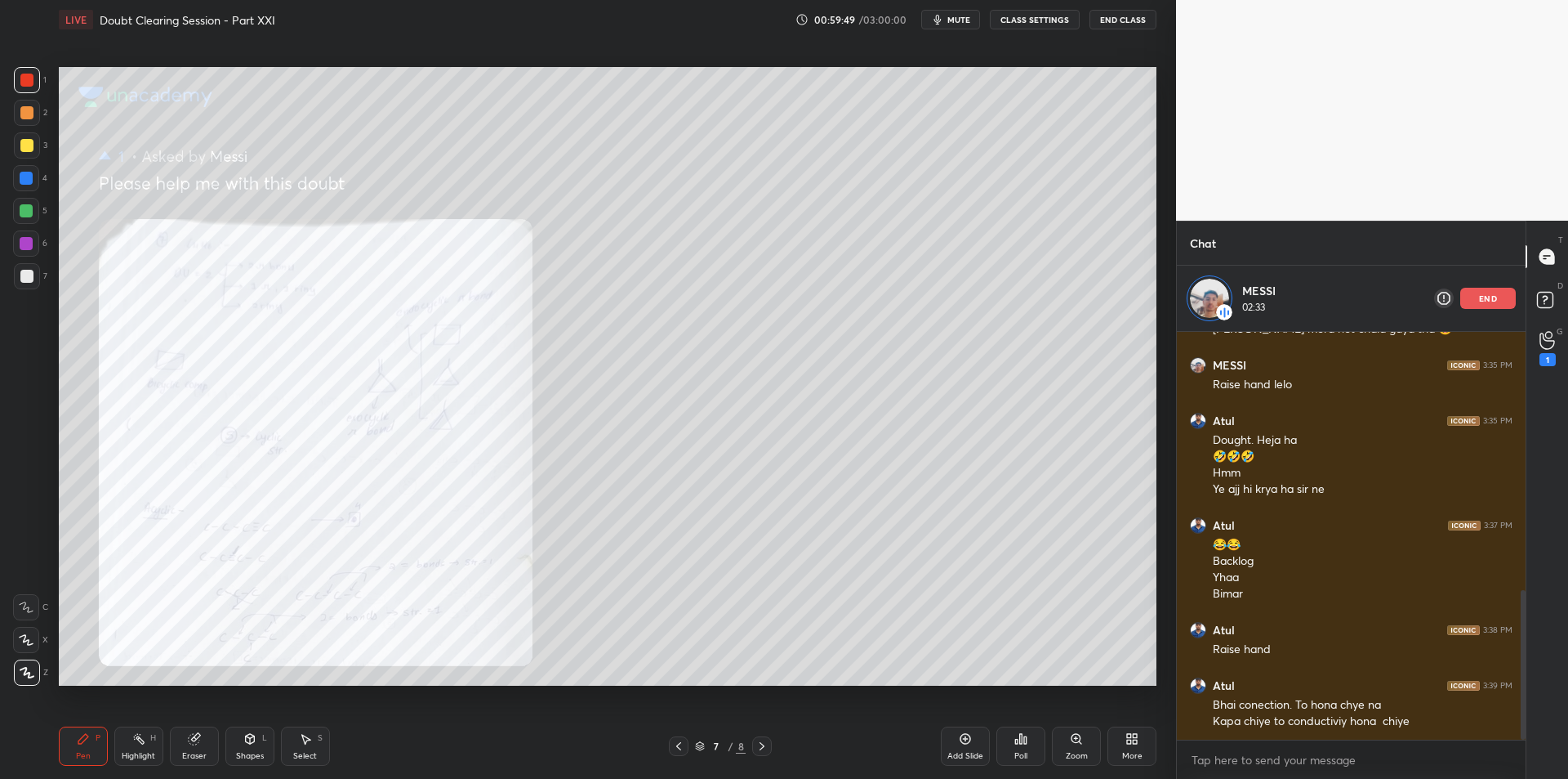
click at [22, 134] on div at bounding box center [26, 145] width 26 height 26
click at [22, 158] on div at bounding box center [26, 145] width 26 height 26
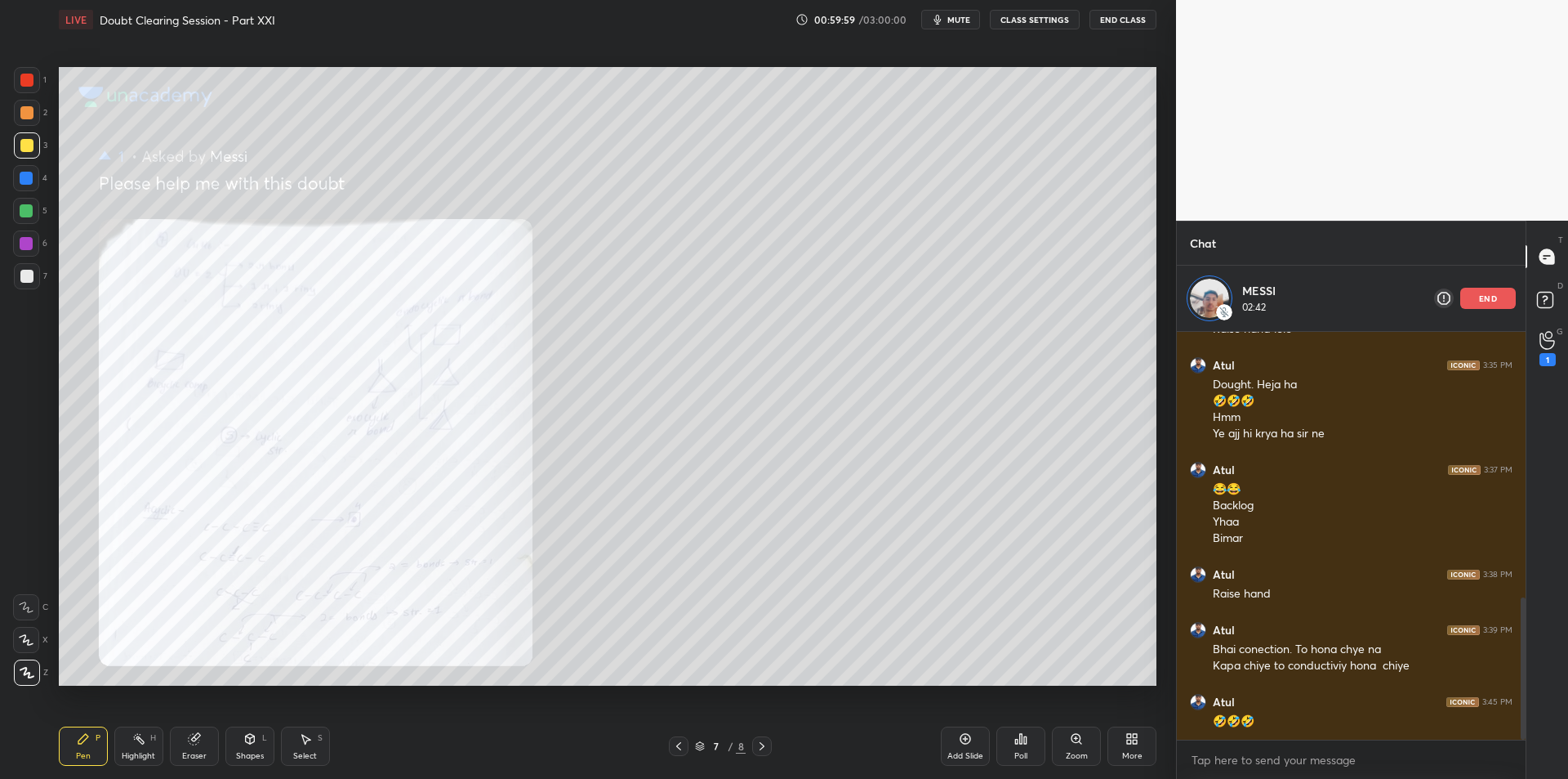
click at [43, 186] on div "4" at bounding box center [29, 178] width 34 height 26
click at [27, 217] on div at bounding box center [25, 210] width 13 height 13
click at [20, 174] on div at bounding box center [25, 177] width 13 height 13
click at [28, 142] on div at bounding box center [26, 145] width 13 height 13
click at [36, 114] on div at bounding box center [26, 112] width 26 height 26
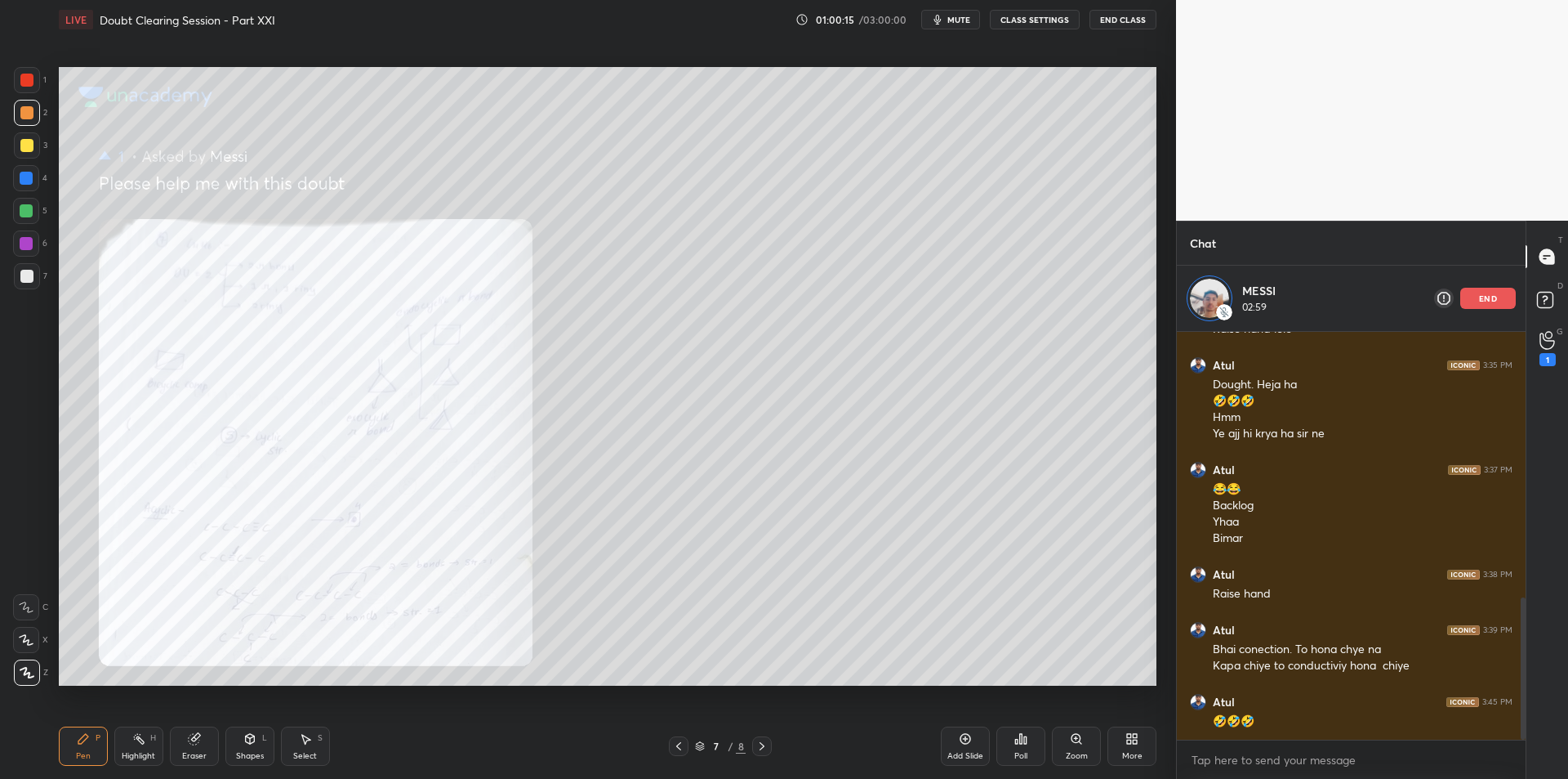
click at [756, 746] on icon at bounding box center [761, 745] width 13 height 13
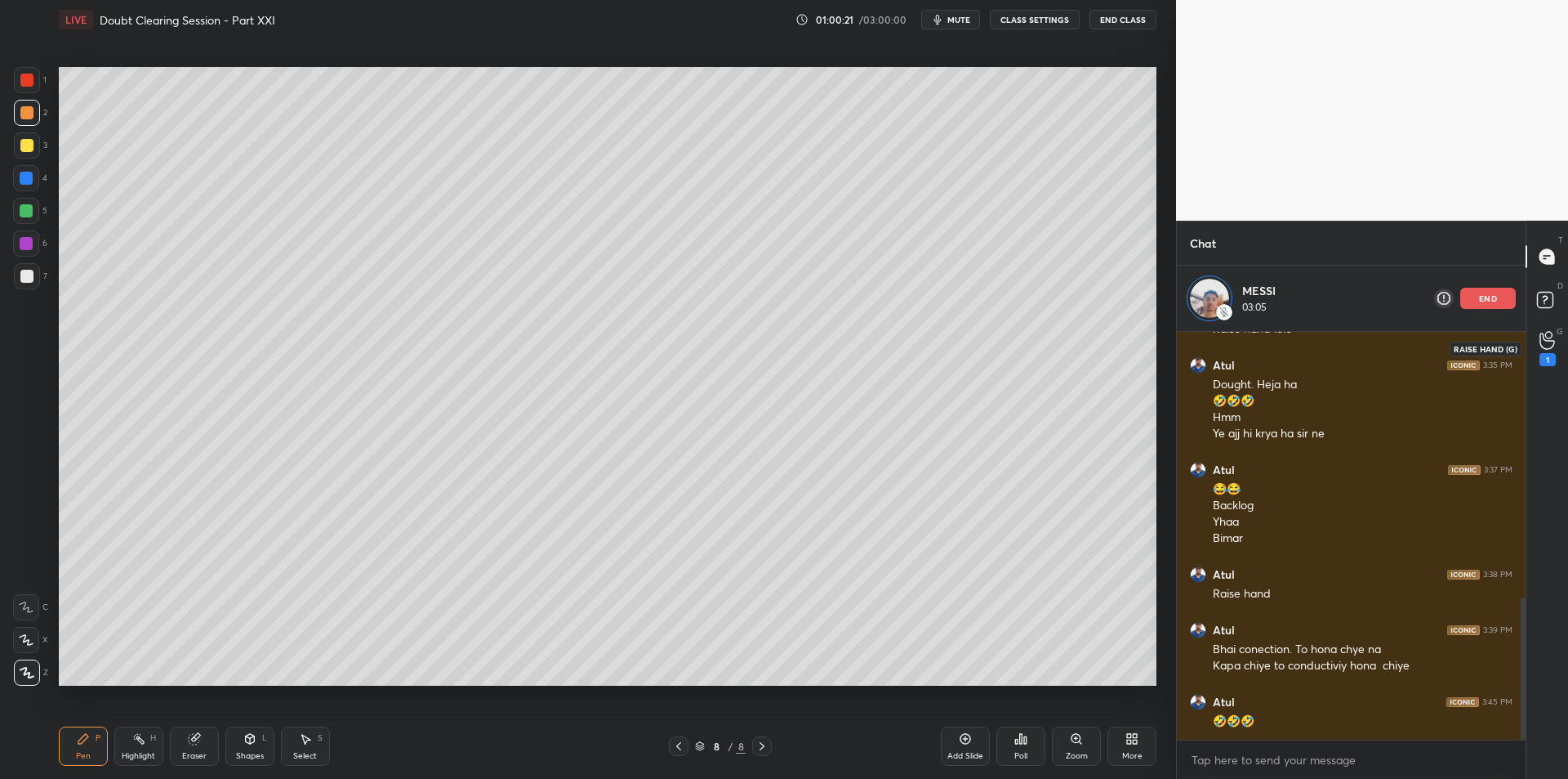
click at [1548, 355] on div "1" at bounding box center [1548, 359] width 17 height 13
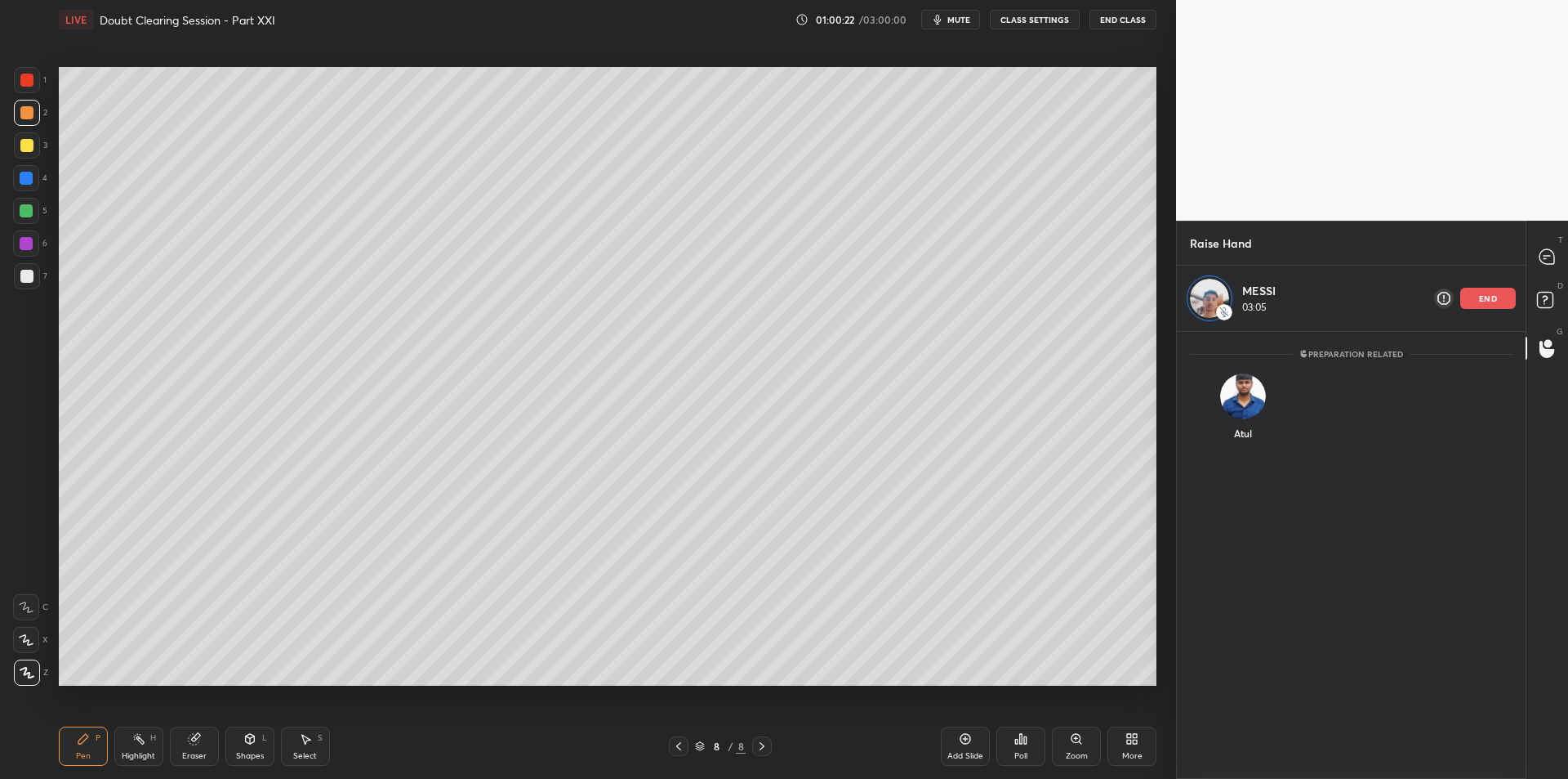
click at [1291, 405] on div "Atul" at bounding box center [1351, 419] width 348 height 111
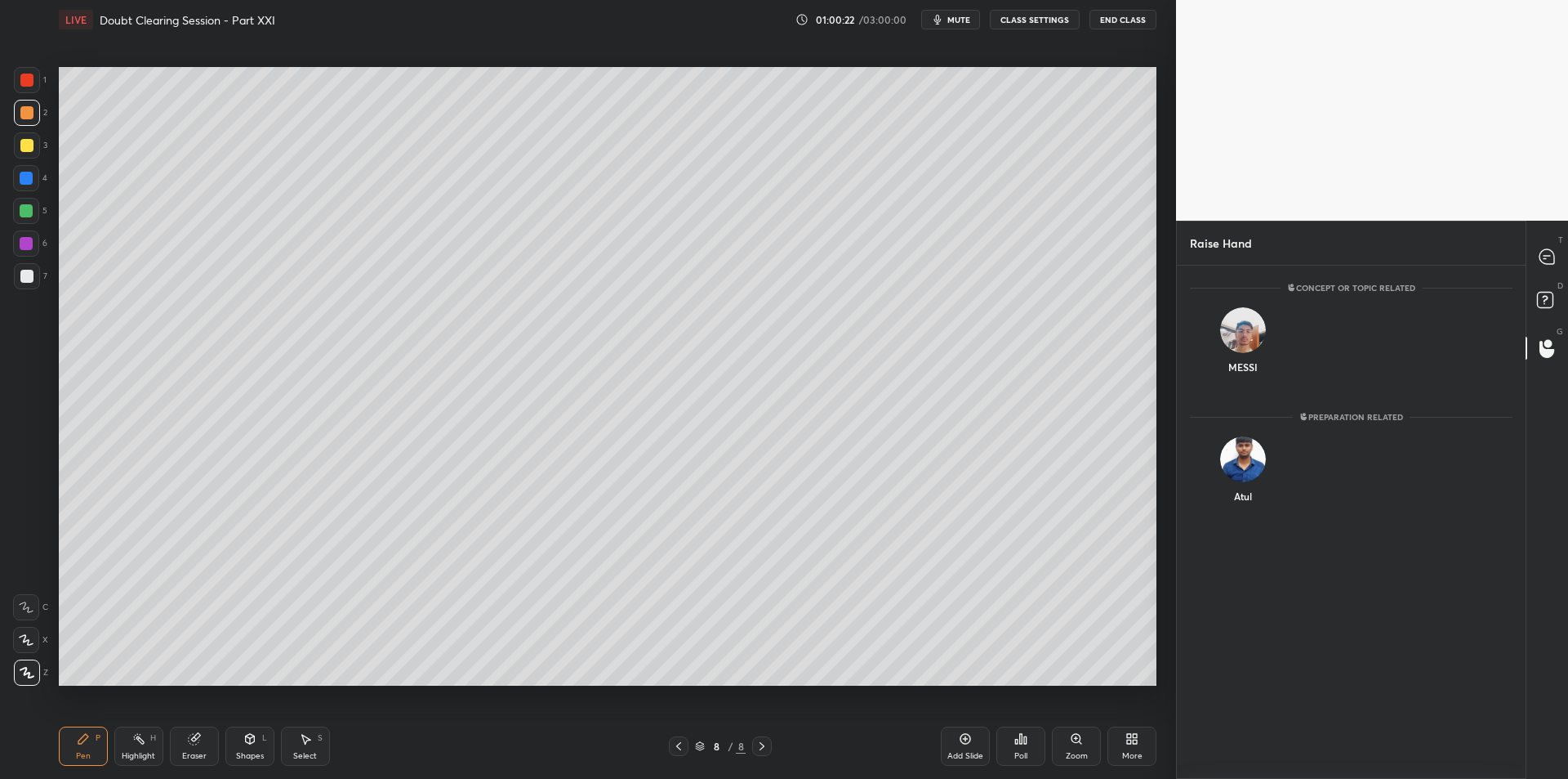
scroll to position [508, 344]
click at [1249, 414] on div "Preparation related" at bounding box center [1351, 417] width 348 height 18
click at [1237, 418] on div "Preparation related" at bounding box center [1351, 417] width 348 height 18
click at [1229, 471] on div "Atul" at bounding box center [1243, 472] width 106 height 94
click at [1234, 516] on div "Preparation related Atul INVITE" at bounding box center [1351, 522] width 348 height 513
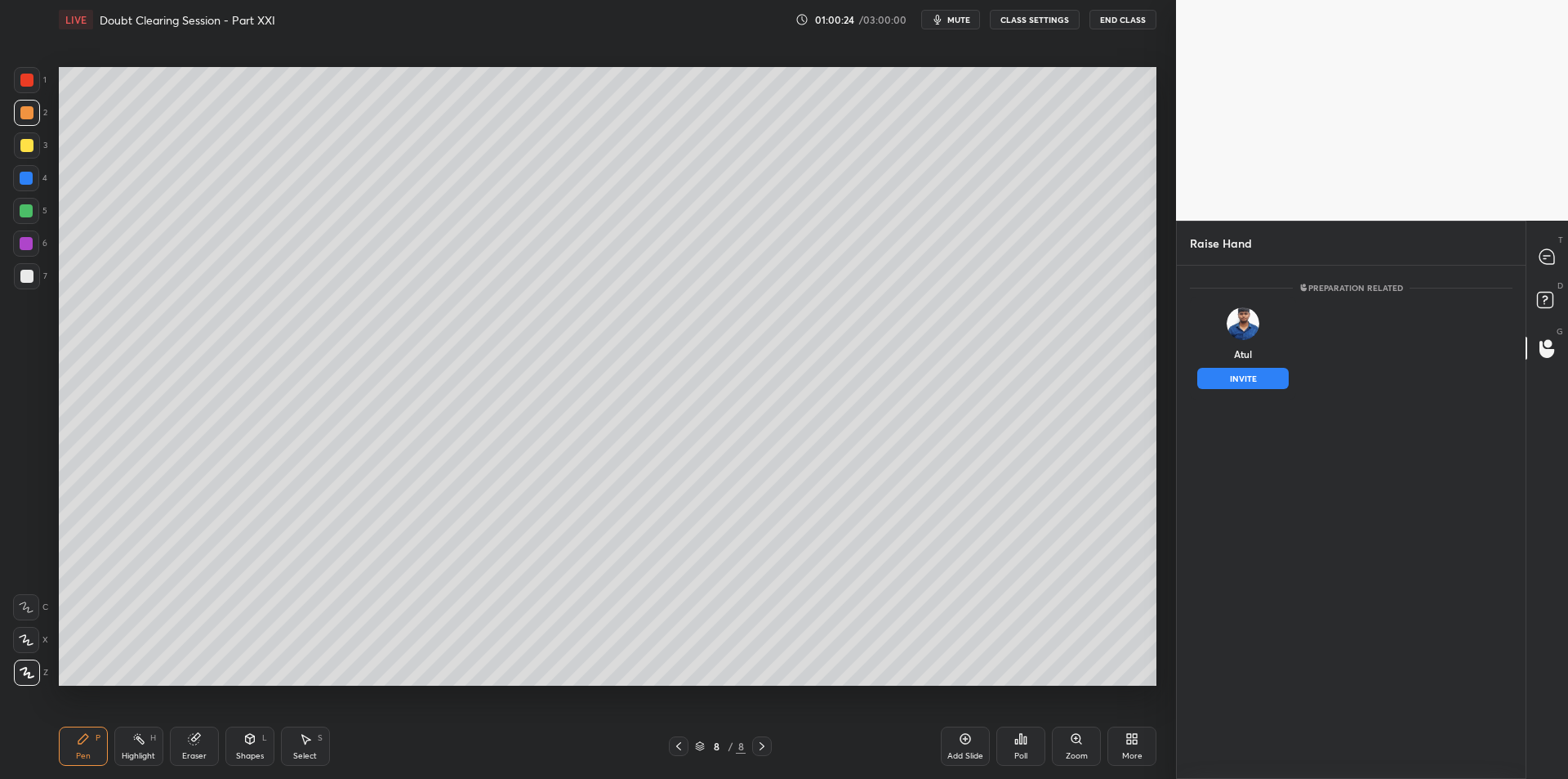
click at [1262, 365] on div "Atul INVITE" at bounding box center [1243, 349] width 106 height 103
click at [1263, 385] on button "INVITE" at bounding box center [1243, 379] width 91 height 21
click at [1559, 264] on div at bounding box center [1549, 256] width 33 height 29
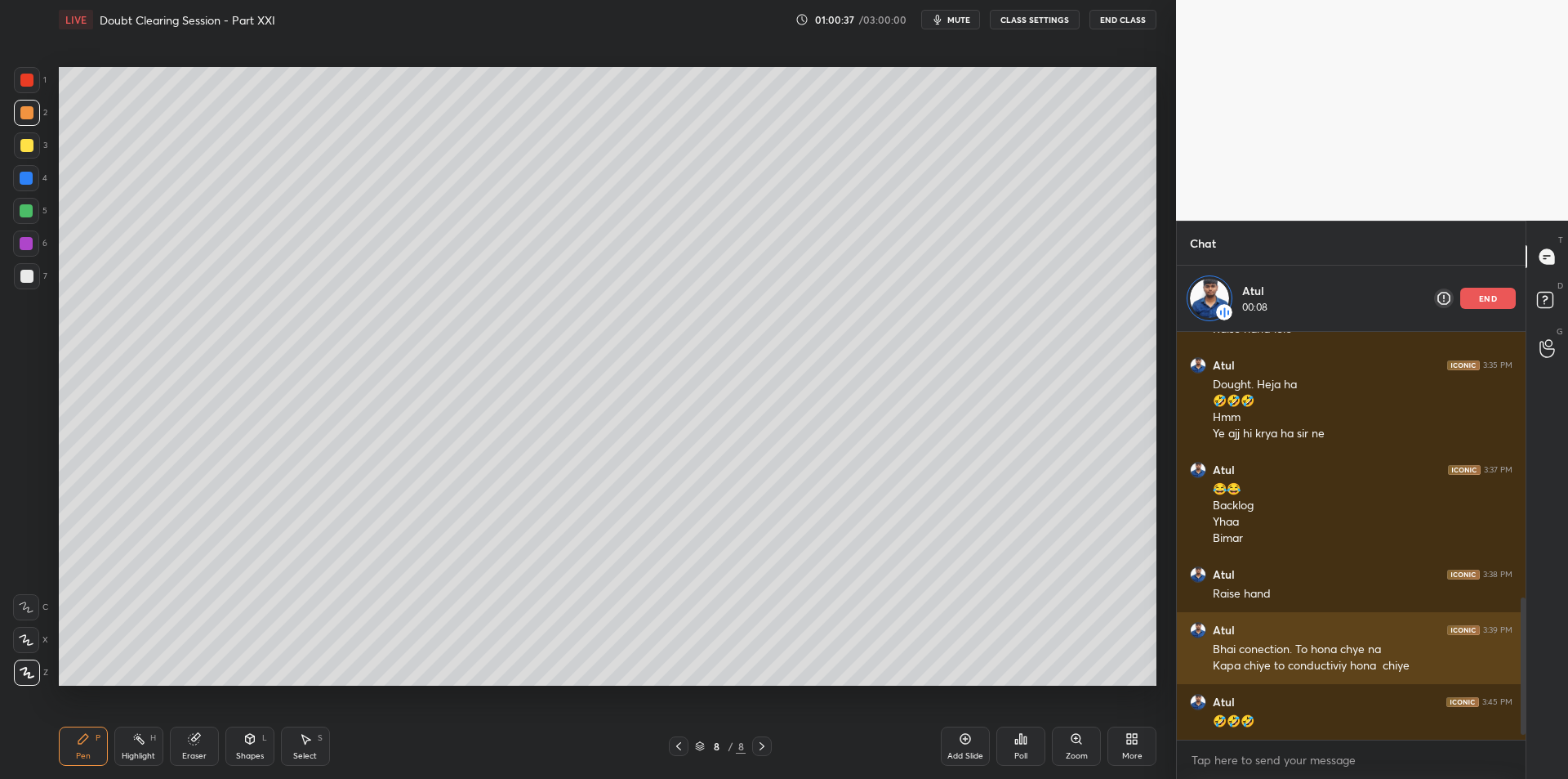
scroll to position [818, 0]
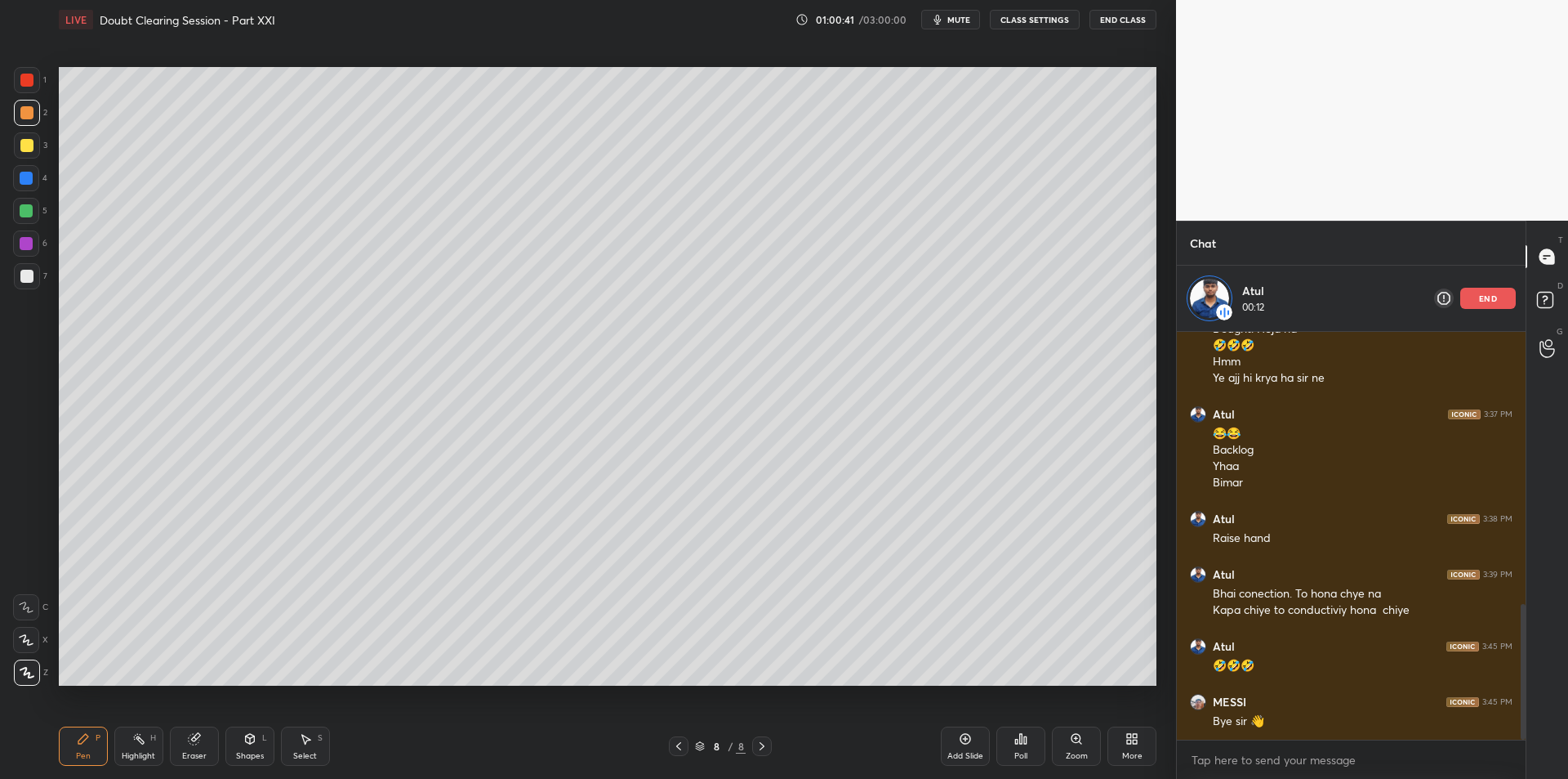
click at [1555, 645] on div "T Messages (T) D Doubts (D) G Raise Hand (G)" at bounding box center [1548, 500] width 43 height 558
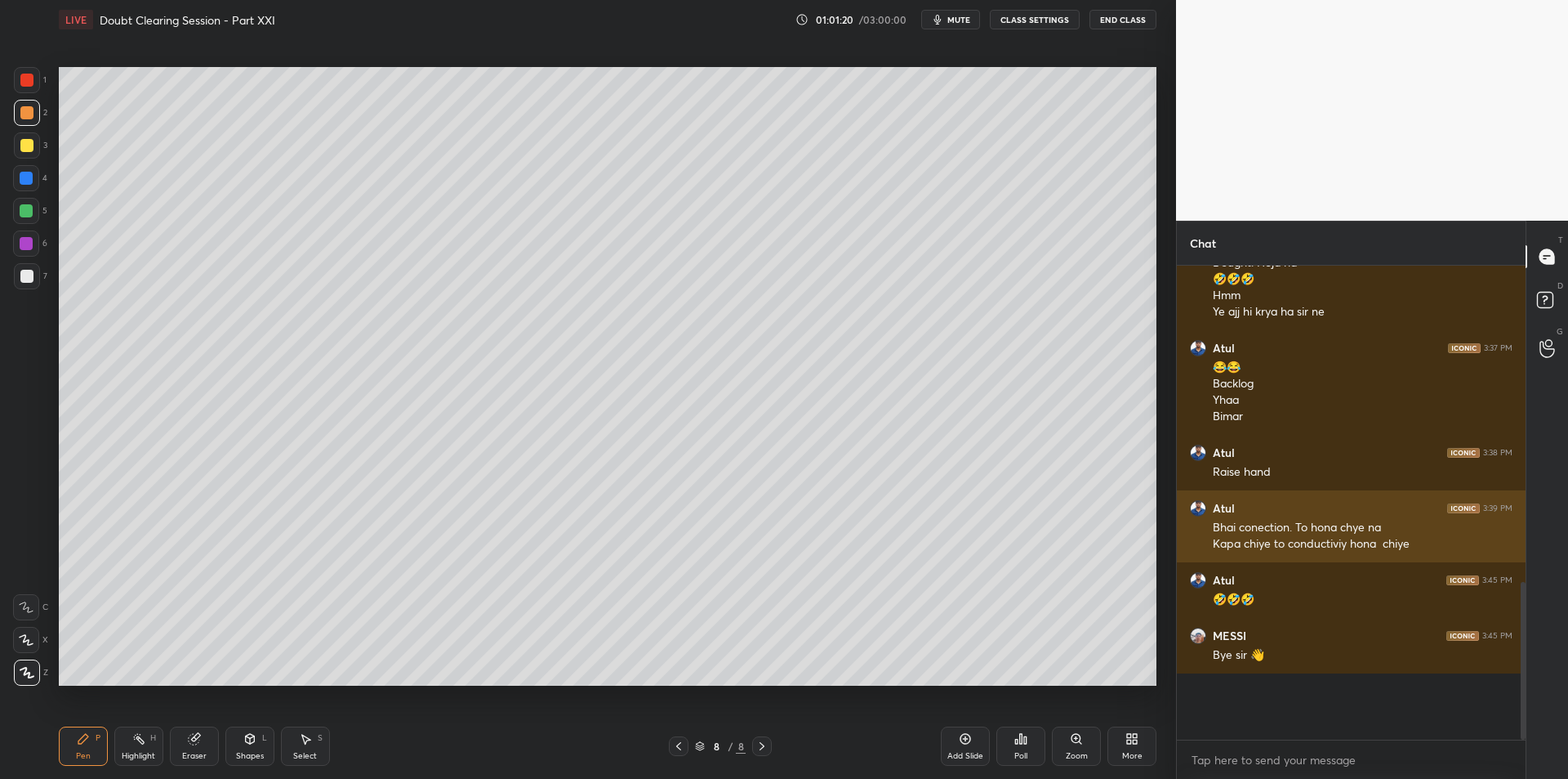
scroll to position [752, 0]
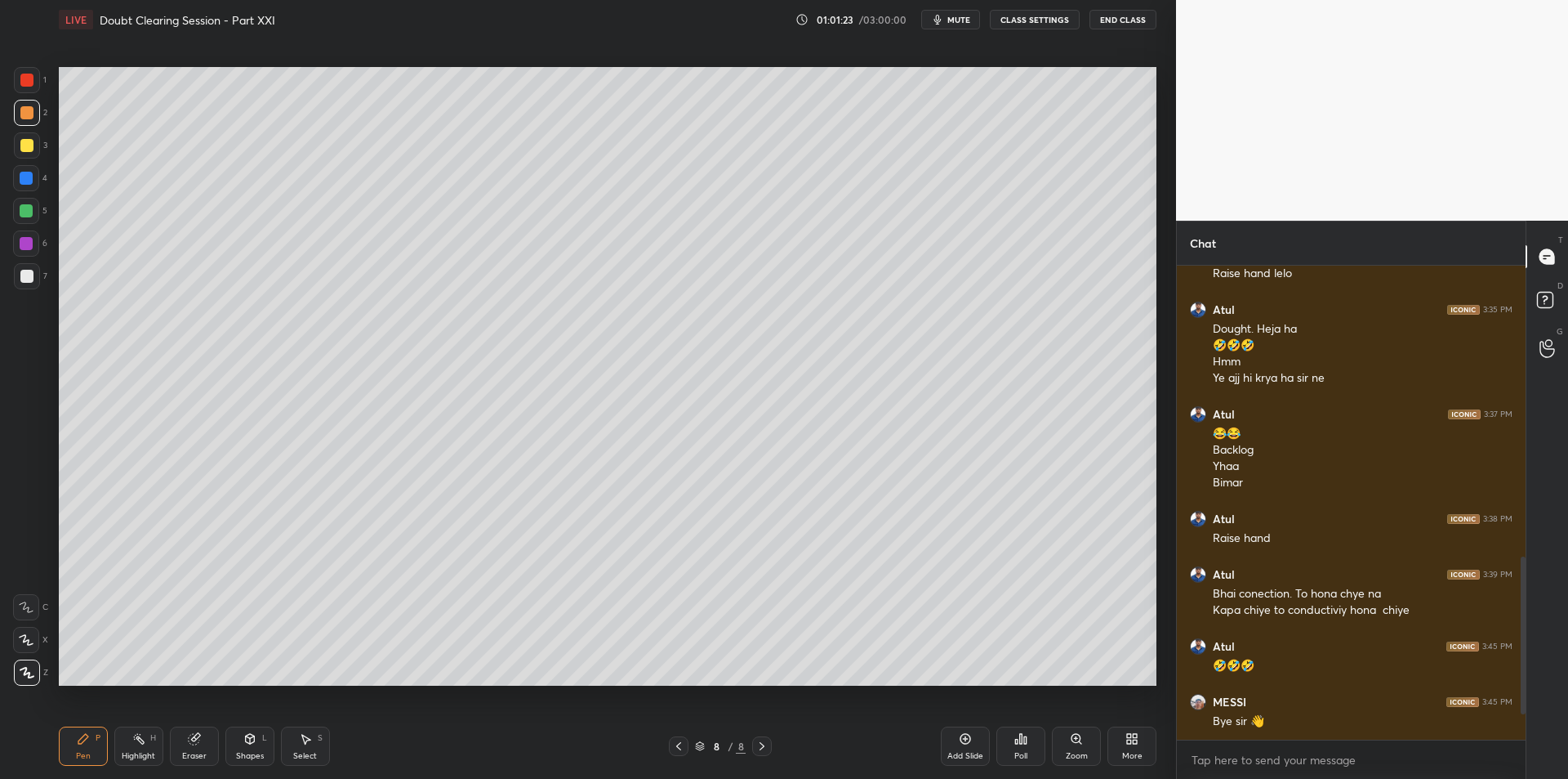
click at [145, 737] on icon at bounding box center [138, 738] width 13 height 13
click at [1534, 333] on div "G Raise Hand (G) 1" at bounding box center [1547, 348] width 42 height 46
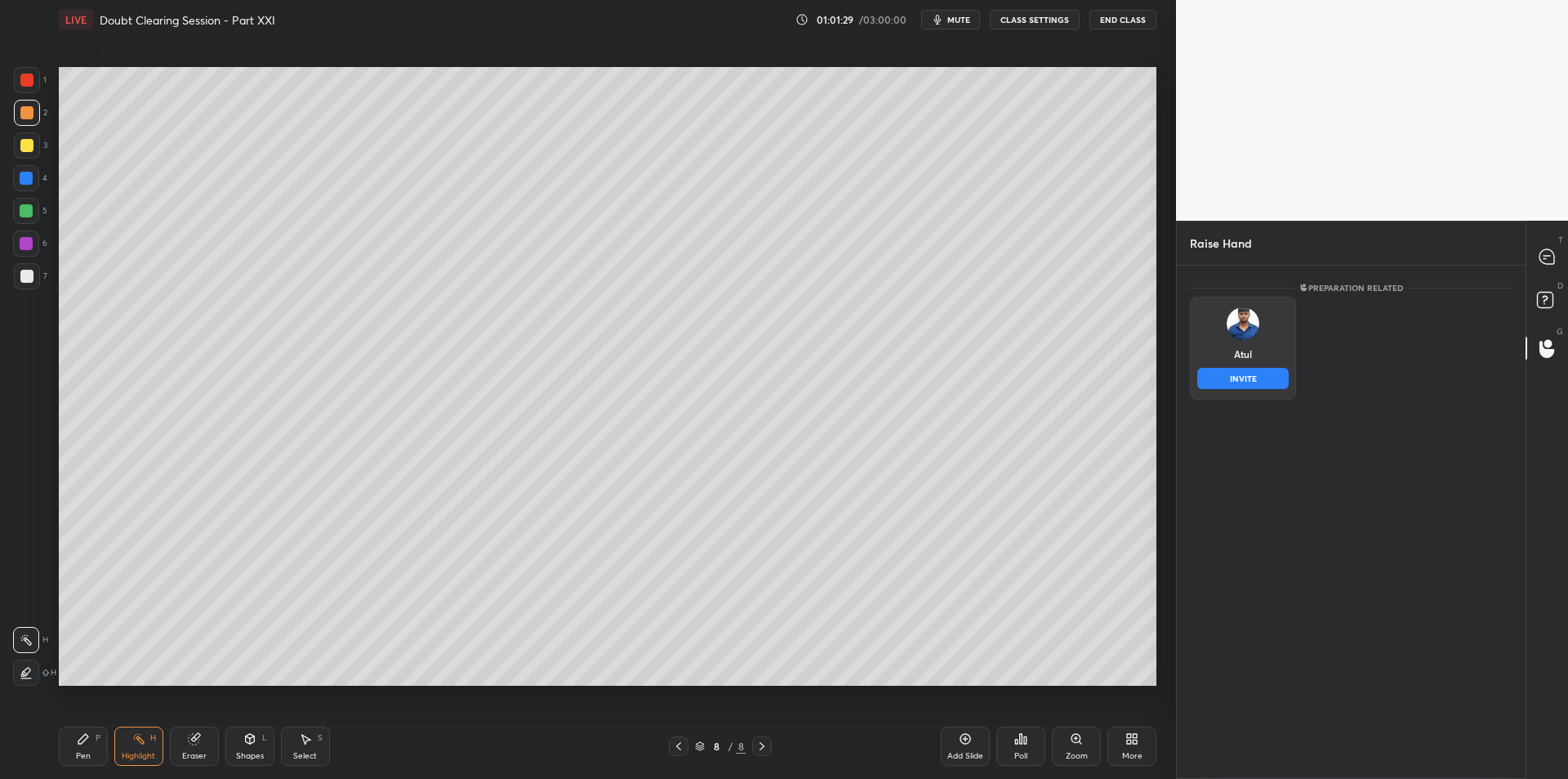
click at [1256, 357] on div "Atul INVITE" at bounding box center [1243, 349] width 106 height 103
click at [1245, 376] on button "INVITE" at bounding box center [1243, 379] width 91 height 21
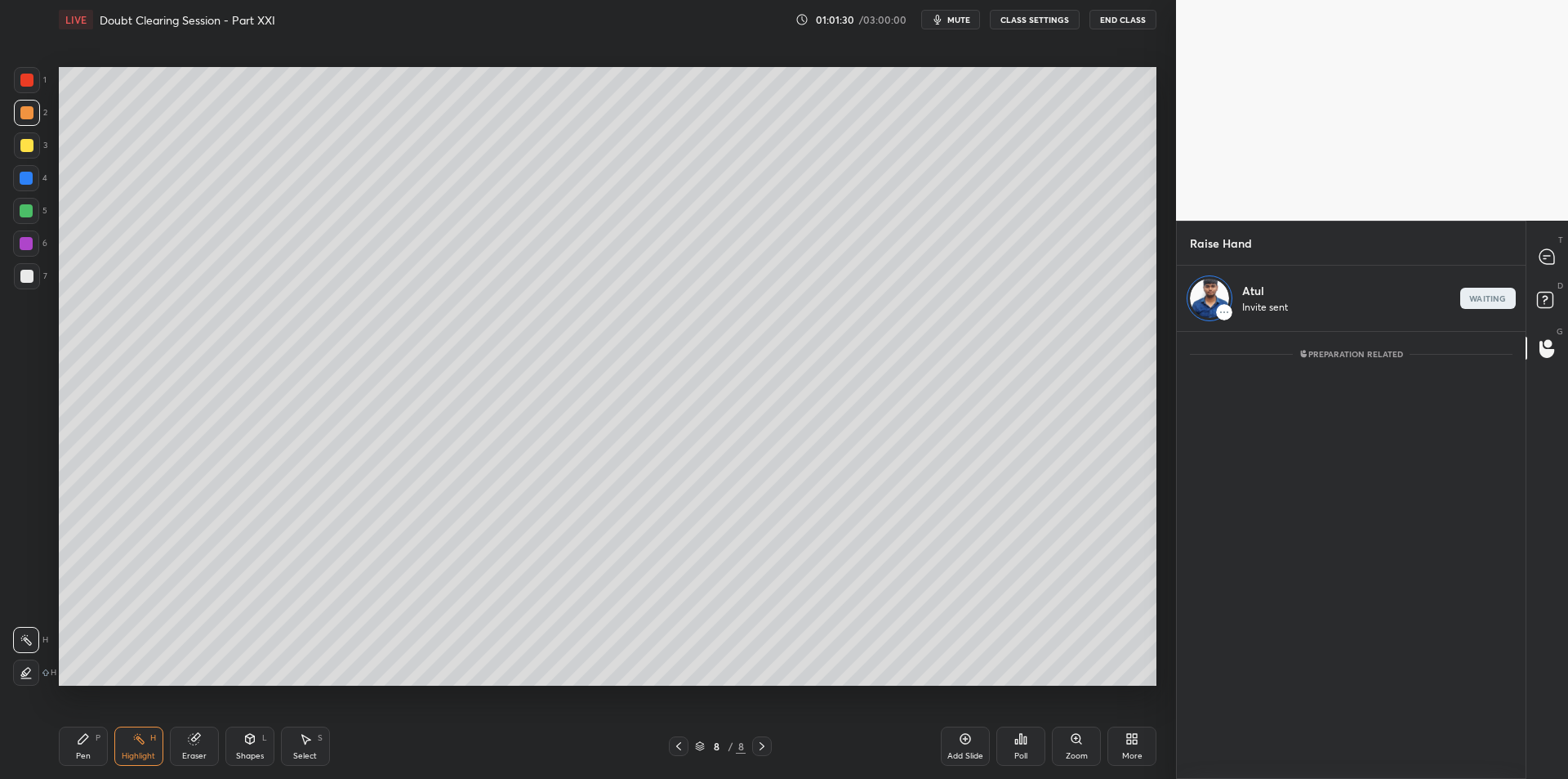
click at [1525, 257] on div "Raise Hand" at bounding box center [1351, 242] width 348 height 44
click at [1546, 257] on icon at bounding box center [1547, 256] width 15 height 15
type textarea "x"
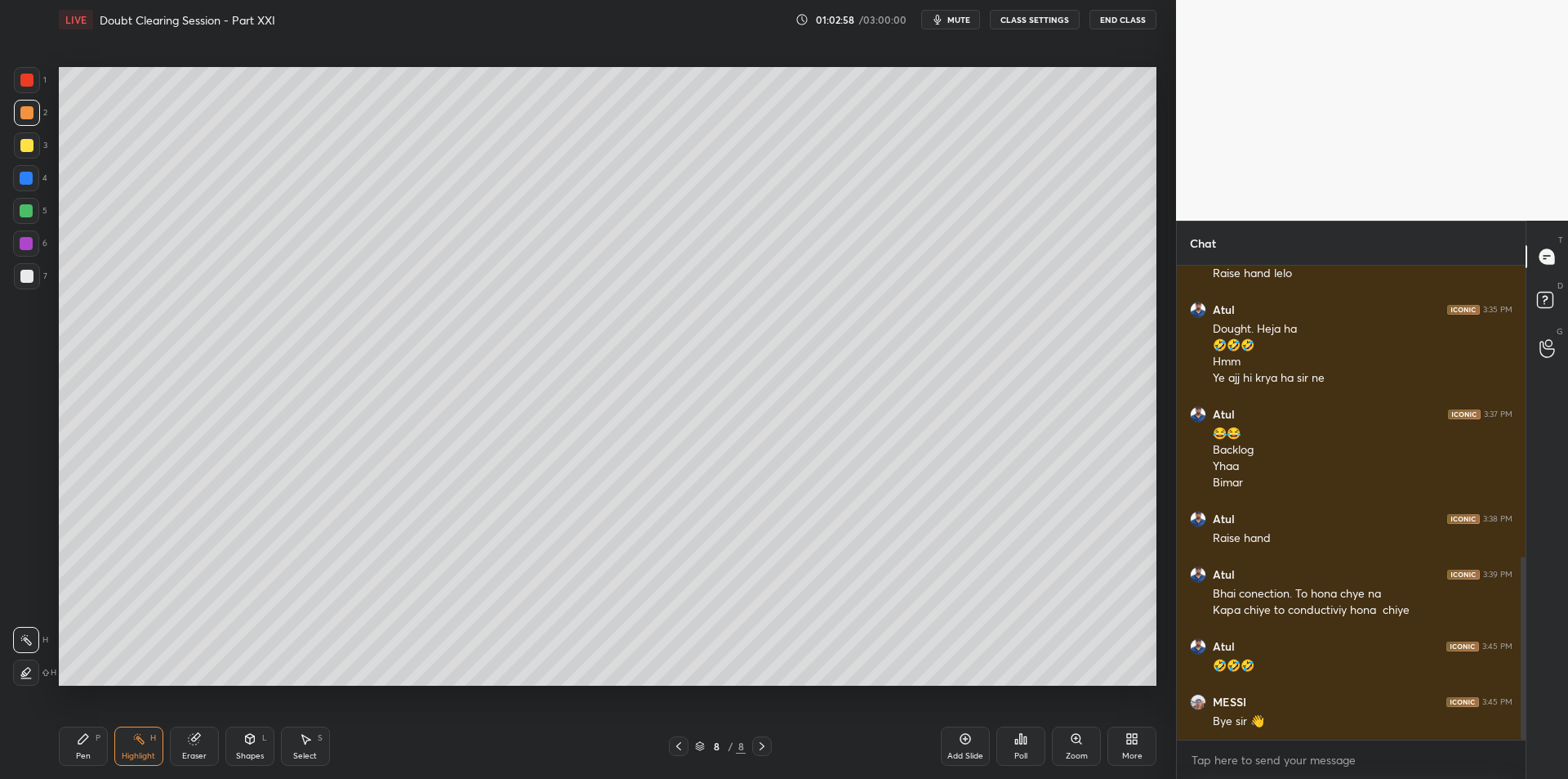
scroll to position [752, 0]
click at [969, 19] on span "mute" at bounding box center [958, 19] width 22 height 12
click at [1069, 16] on button "CLASS SETTINGS" at bounding box center [1035, 19] width 90 height 19
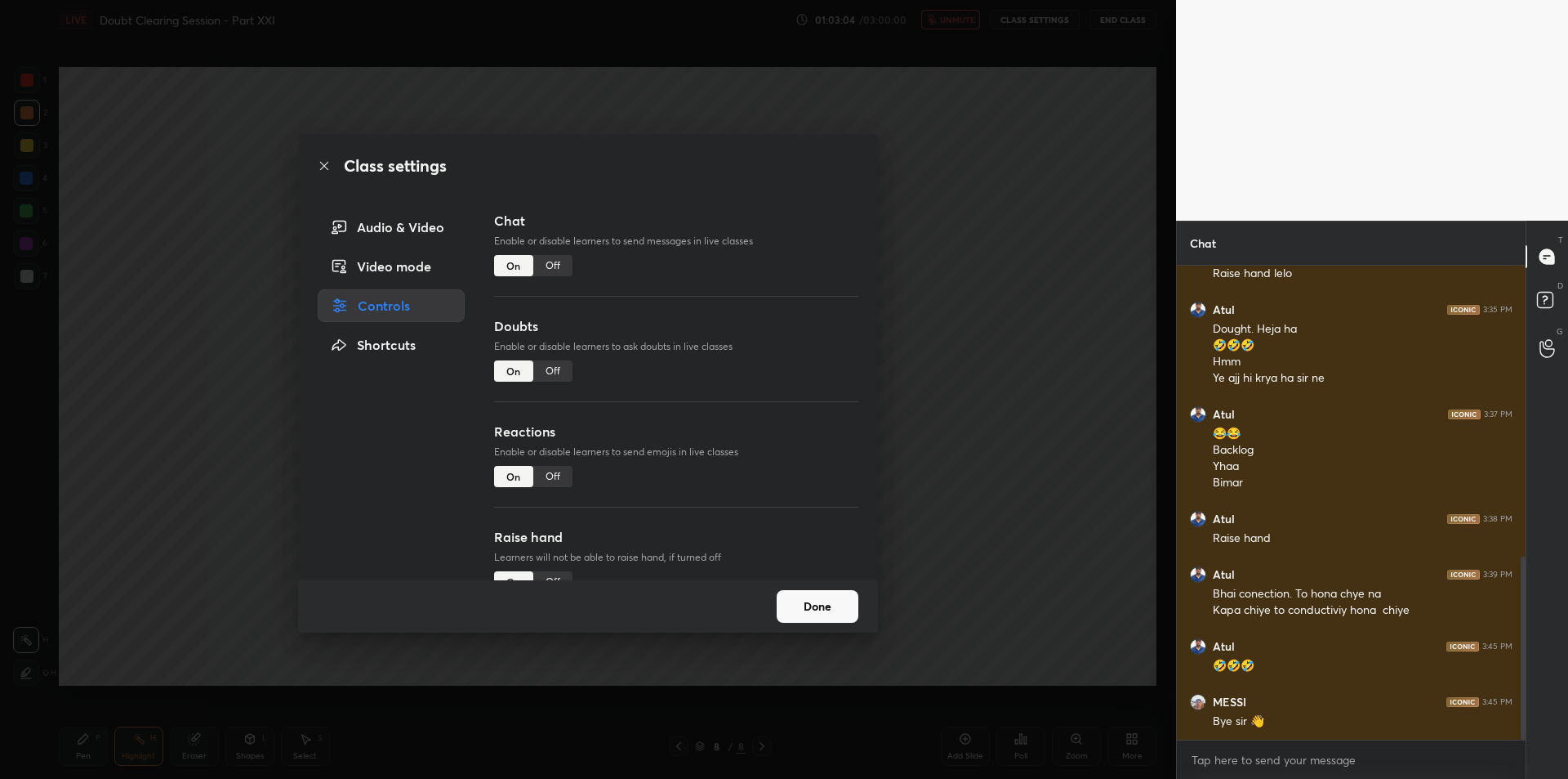
click at [432, 236] on div "Audio & Video" at bounding box center [390, 228] width 147 height 33
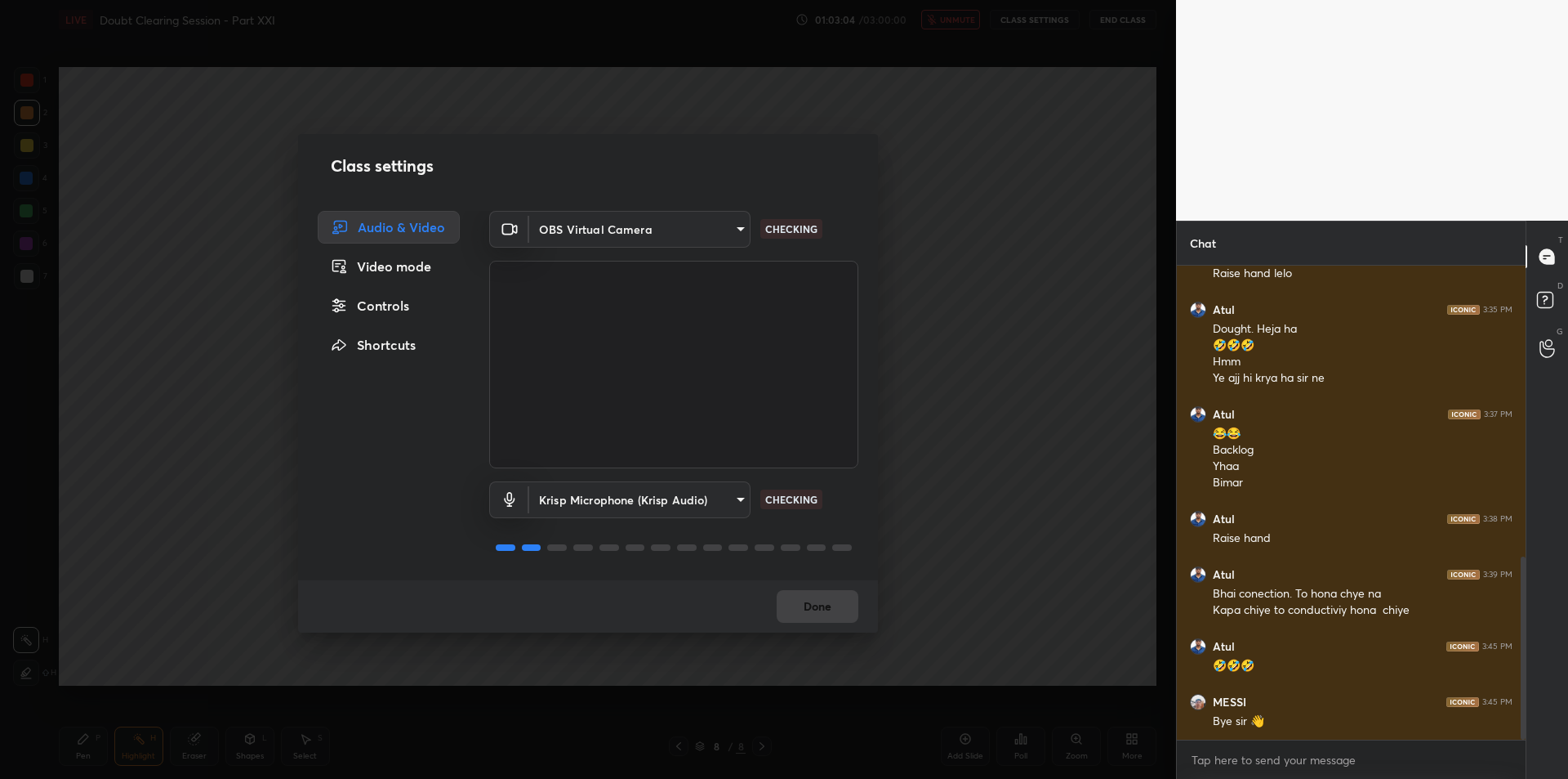
click at [653, 520] on div "Krisp Microphone (Krisp Audio) f179950b7ff94e844b1949510bbb9c4ee613793b831427a8…" at bounding box center [674, 523] width 369 height 109
click at [667, 494] on body "1 2 3 4 5 6 7 C X Z C X Z E E Erase all H H LIVE Doubt Clearing Session - Part …" at bounding box center [784, 390] width 1568 height 779
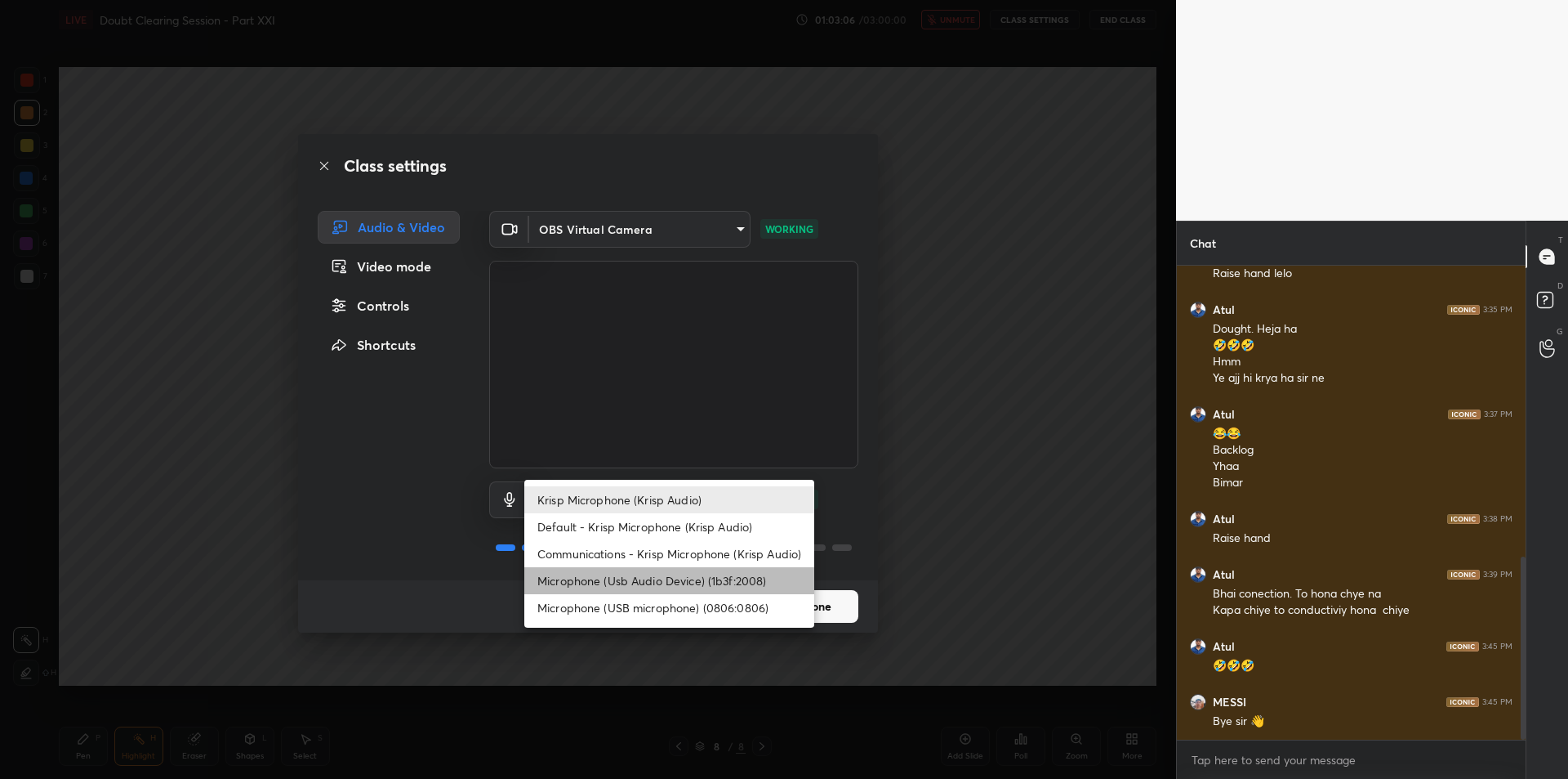
click at [674, 572] on li "Microphone (Usb Audio Device) (1b3f:2008)" at bounding box center [670, 580] width 290 height 27
type input "fde829080738fc3fb0167f80aaf6a609a4591a58cc93b04ec9dd4d9d5dd89f15"
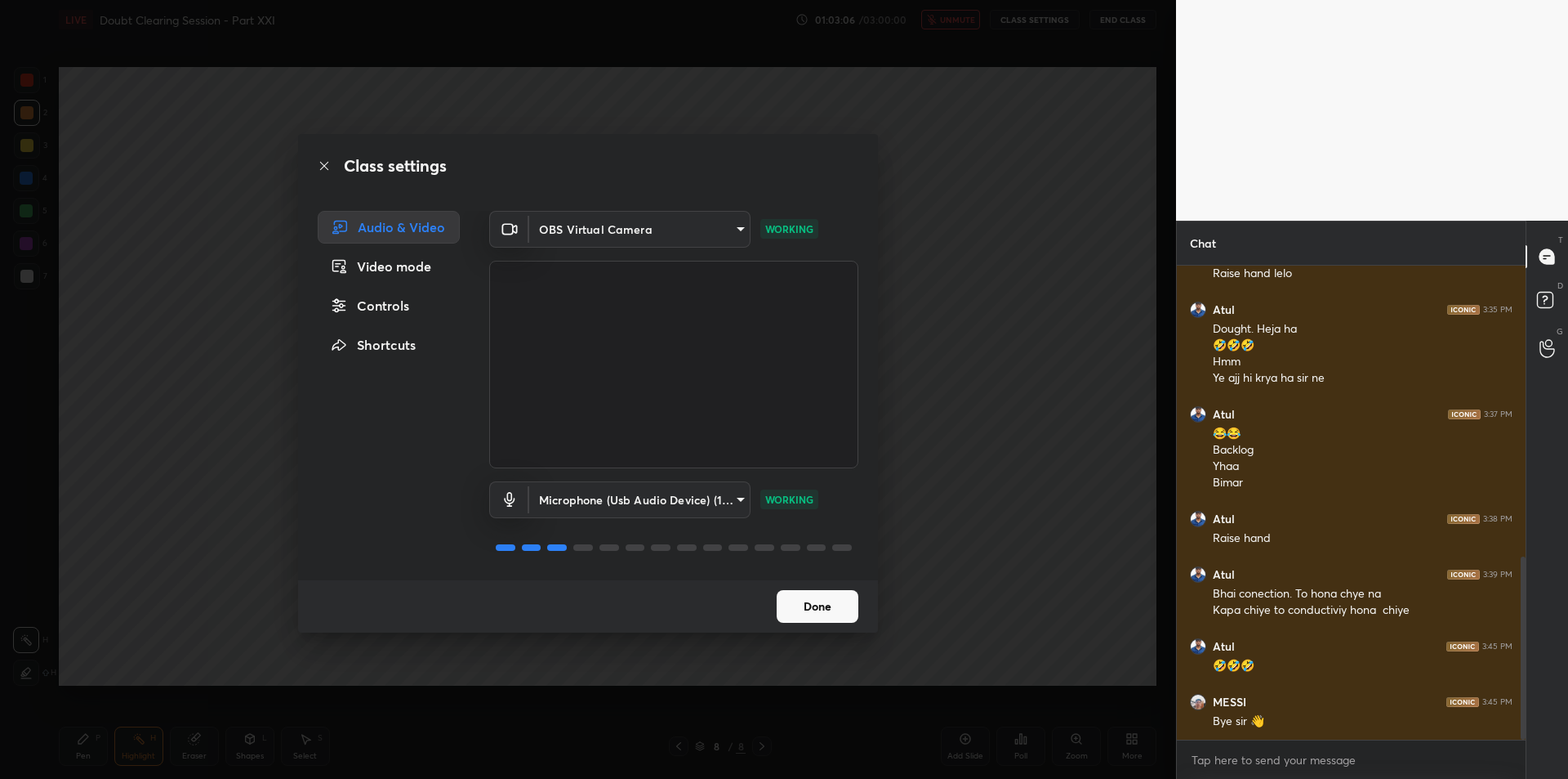
click at [953, 473] on div "Class settings Audio & Video Video mode Controls Shortcuts OBS Virtual Camera 6…" at bounding box center [588, 390] width 1176 height 779
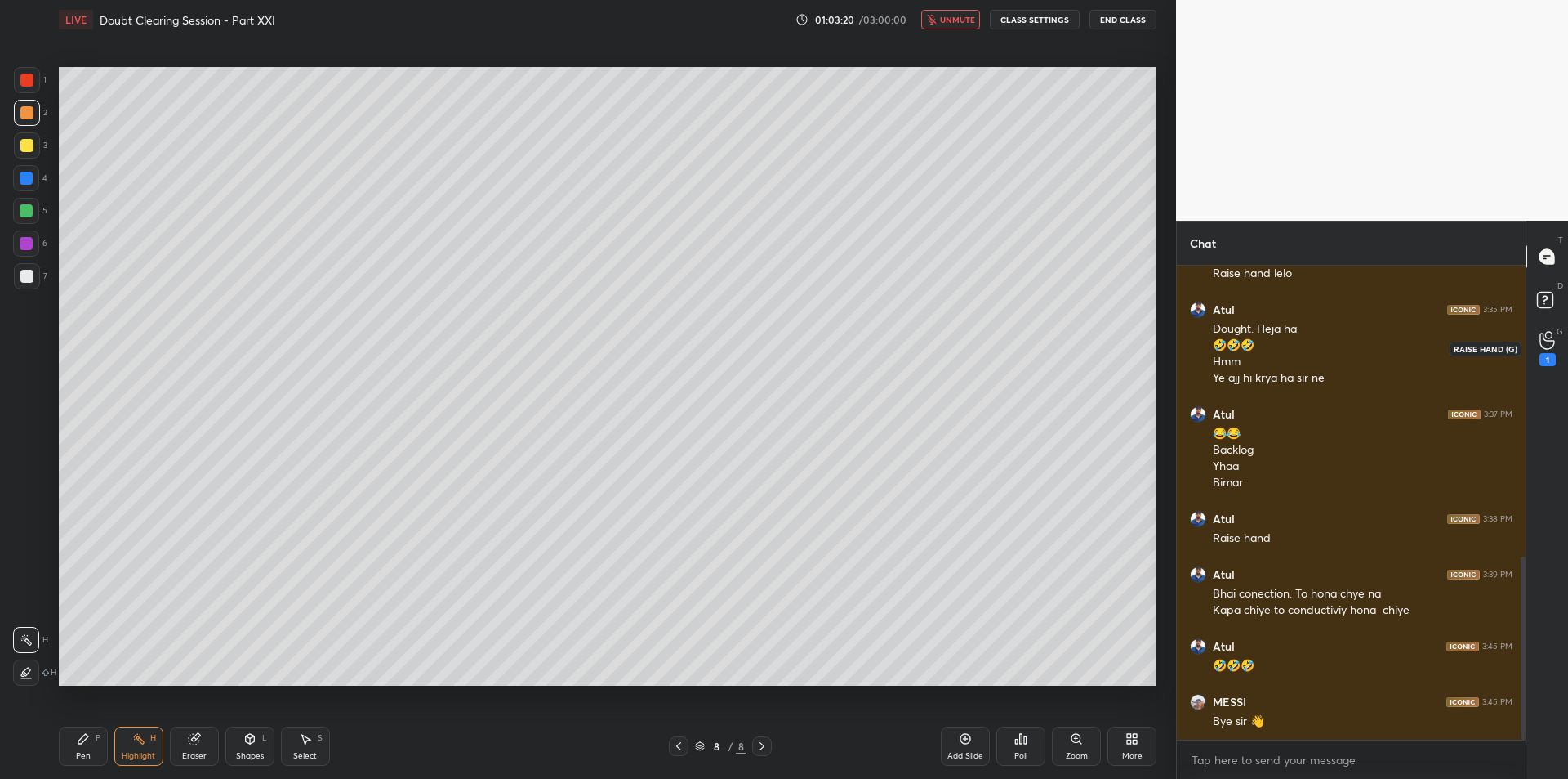
click at [1540, 350] on div "1" at bounding box center [1548, 349] width 17 height 35
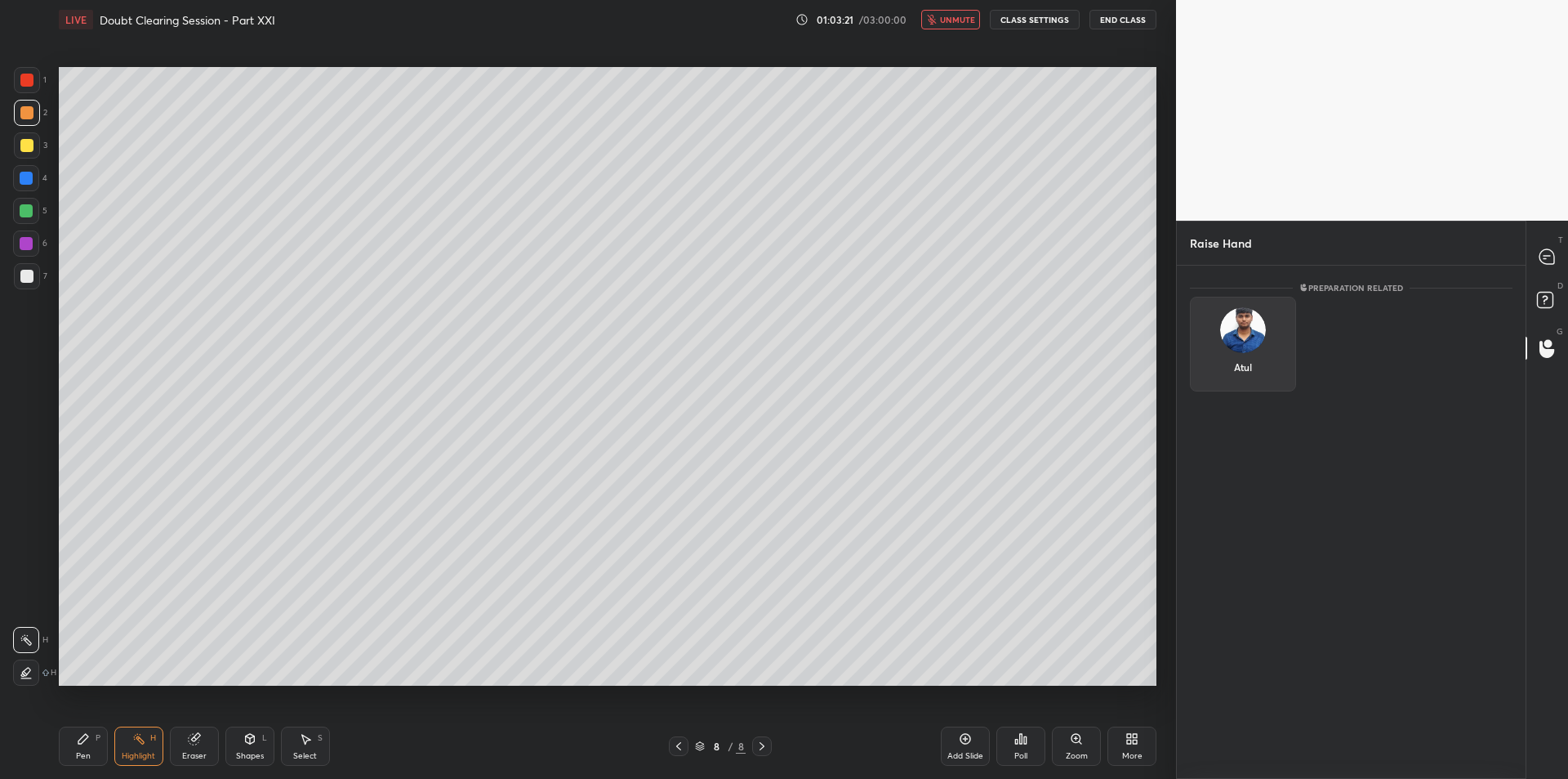
click at [1213, 337] on div "Atul" at bounding box center [1243, 344] width 106 height 94
click at [1218, 380] on button "INVITE" at bounding box center [1243, 379] width 91 height 21
click at [1543, 258] on icon at bounding box center [1547, 256] width 15 height 15
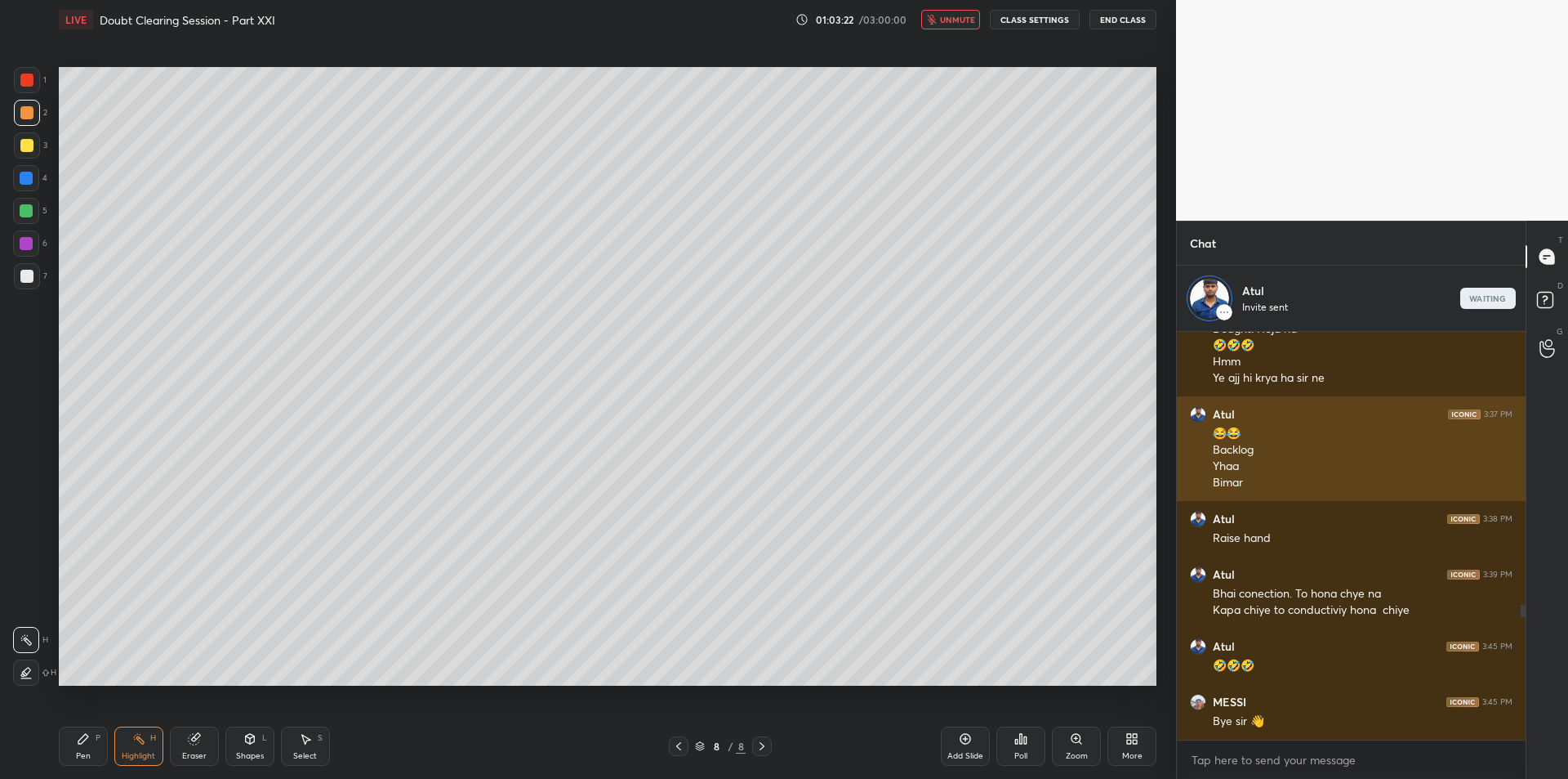
scroll to position [404, 344]
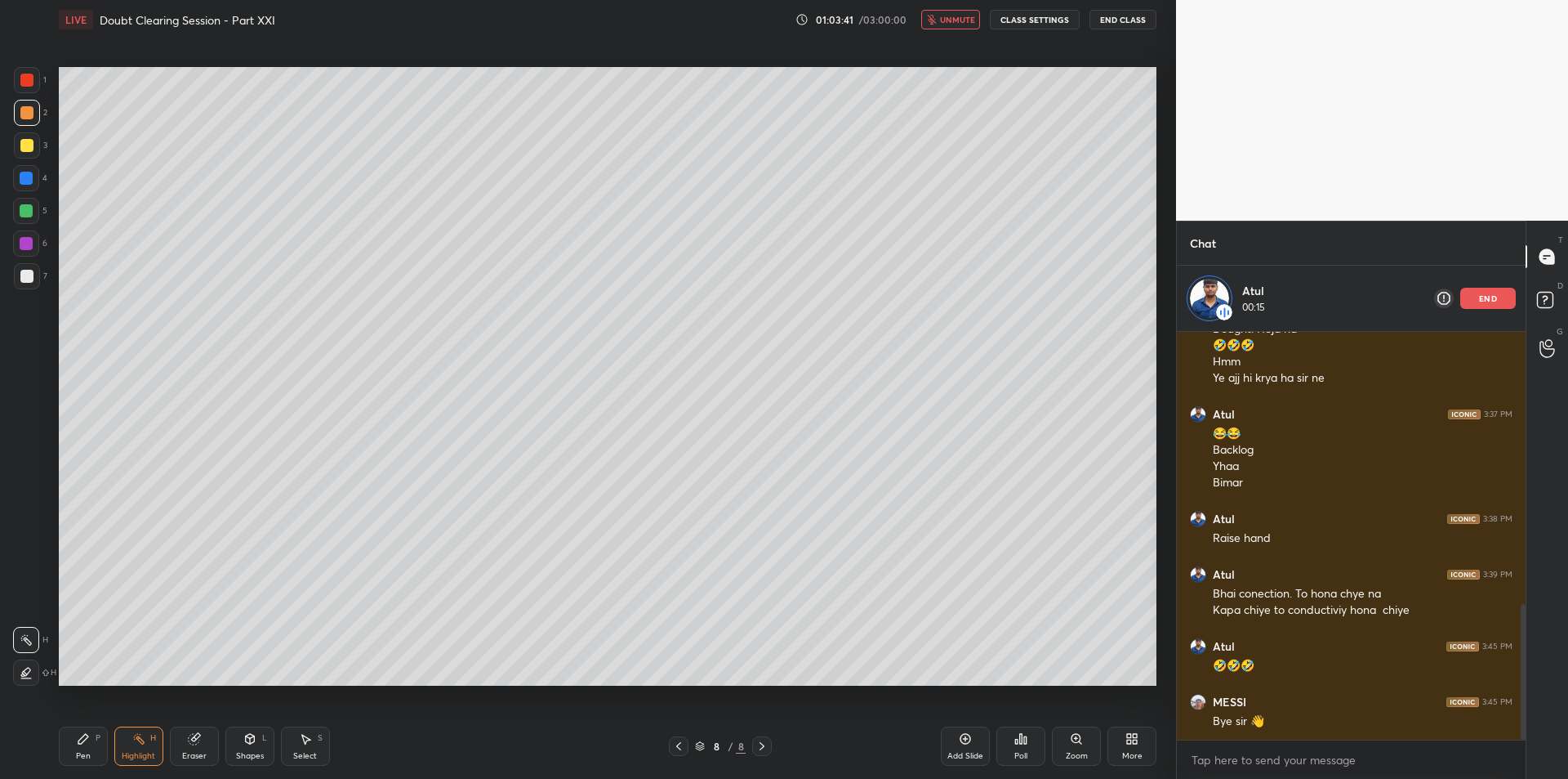
click at [953, 18] on span "unmute" at bounding box center [958, 19] width 35 height 12
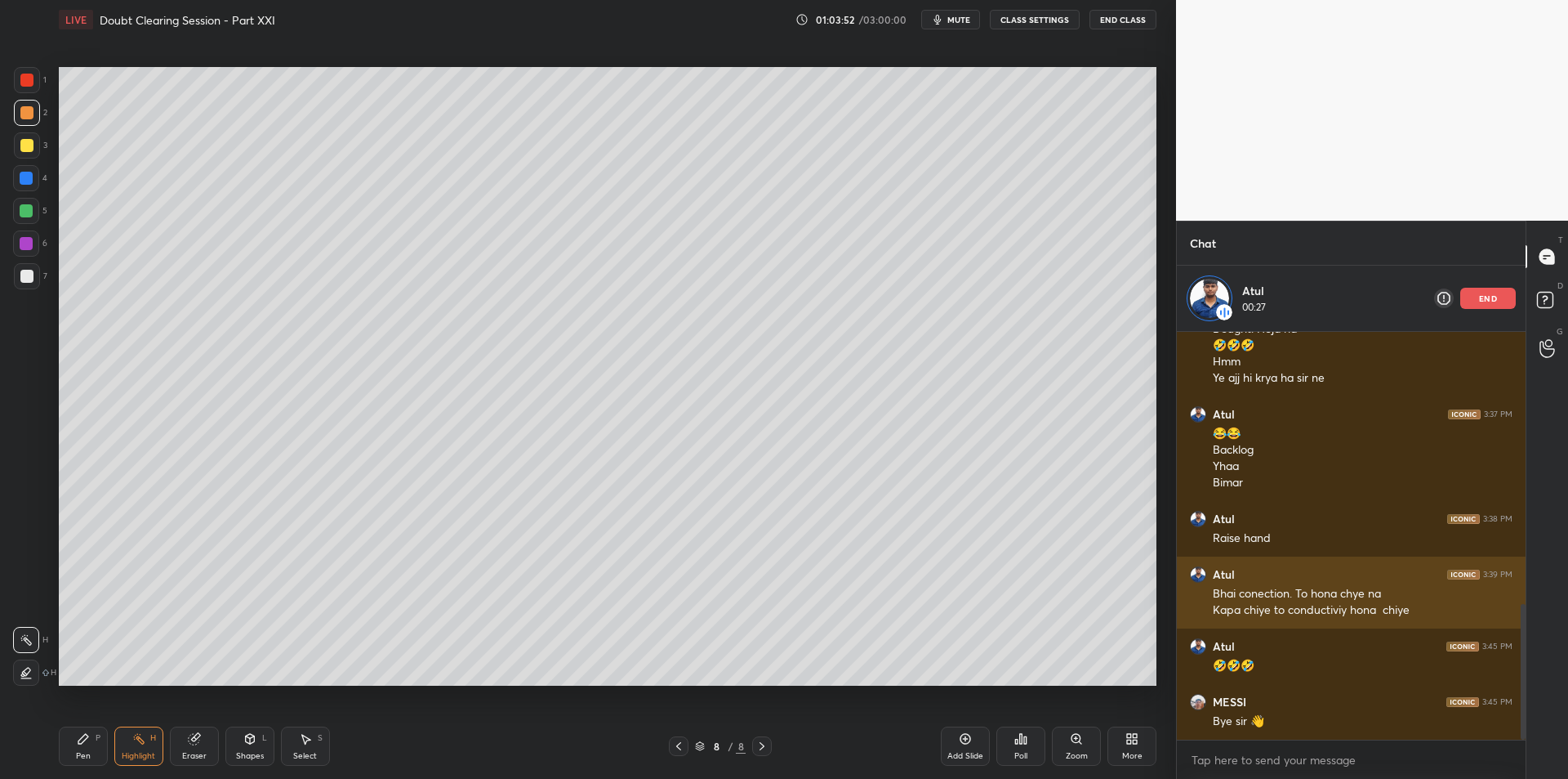
click at [1221, 622] on div "Atul 3:39 PM Bhai conection. To hona chye na Kapa chiye to conductiviy hona chi…" at bounding box center [1351, 593] width 348 height 72
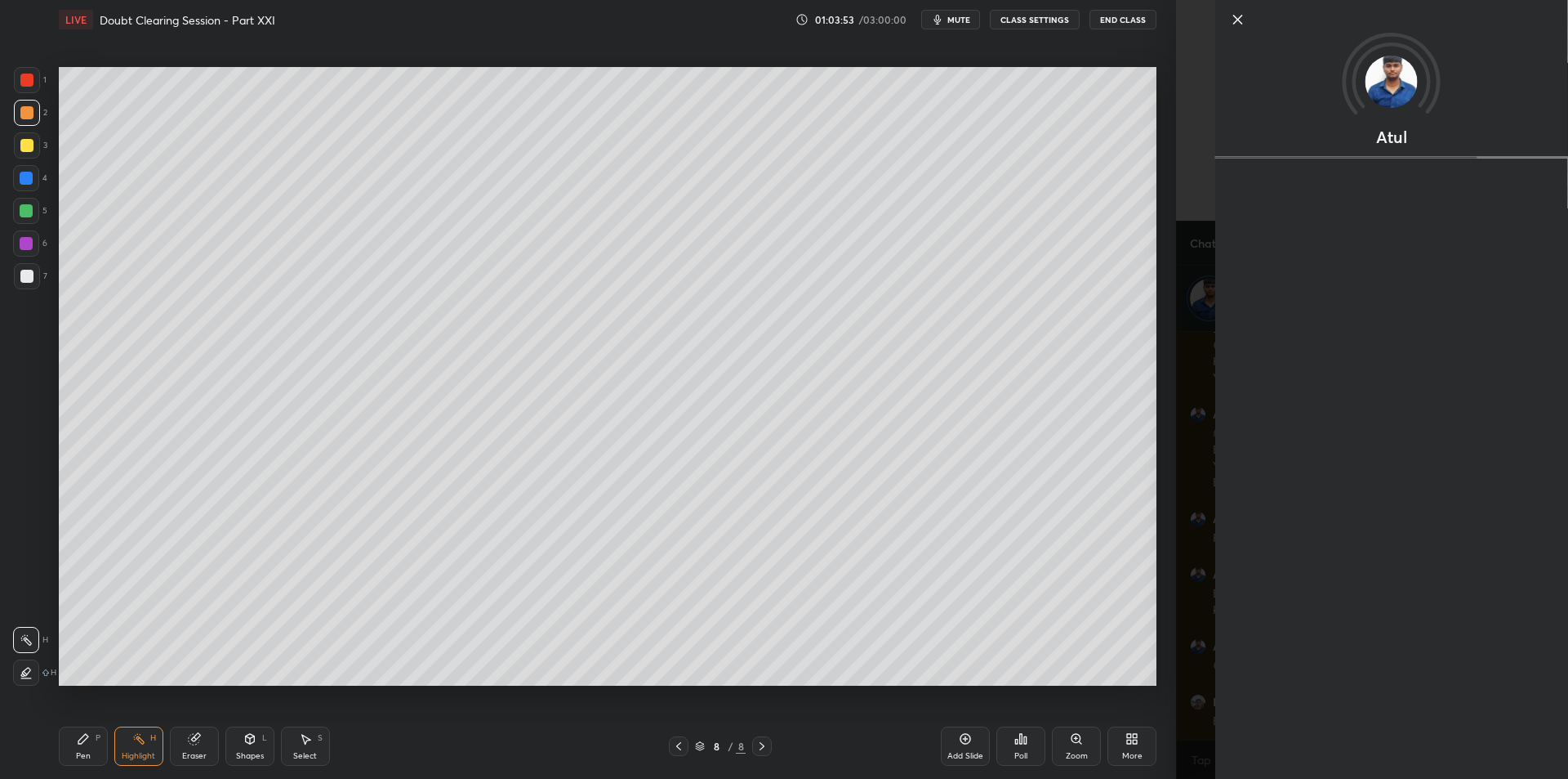
click at [1233, 618] on div "Atul" at bounding box center [1392, 390] width 353 height 779
click at [1183, 609] on div "Atul Activity 0 / 10 Qs attempted 0 / 10 Mins watched About Iconic since [DATE]…" at bounding box center [1371, 390] width 392 height 779
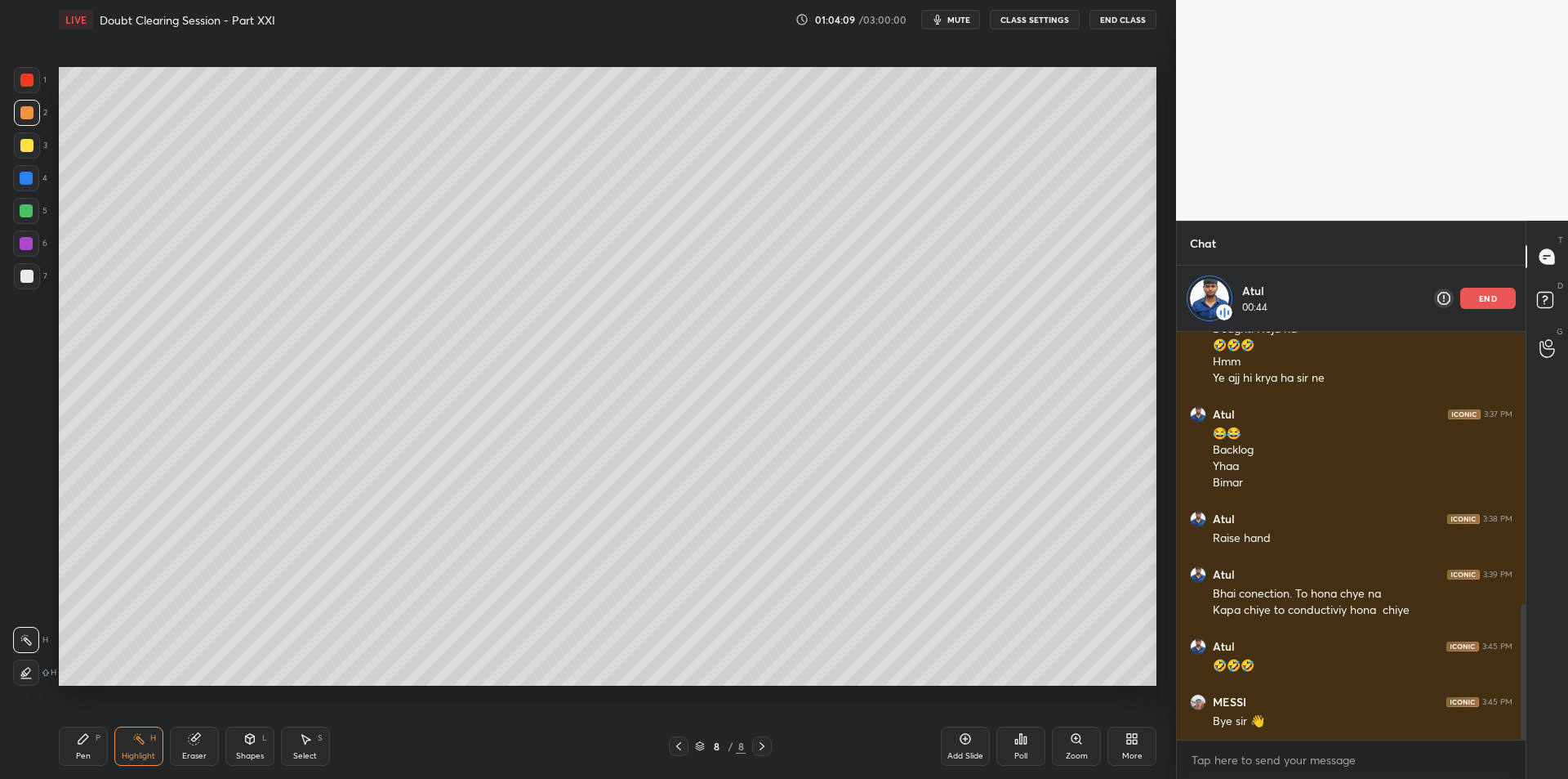
click at [1183, 609] on div "Atul 3:39 PM Bhai conection. To hona chye na Kapa chiye to conductiviy hona chi…" at bounding box center [1351, 593] width 348 height 72
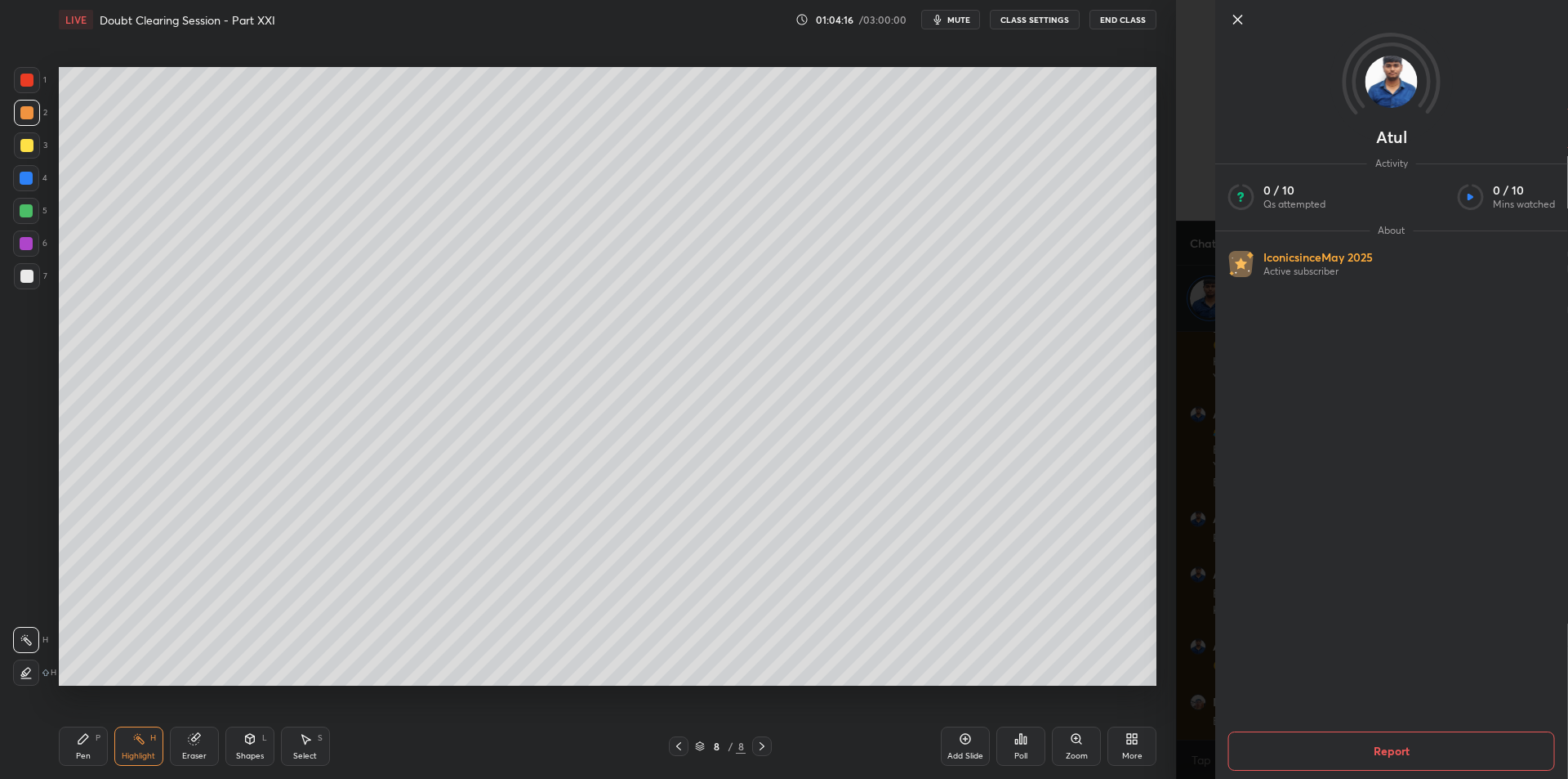
click at [1183, 609] on div "Atul Activity 0 / 10 Qs attempted 0 / 10 Mins watched About Iconic since [DATE]…" at bounding box center [1371, 390] width 392 height 779
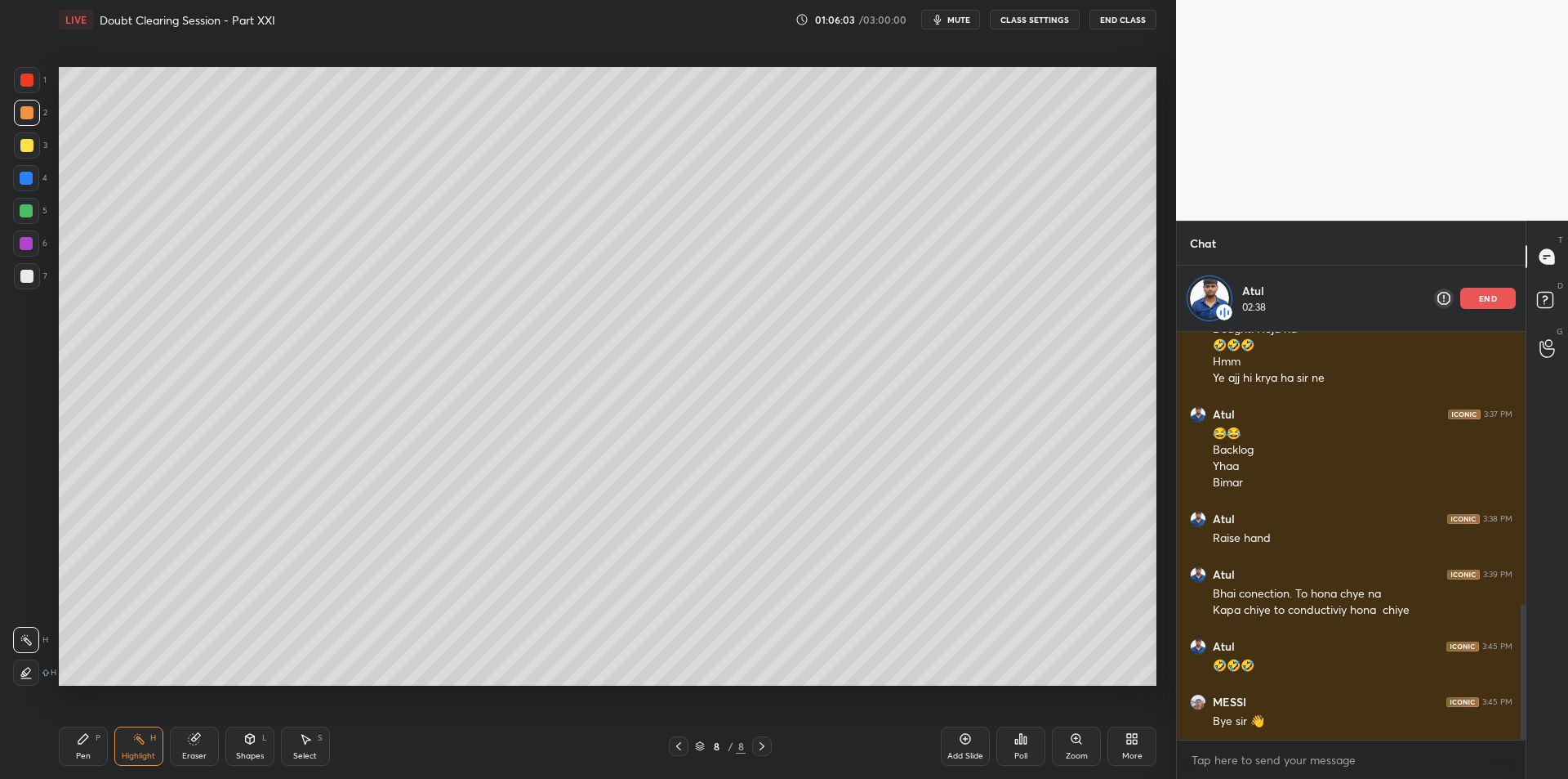
click at [942, 19] on icon "button" at bounding box center [938, 19] width 8 height 10
click at [950, 25] on button "unmute" at bounding box center [951, 19] width 58 height 19
click at [170, 741] on div "Eraser" at bounding box center [195, 746] width 49 height 39
click at [128, 748] on div "Highlight H" at bounding box center [138, 746] width 49 height 39
click at [201, 748] on div "Eraser" at bounding box center [195, 746] width 49 height 39
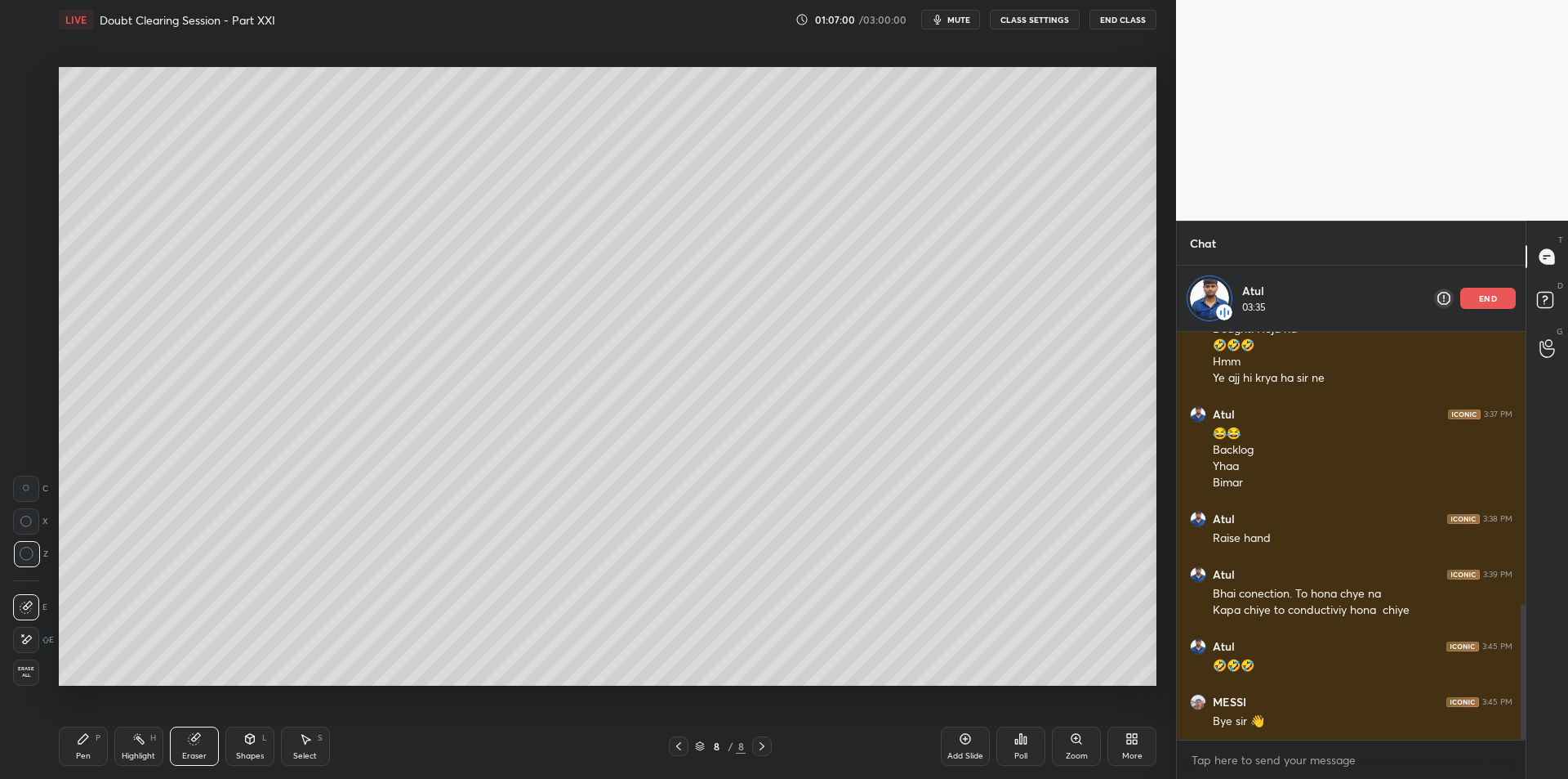
click at [36, 640] on div at bounding box center [25, 640] width 26 height 26
click at [152, 749] on div "Highlight H" at bounding box center [138, 746] width 49 height 39
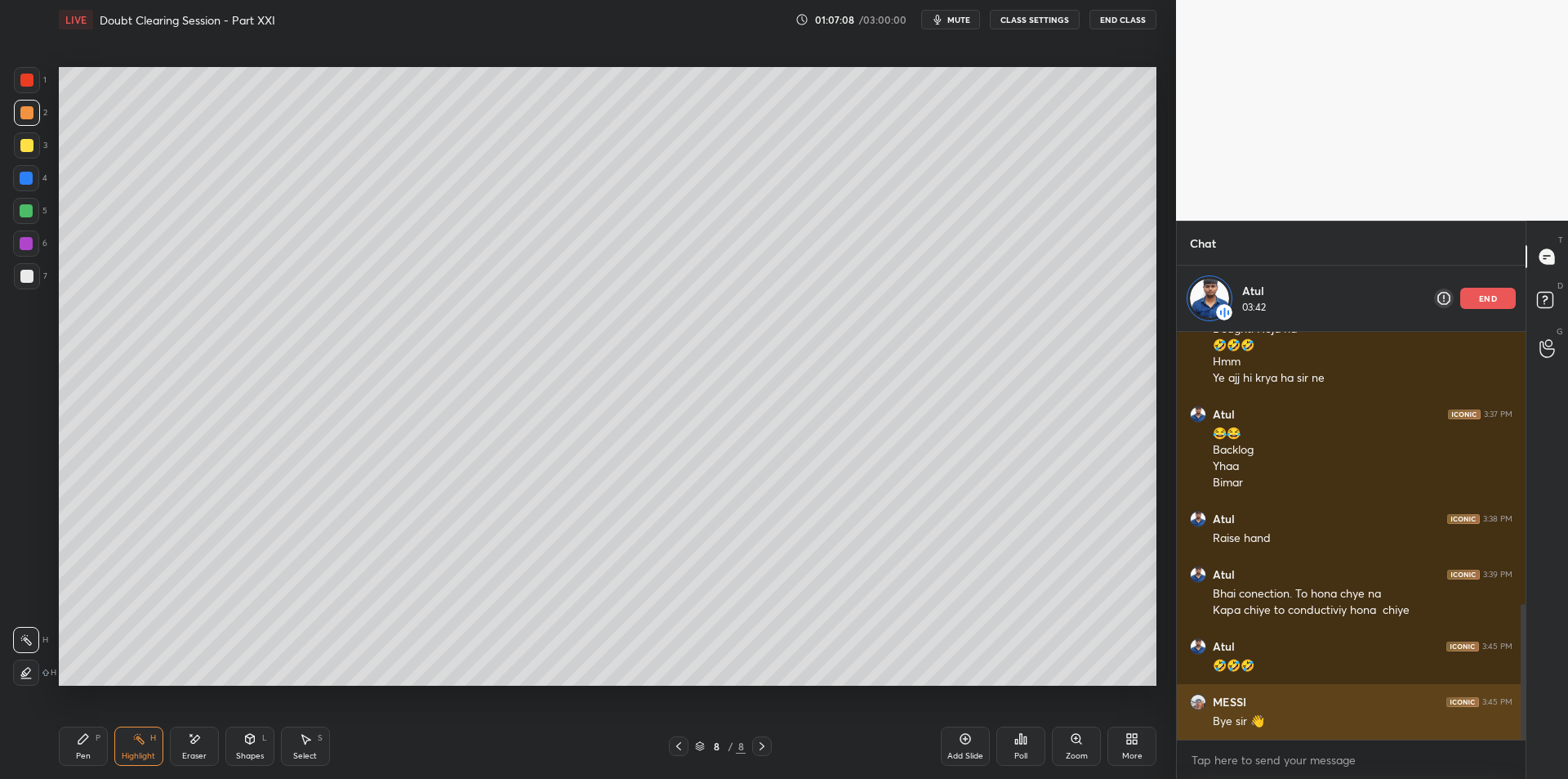
click at [1270, 717] on div "Bye sir 👋" at bounding box center [1363, 722] width 300 height 17
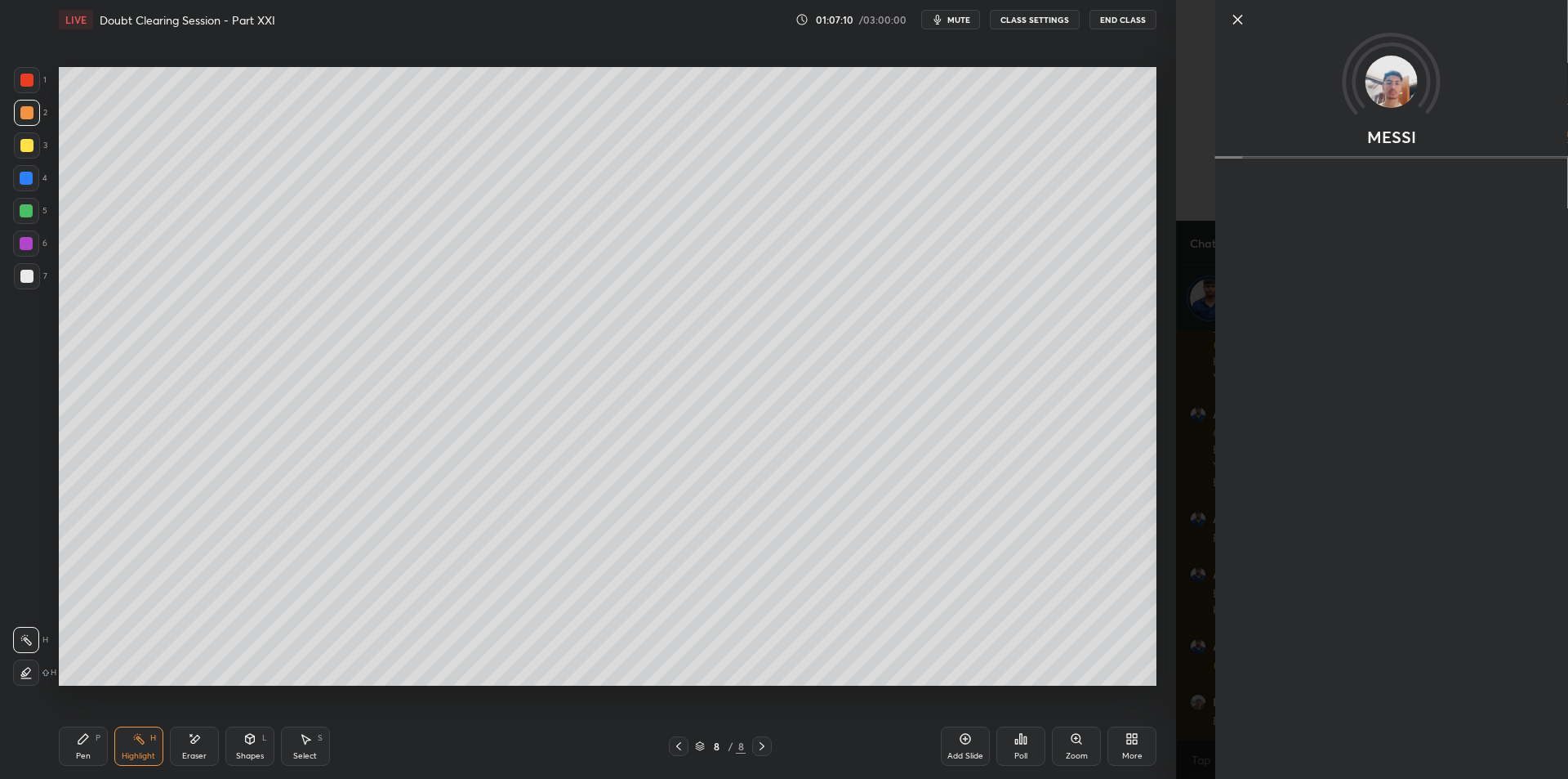
click at [1181, 661] on div "MESSI" at bounding box center [1371, 390] width 392 height 779
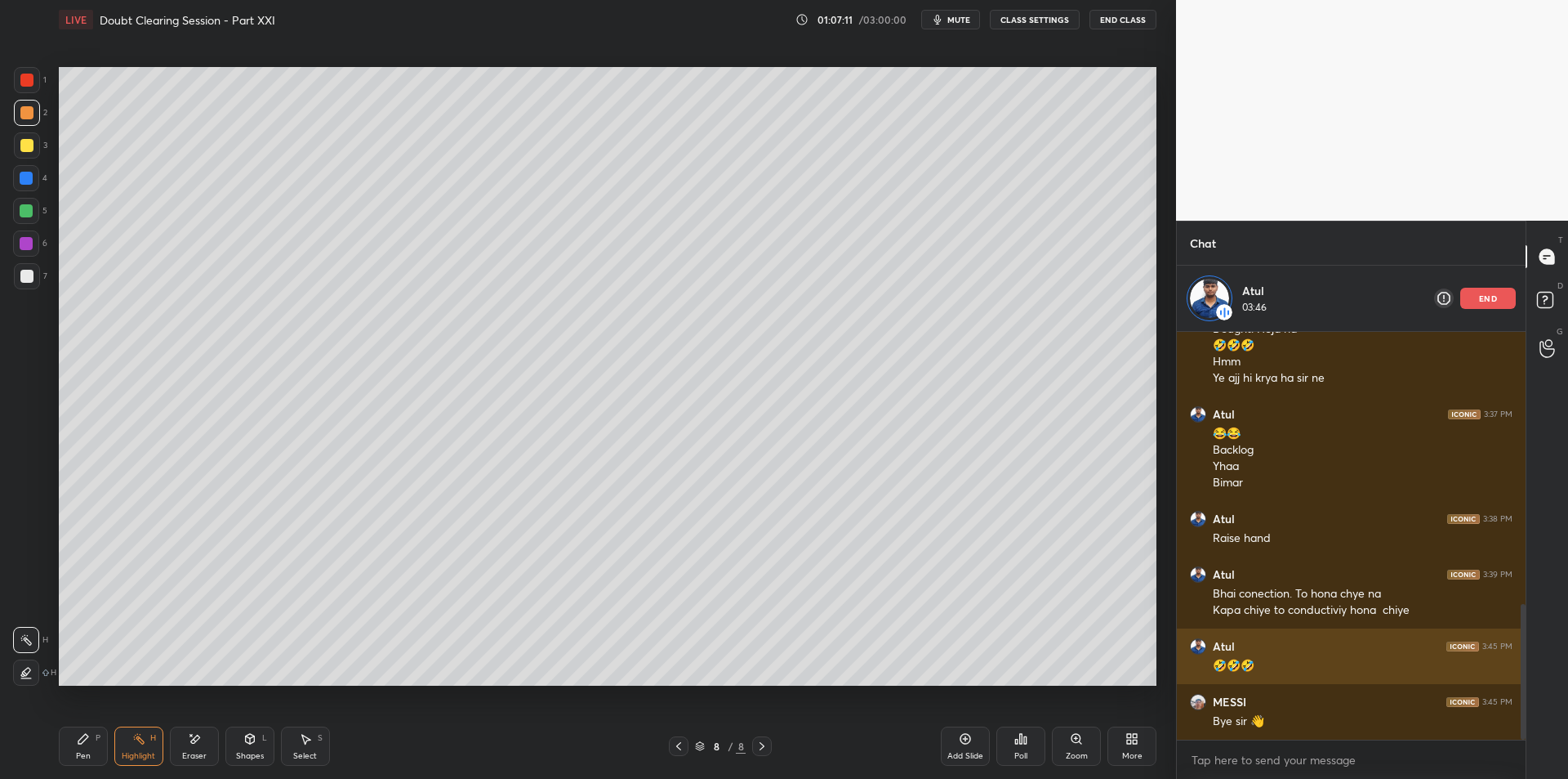
click at [1189, 653] on div "Atul 3:45 PM 🤣🤣🤣" at bounding box center [1351, 655] width 348 height 56
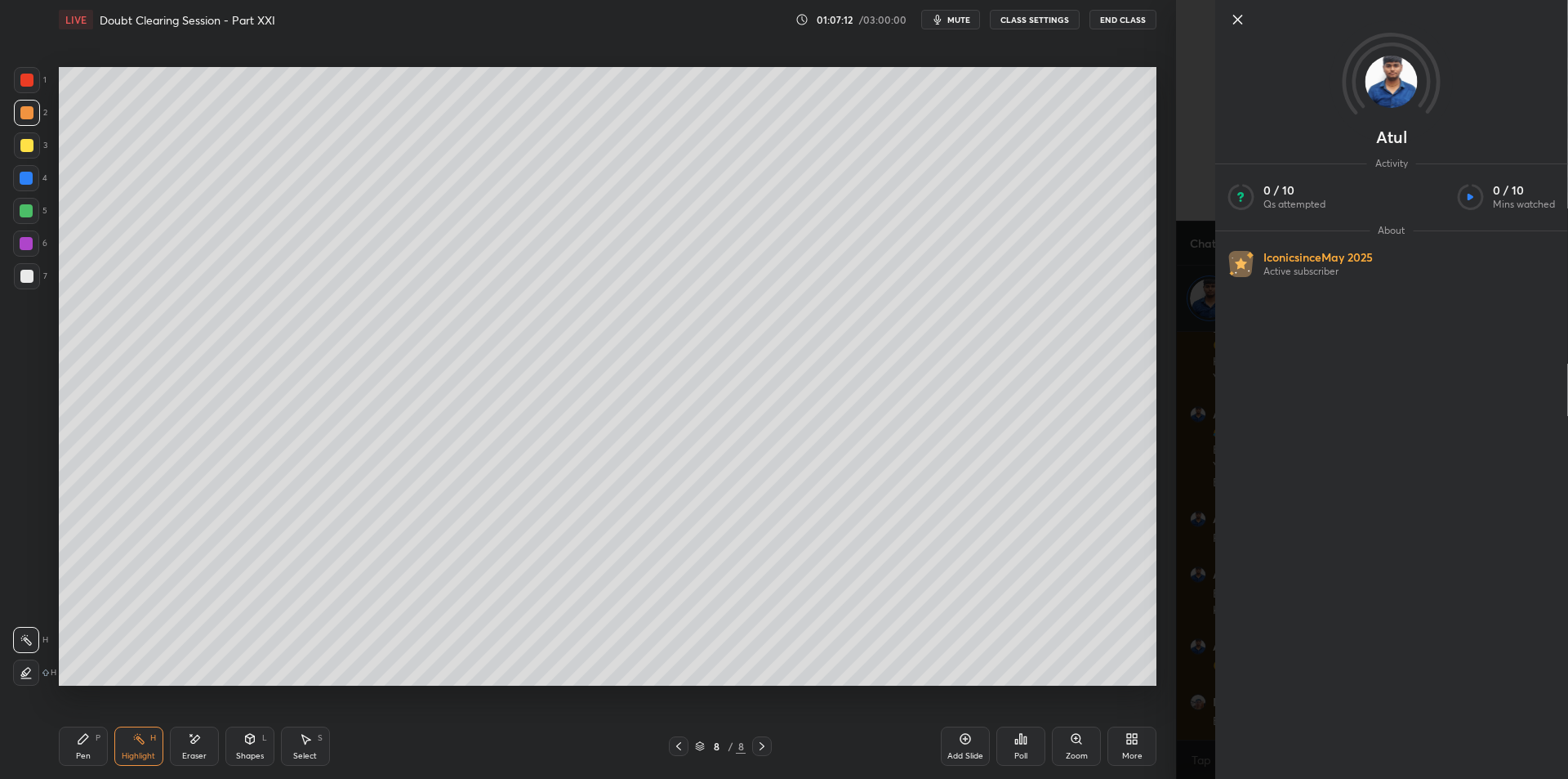
click at [1204, 709] on div "Atul Activity 0 / 10 Qs attempted 0 / 10 Mins watched About Iconic since [DATE]…" at bounding box center [1371, 390] width 392 height 779
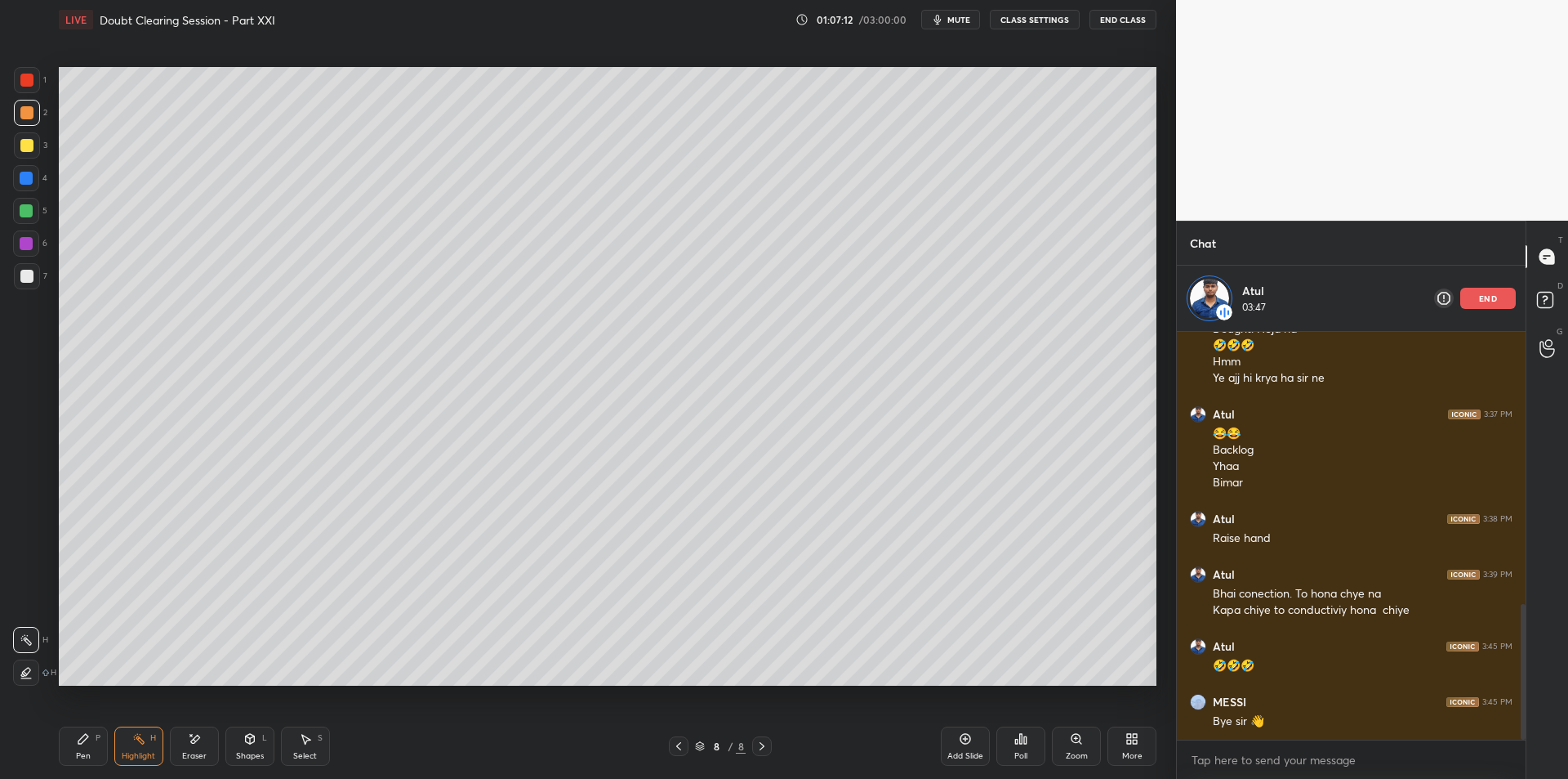
click at [1204, 709] on div "grid" at bounding box center [1201, 701] width 22 height 17
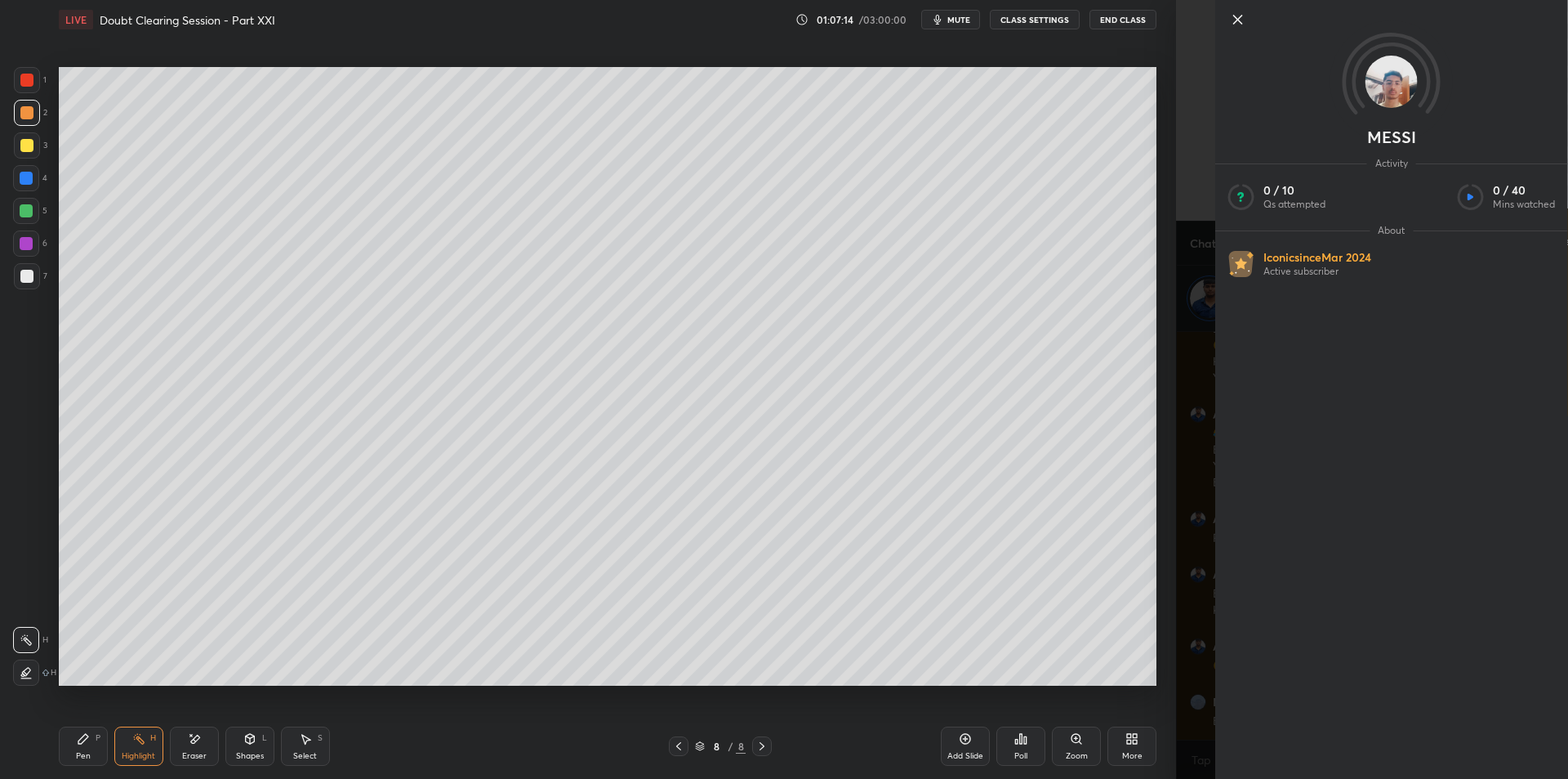
click at [1199, 701] on div "MESSI Activity 0 / 10 Qs attempted 0 / 40 Mins watched About Iconic since [DATE…" at bounding box center [1371, 390] width 392 height 779
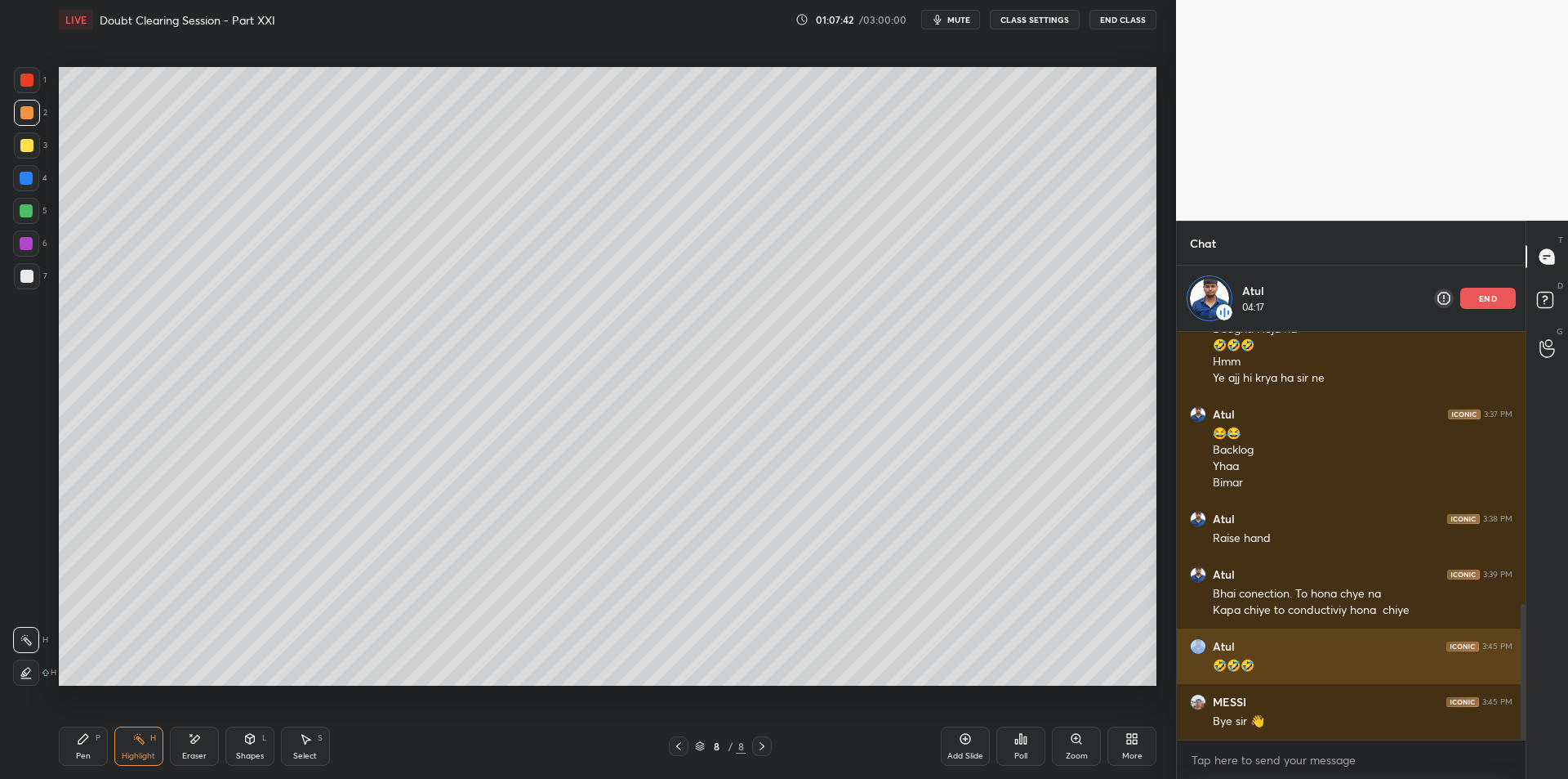
drag, startPoint x: 1205, startPoint y: 641, endPoint x: 1215, endPoint y: 643, distance: 10.2
click at [1215, 643] on div "Atul" at bounding box center [1213, 646] width 45 height 17
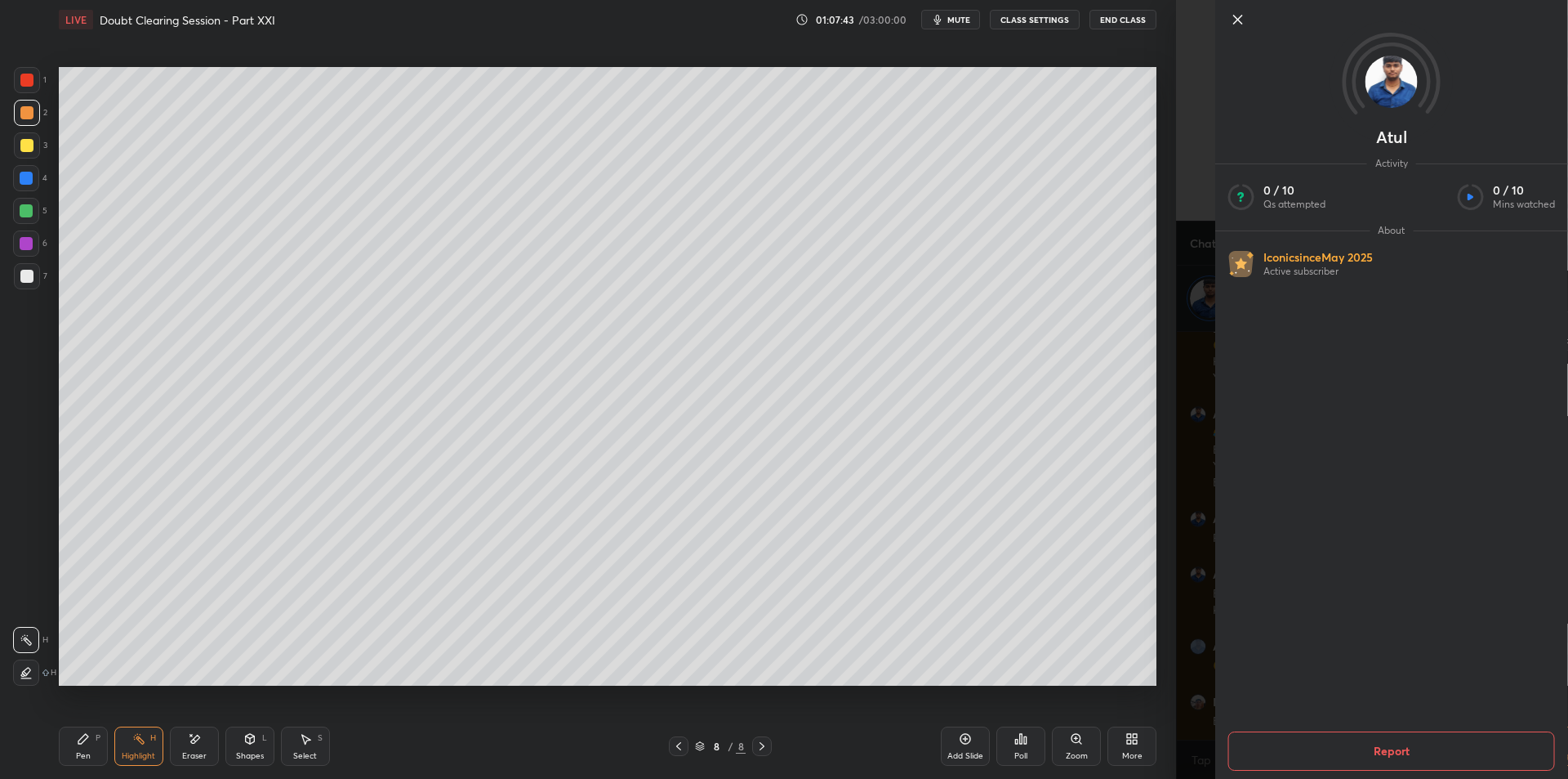
click at [1212, 633] on div "Atul Activity 0 / 10 Qs attempted 0 / 10 Mins watched About Iconic since [DATE]…" at bounding box center [1371, 390] width 392 height 779
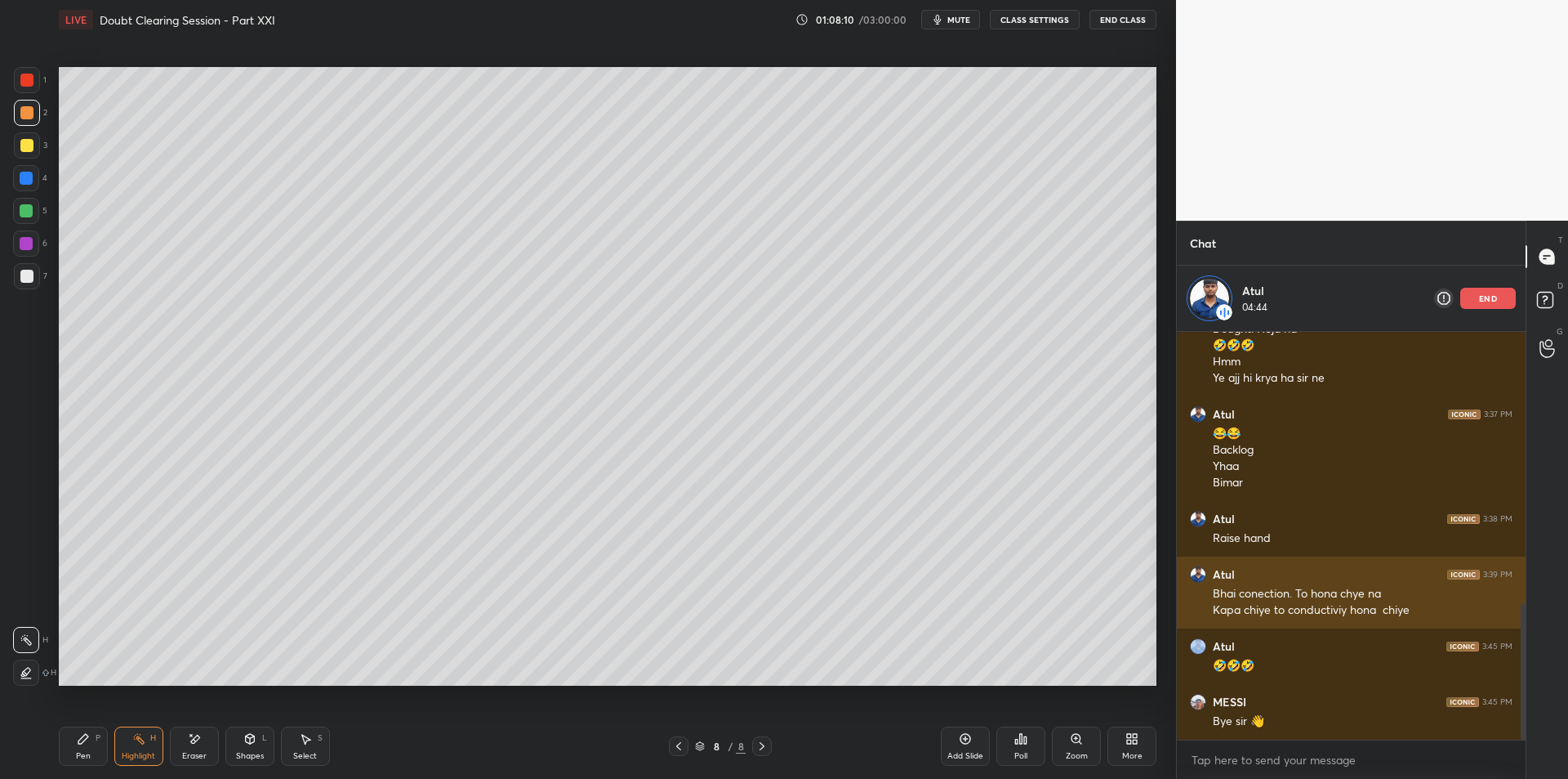
click at [1197, 611] on div "Atul 3:39 PM Bhai conection. To hona chye na Kapa chiye to conductiviy hona chi…" at bounding box center [1351, 593] width 348 height 72
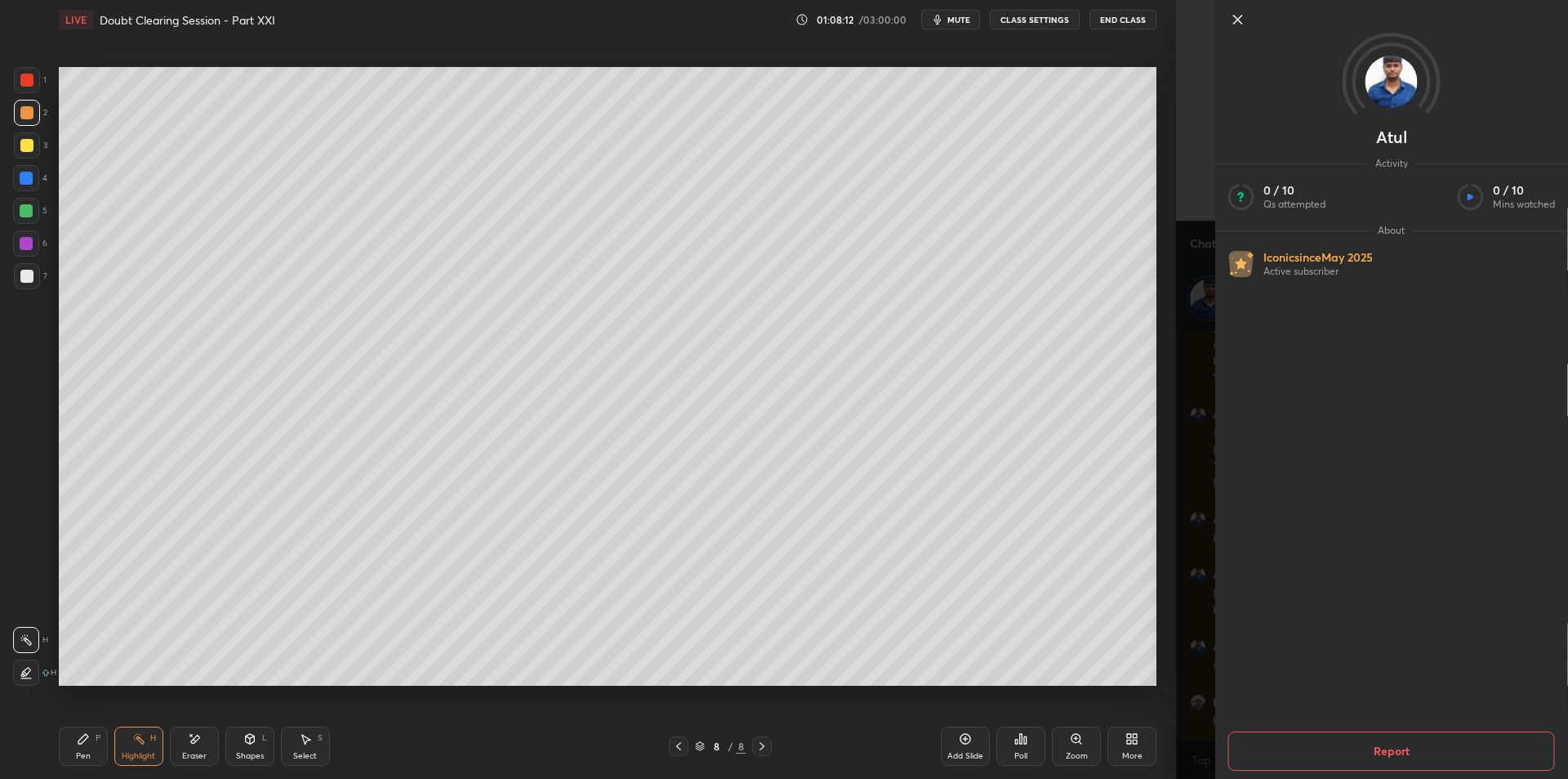
click at [1198, 611] on div "Atul Activity 0 / 10 Qs attempted 0 / 10 Mins watched About Iconic since [DATE]…" at bounding box center [1371, 390] width 392 height 779
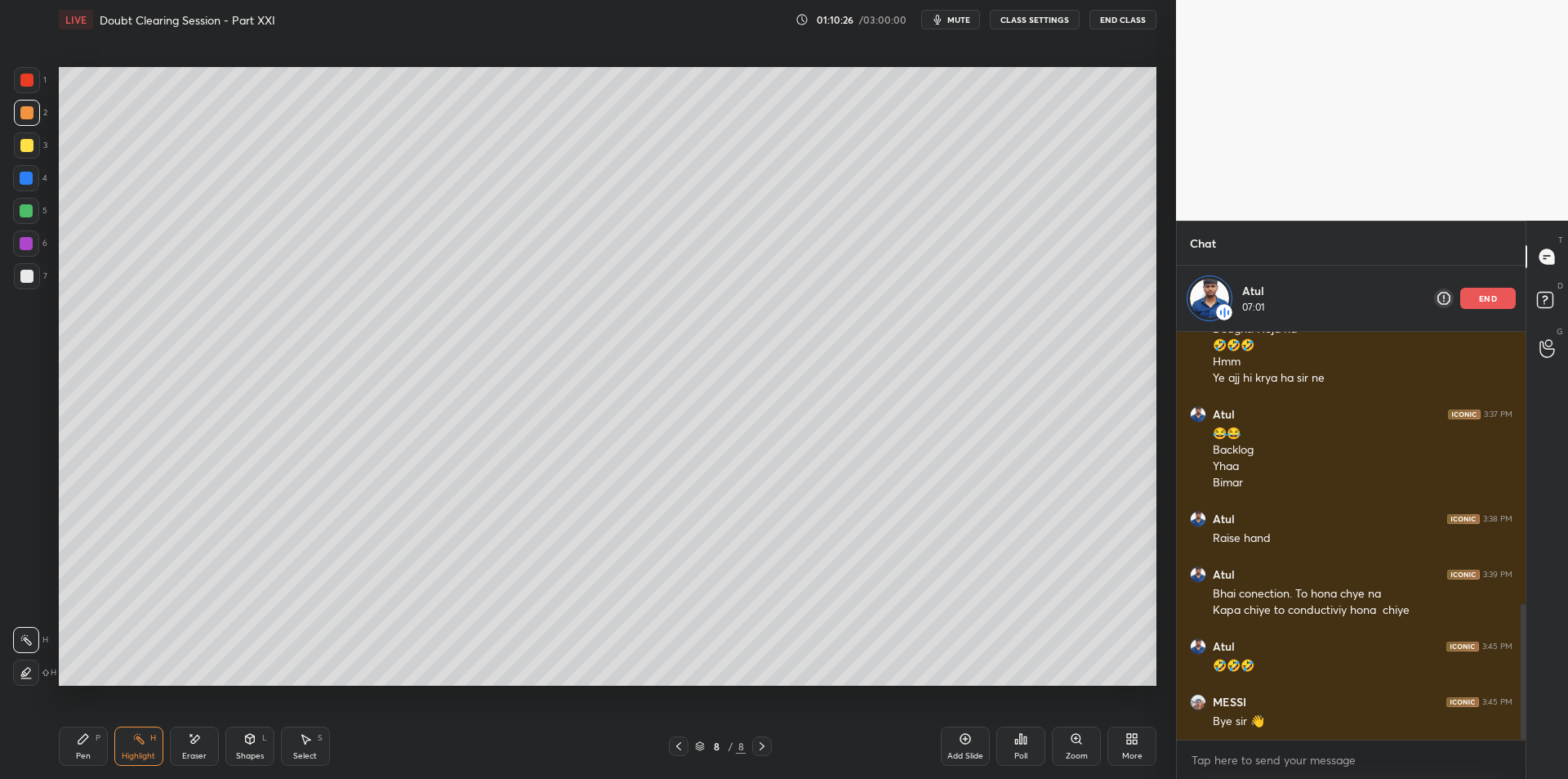
click at [230, 744] on div "Shapes L" at bounding box center [250, 746] width 49 height 39
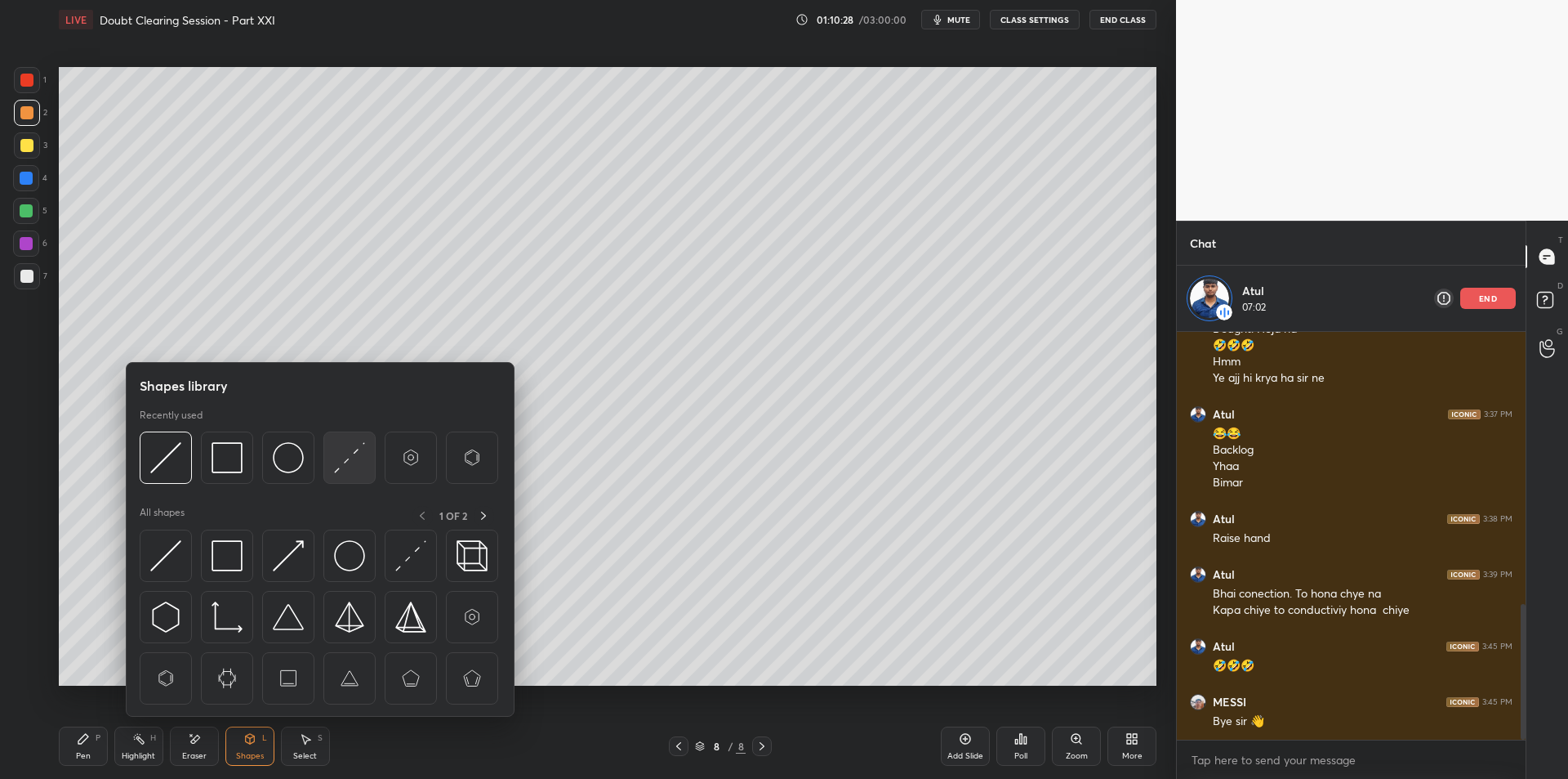
click at [345, 476] on div at bounding box center [349, 458] width 53 height 53
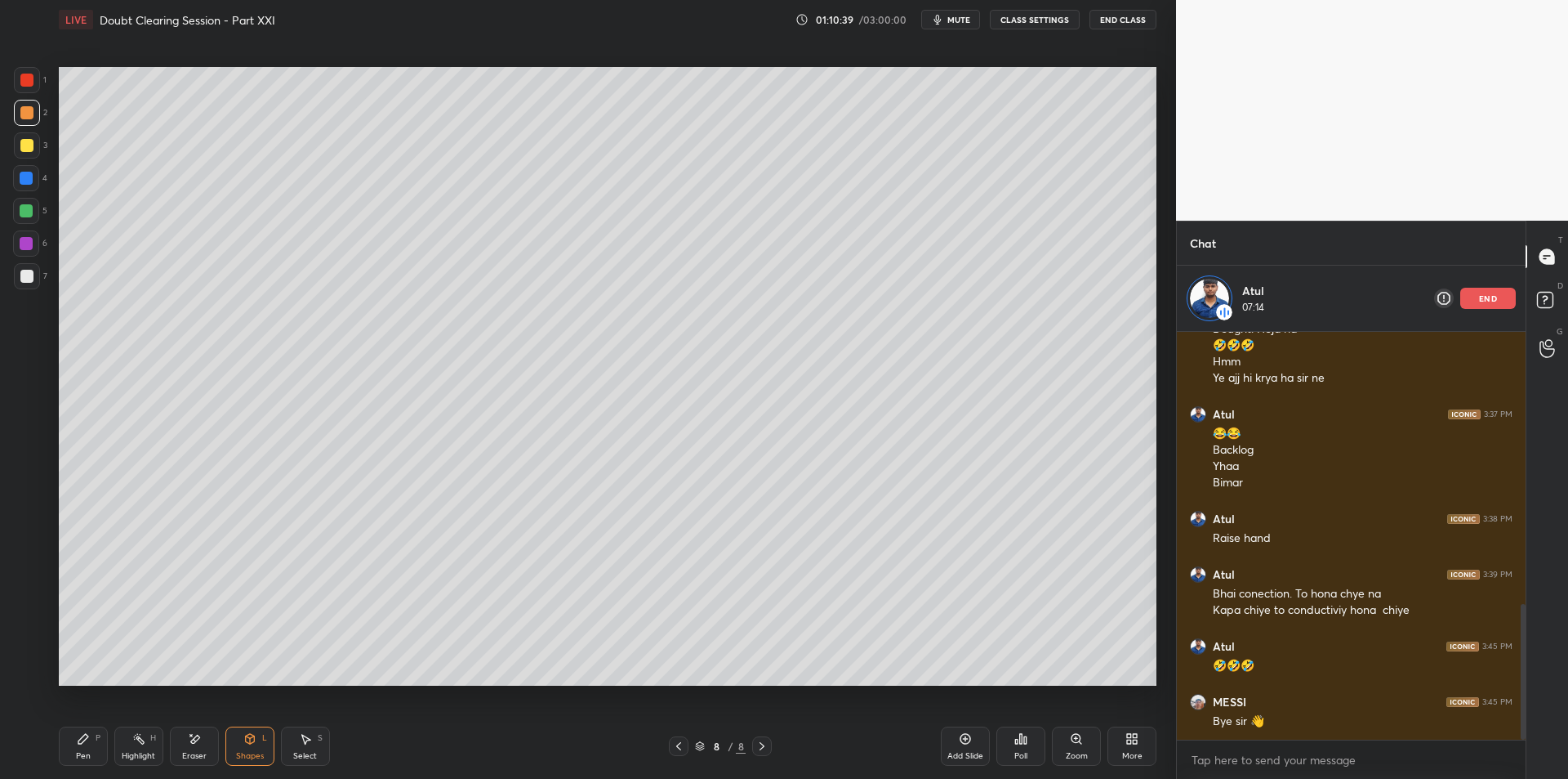
click at [134, 736] on circle at bounding box center [134, 737] width 2 height 2
click at [175, 754] on div "Eraser" at bounding box center [195, 746] width 49 height 39
click at [149, 752] on div "Highlight" at bounding box center [138, 756] width 33 height 8
click at [951, 21] on span "mute" at bounding box center [958, 19] width 22 height 12
click at [1014, 19] on button "CLASS SETTINGS" at bounding box center [1035, 19] width 90 height 19
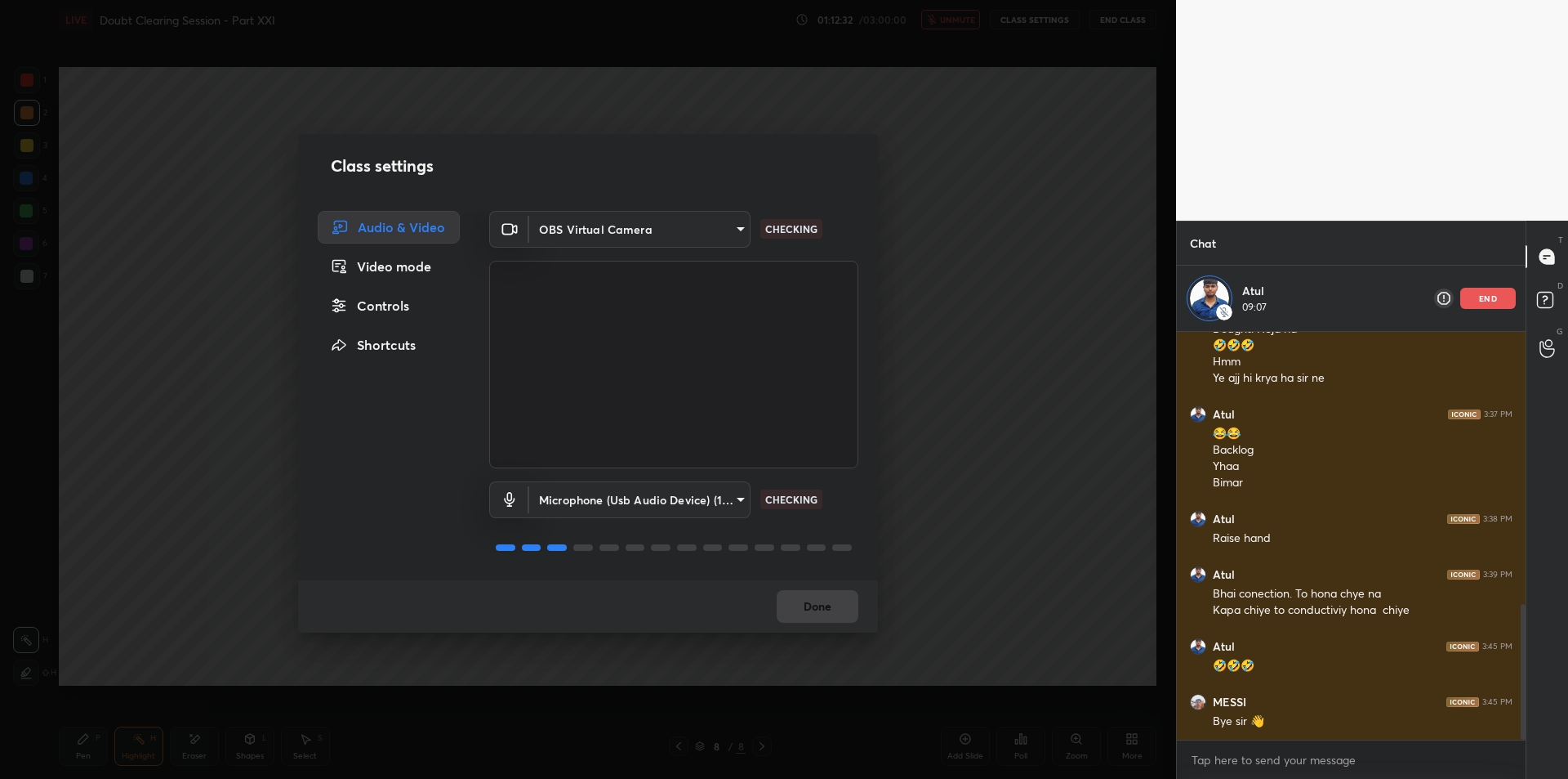
click at [930, 328] on div "Class settings Audio & Video Video mode Controls Shortcuts OBS Virtual Camera 6…" at bounding box center [588, 390] width 1176 height 779
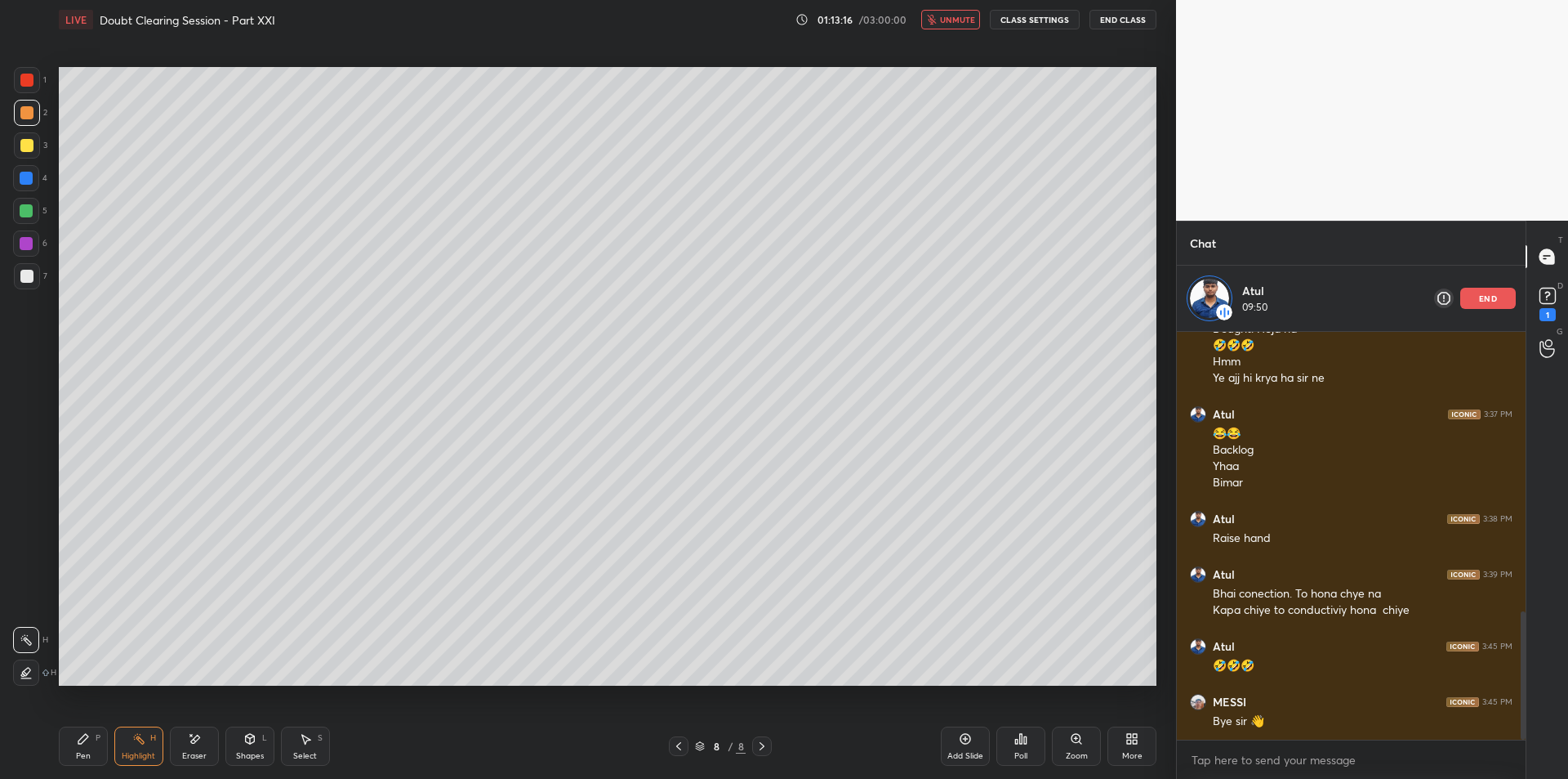
scroll to position [888, 0]
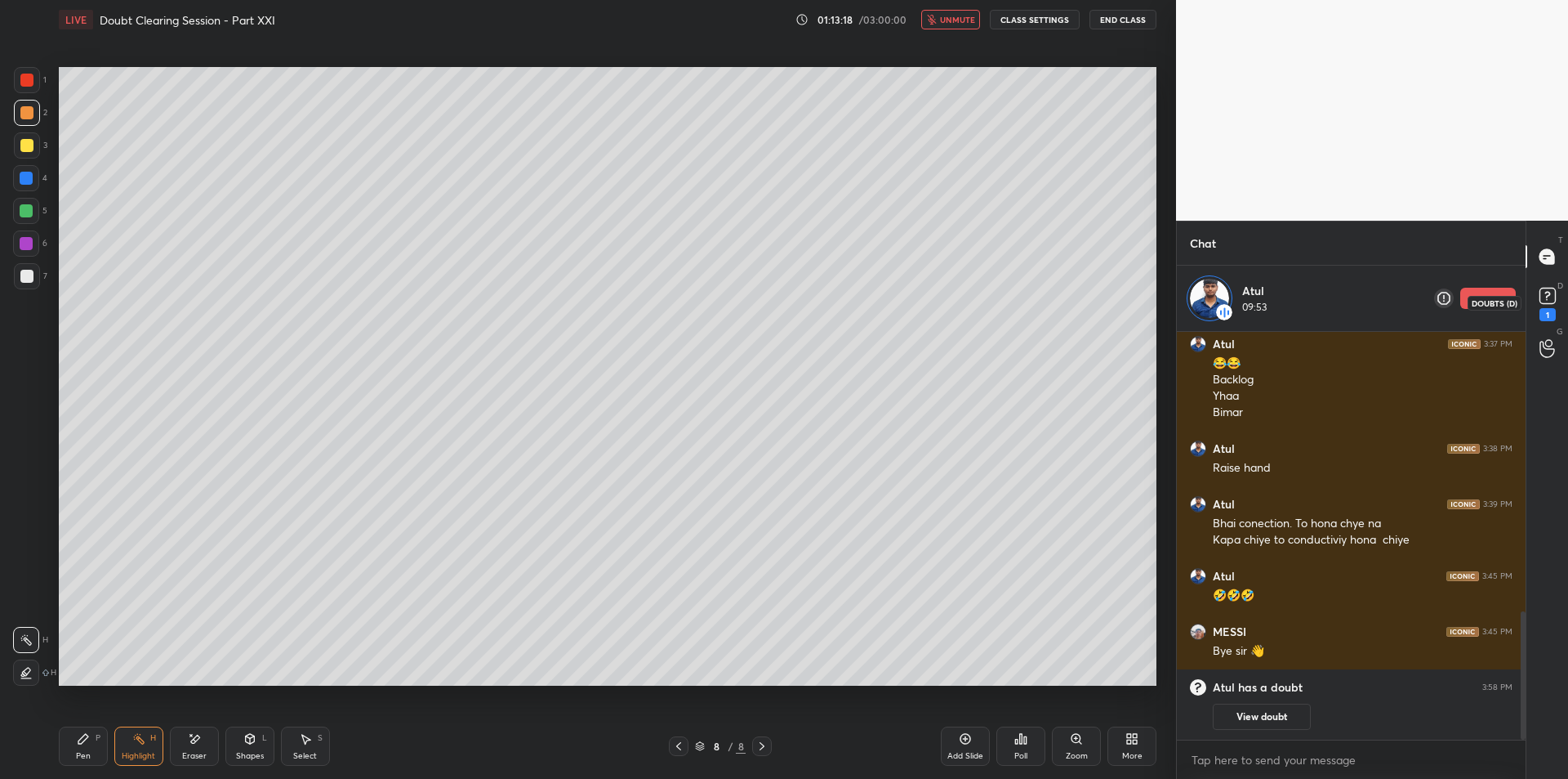
click at [1557, 301] on icon at bounding box center [1548, 295] width 24 height 24
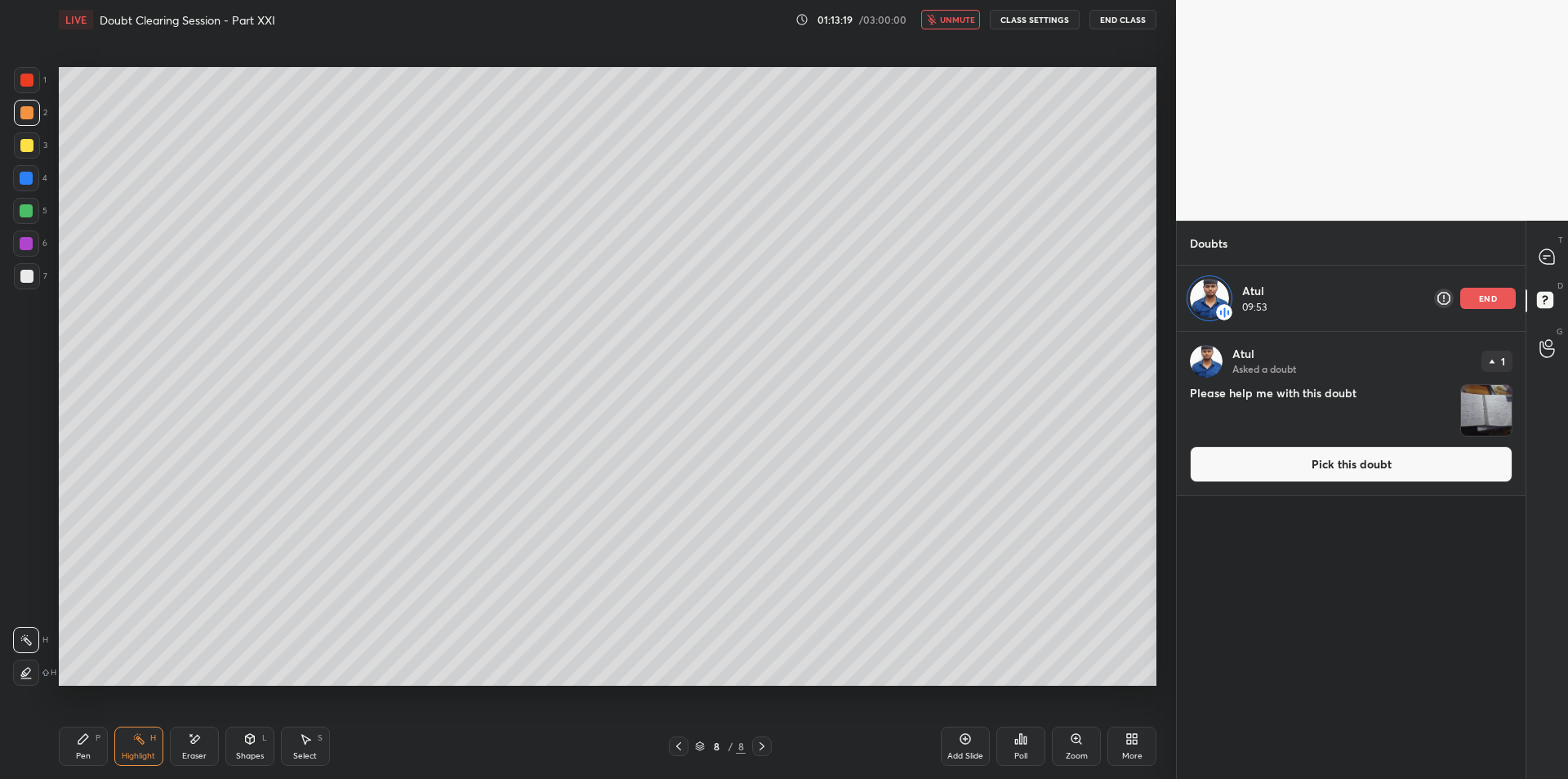
click at [1500, 389] on img "grid" at bounding box center [1486, 410] width 51 height 51
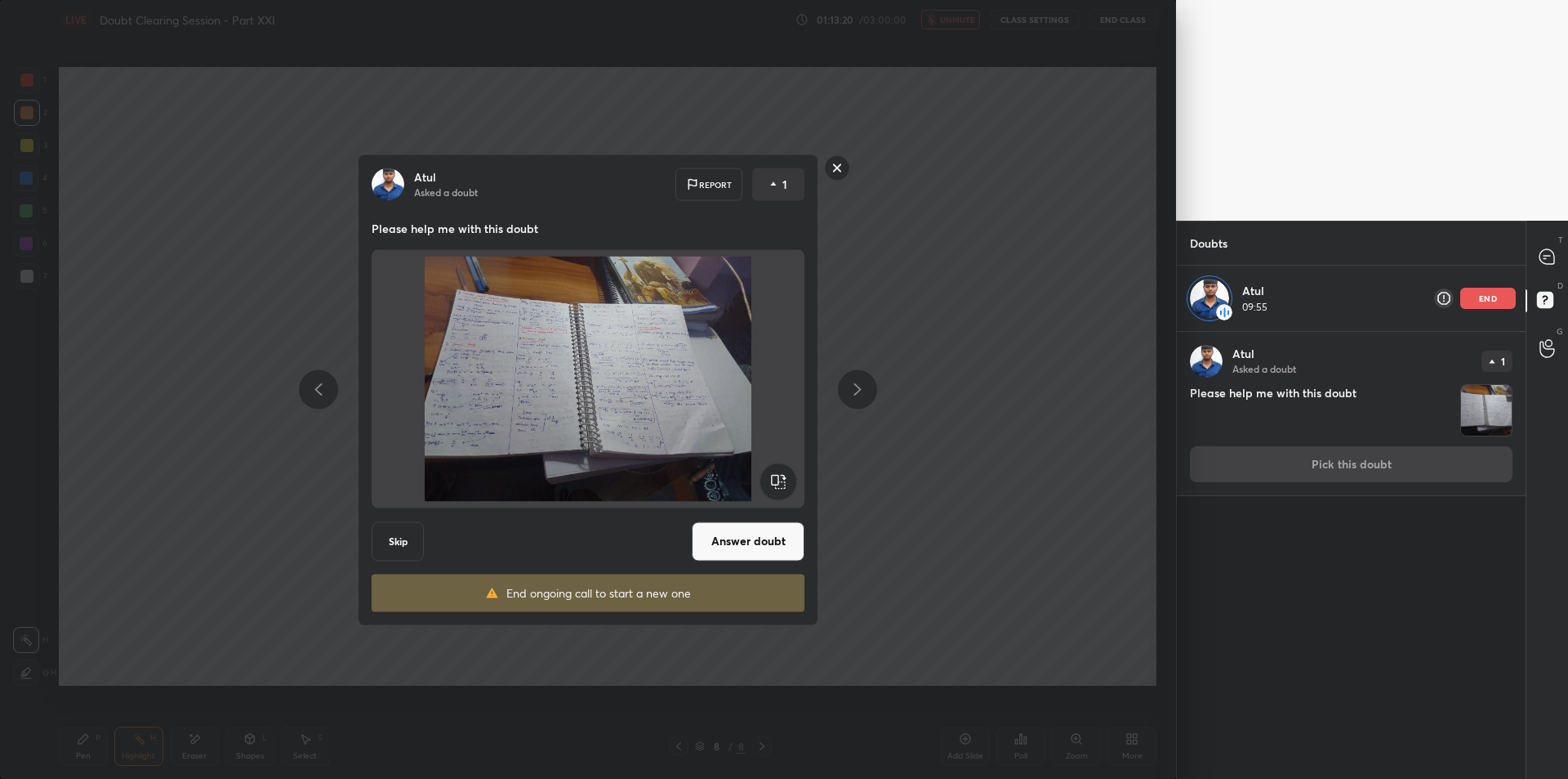
click at [773, 557] on button "Answer doubt" at bounding box center [748, 540] width 113 height 39
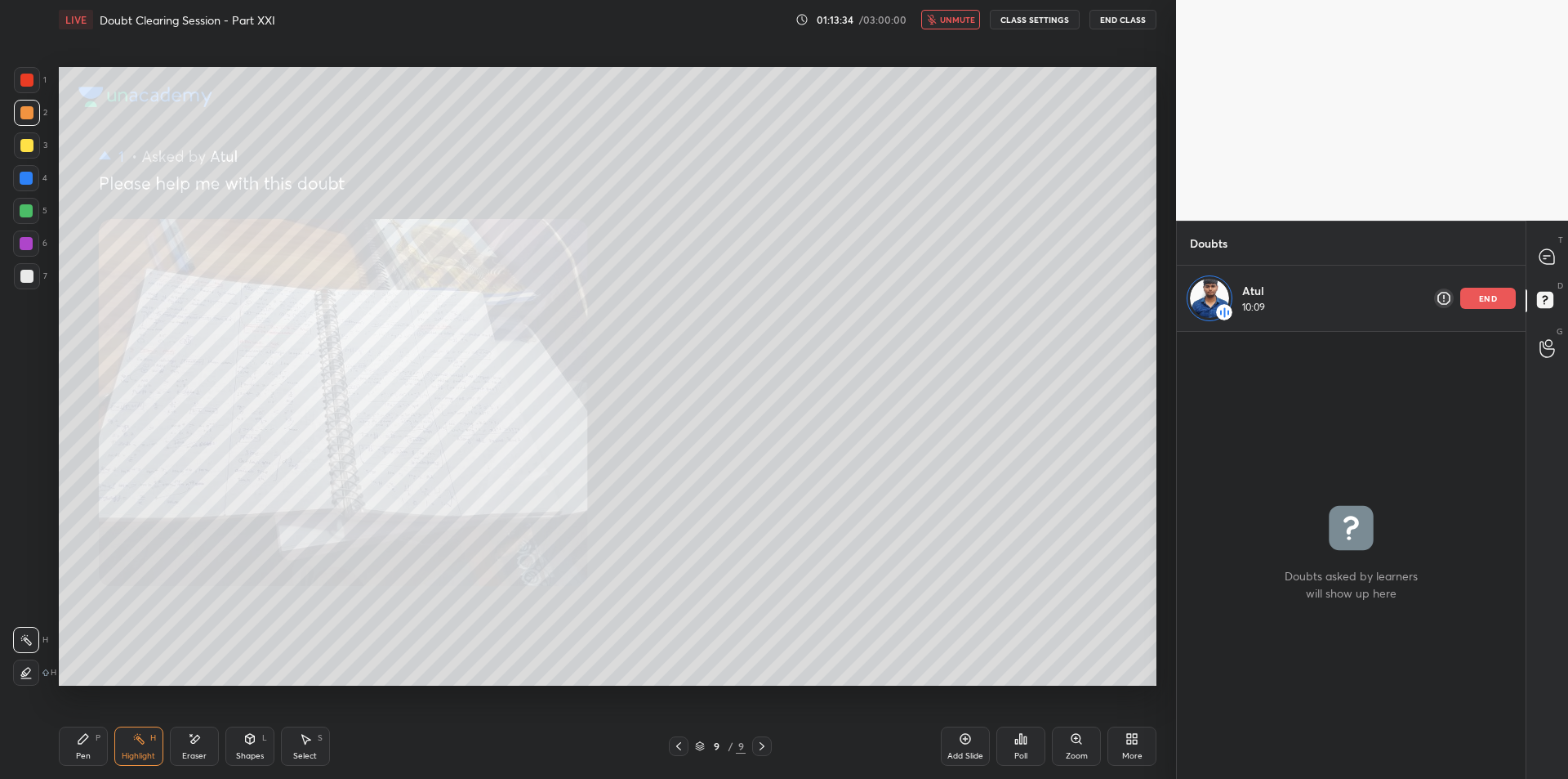
click at [1075, 744] on icon at bounding box center [1076, 738] width 13 height 13
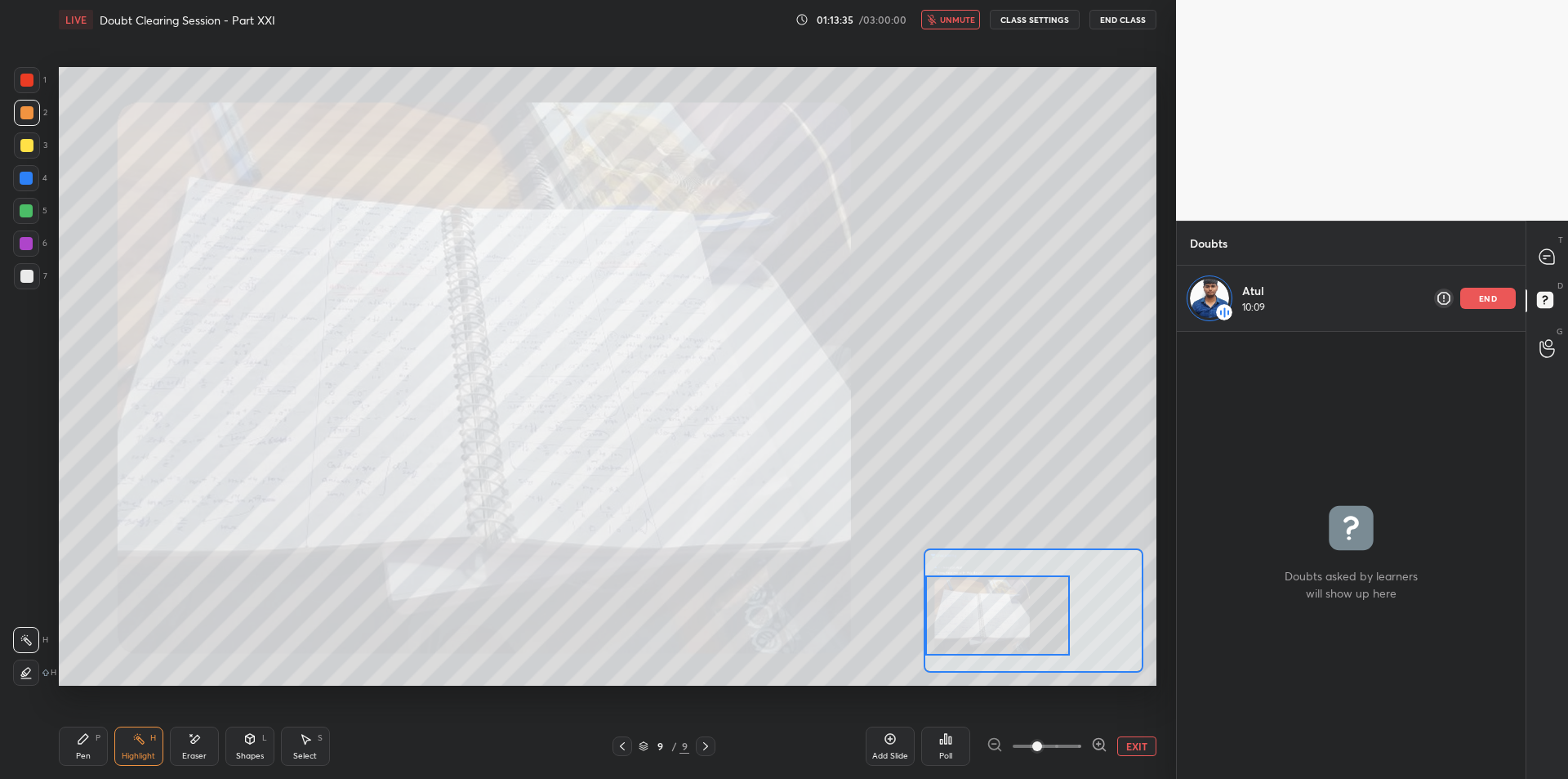
click at [916, 632] on div "Setting up your live class Poll for secs No correct answer Start poll" at bounding box center [607, 376] width 1098 height 617
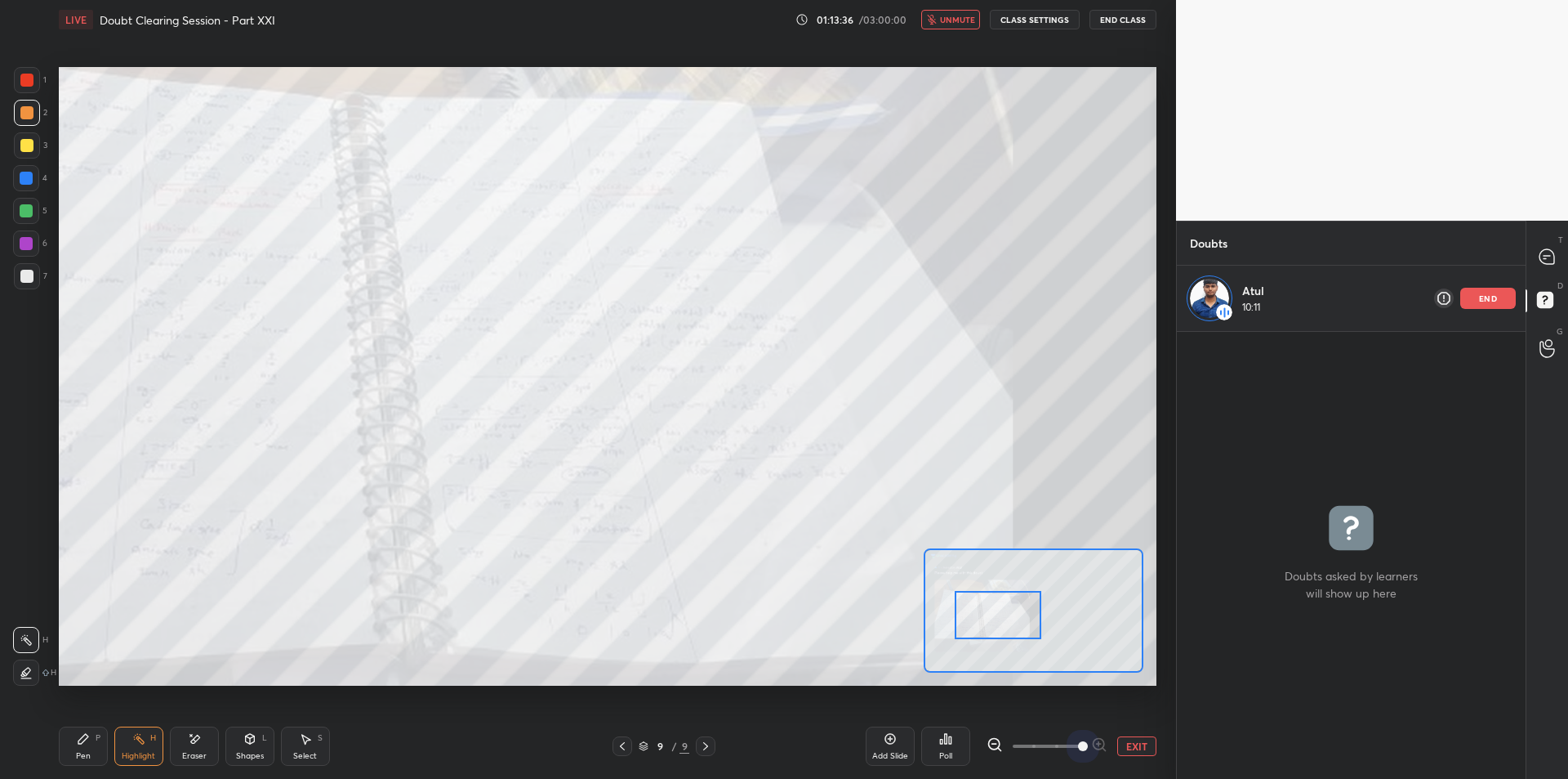
drag, startPoint x: 1060, startPoint y: 753, endPoint x: 1140, endPoint y: 723, distance: 85.4
click at [1140, 723] on div "Add Slide Poll EXIT" at bounding box center [1011, 746] width 291 height 92
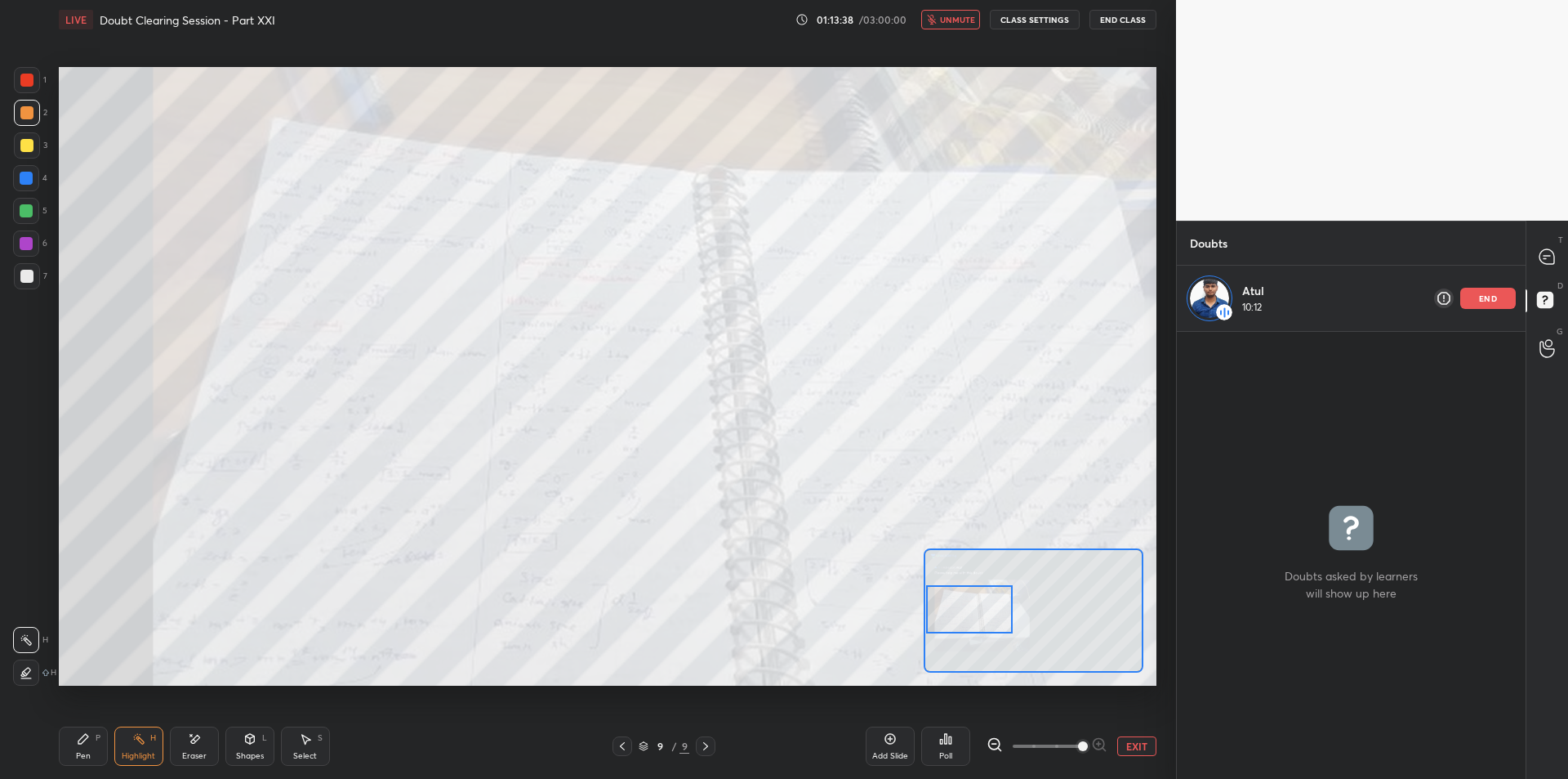
drag, startPoint x: 995, startPoint y: 620, endPoint x: 954, endPoint y: 614, distance: 41.4
click at [954, 614] on div at bounding box center [969, 610] width 87 height 49
click at [1549, 251] on icon at bounding box center [1547, 256] width 15 height 15
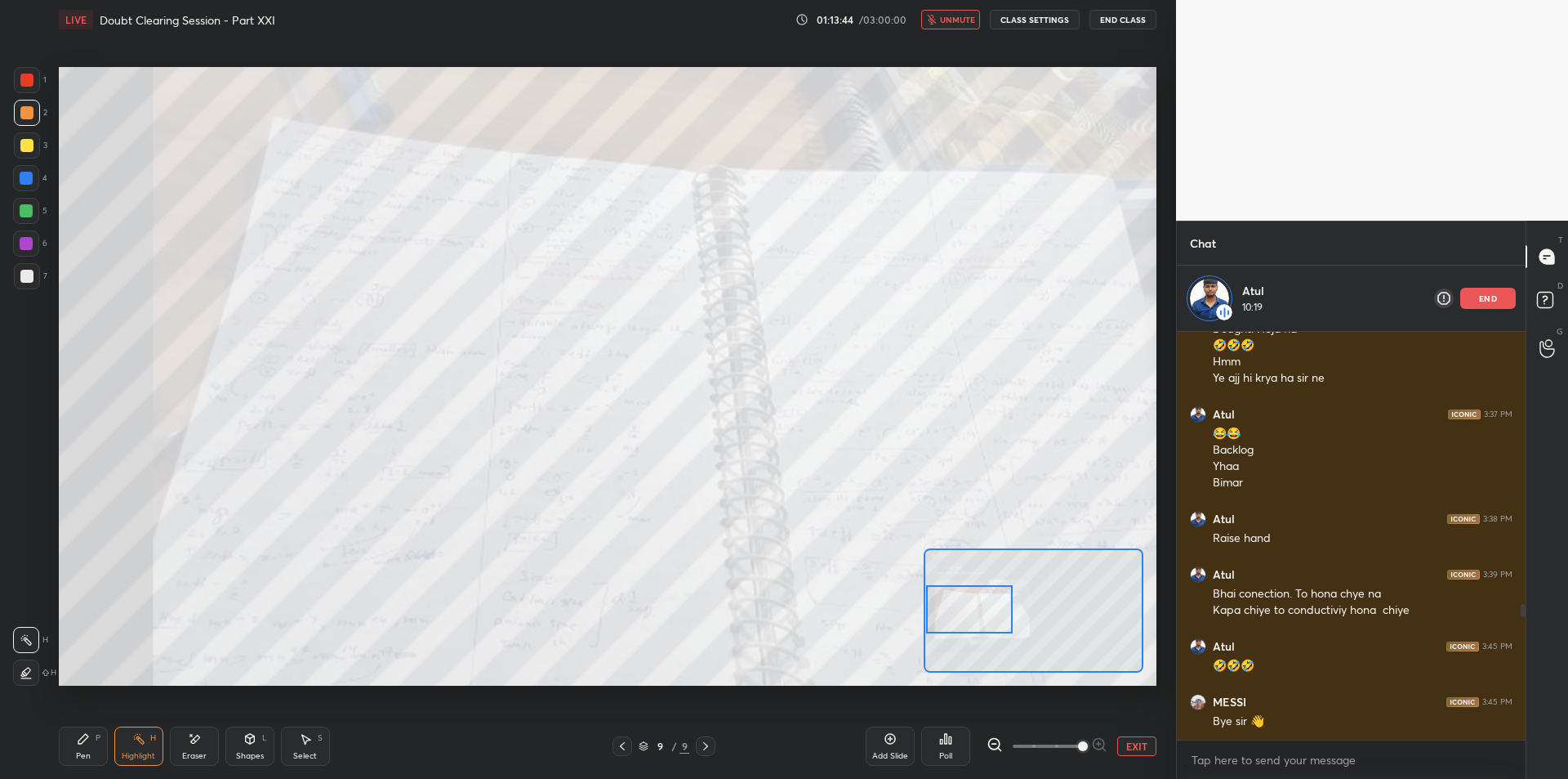
click at [943, 19] on span "unmute" at bounding box center [958, 19] width 35 height 12
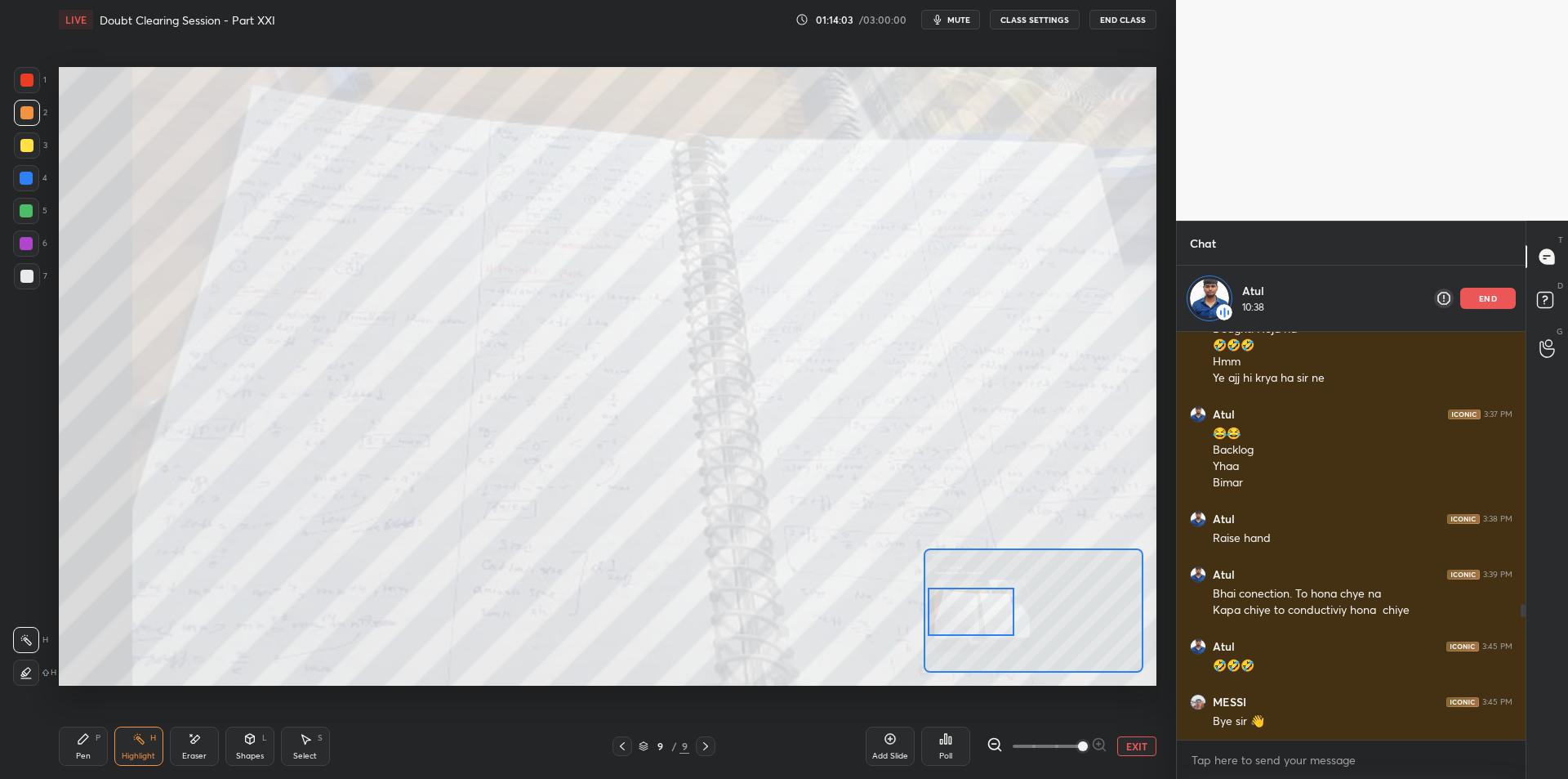
click at [967, 612] on div at bounding box center [970, 612] width 87 height 49
click at [627, 742] on icon at bounding box center [622, 745] width 13 height 13
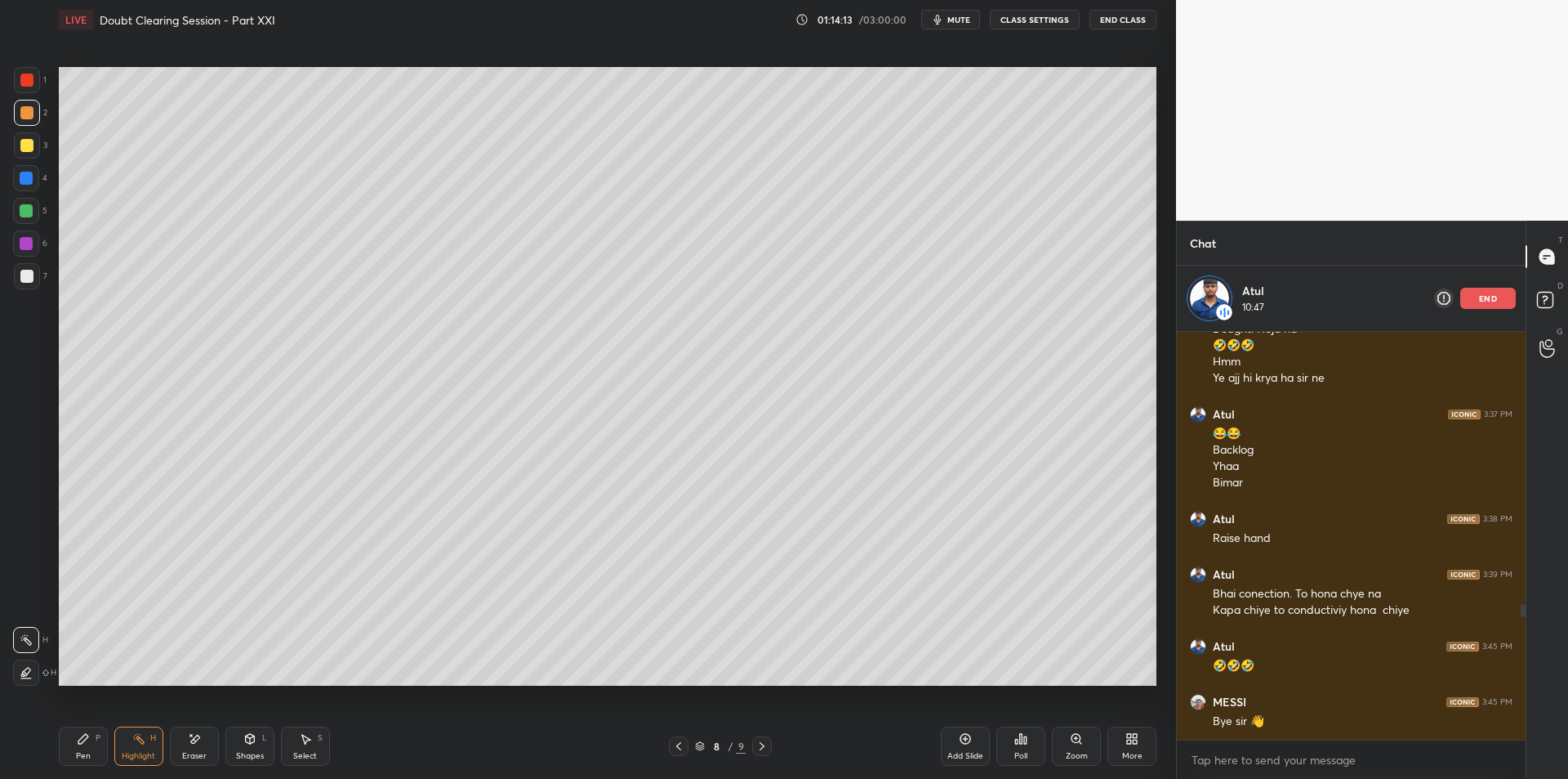
click at [684, 746] on icon at bounding box center [678, 745] width 13 height 13
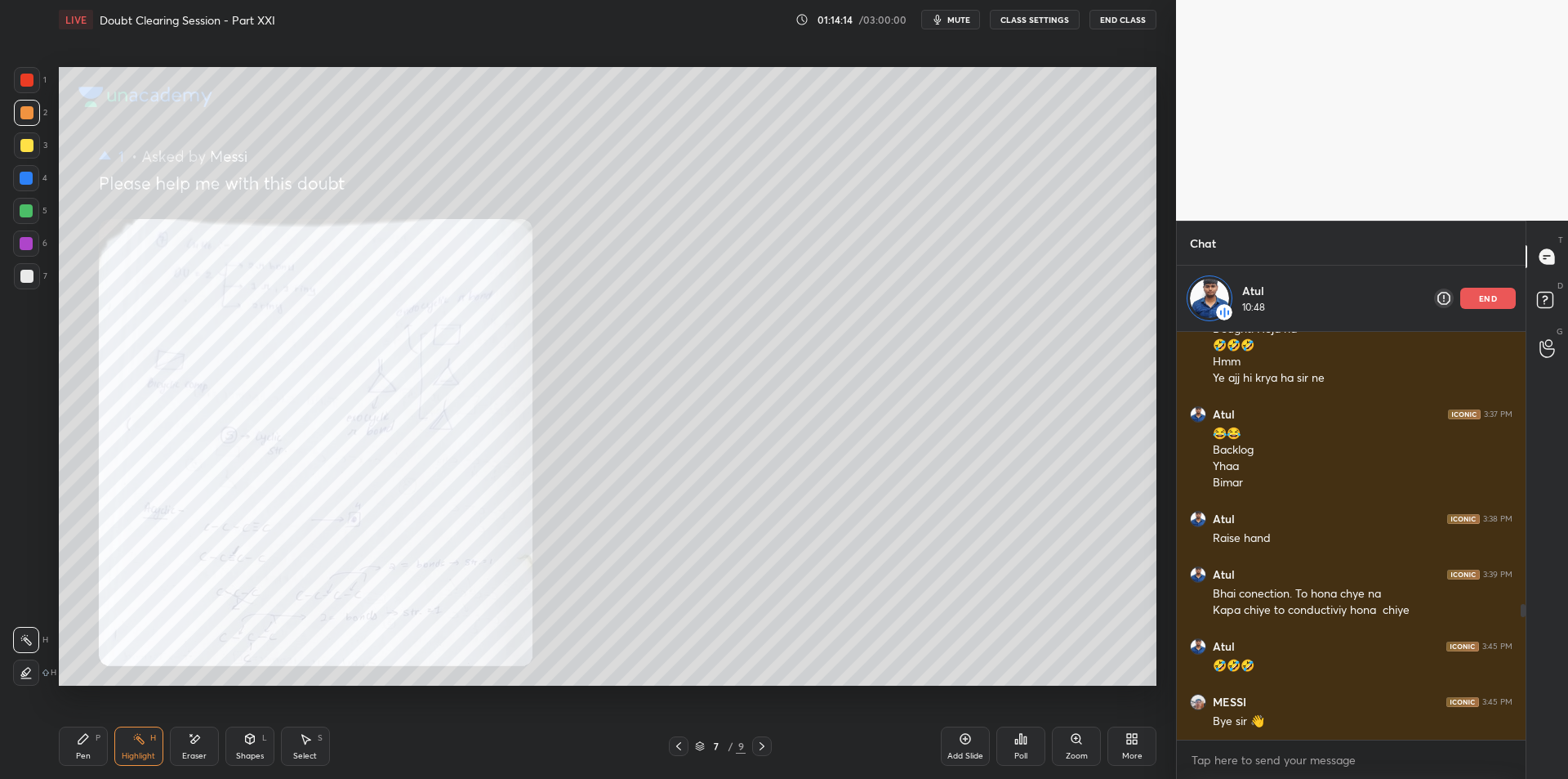
click at [684, 746] on icon at bounding box center [678, 745] width 13 height 13
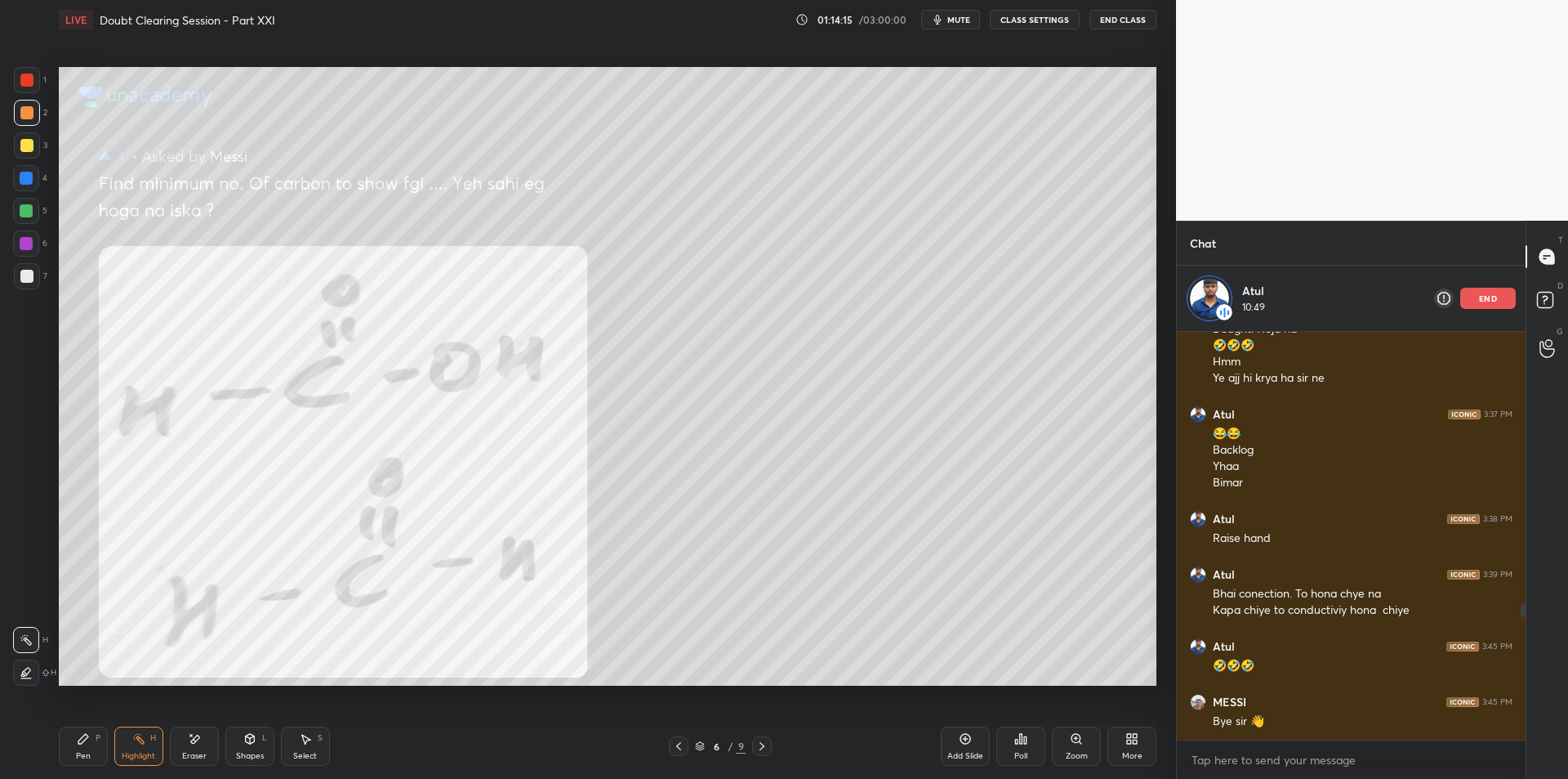
click at [684, 746] on icon at bounding box center [678, 745] width 13 height 13
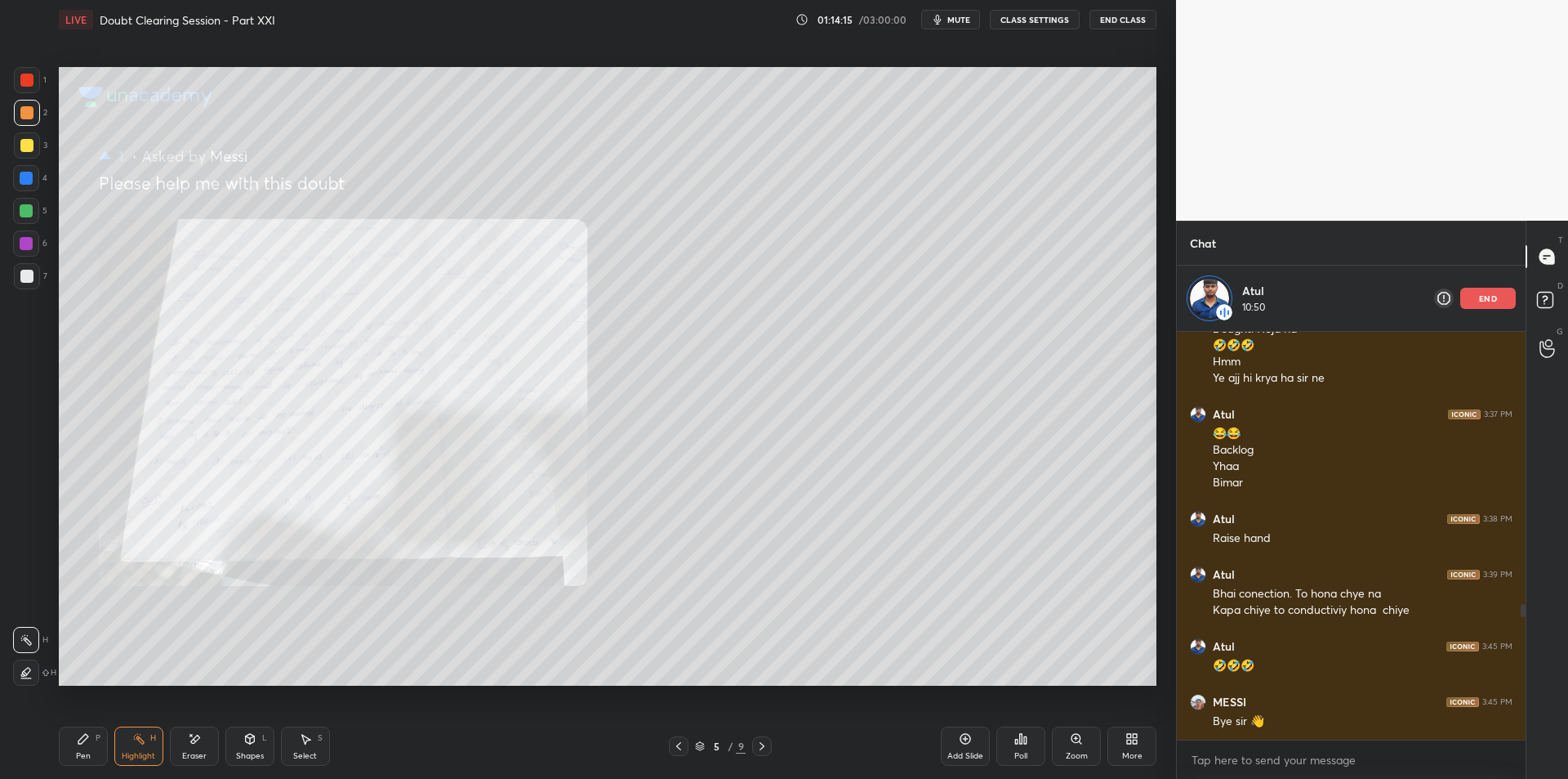
click at [684, 746] on icon at bounding box center [678, 745] width 13 height 13
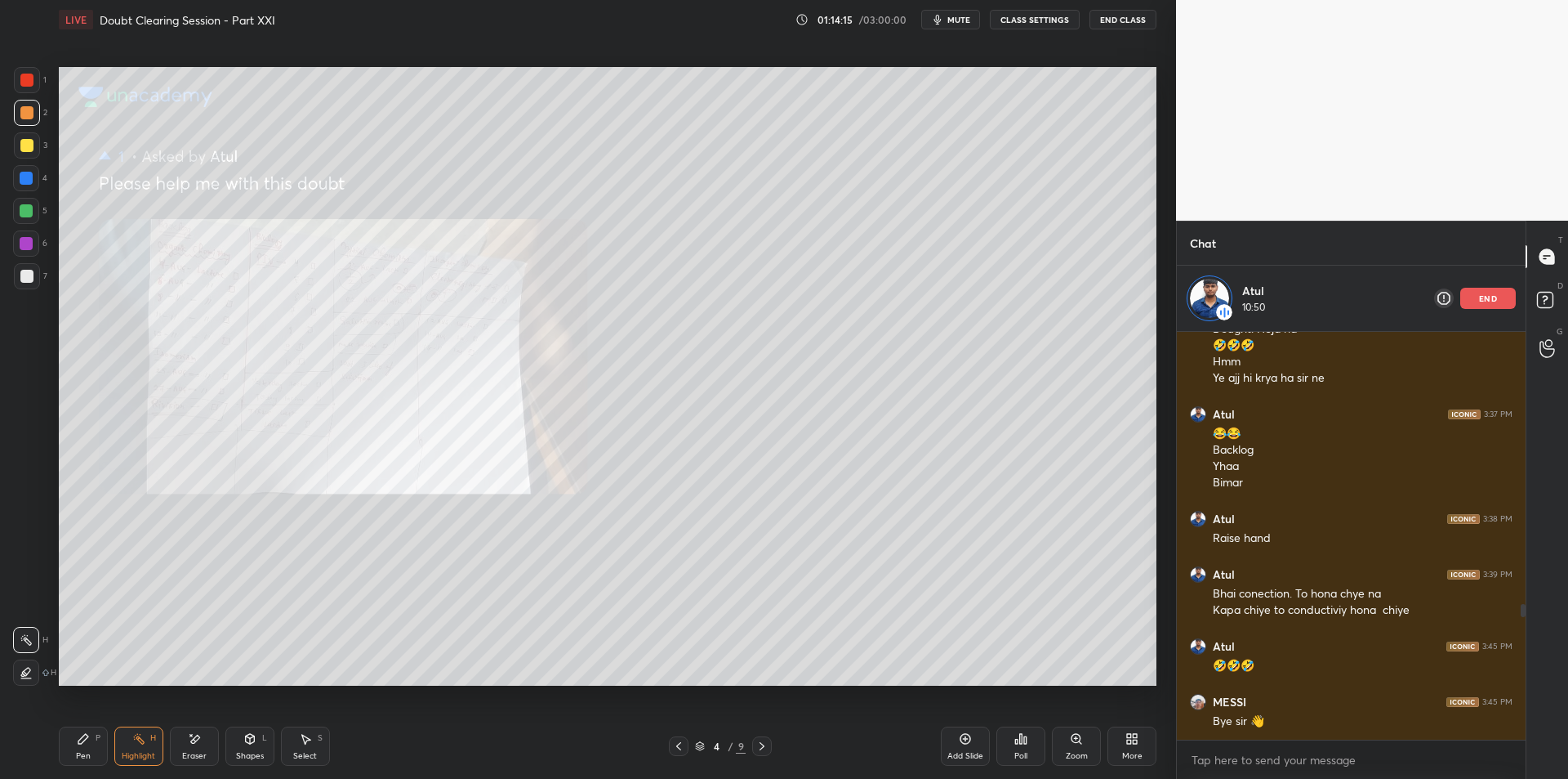
click at [684, 746] on icon at bounding box center [678, 745] width 13 height 13
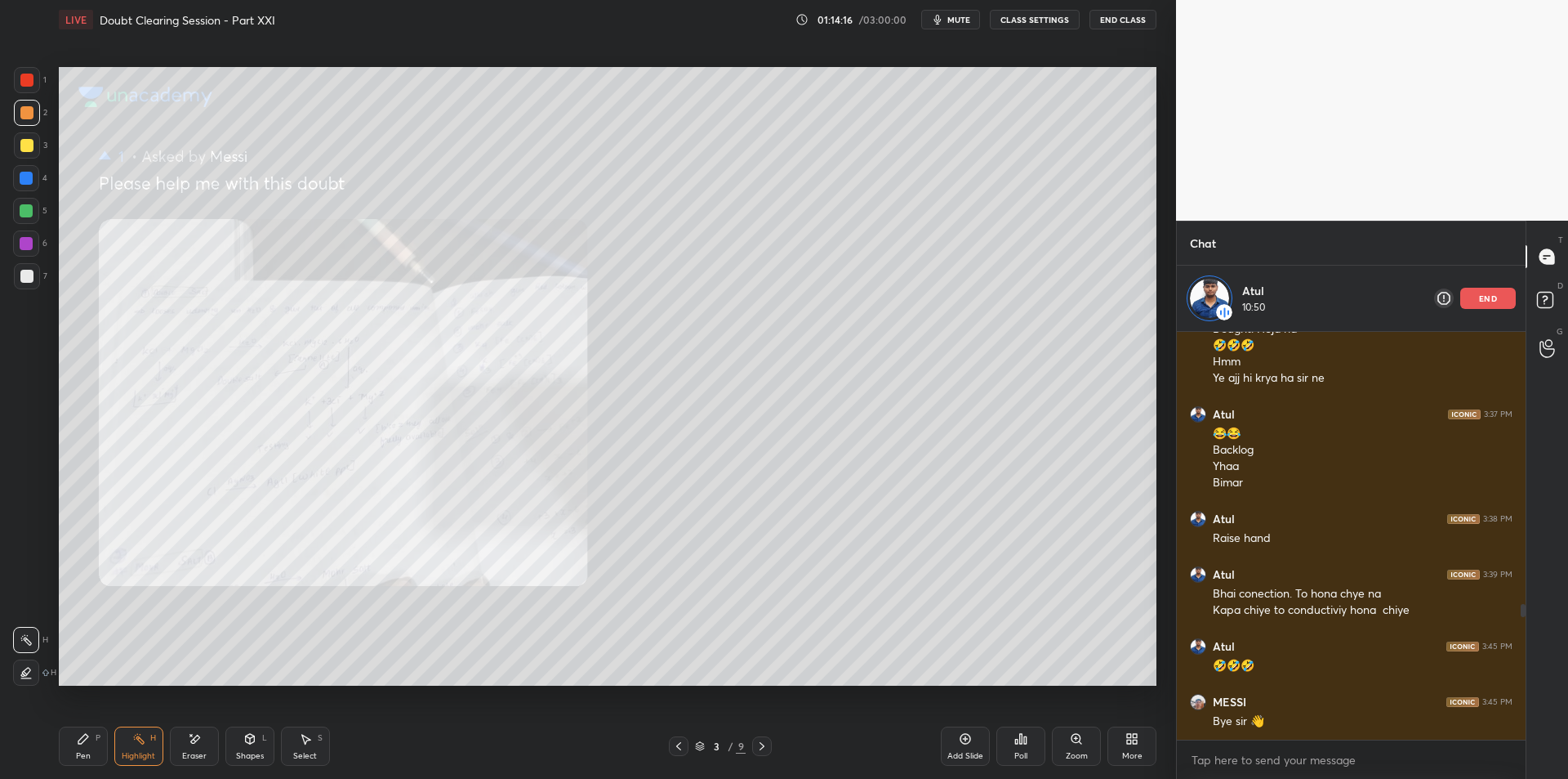
click at [684, 746] on icon at bounding box center [678, 745] width 13 height 13
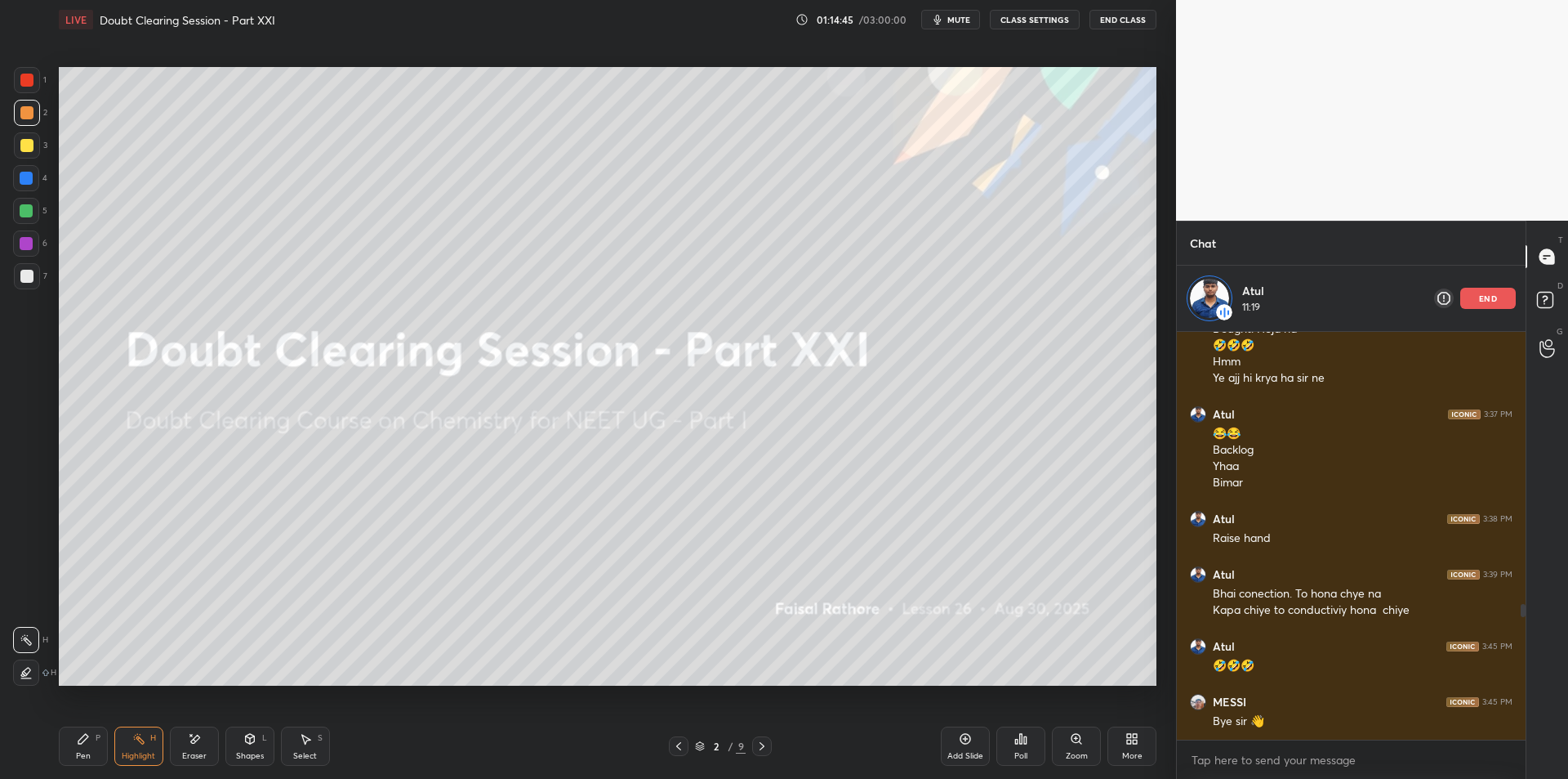
click at [716, 745] on div "2" at bounding box center [716, 746] width 17 height 10
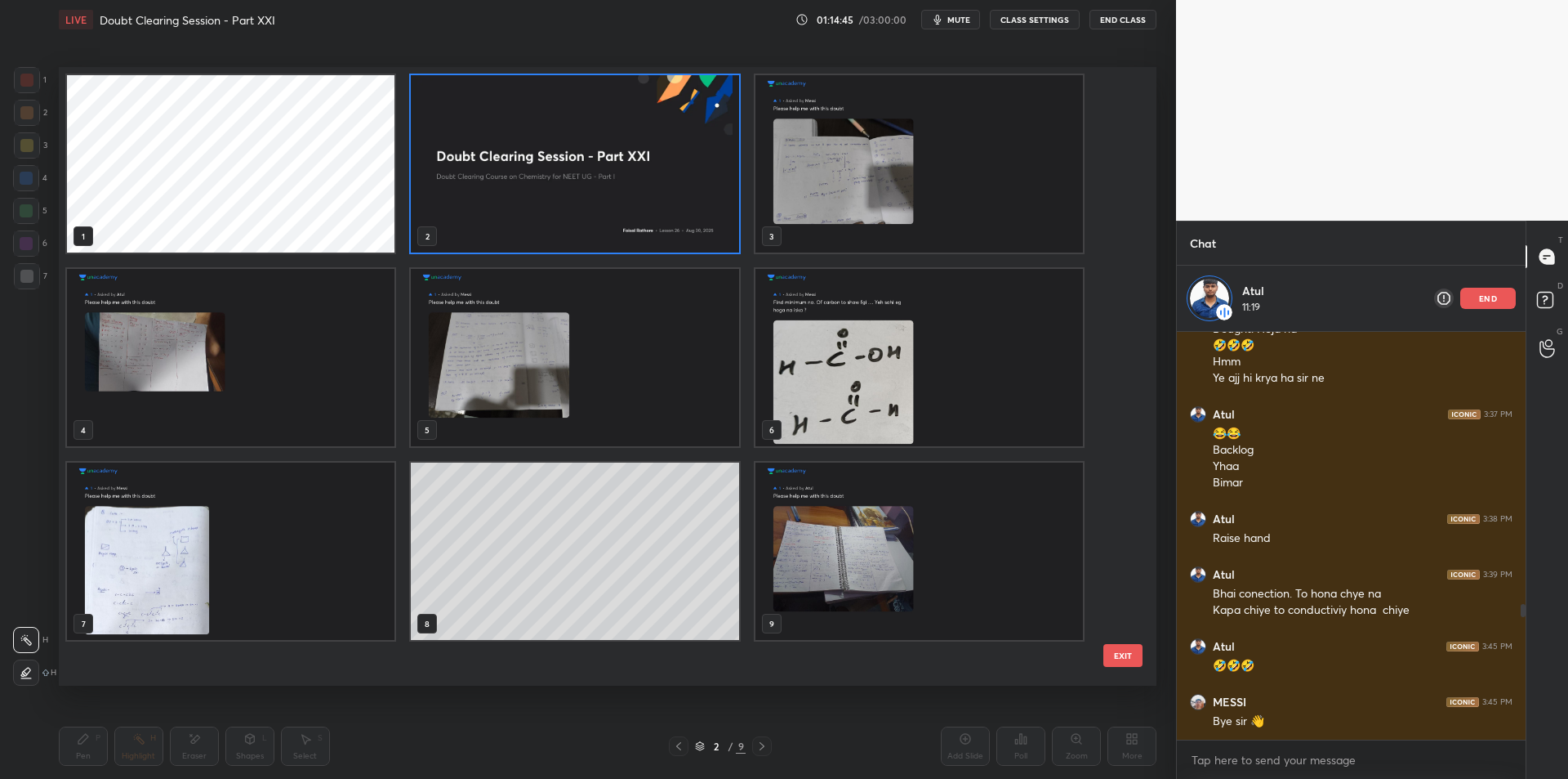
scroll to position [612, 1090]
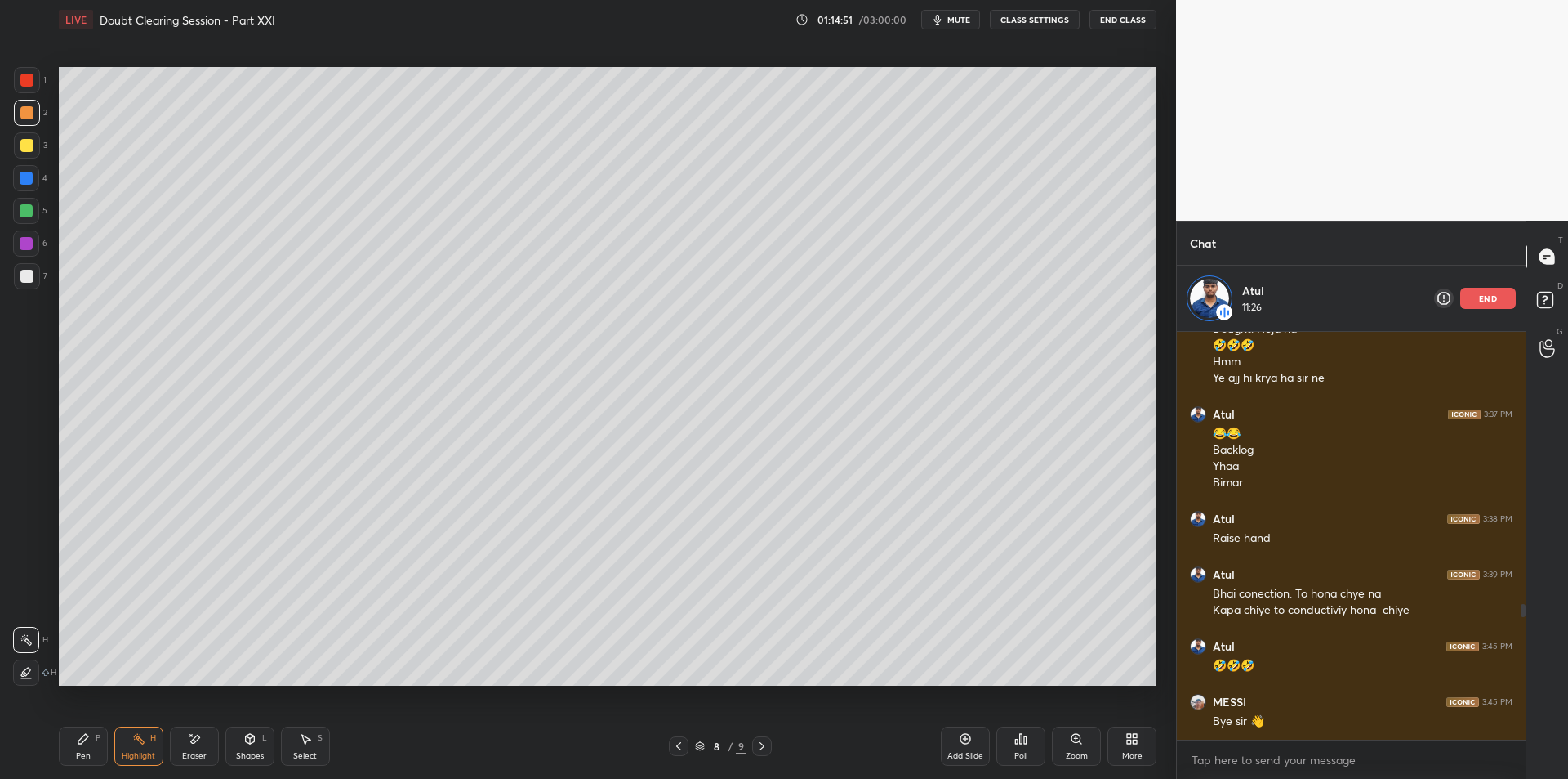
click at [174, 731] on div "Eraser" at bounding box center [195, 746] width 49 height 39
click at [26, 684] on div "Erase all" at bounding box center [25, 672] width 26 height 26
click at [30, 679] on div at bounding box center [26, 672] width 26 height 26
click at [163, 746] on div "Highlight H" at bounding box center [138, 746] width 49 height 39
click at [676, 749] on icon at bounding box center [678, 745] width 13 height 13
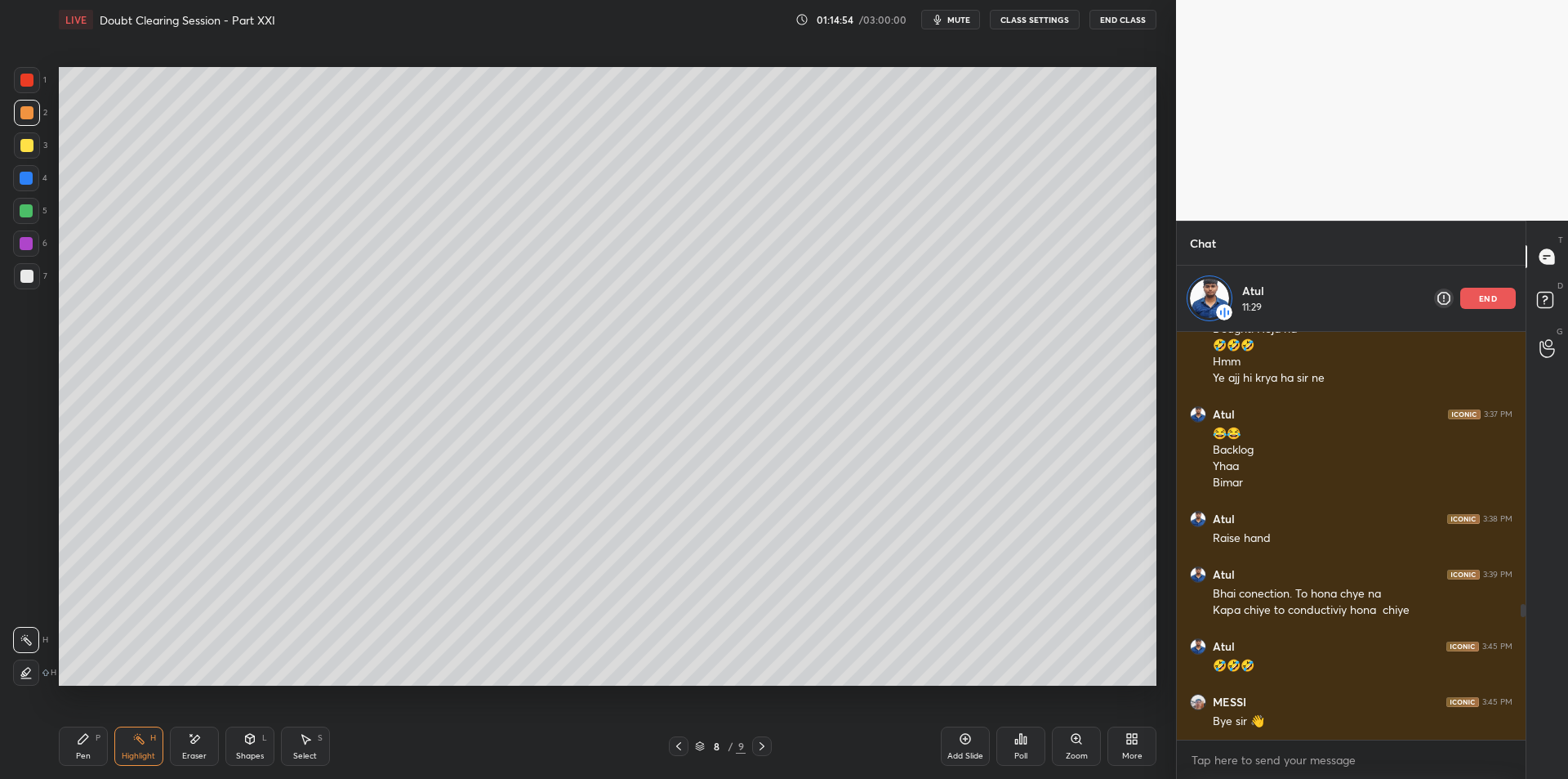
click at [676, 749] on icon at bounding box center [678, 745] width 13 height 13
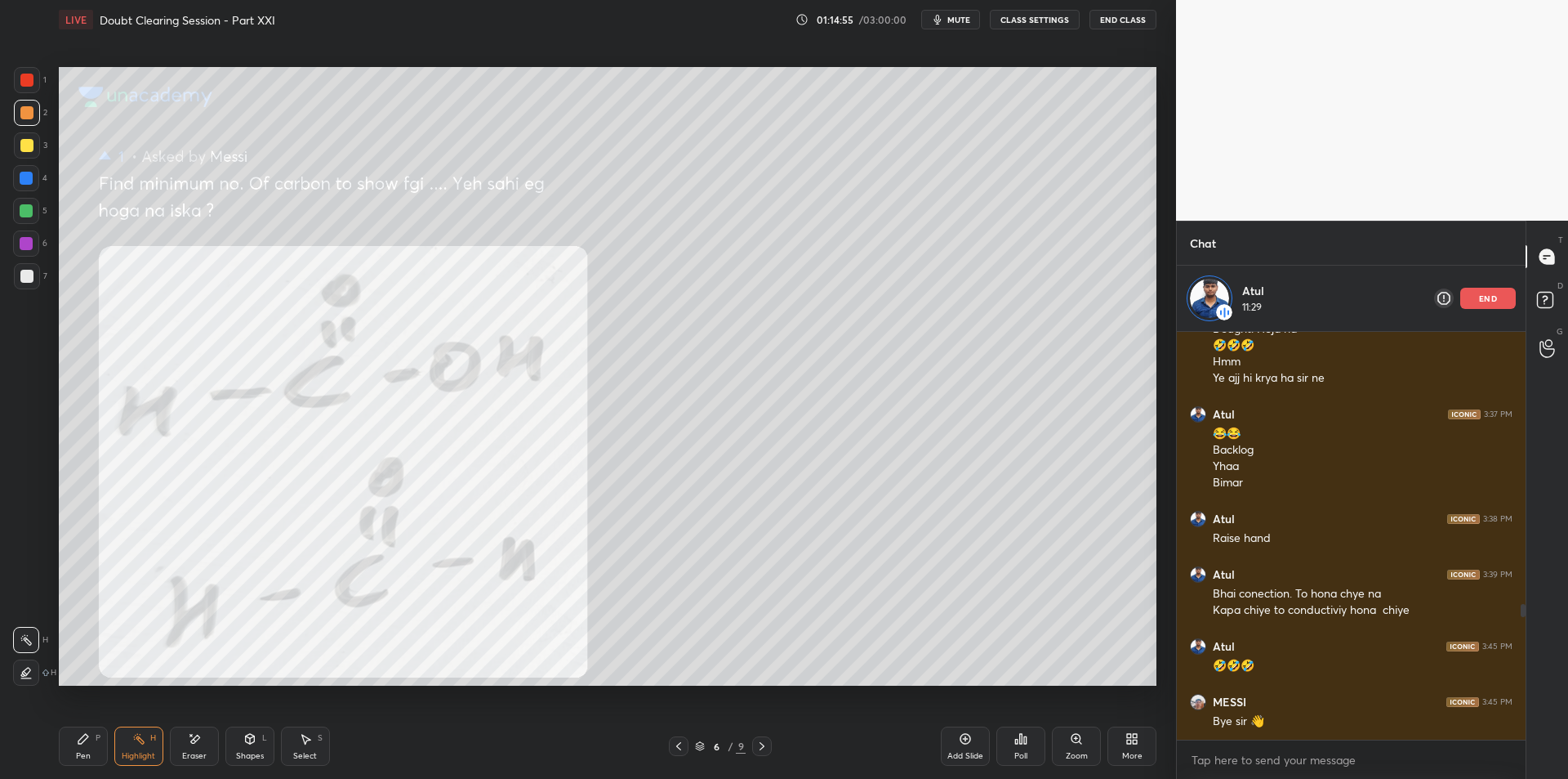
click at [676, 749] on icon at bounding box center [678, 745] width 13 height 13
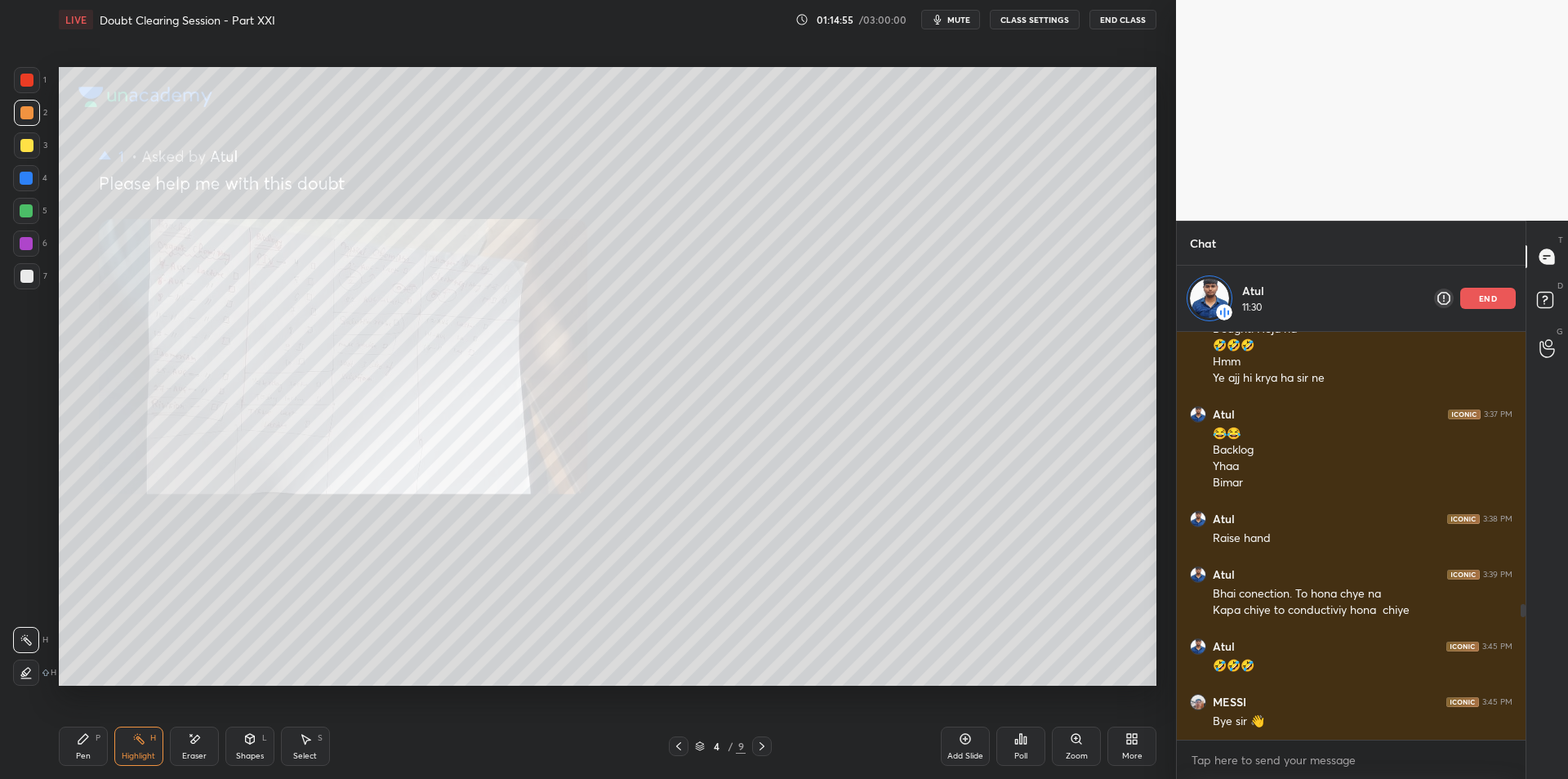
click at [676, 749] on icon at bounding box center [678, 745] width 13 height 13
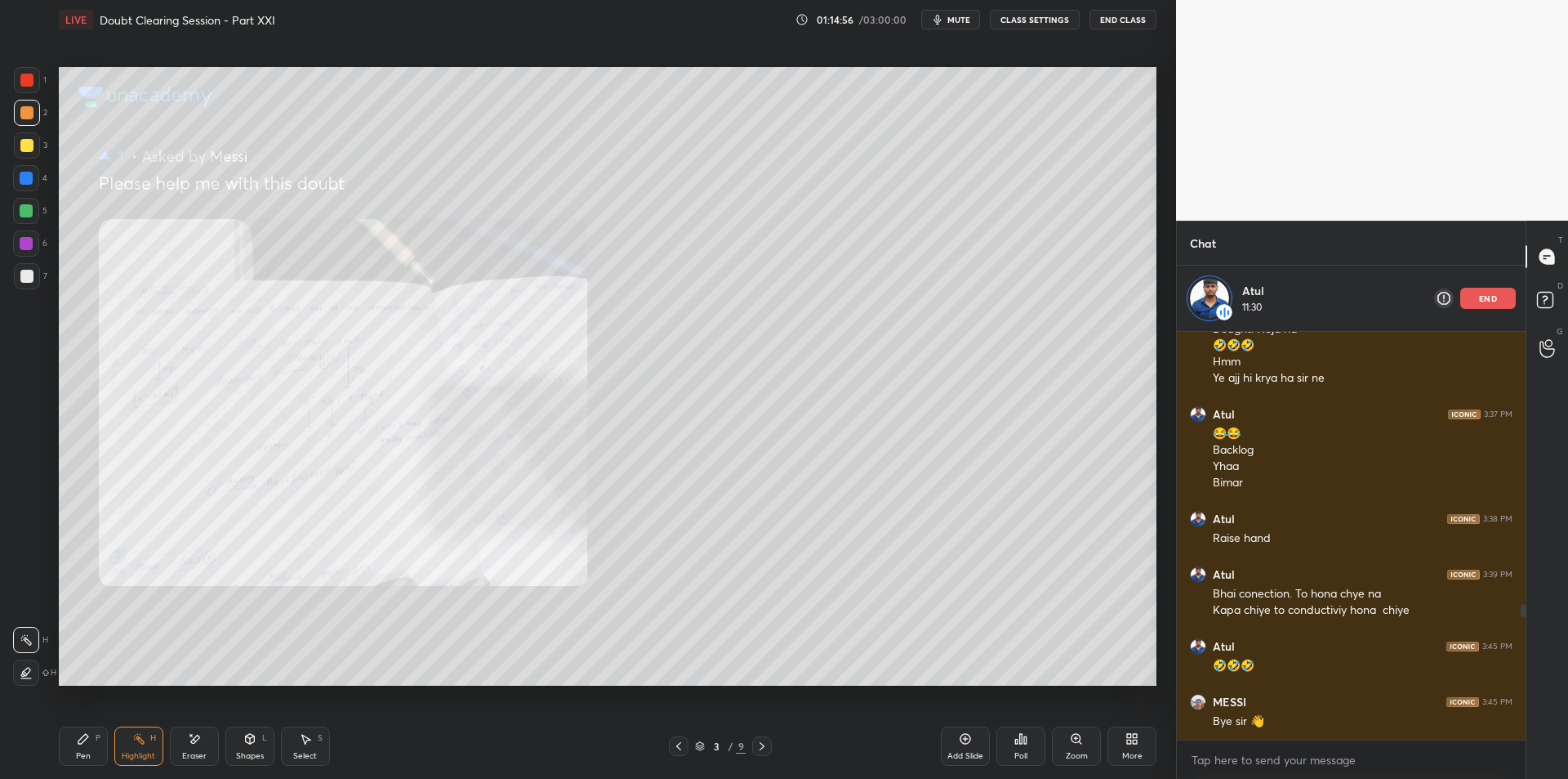
click at [676, 748] on icon at bounding box center [678, 745] width 13 height 13
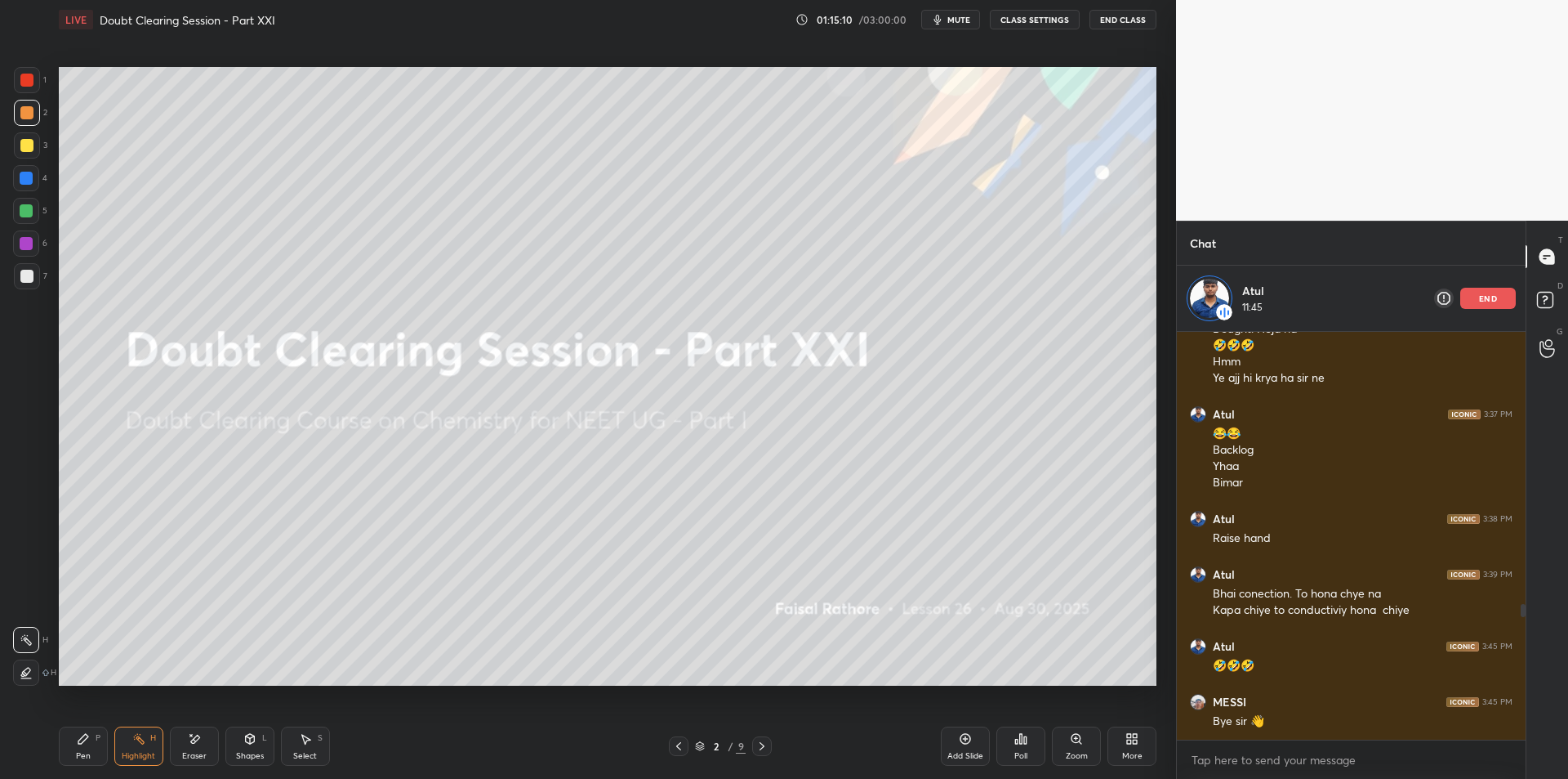
click at [676, 748] on icon at bounding box center [678, 745] width 13 height 13
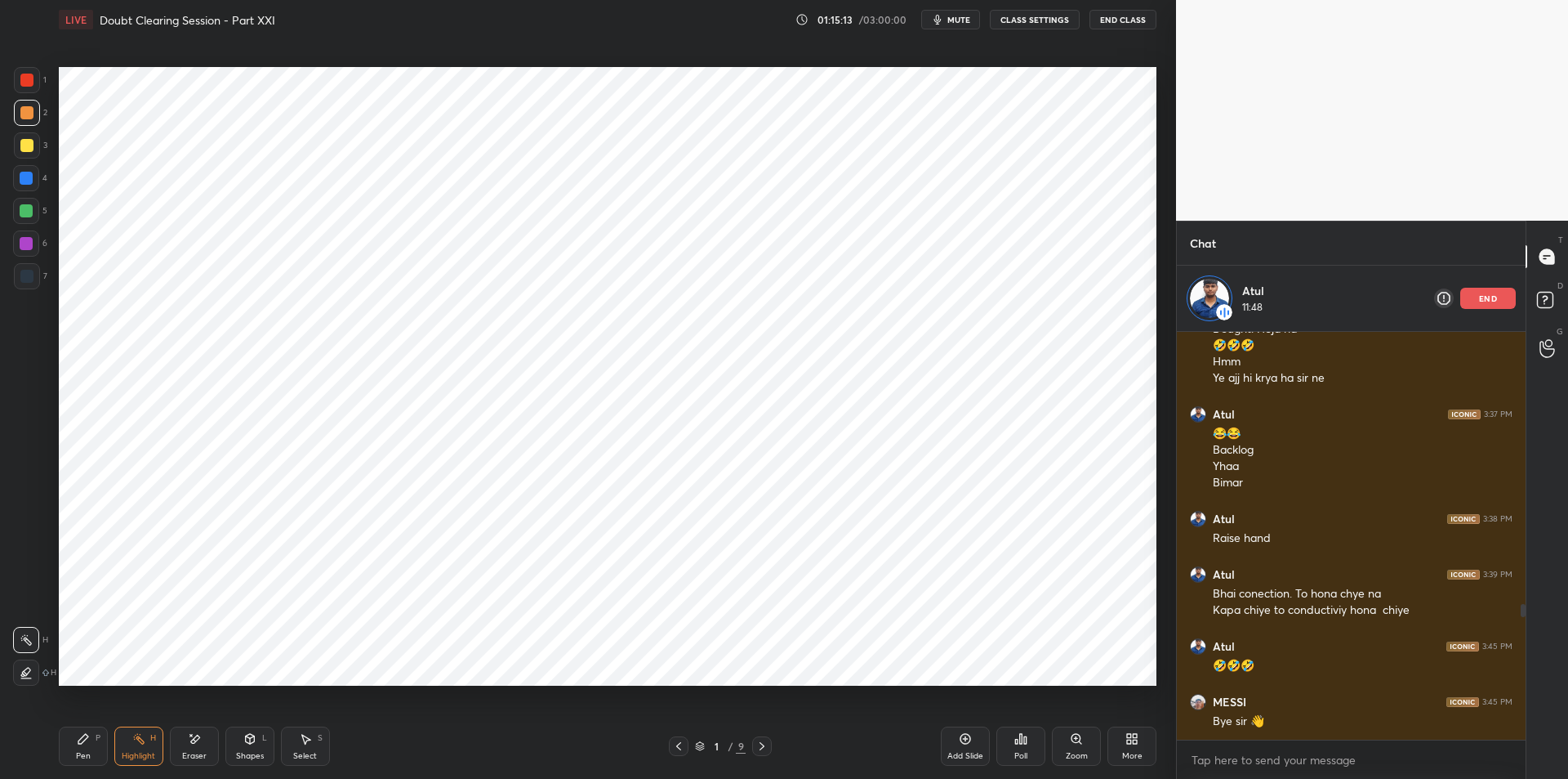
click at [764, 758] on div "Pen P Highlight H Eraser Shapes L Select S 1 / 9 Add Slide Poll Zoom More" at bounding box center [607, 746] width 1098 height 65
click at [767, 742] on icon at bounding box center [761, 745] width 13 height 13
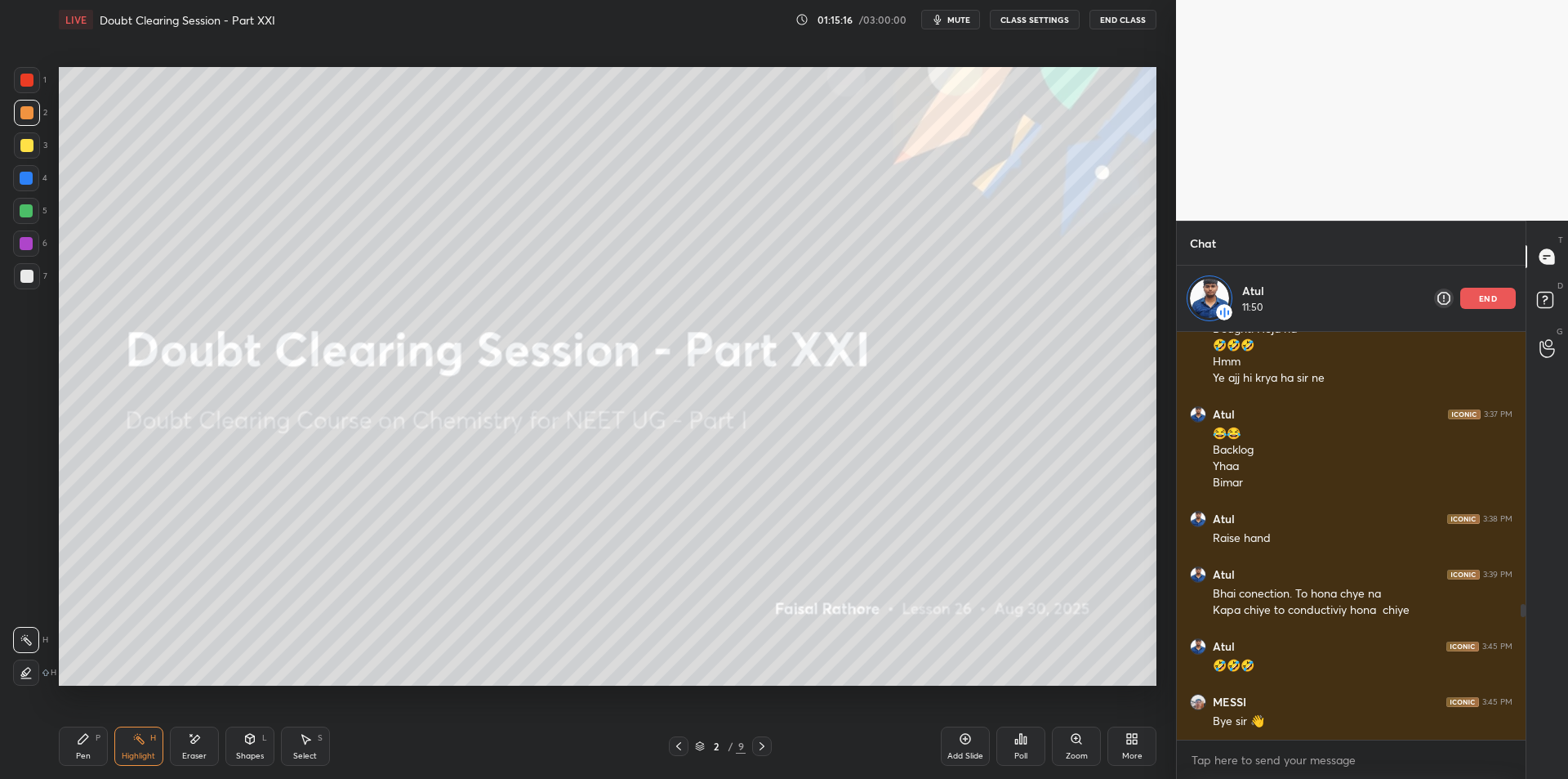
click at [185, 722] on div "Pen P Highlight H Eraser Shapes L Select S 2 / 9 Add Slide Poll Zoom More" at bounding box center [607, 746] width 1098 height 65
click at [172, 739] on div "Eraser" at bounding box center [195, 746] width 49 height 39
click at [152, 739] on div "H" at bounding box center [153, 738] width 6 height 8
click at [30, 211] on div at bounding box center [25, 210] width 13 height 13
click at [951, 24] on span "mute" at bounding box center [958, 19] width 22 height 12
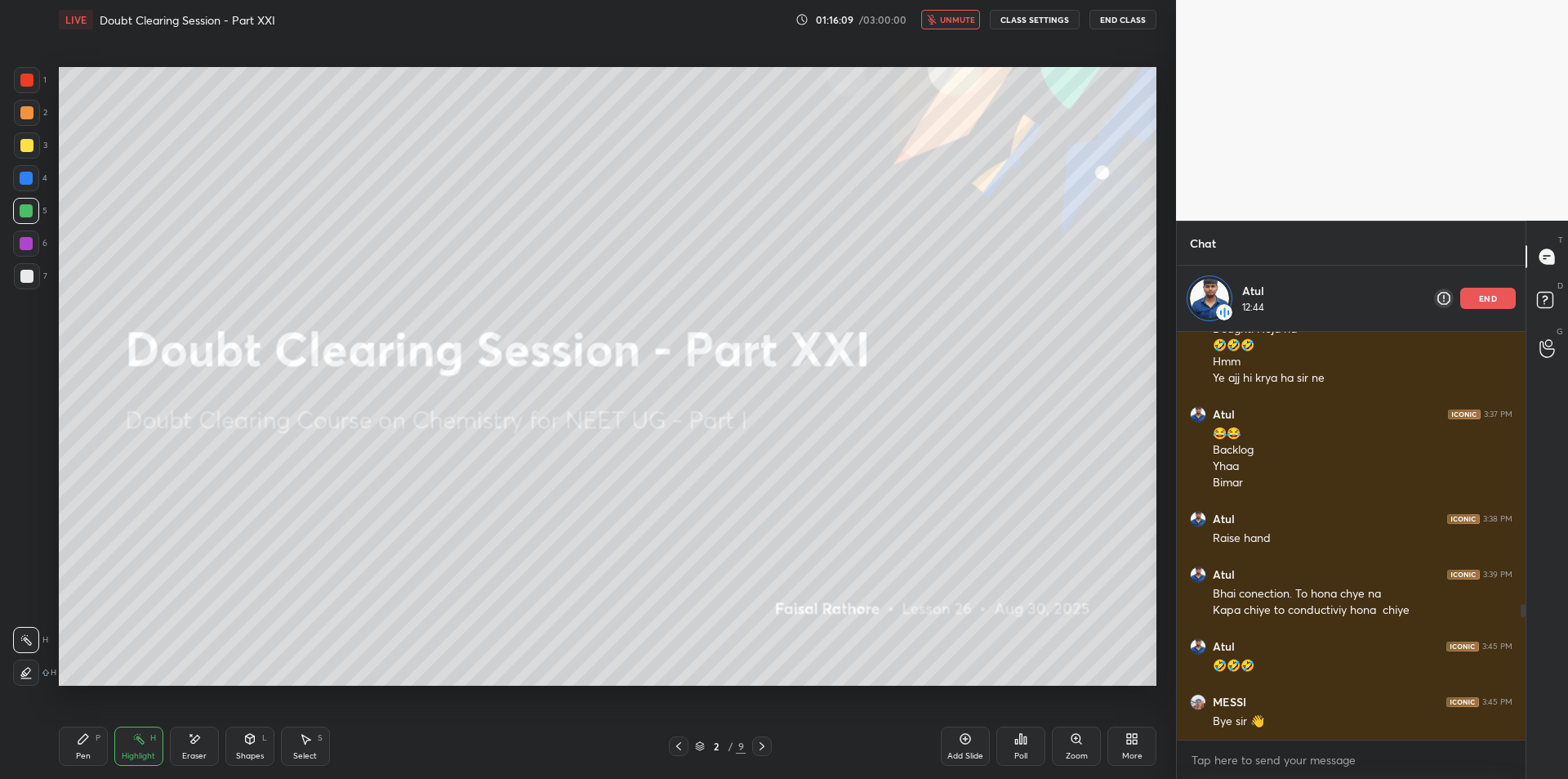
click at [937, 21] on icon "button" at bounding box center [932, 19] width 10 height 10
click at [967, 24] on span "mute" at bounding box center [958, 19] width 22 height 12
click at [1048, 17] on button "CLASS SETTINGS" at bounding box center [1035, 19] width 90 height 19
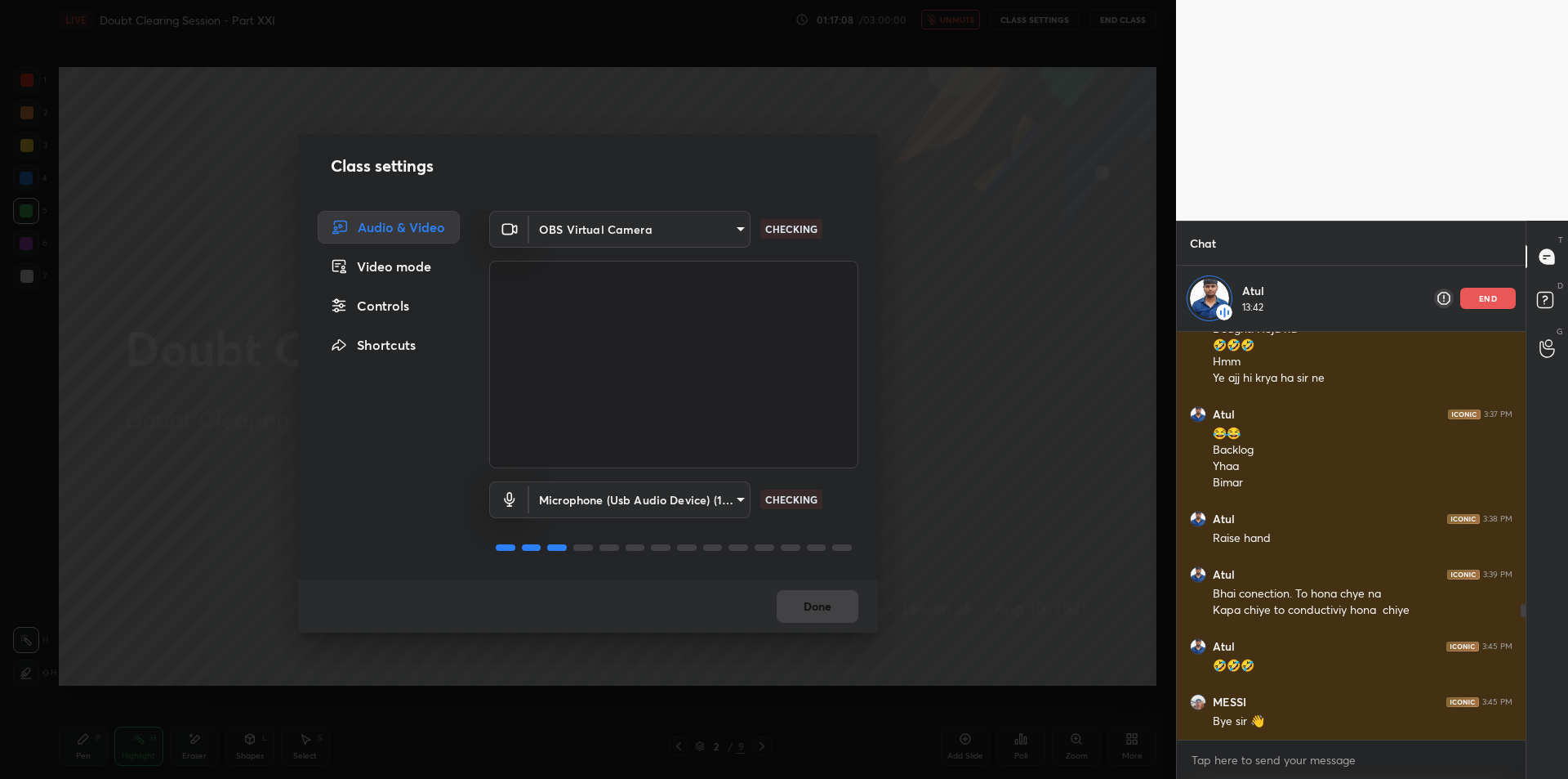
click at [406, 314] on div "Controls" at bounding box center [388, 306] width 142 height 33
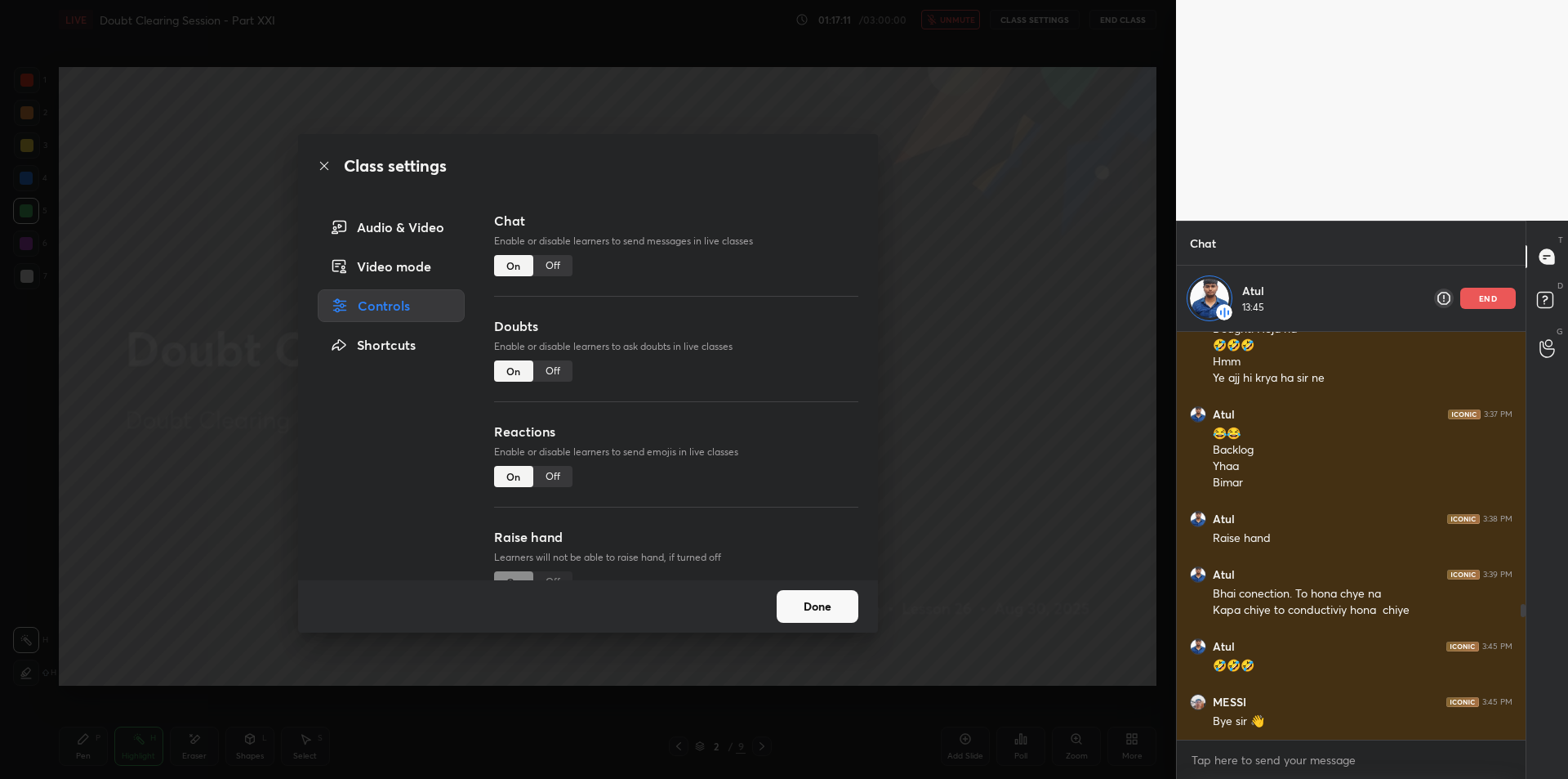
click at [552, 517] on div "Reactions Enable or disable learners to send emojis in live classes On Off" at bounding box center [676, 474] width 364 height 105
click at [381, 235] on div "Audio & Video" at bounding box center [390, 228] width 147 height 33
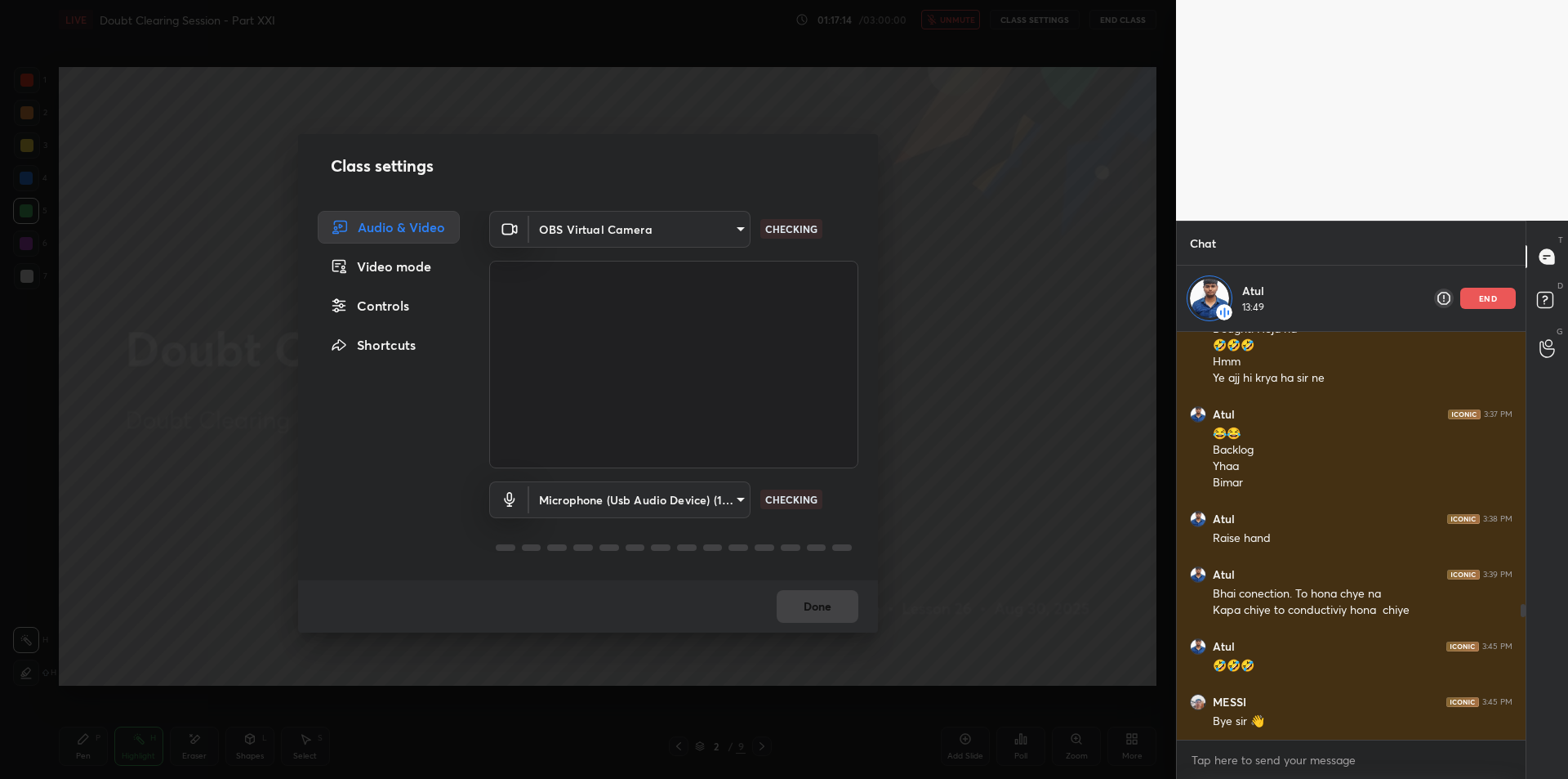
click at [978, 318] on div "Class settings Audio & Video Video mode Controls Shortcuts OBS Virtual Camera 6…" at bounding box center [588, 390] width 1176 height 779
click at [979, 321] on div "Class settings Audio & Video Video mode Controls Shortcuts OBS Virtual Camera 6…" at bounding box center [588, 390] width 1176 height 779
click at [978, 315] on div "Class settings Audio & Video Video mode Controls Shortcuts OBS Virtual Camera 6…" at bounding box center [588, 390] width 1176 height 779
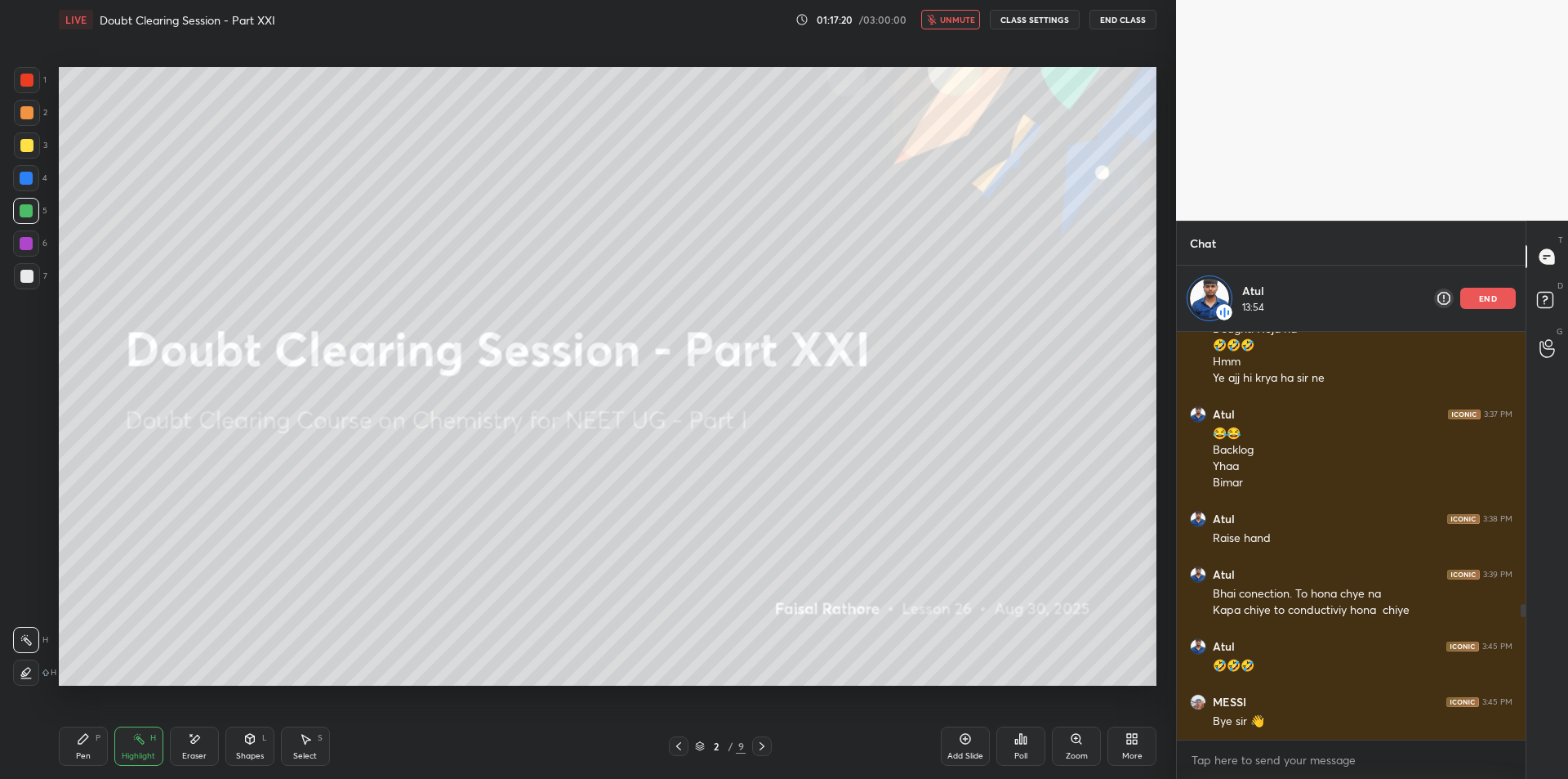
click at [953, 16] on span "unmute" at bounding box center [958, 19] width 35 height 12
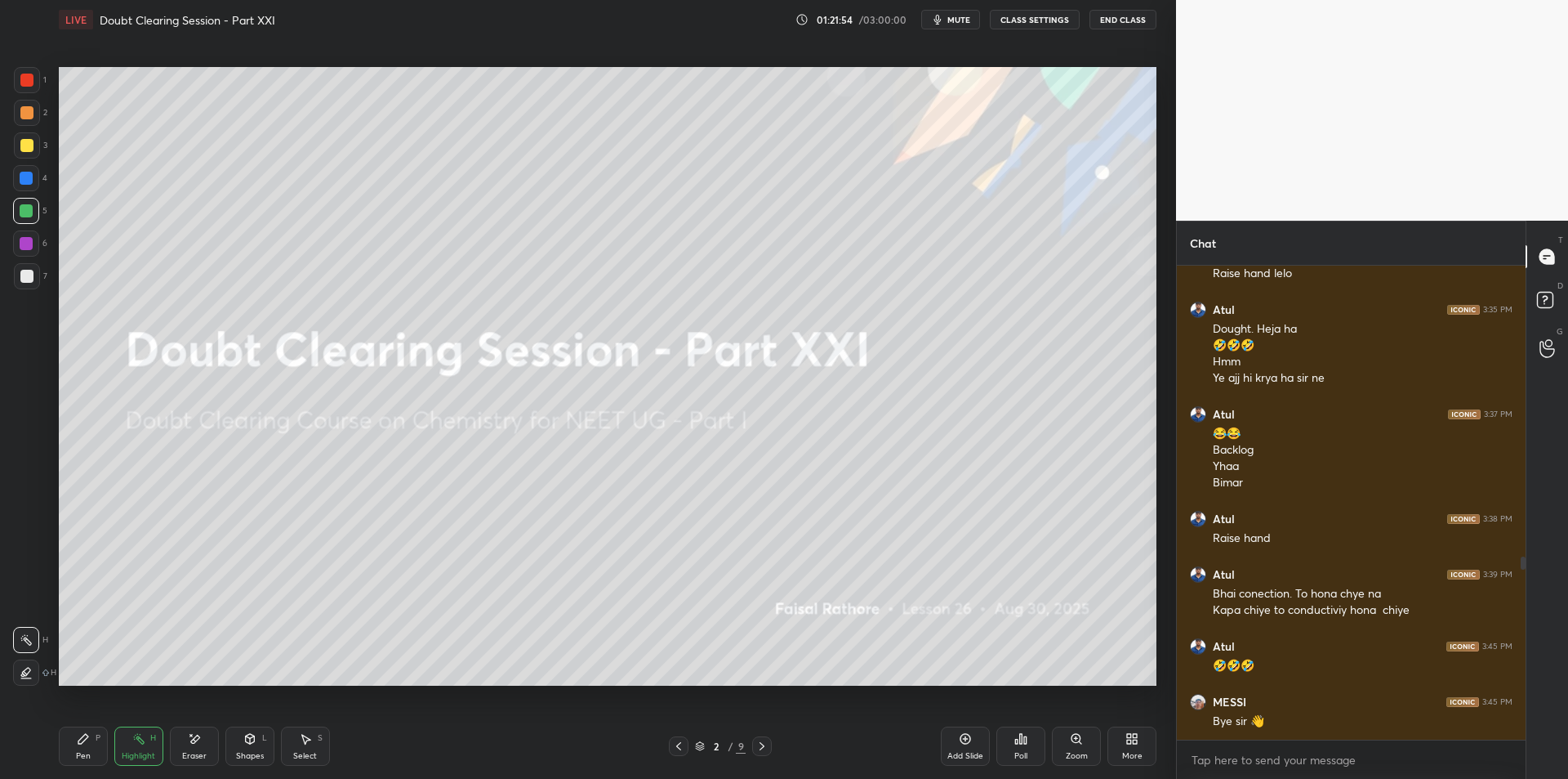
scroll to position [752, 0]
click at [975, 24] on button "mute" at bounding box center [951, 19] width 58 height 19
click at [1021, 19] on button "CLASS SETTINGS" at bounding box center [1035, 19] width 90 height 19
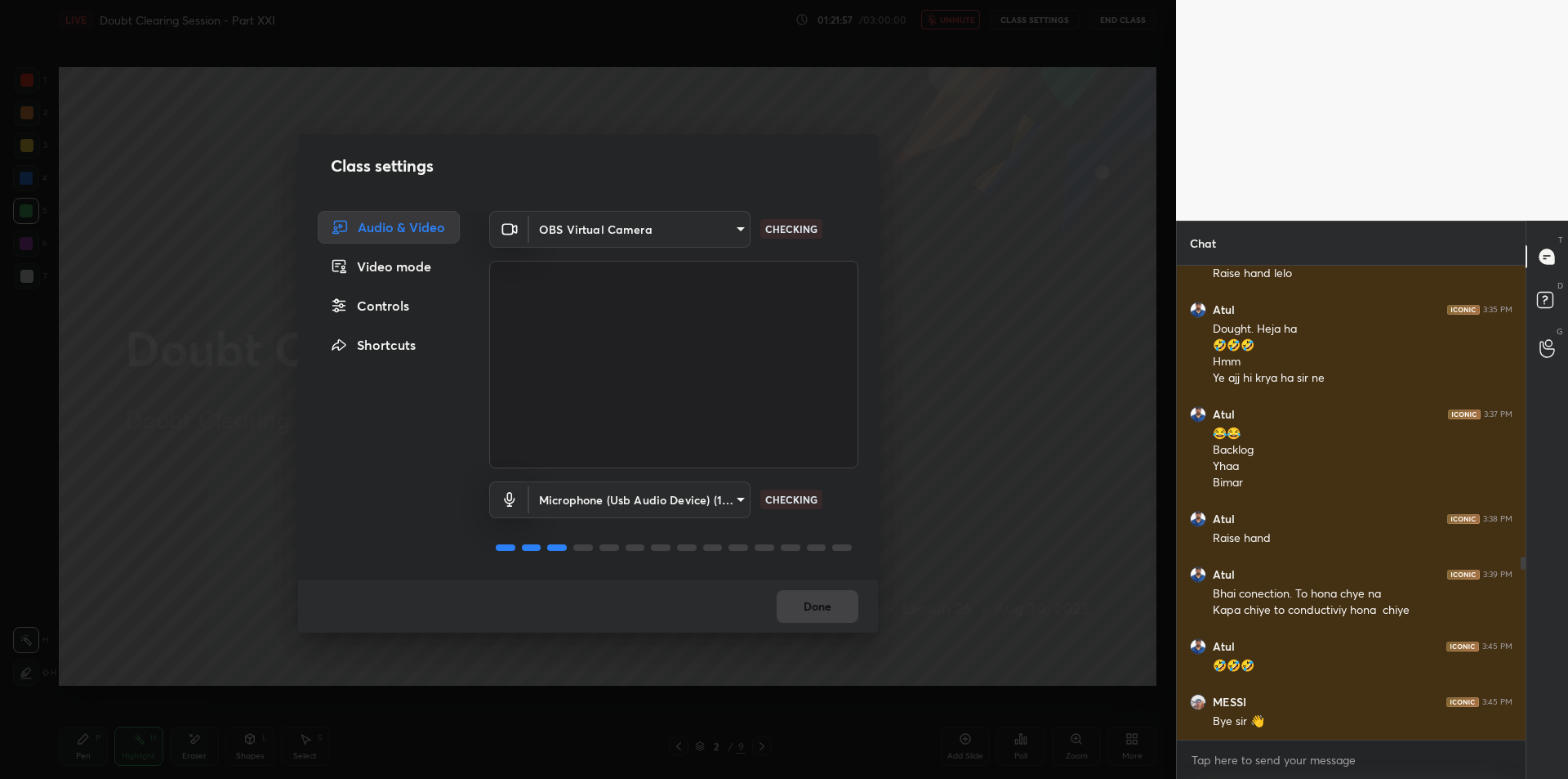
click at [645, 488] on body "1 2 3 4 5 6 7 C X Z E E Erase all H H LIVE Doubt Clearing Session - Part XXI 01…" at bounding box center [784, 390] width 1568 height 779
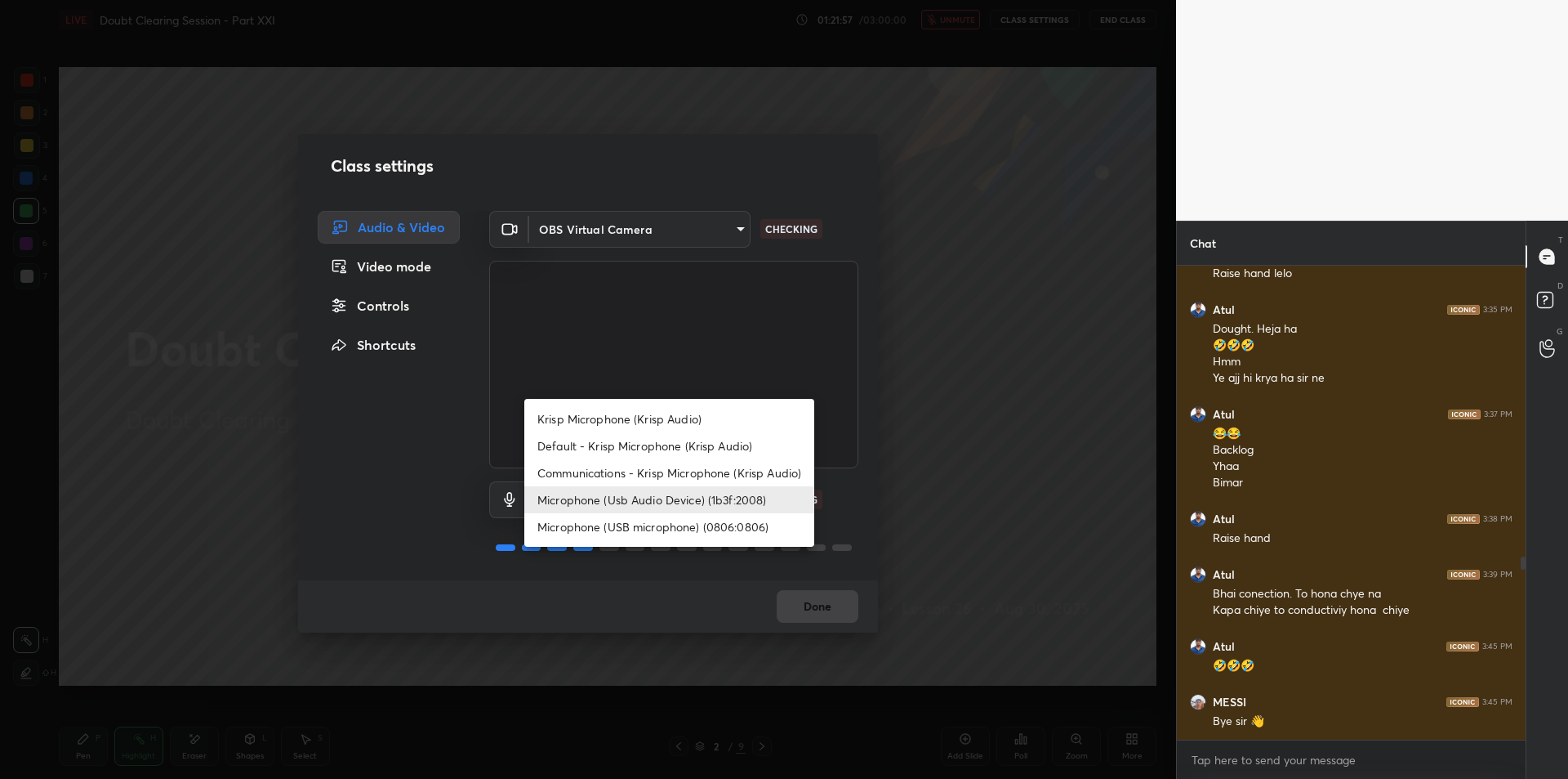
click at [978, 368] on div at bounding box center [784, 390] width 1568 height 779
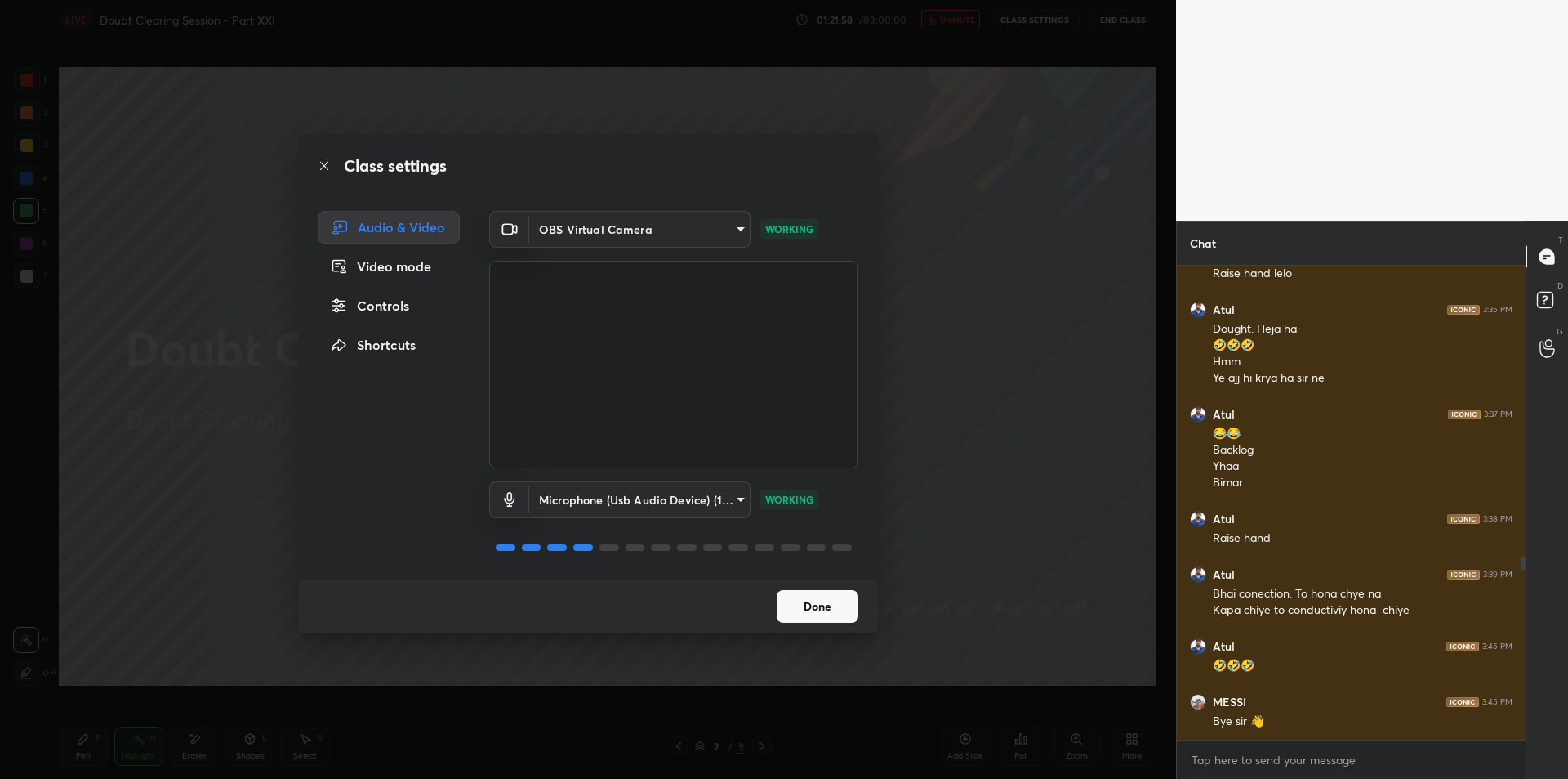
click at [1095, 86] on div "Class settings Audio & Video Video mode Controls Shortcuts OBS Virtual Camera 6…" at bounding box center [588, 390] width 1176 height 779
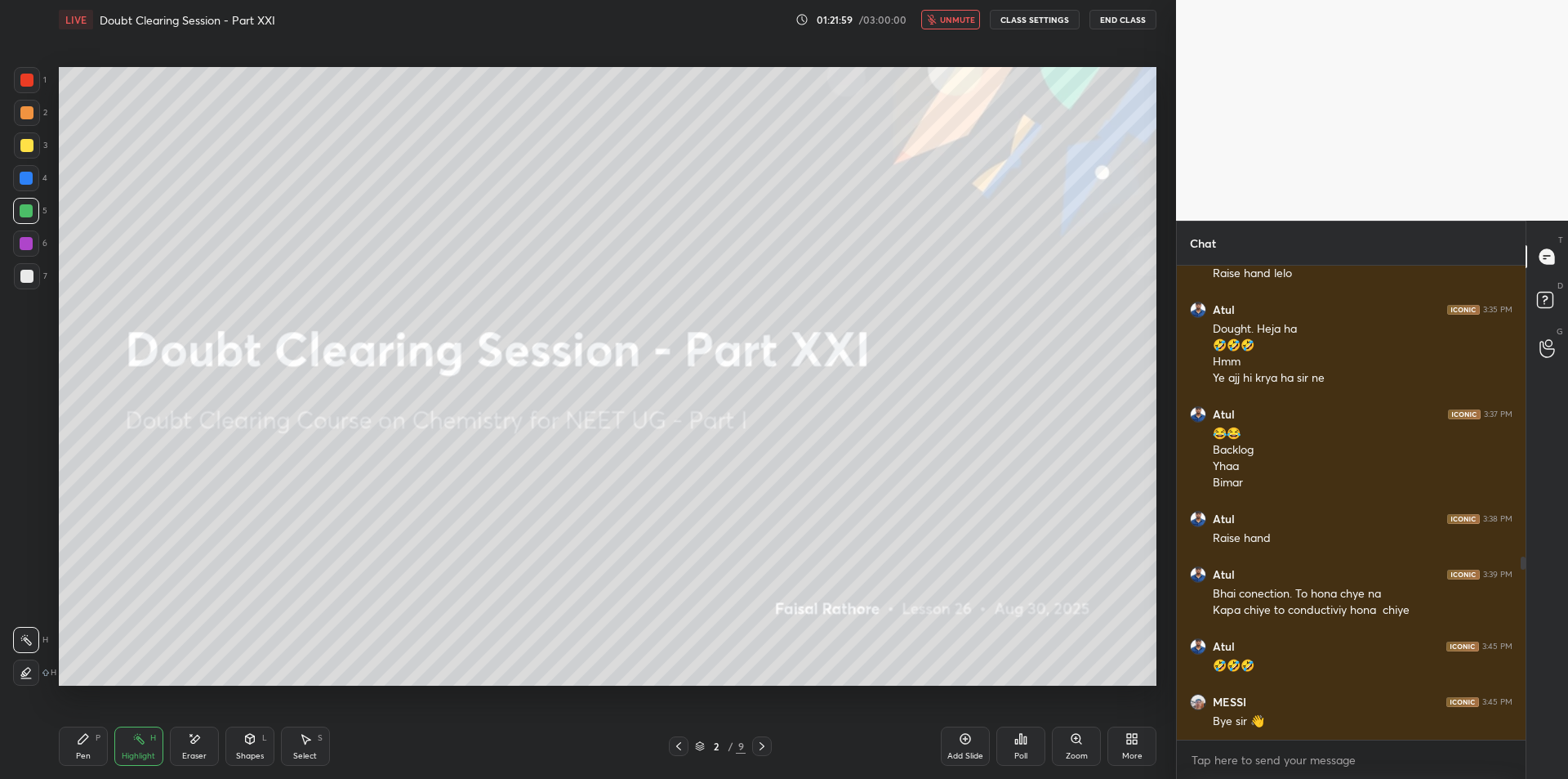
click at [1123, 24] on button "End Class" at bounding box center [1123, 19] width 67 height 19
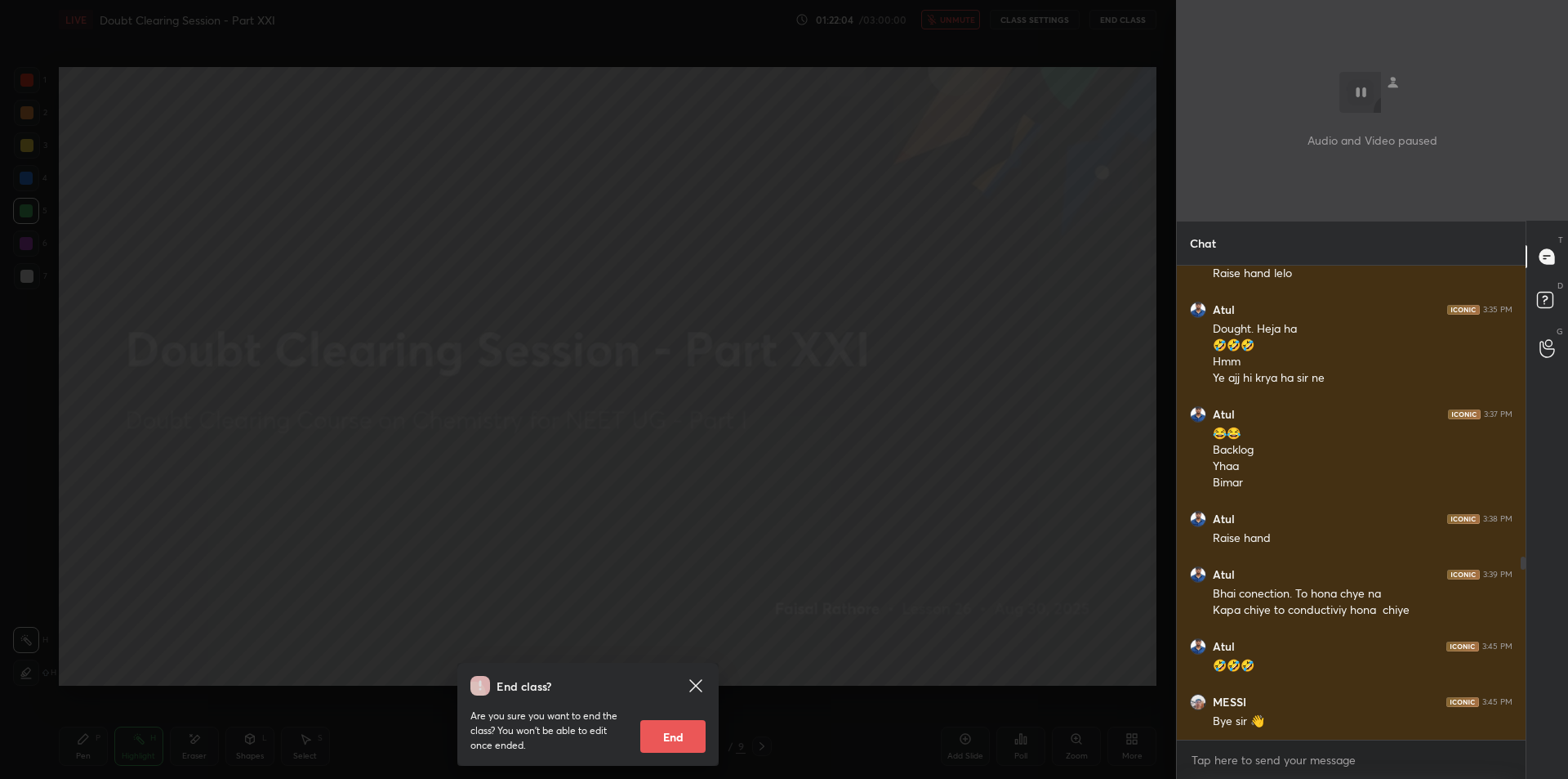
click at [767, 313] on div "End class? Are you sure you want to end the class? You won’t be able to edit on…" at bounding box center [588, 390] width 1176 height 779
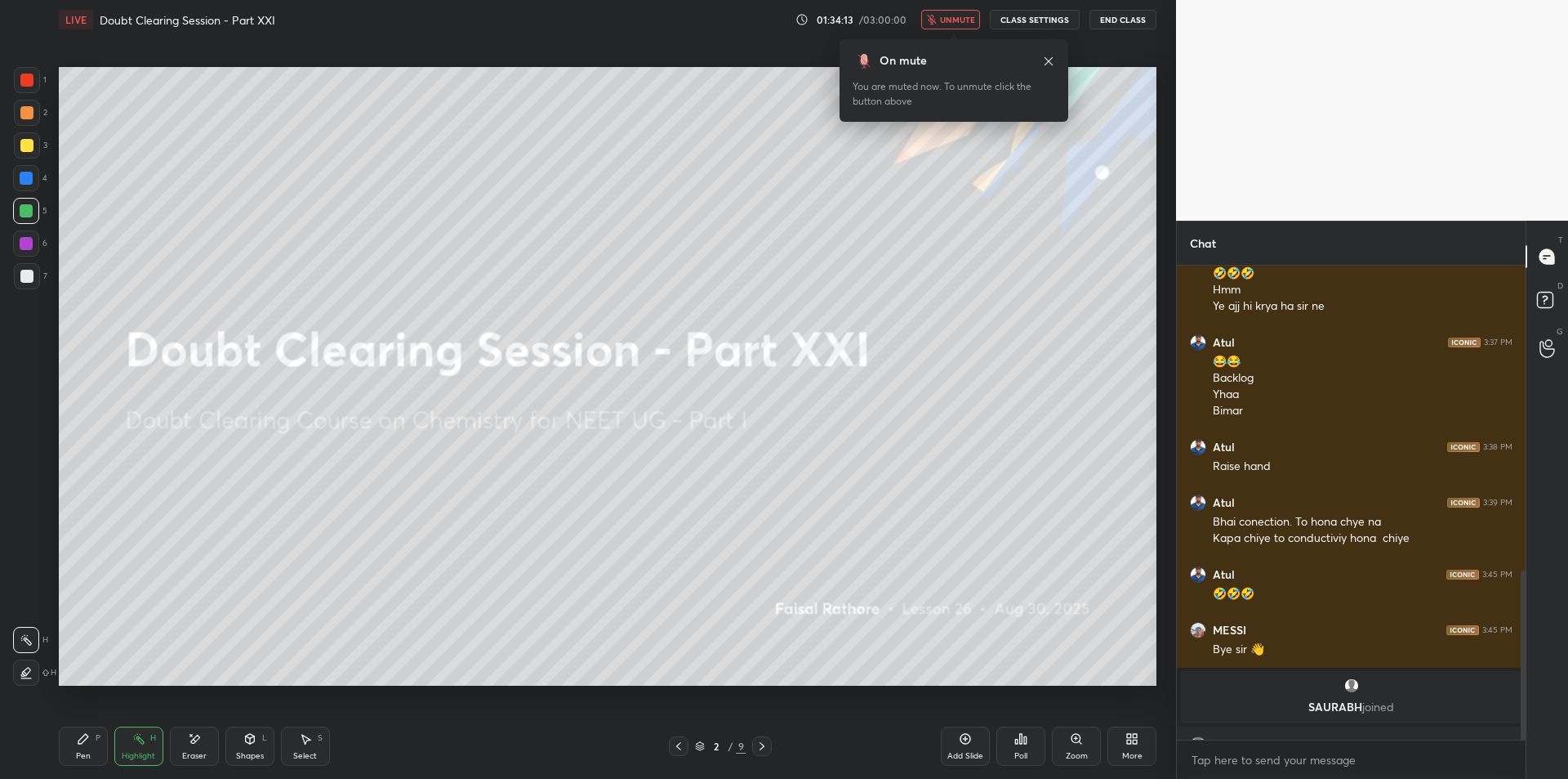
scroll to position [853, 0]
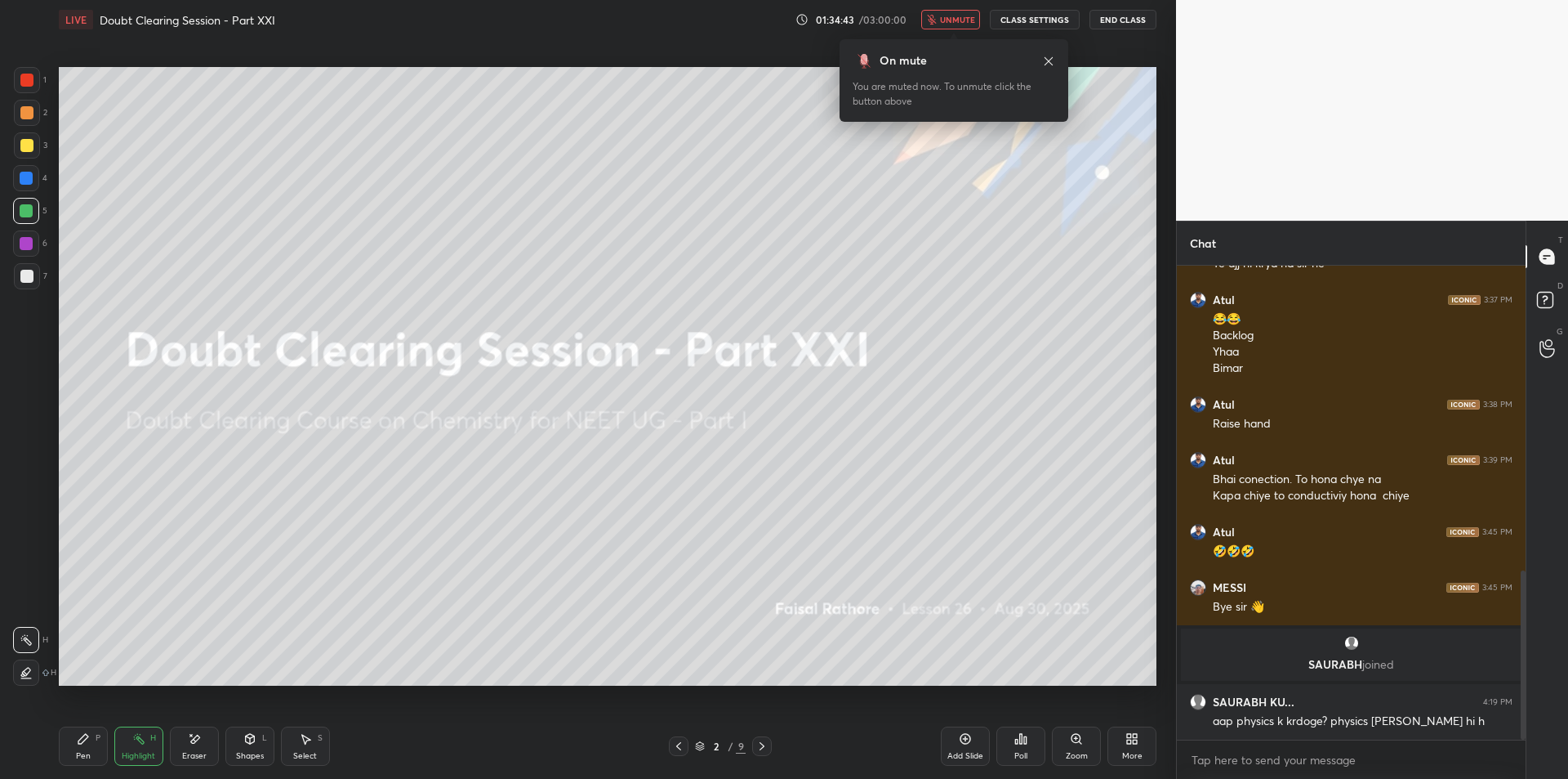
drag, startPoint x: 263, startPoint y: 736, endPoint x: 265, endPoint y: 728, distance: 8.2
click at [264, 736] on div "L" at bounding box center [264, 738] width 5 height 8
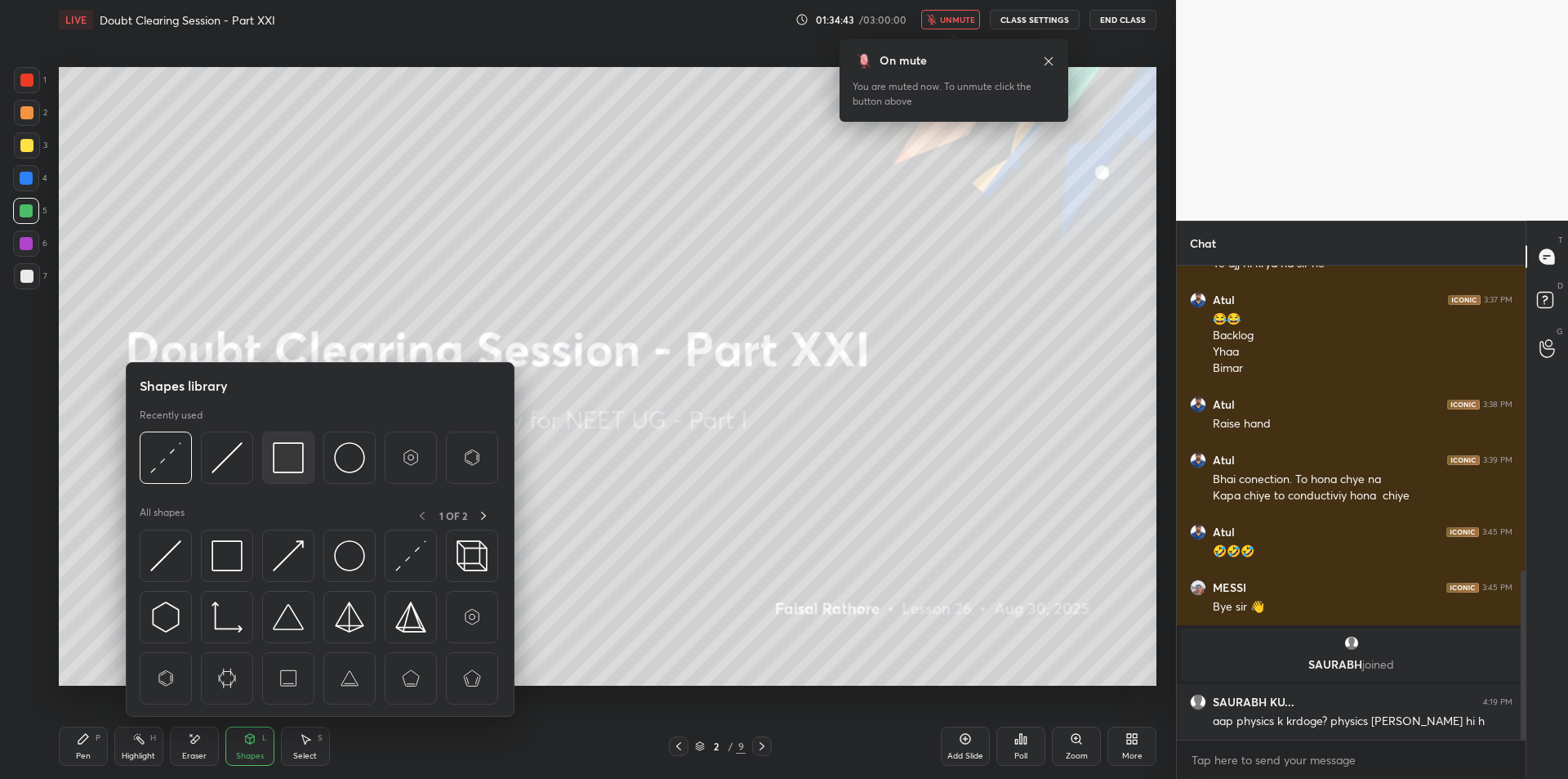
click at [309, 452] on div at bounding box center [288, 458] width 53 height 53
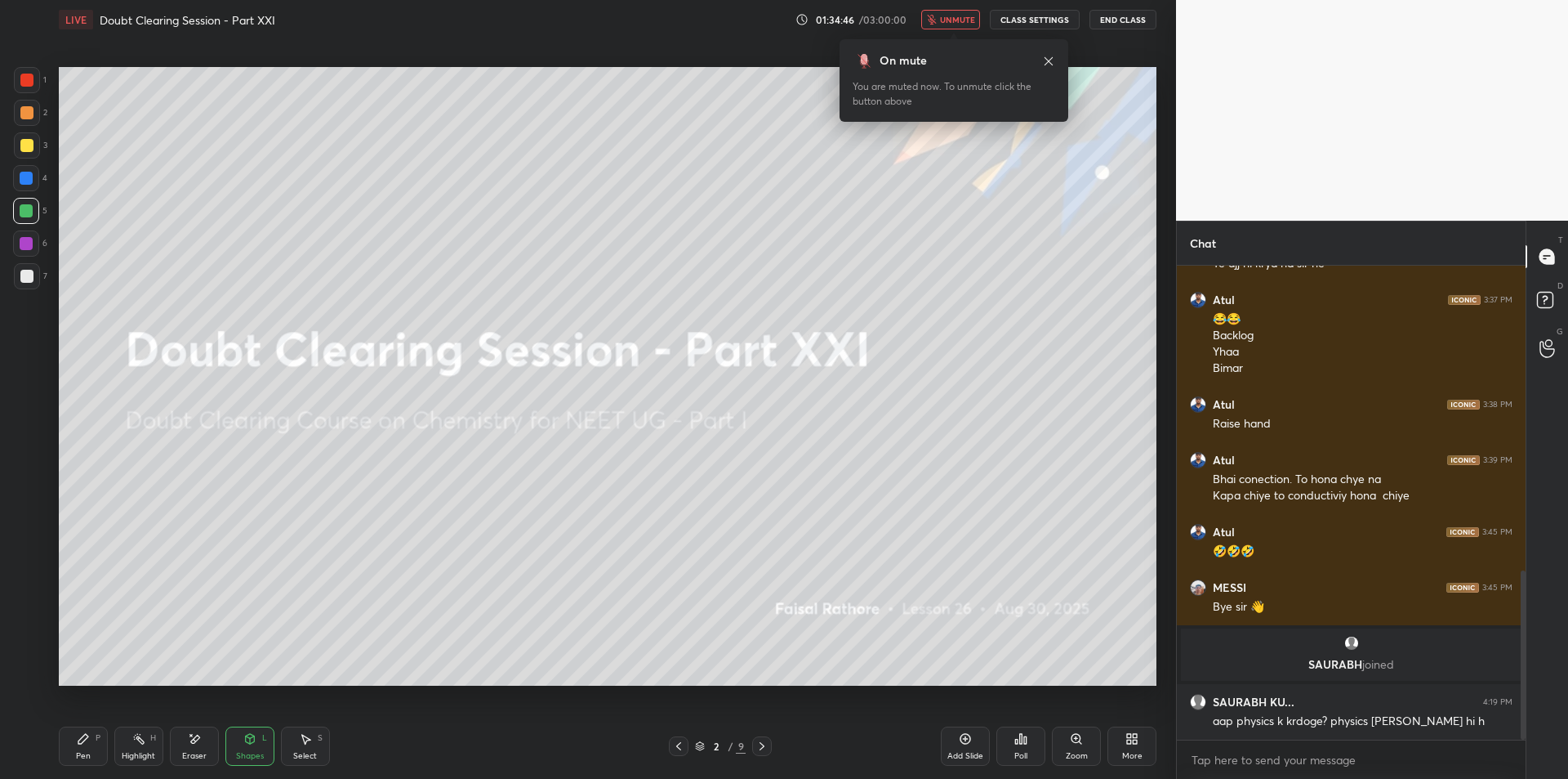
click at [132, 747] on div "Highlight H" at bounding box center [138, 746] width 49 height 39
type textarea "x"
